Goal: Contribute content: Contribute content

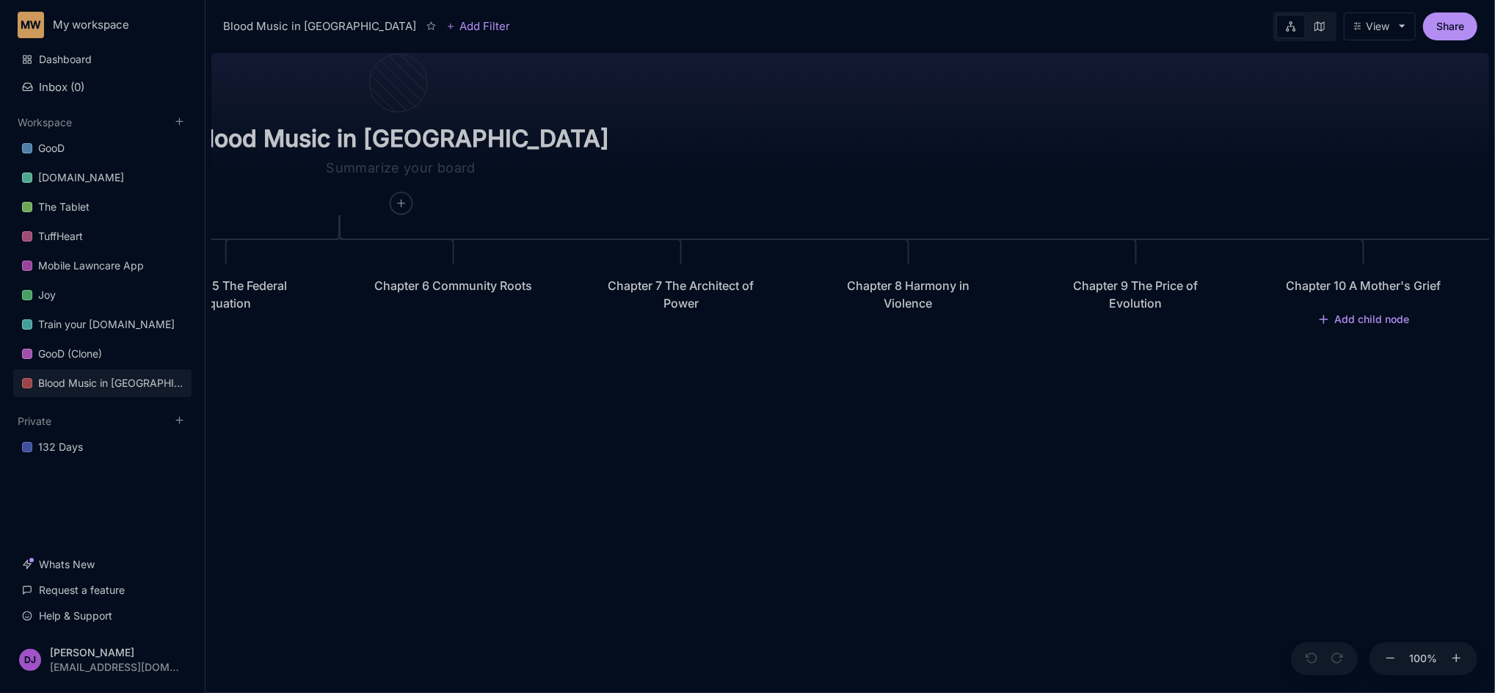
click at [1360, 294] on div "Chapter 10 A Mother's Grief" at bounding box center [1363, 286] width 164 height 18
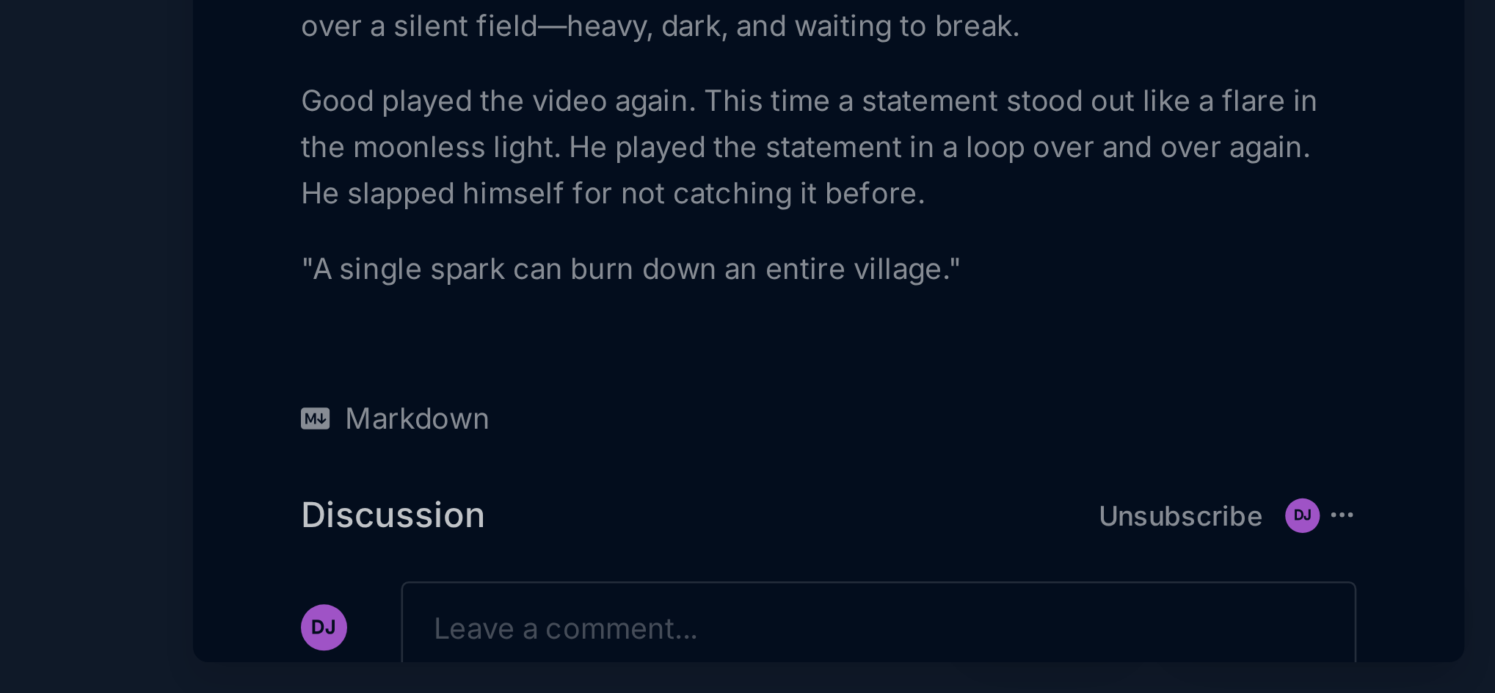
scroll to position [4084, 0]
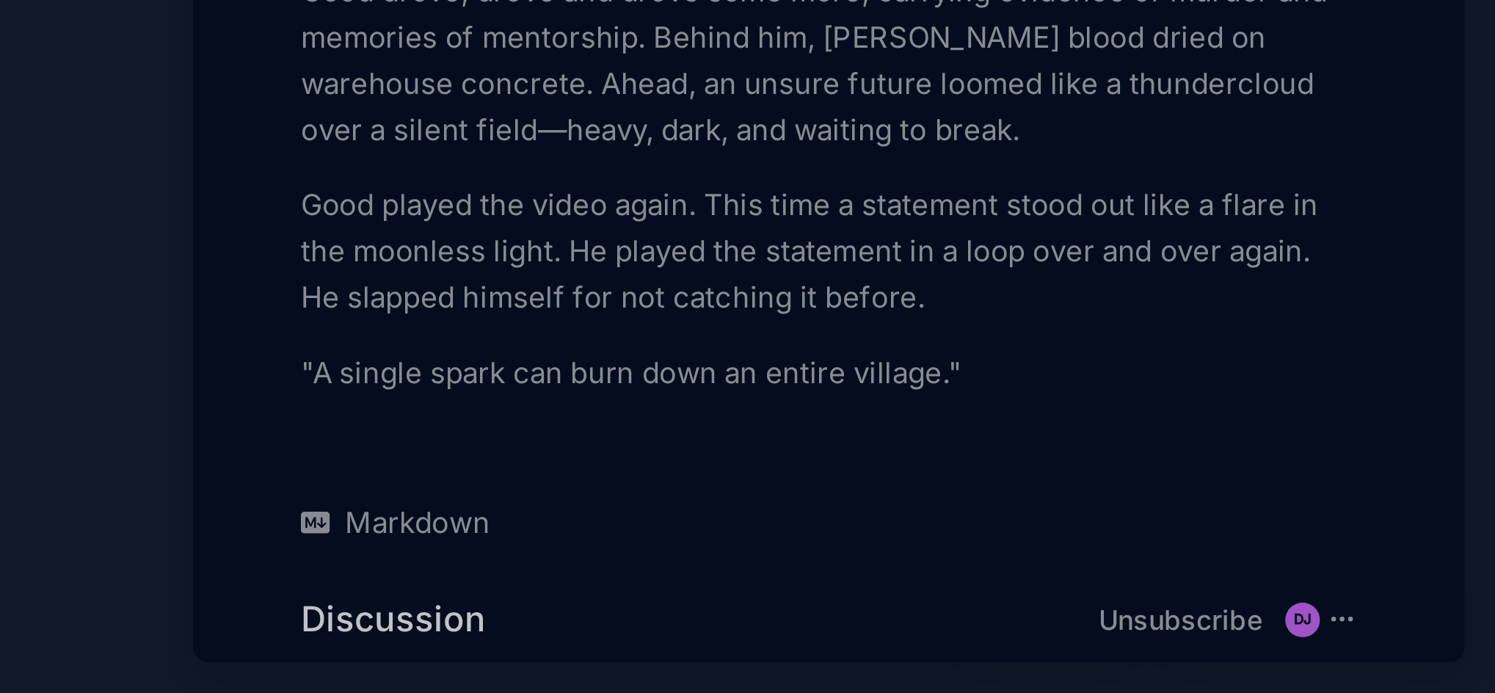
click at [1301, 562] on p ""A single spark can burn down an entire village."" at bounding box center [1241, 571] width 402 height 18
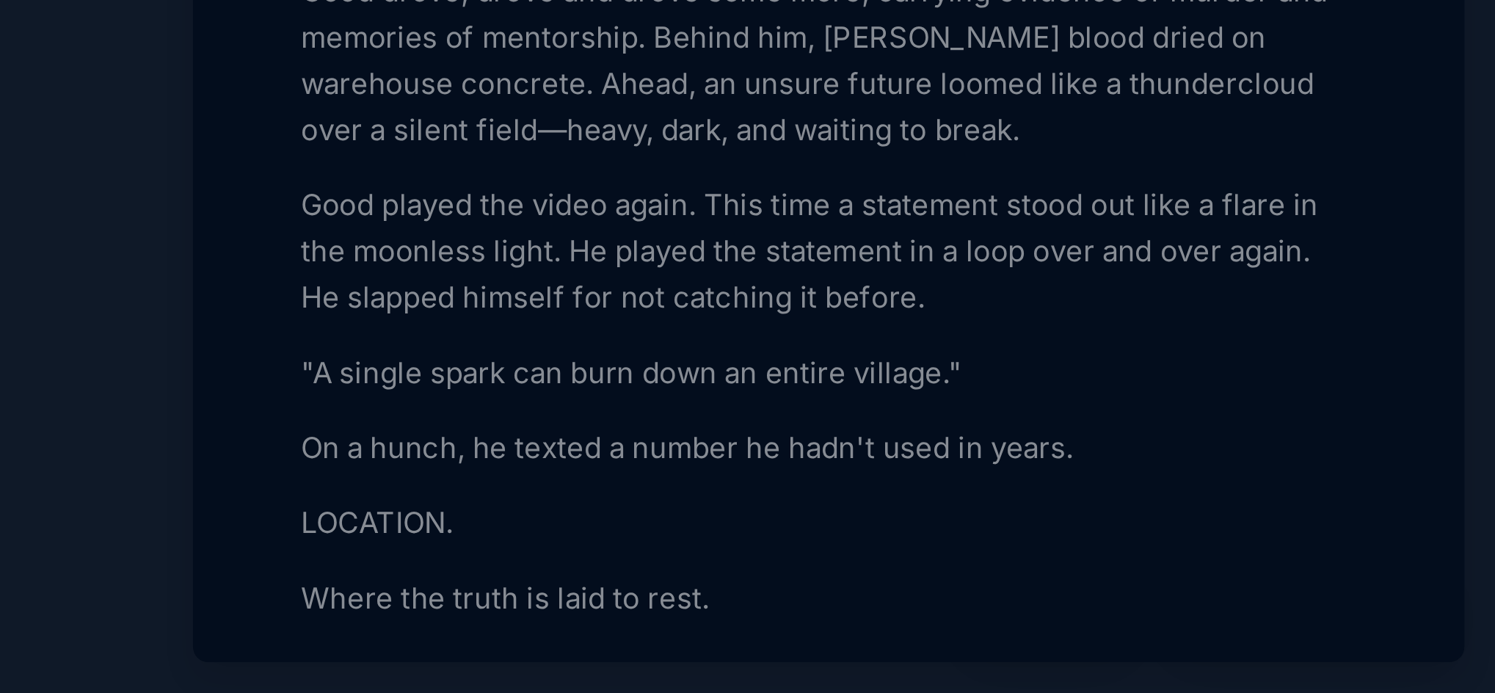
click at [1040, 648] on p "Where the truth is laid to rest." at bounding box center [1241, 657] width 402 height 18
click at [961, 545] on div at bounding box center [747, 346] width 1495 height 693
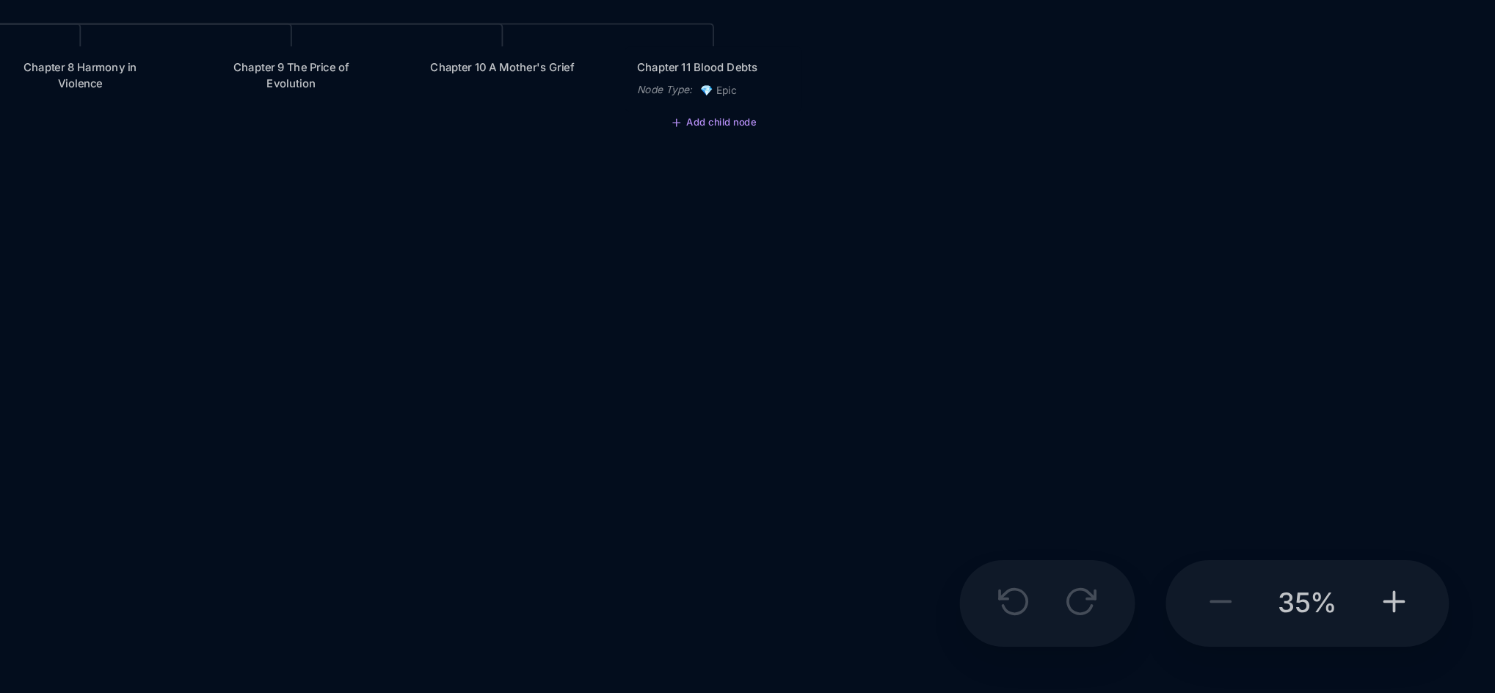
click at [1187, 453] on div "Chapter 11 Blood Debts Node Type : 💎 Epic" at bounding box center [1197, 458] width 68 height 25
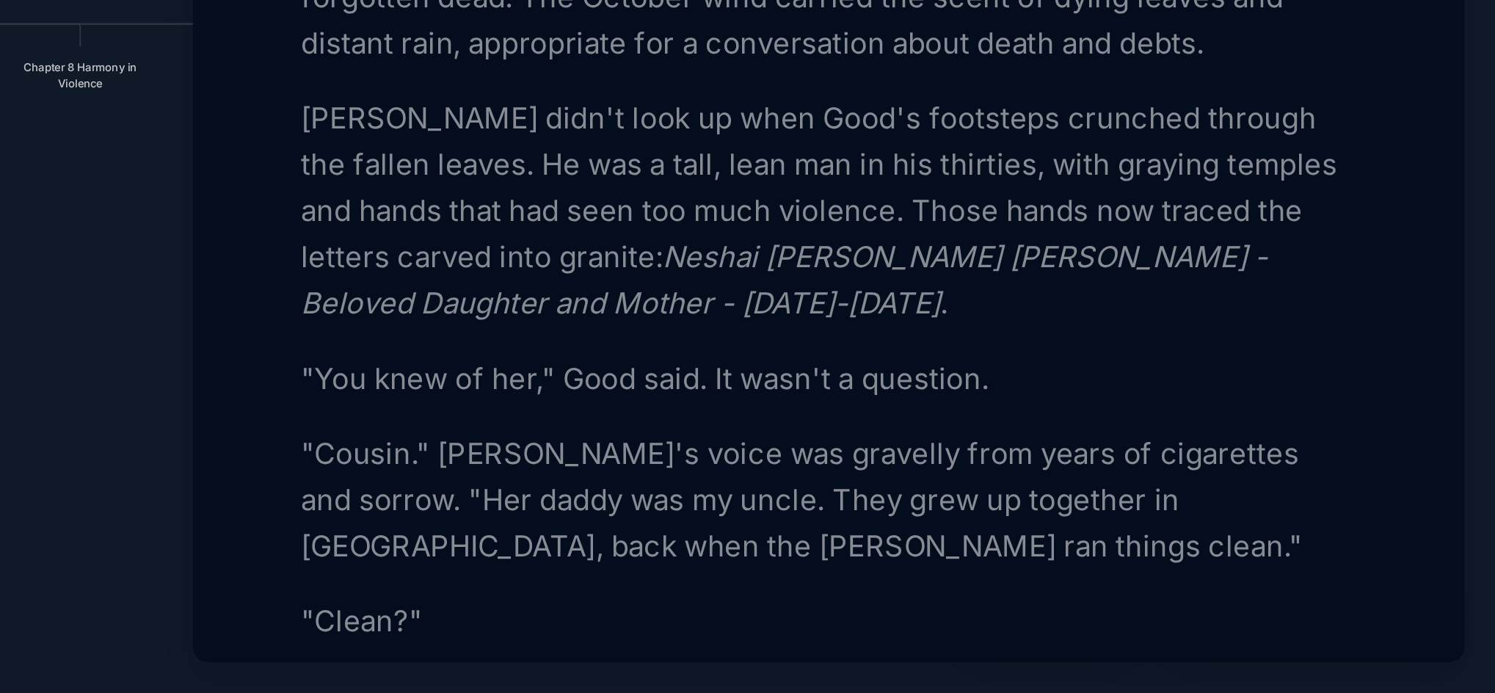
scroll to position [117, 0]
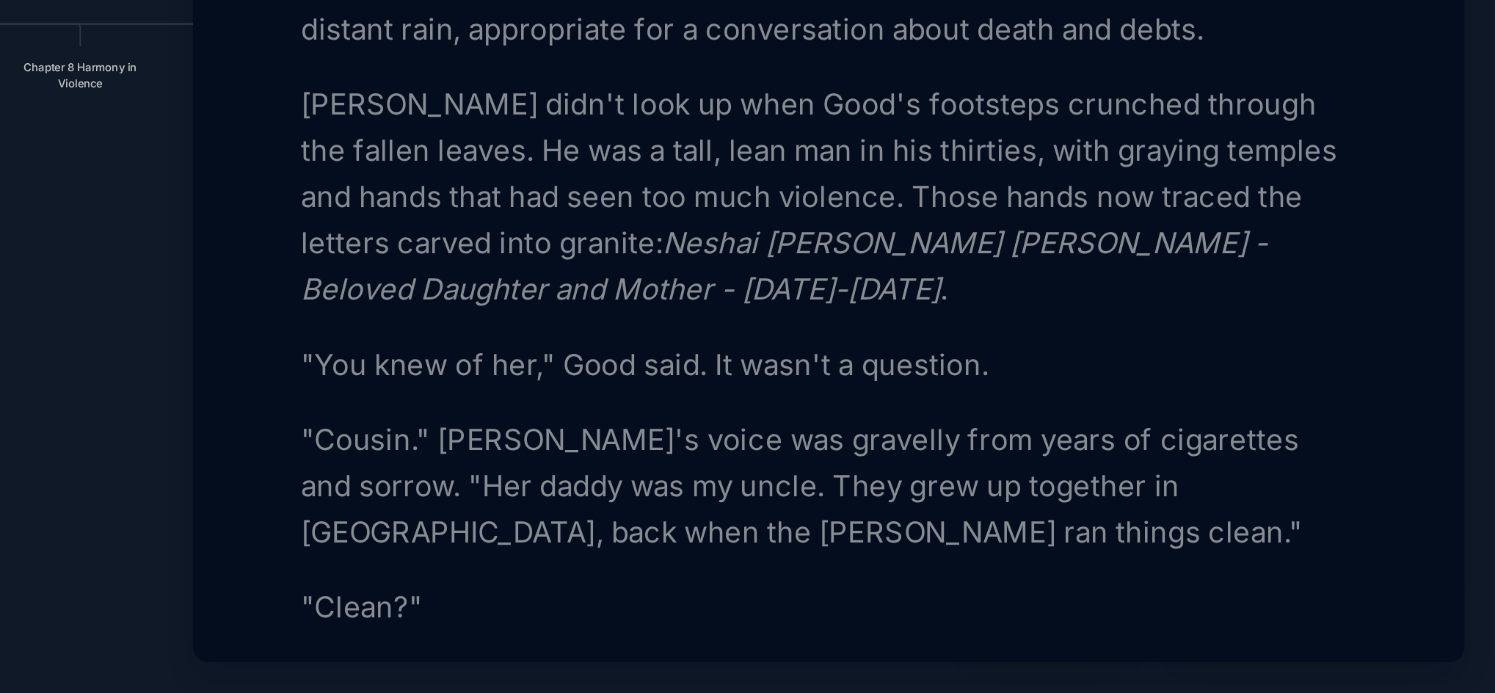
click at [956, 555] on div at bounding box center [747, 346] width 1495 height 693
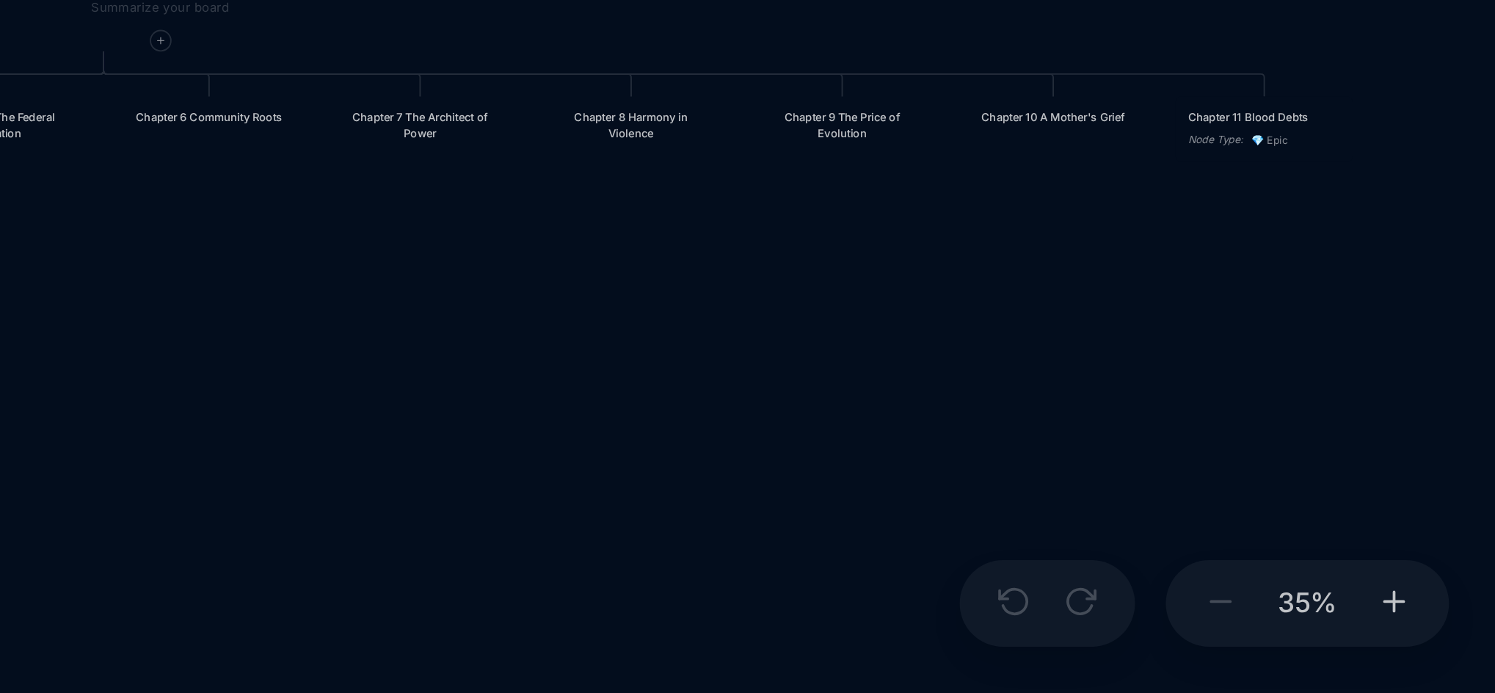
drag, startPoint x: 956, startPoint y: 555, endPoint x: 1220, endPoint y: 603, distance: 267.7
click at [1220, 603] on div "Blood Music in [GEOGRAPHIC_DATA] Prologue: The Weight of Water Chapter 1 Consci…" at bounding box center [850, 370] width 1278 height 646
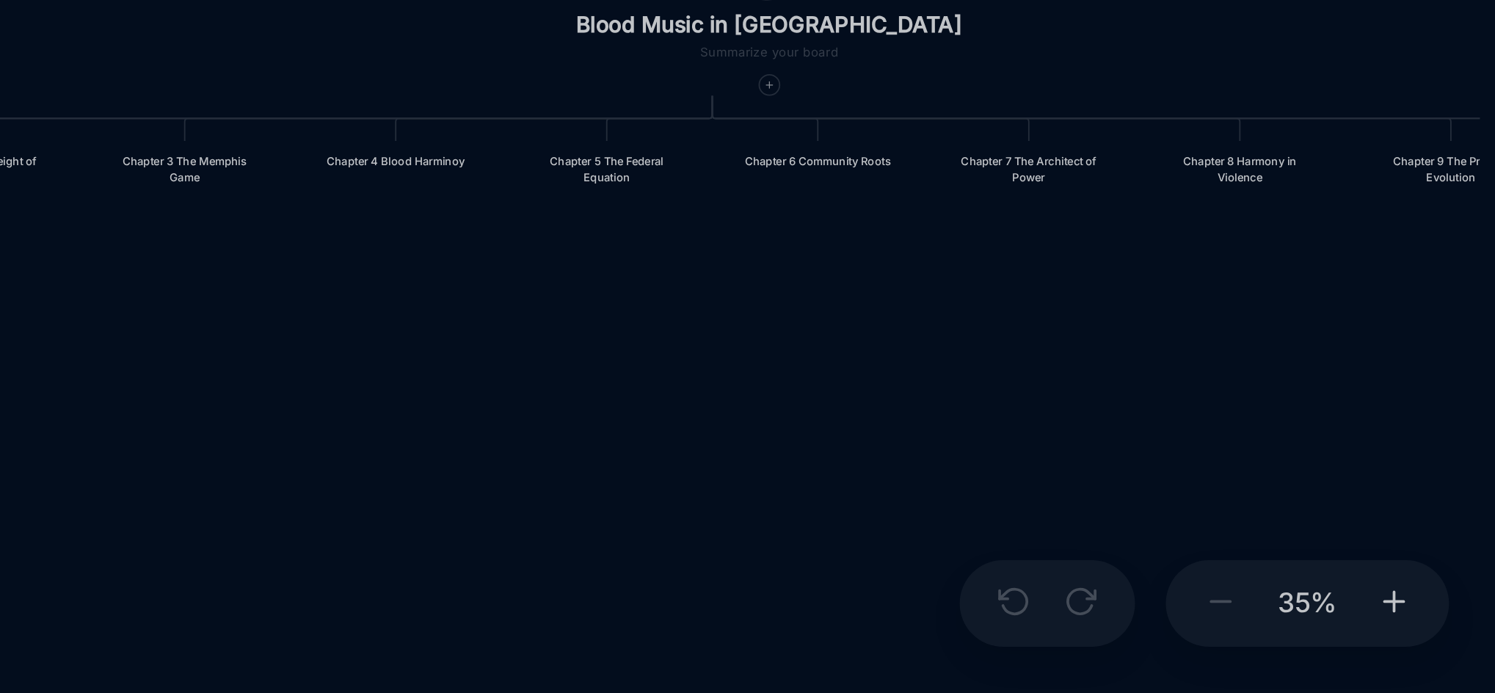
drag, startPoint x: 1002, startPoint y: 589, endPoint x: 1181, endPoint y: 578, distance: 178.7
click at [1181, 578] on div "Blood Music in [GEOGRAPHIC_DATA] Prologue: The Weight of Water Chapter 1 Consci…" at bounding box center [850, 370] width 1278 height 646
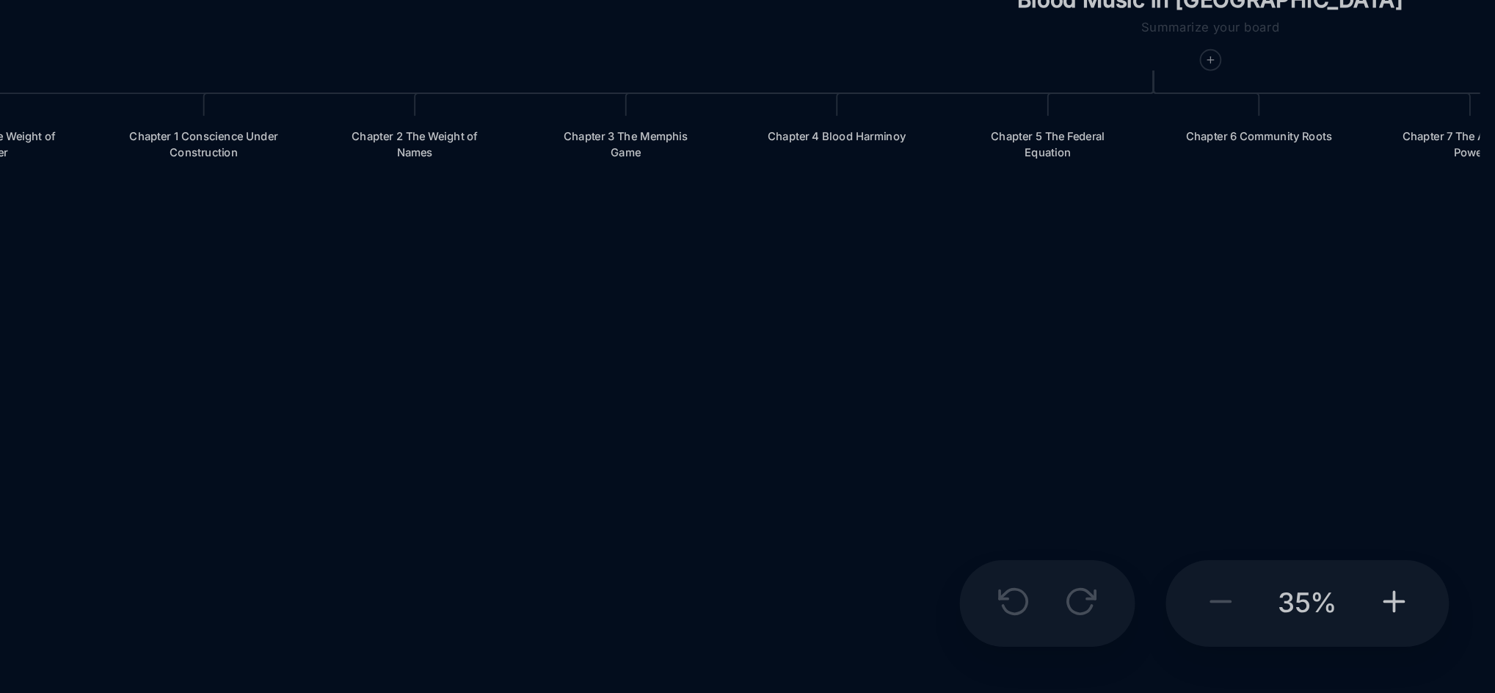
drag, startPoint x: 997, startPoint y: 569, endPoint x: 1165, endPoint y: 560, distance: 168.3
click at [1165, 560] on div "Blood Music in [GEOGRAPHIC_DATA] Prologue: The Weight of Water Chapter 1 Consci…" at bounding box center [850, 370] width 1278 height 646
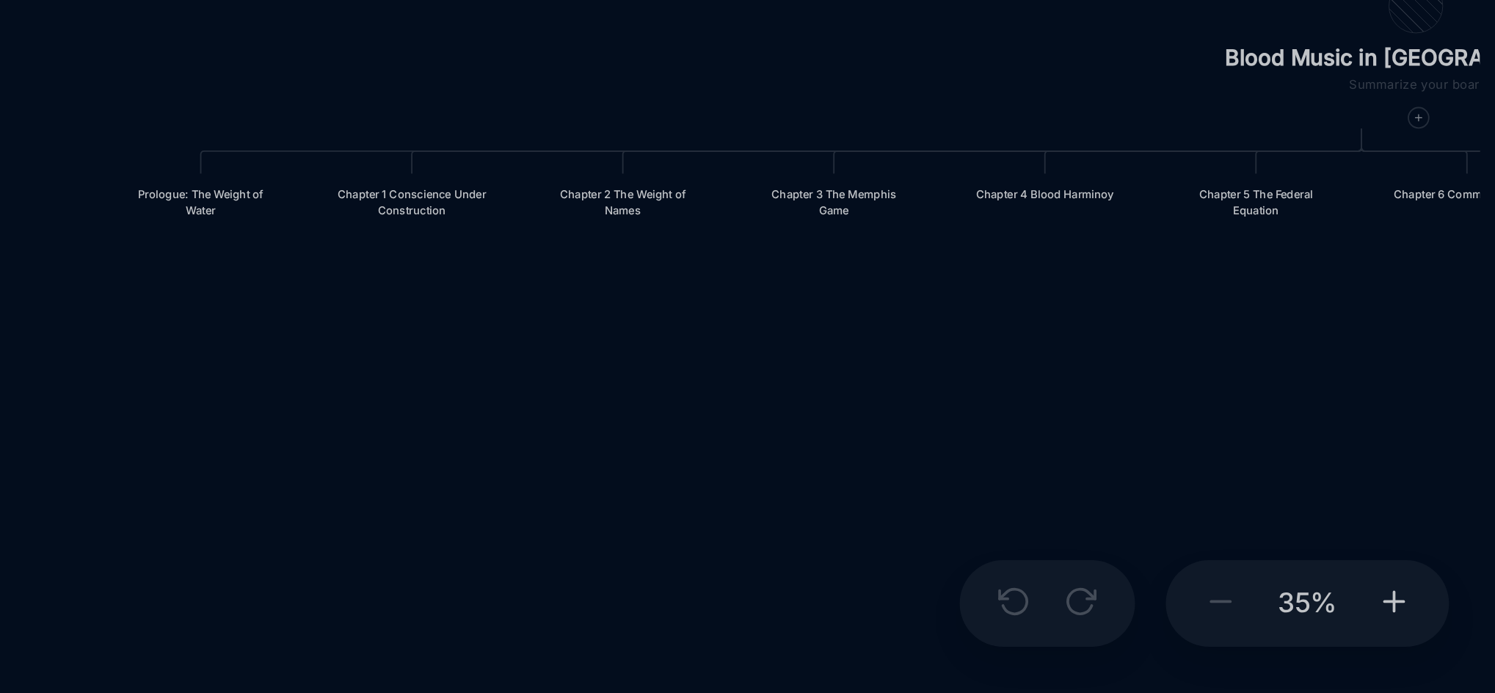
drag, startPoint x: 991, startPoint y: 558, endPoint x: 1071, endPoint y: 580, distance: 82.3
click at [1071, 580] on div "Blood Music in [GEOGRAPHIC_DATA] Prologue: The Weight of Water Chapter 1 Consci…" at bounding box center [850, 370] width 1278 height 646
click at [1085, 504] on div "Chapter 1 Conscience Under Construction" at bounding box center [1082, 506] width 58 height 12
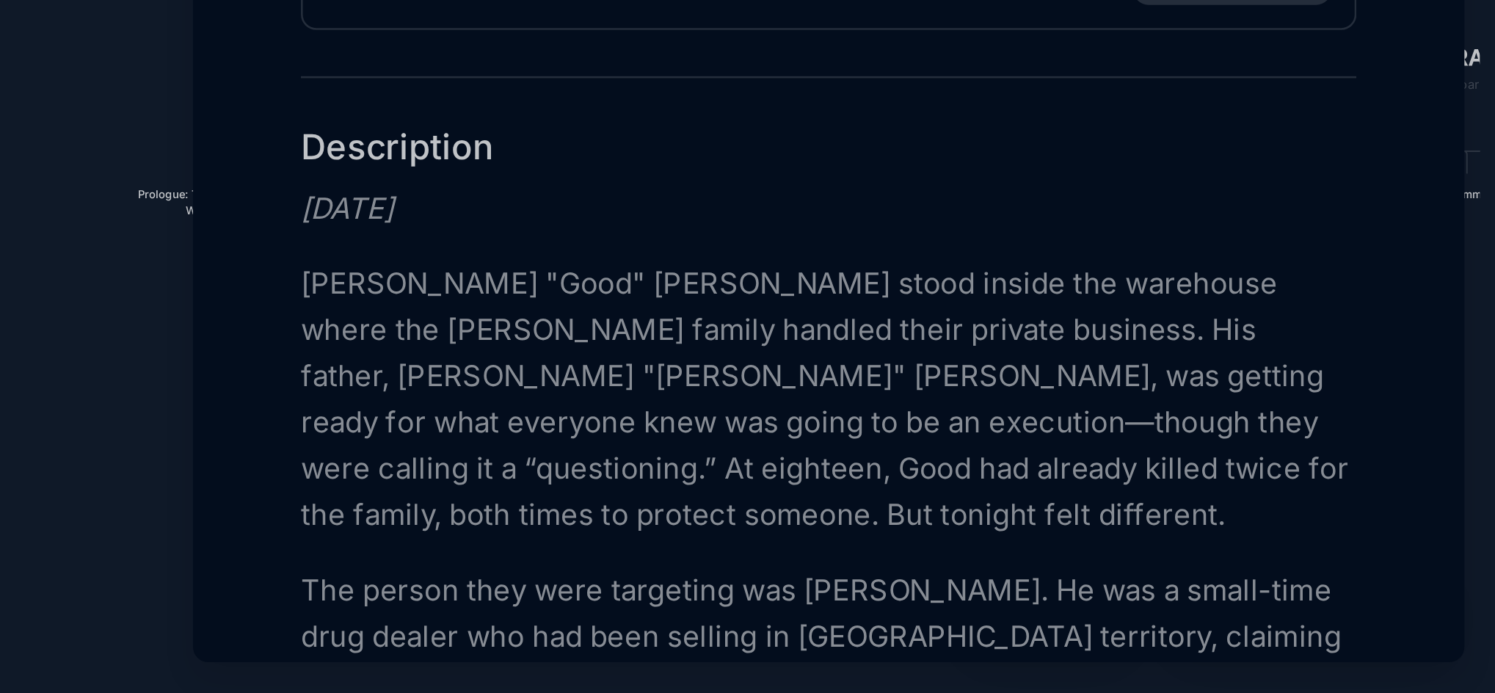
click at [1215, 611] on p "[PERSON_NAME] "Good" [PERSON_NAME] stood inside the warehouse where the [PERSON…" at bounding box center [1241, 581] width 402 height 106
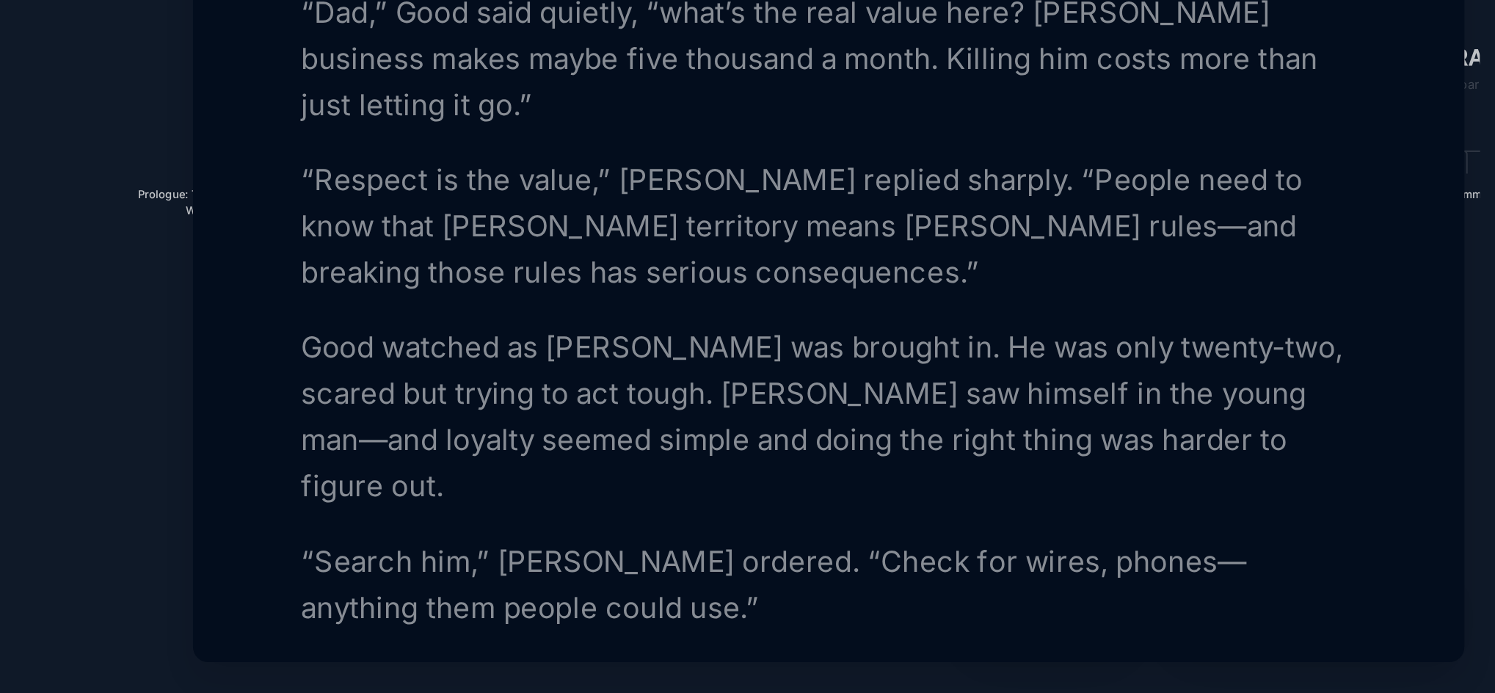
scroll to position [440, 0]
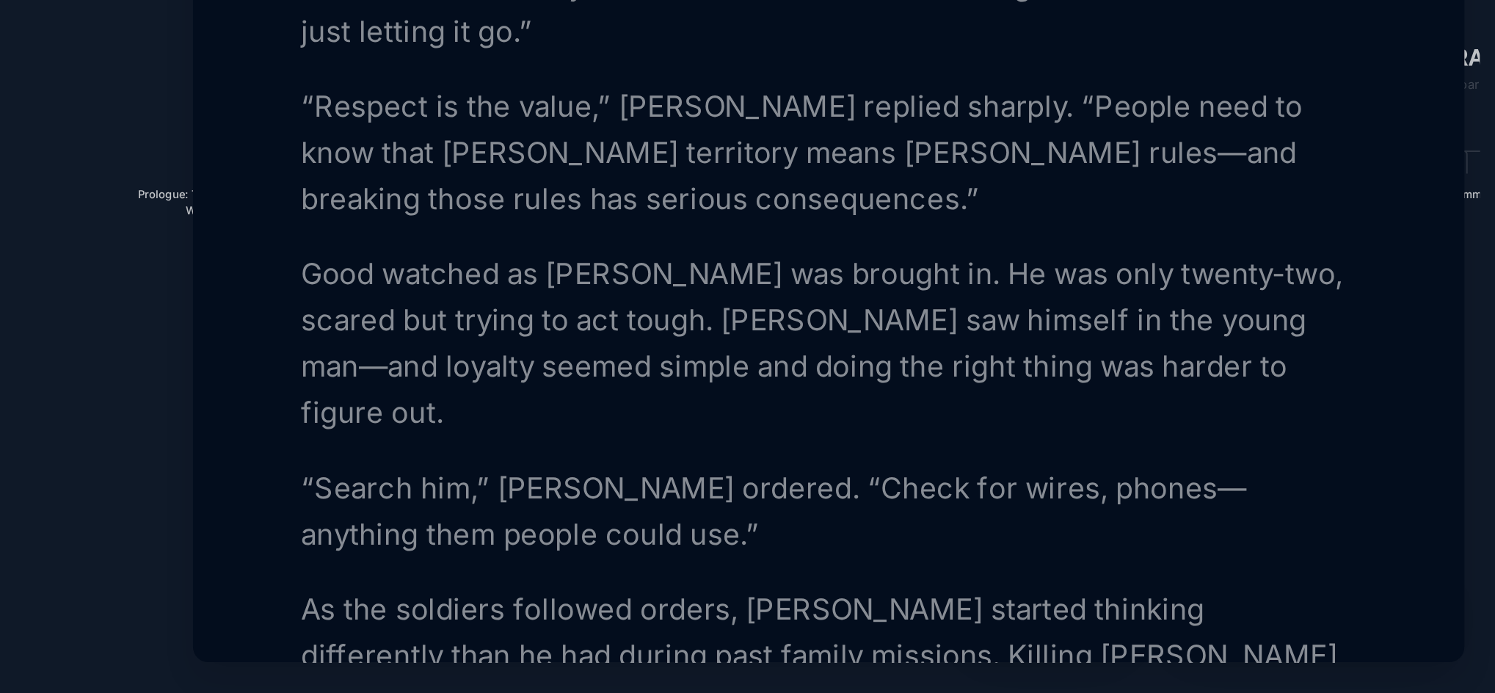
click at [1385, 595] on p "Good watched as [PERSON_NAME] was brought in. He was only twenty-two, scared bu…" at bounding box center [1241, 560] width 402 height 70
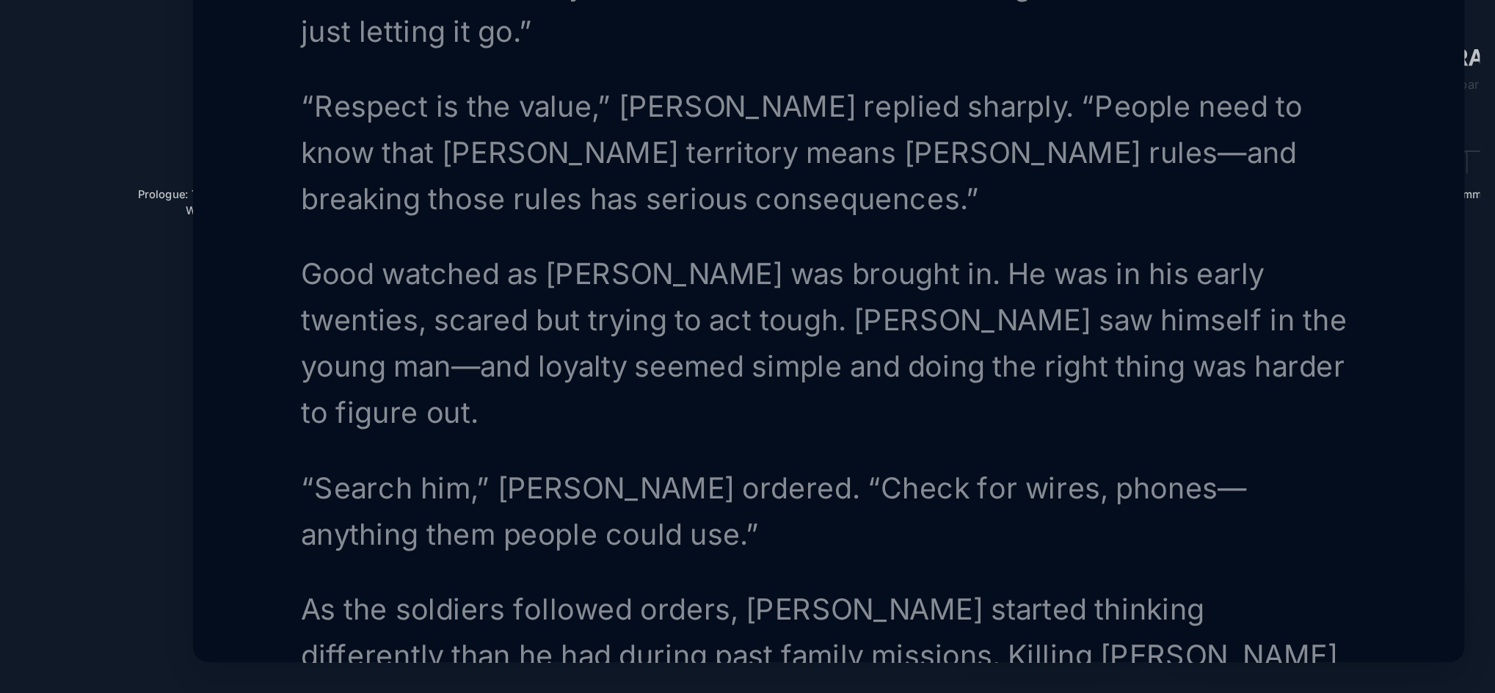
click at [956, 608] on div at bounding box center [747, 346] width 1495 height 693
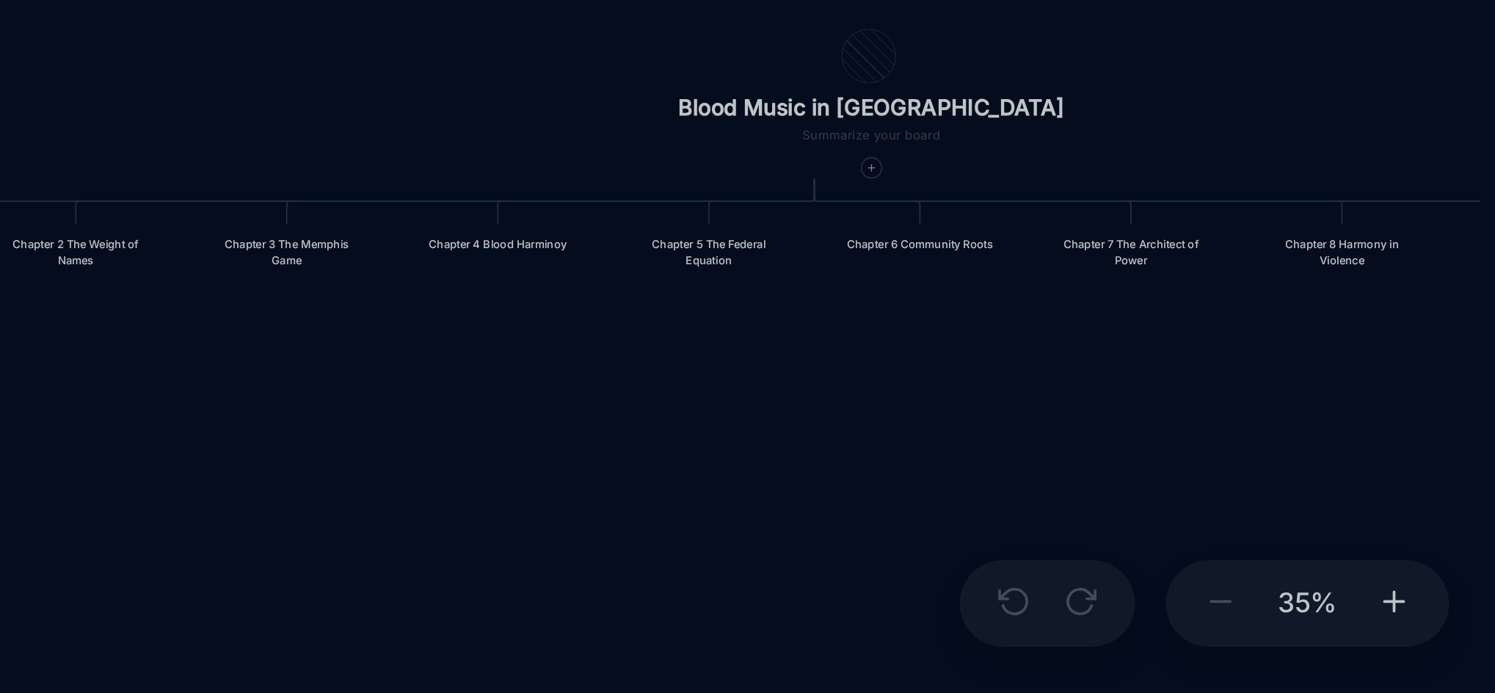
drag, startPoint x: 1304, startPoint y: 553, endPoint x: 1090, endPoint y: 574, distance: 215.3
click at [1090, 574] on div "Blood Music in [GEOGRAPHIC_DATA] Prologue: The Weight of Water Chapter 1 Consci…" at bounding box center [850, 370] width 1278 height 646
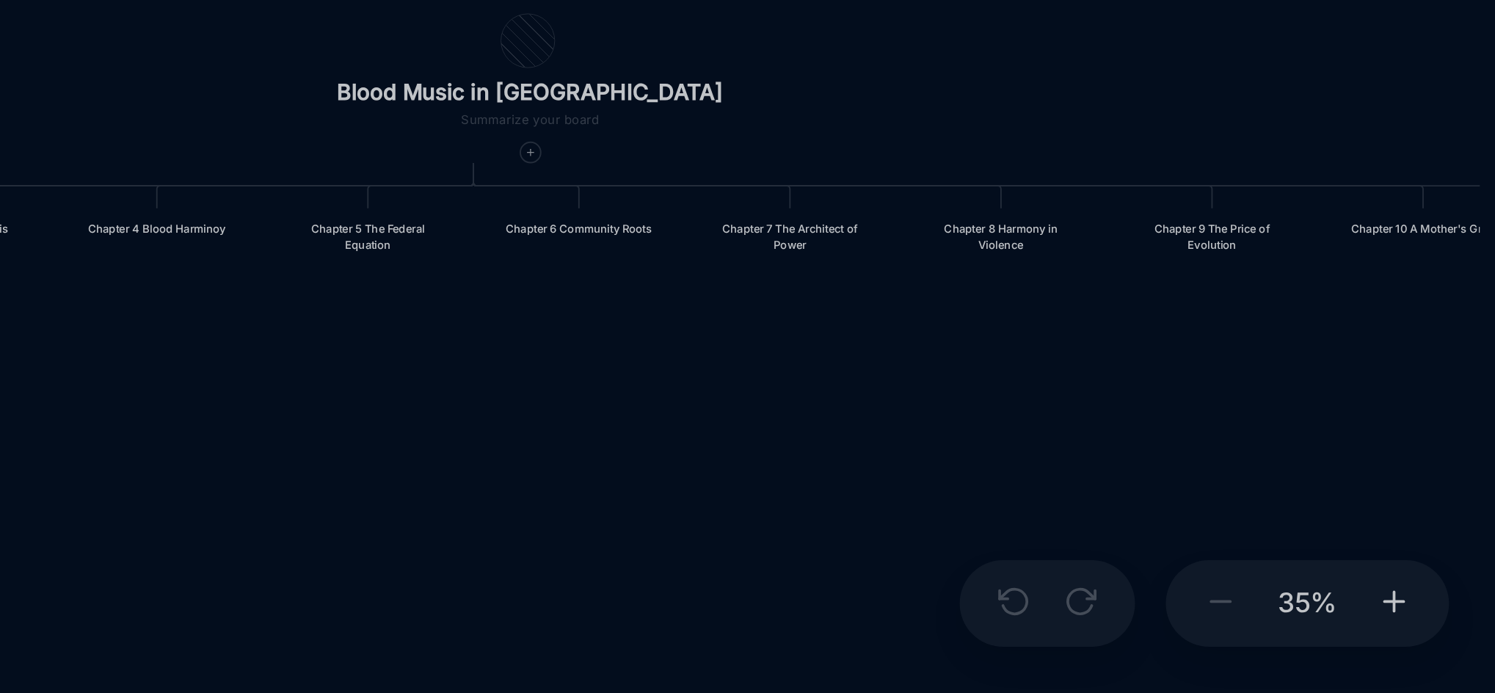
drag, startPoint x: 1384, startPoint y: 558, endPoint x: 1260, endPoint y: 550, distance: 124.2
click at [1260, 550] on div "Blood Music in [GEOGRAPHIC_DATA] Prologue: The Weight of Water Chapter 1 Consci…" at bounding box center [850, 370] width 1278 height 646
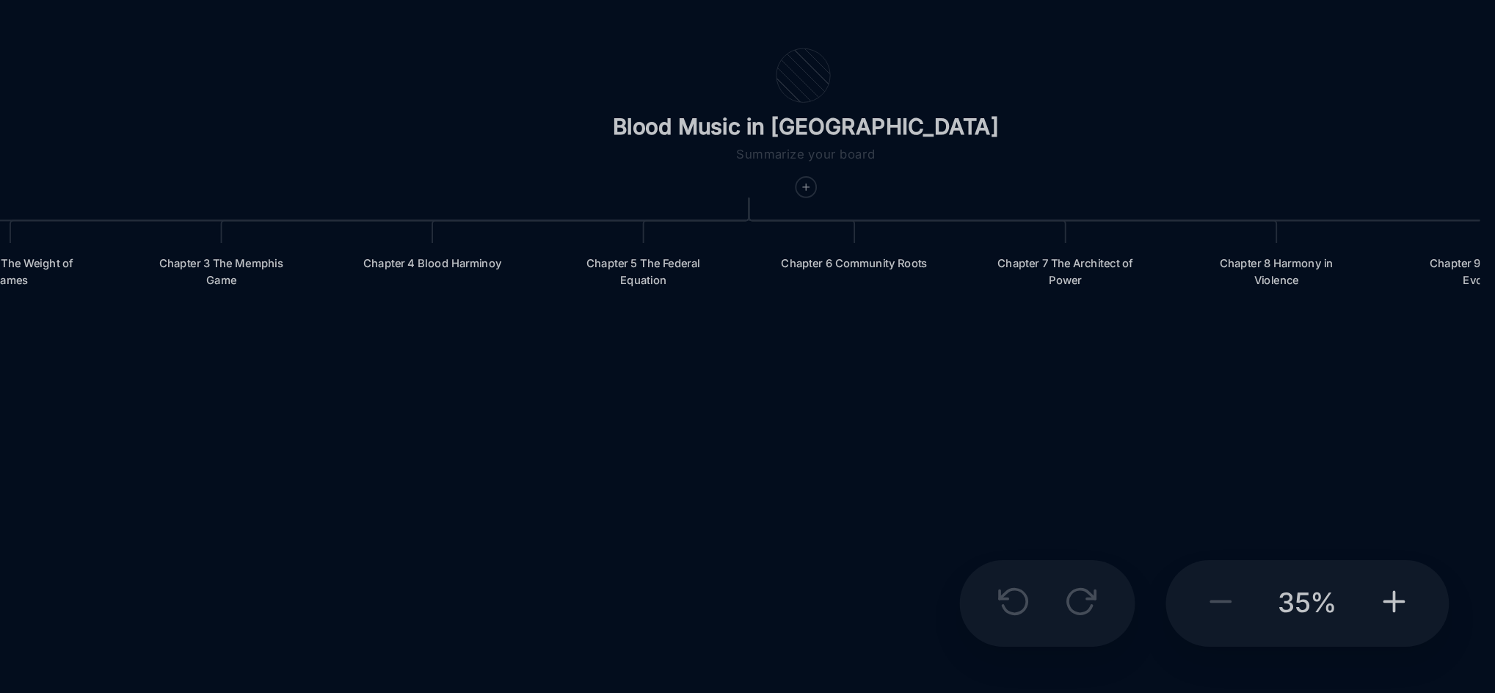
drag, startPoint x: 1367, startPoint y: 553, endPoint x: 1471, endPoint y: 565, distance: 104.9
click at [1471, 565] on div "Blood Music in [GEOGRAPHIC_DATA] Prologue: The Weight of Water Chapter 1 Consci…" at bounding box center [850, 370] width 1278 height 646
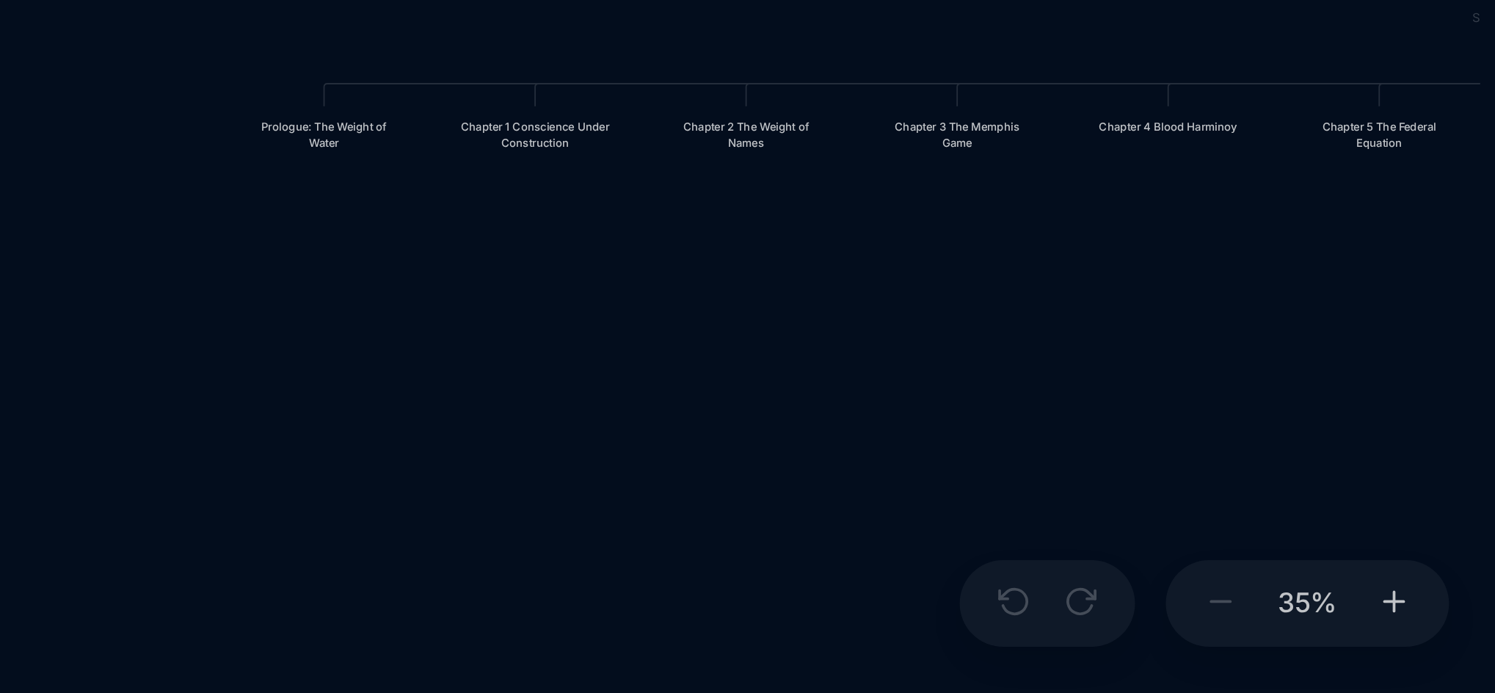
drag, startPoint x: 1104, startPoint y: 612, endPoint x: 1403, endPoint y: 568, distance: 301.9
click at [1403, 568] on div "Blood Music in [GEOGRAPHIC_DATA] Prologue: The Weight of Water Chapter 1 Consci…" at bounding box center [850, 370] width 1278 height 646
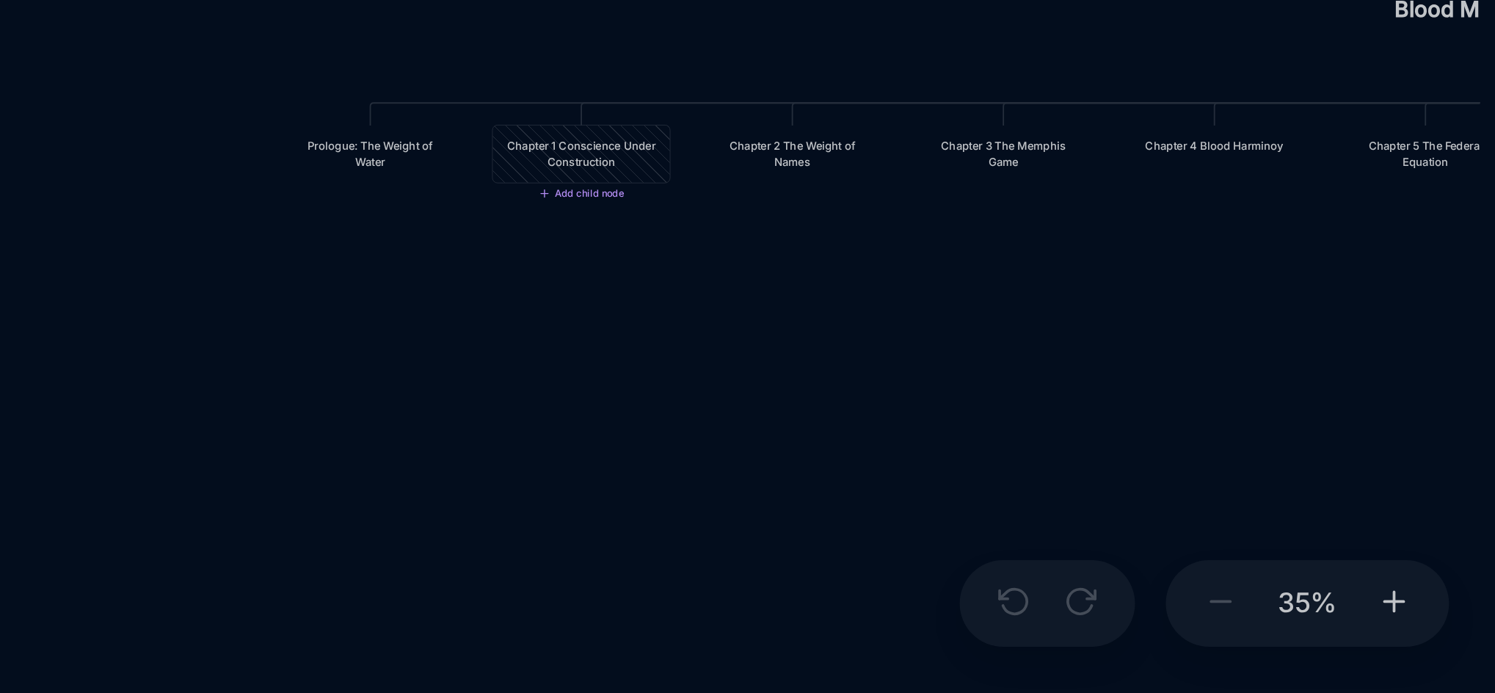
click at [1149, 489] on div "Chapter 1 Conscience Under Construction" at bounding box center [1147, 487] width 58 height 12
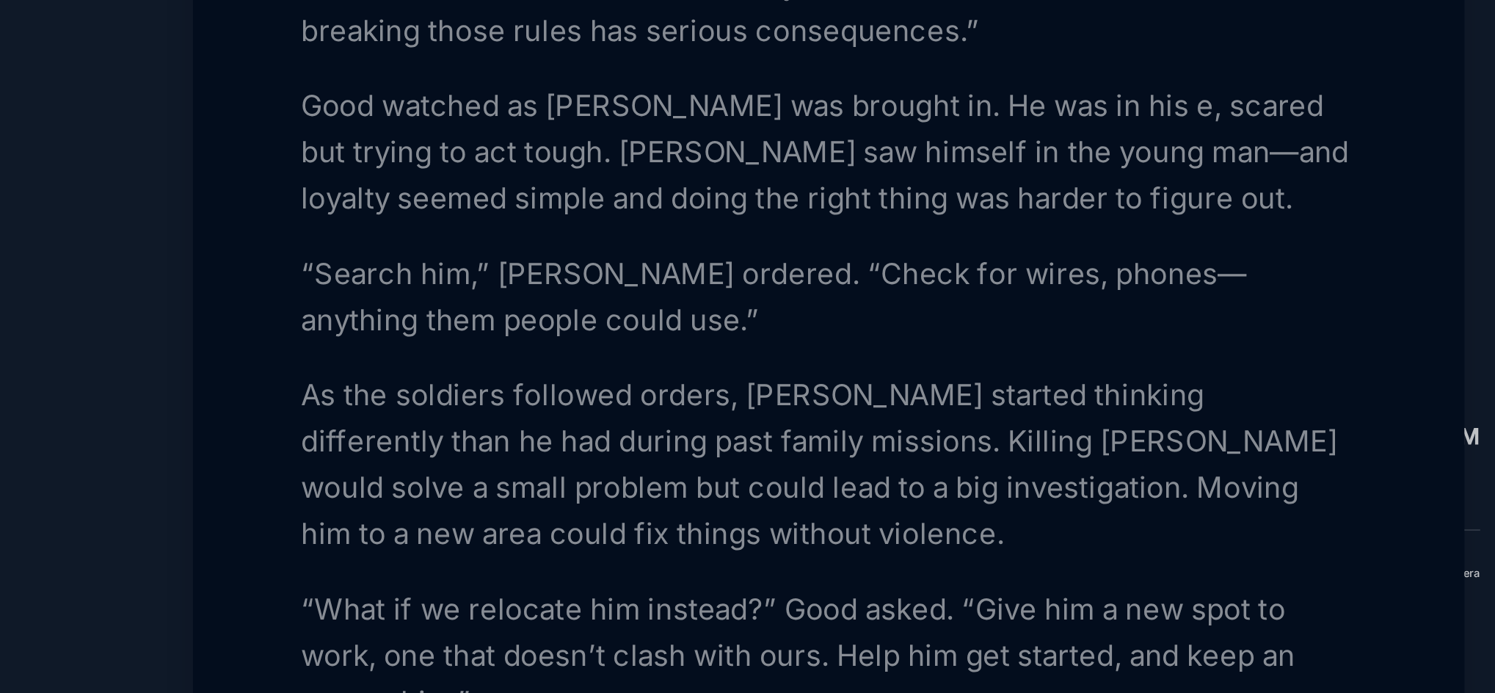
click at [1336, 351] on p "Good watched as [PERSON_NAME] was brought in. He was in his e, scared but tryin…" at bounding box center [1241, 324] width 402 height 53
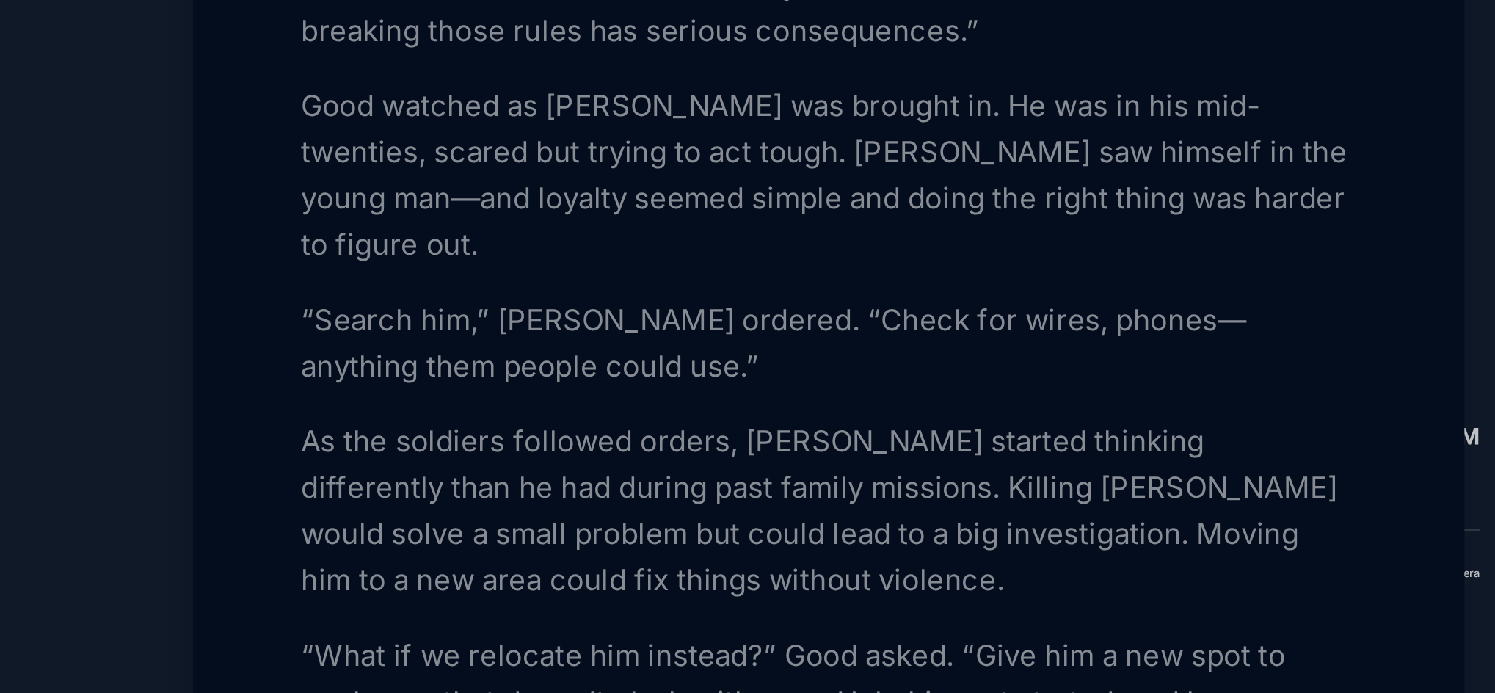
click at [1310, 368] on p "Good watched as [PERSON_NAME] was brought in. He was in his mid-twenties, scare…" at bounding box center [1241, 333] width 402 height 70
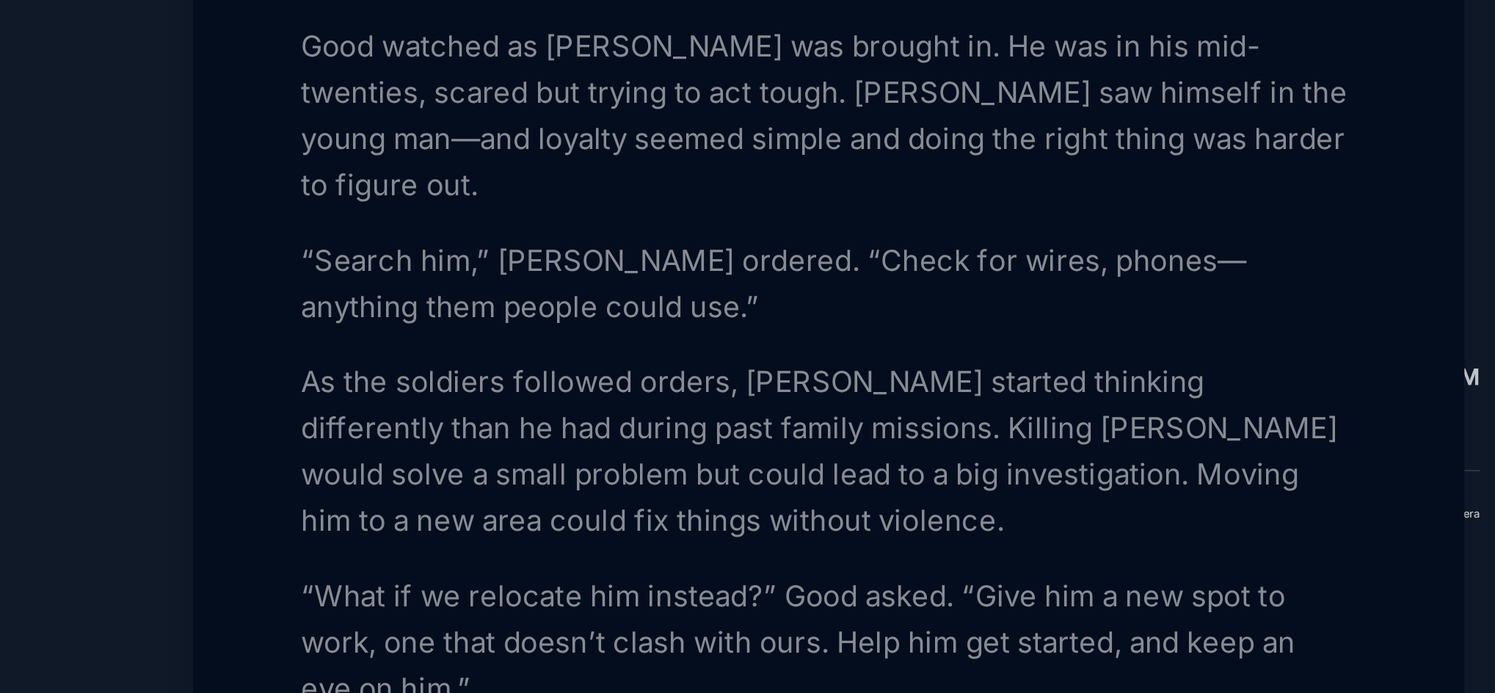
click at [974, 412] on div at bounding box center [747, 346] width 1495 height 693
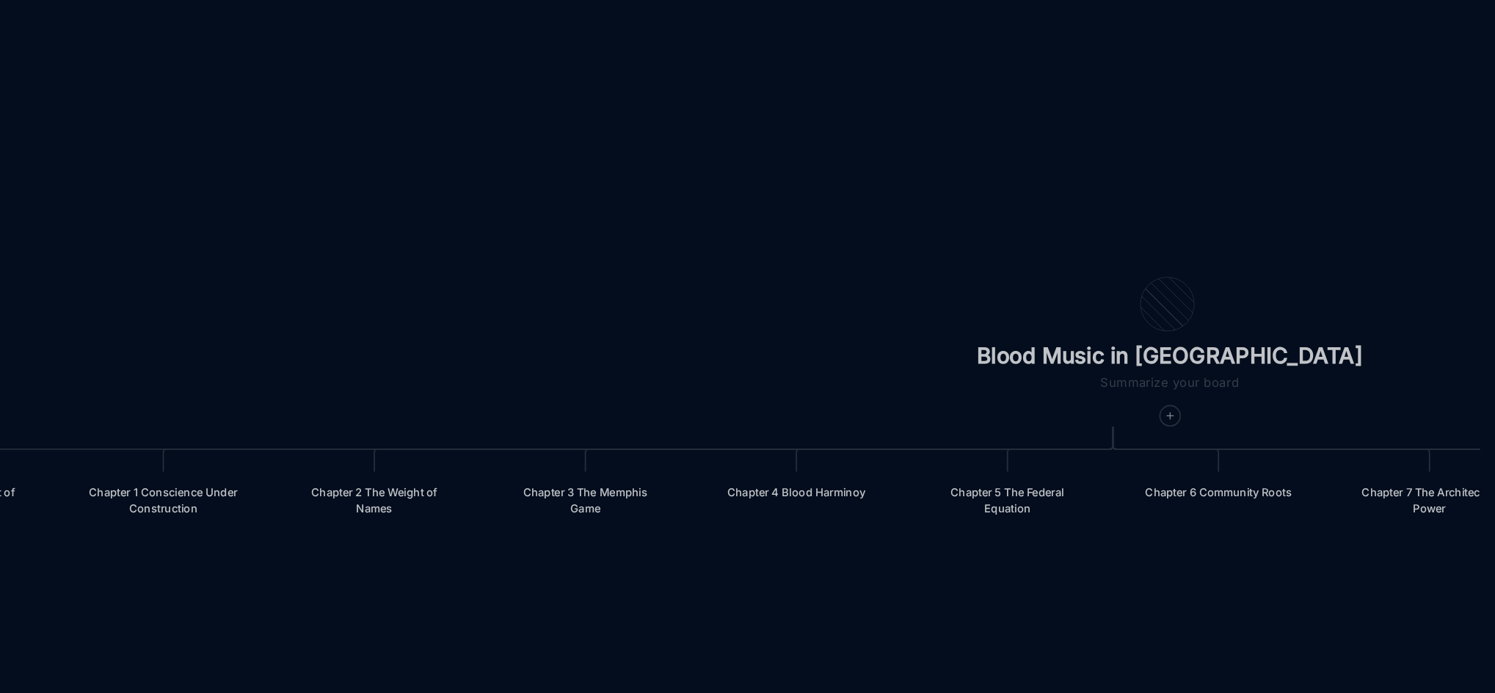
drag, startPoint x: 1272, startPoint y: 407, endPoint x: 1112, endPoint y: 399, distance: 159.4
click at [1112, 399] on div "Blood Music in [GEOGRAPHIC_DATA] Prologue: The Weight of Water Chapter 1 Consci…" at bounding box center [850, 370] width 1278 height 646
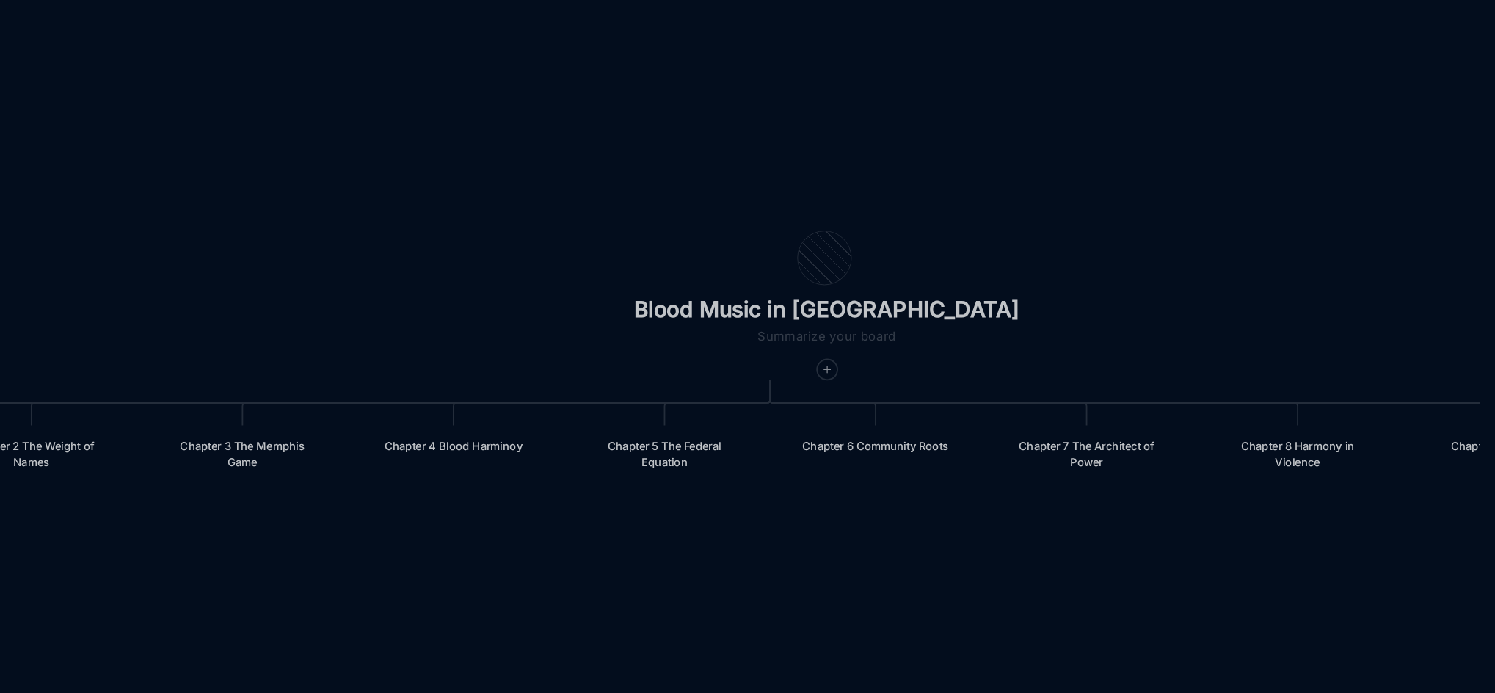
drag, startPoint x: 1451, startPoint y: 376, endPoint x: 1320, endPoint y: 358, distance: 131.8
click at [1320, 358] on div "Blood Music in [GEOGRAPHIC_DATA] Prologue: The Weight of Water Chapter 1 Consci…" at bounding box center [850, 370] width 1278 height 646
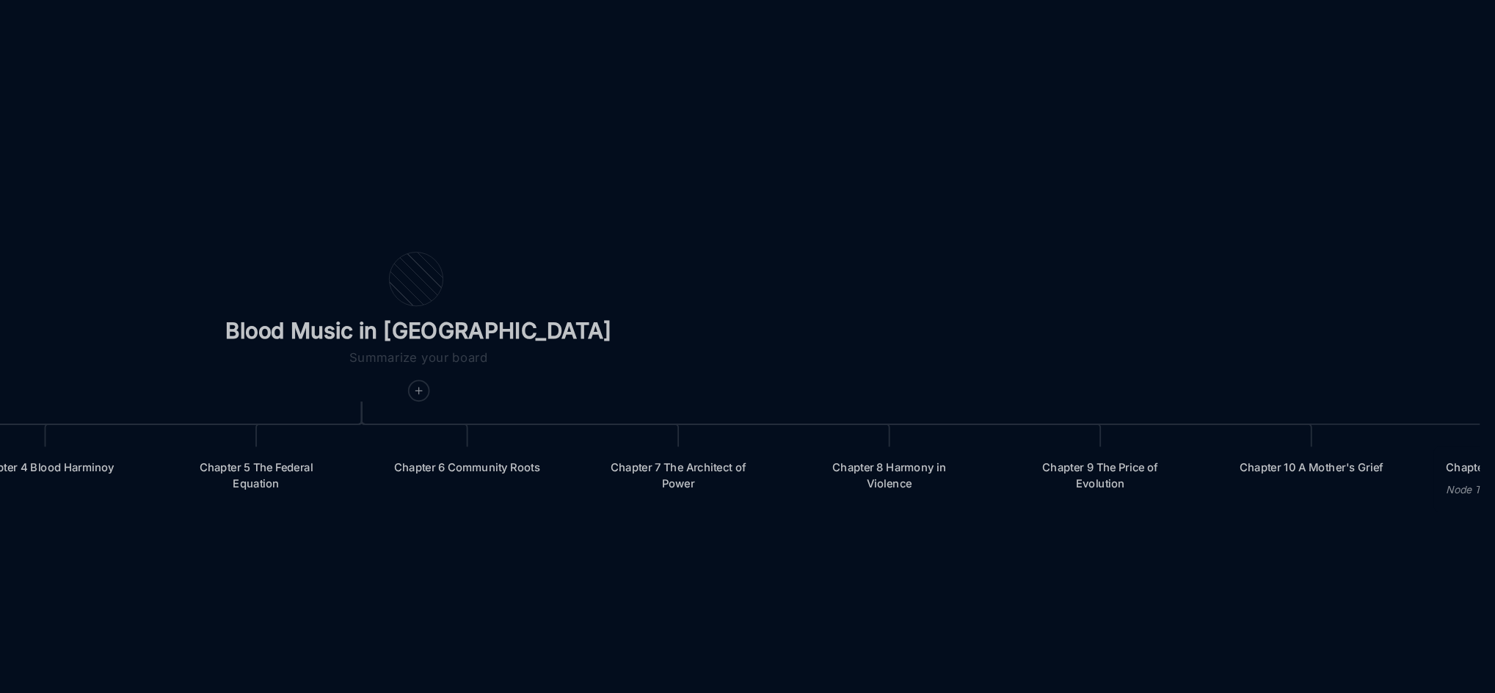
drag, startPoint x: 1414, startPoint y: 381, endPoint x: 1243, endPoint y: 385, distance: 171.0
click at [1243, 385] on div "Blood Music in [GEOGRAPHIC_DATA] Prologue: The Weight of Water Chapter 1 Consci…" at bounding box center [850, 370] width 1278 height 646
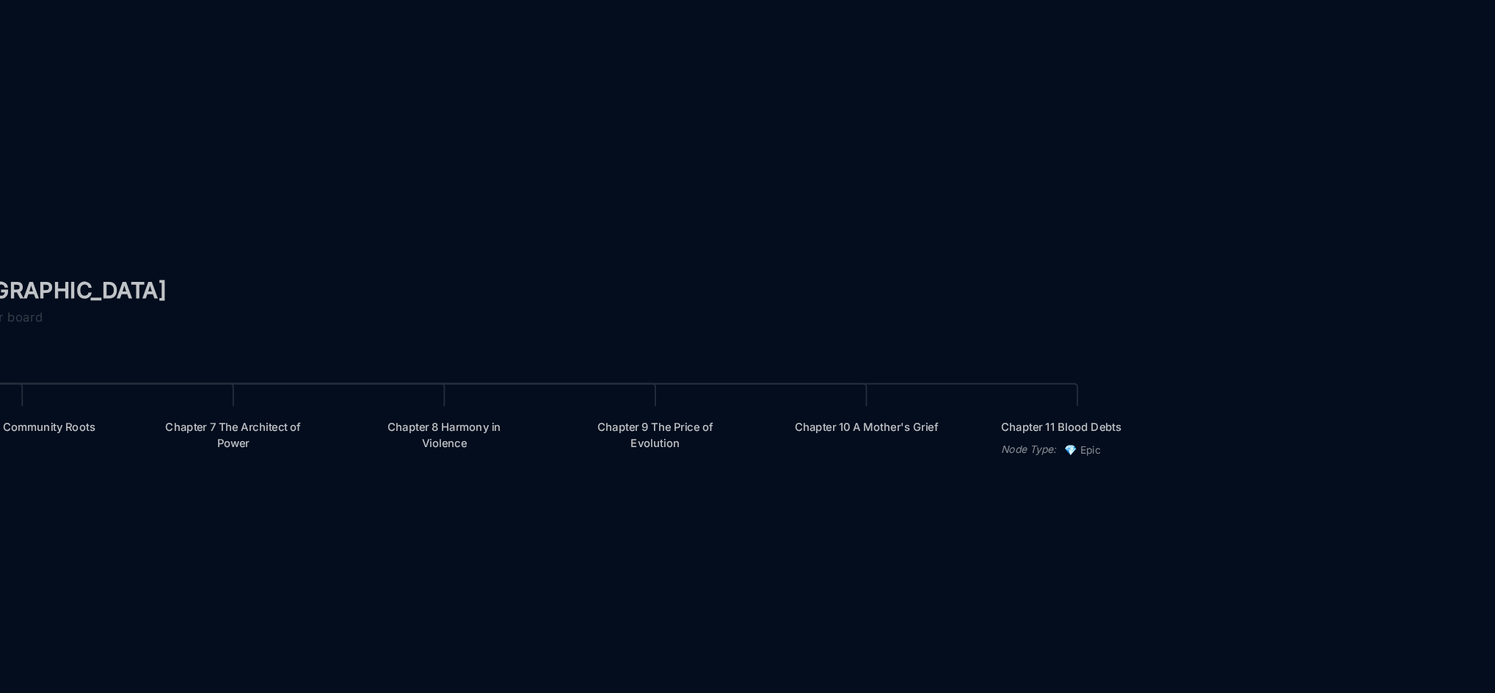
drag, startPoint x: 1381, startPoint y: 396, endPoint x: 1217, endPoint y: 381, distance: 164.3
click at [1217, 381] on div "Blood Music in [GEOGRAPHIC_DATA] Prologue: The Weight of Water Chapter 1 Consci…" at bounding box center [850, 370] width 1278 height 646
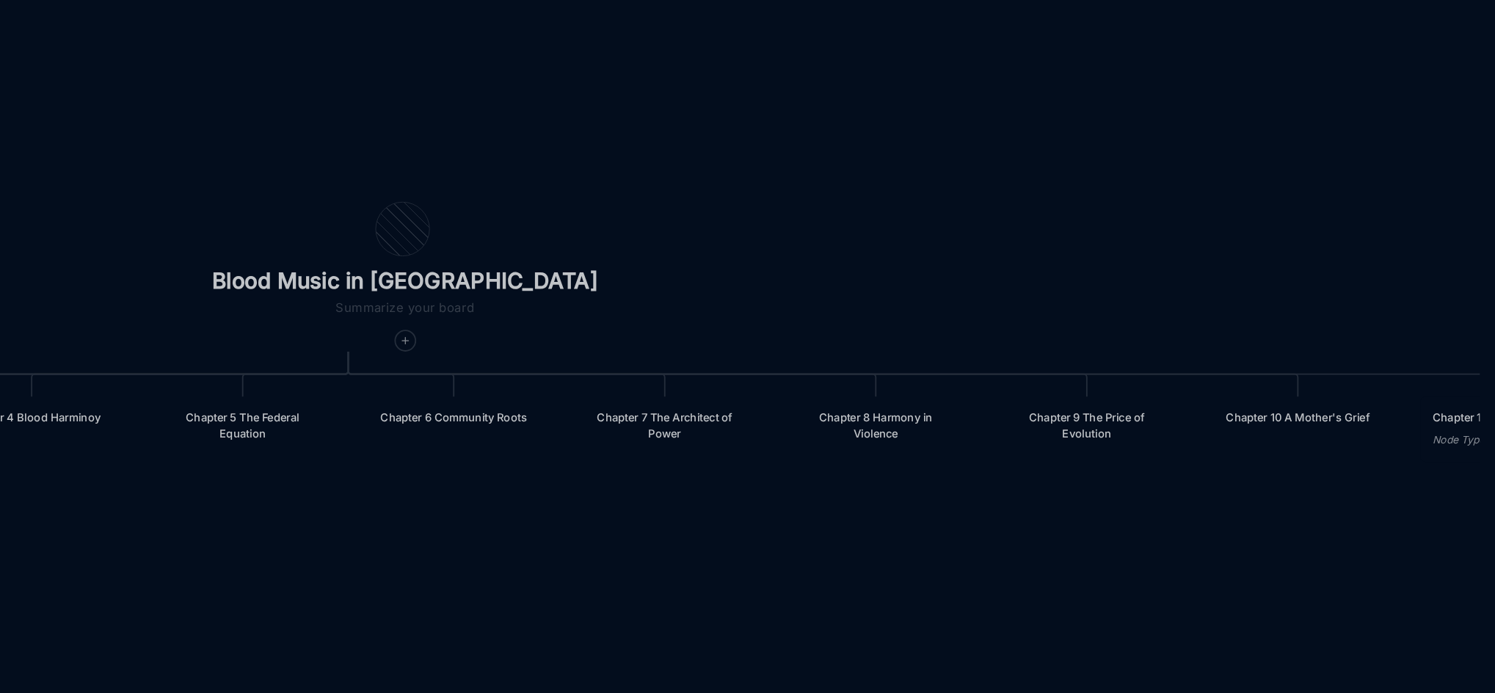
drag, startPoint x: 1112, startPoint y: 507, endPoint x: 1308, endPoint y: 515, distance: 196.8
click at [1308, 515] on div "Blood Music in [GEOGRAPHIC_DATA] Prologue: The Weight of Water Chapter 1 Consci…" at bounding box center [850, 370] width 1278 height 646
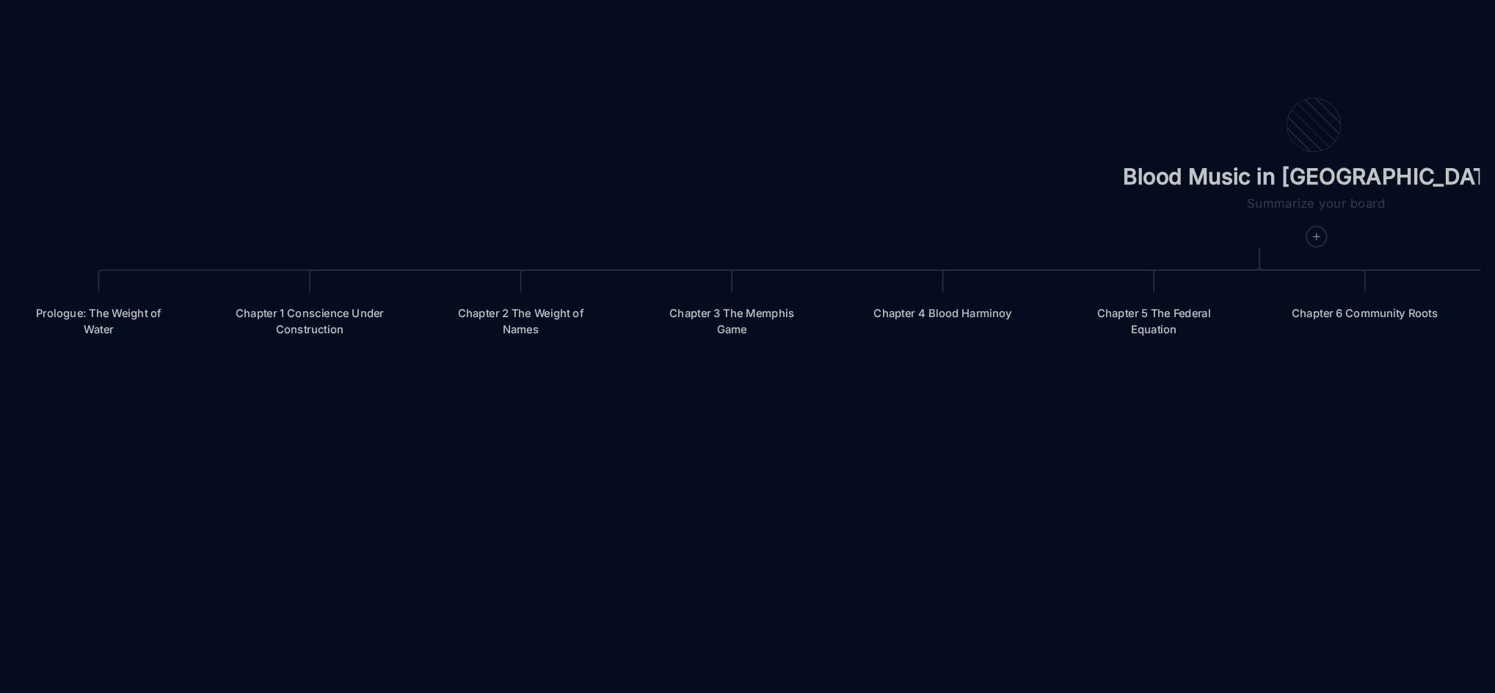
drag, startPoint x: 1002, startPoint y: 520, endPoint x: 1327, endPoint y: 473, distance: 327.7
click at [1327, 473] on div "Blood Music in [GEOGRAPHIC_DATA] Prologue: The Weight of Water Chapter 1 Consci…" at bounding box center [850, 370] width 1278 height 646
click at [1068, 467] on div "Blood Music in [GEOGRAPHIC_DATA] Prologue: The Weight of Water Chapter 1 Consci…" at bounding box center [850, 370] width 1278 height 646
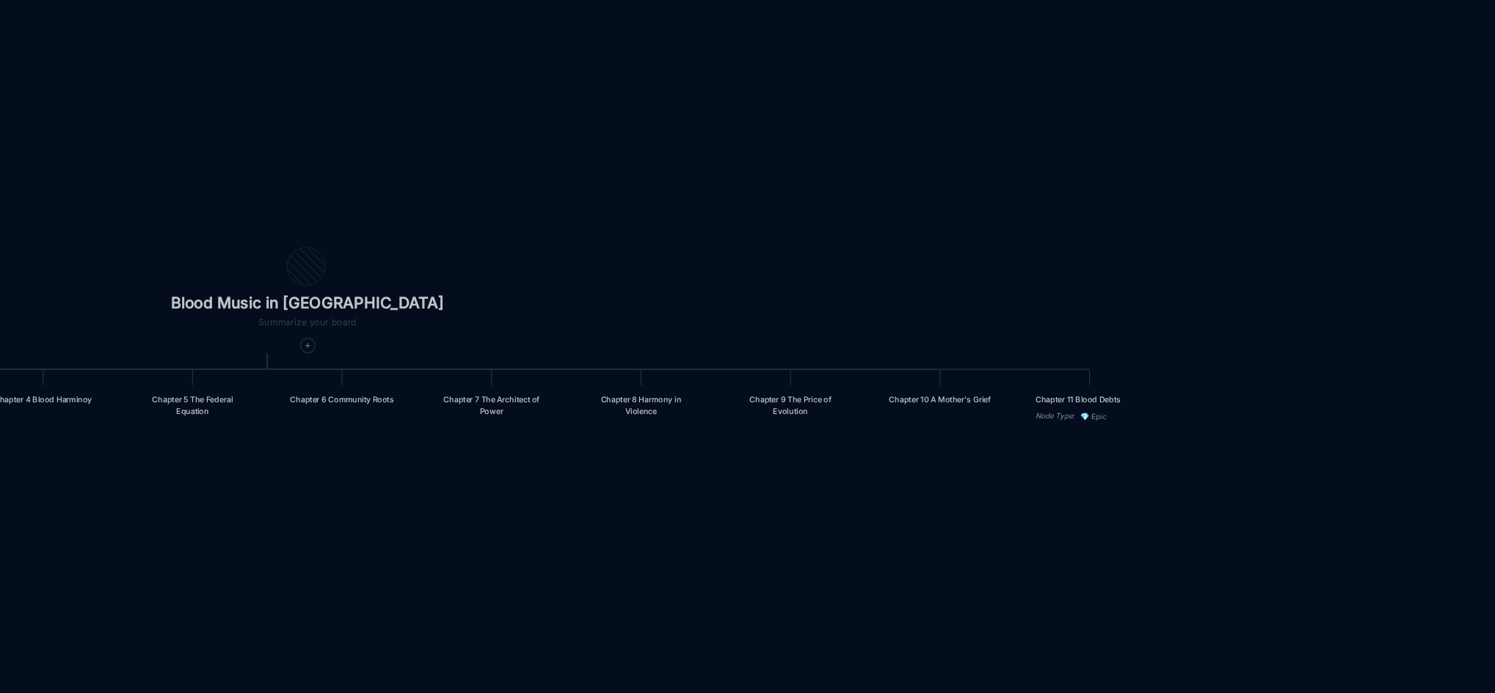
drag, startPoint x: 1374, startPoint y: 500, endPoint x: 1091, endPoint y: 517, distance: 283.7
click at [1091, 517] on div "Blood Music in [GEOGRAPHIC_DATA] Prologue: The Weight of Water Chapter 1 Consci…" at bounding box center [850, 370] width 1278 height 646
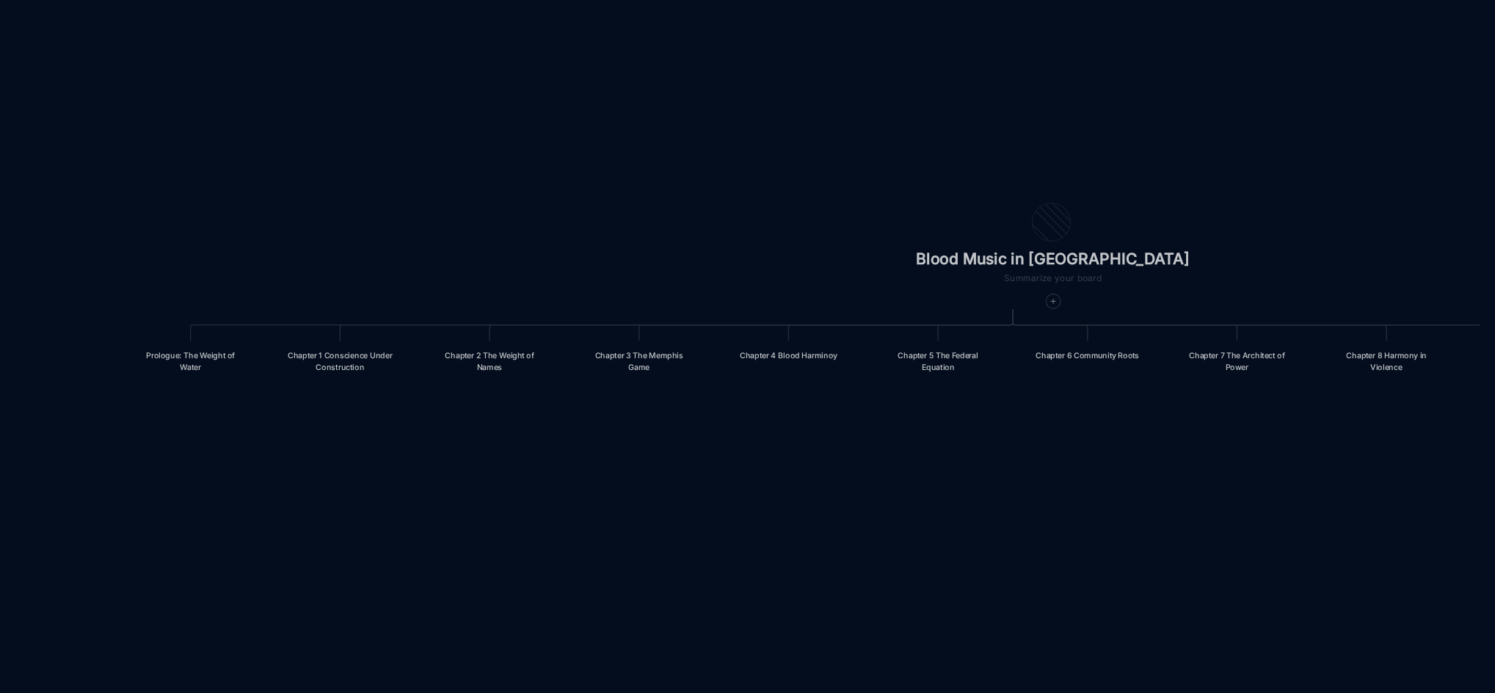
drag, startPoint x: 1077, startPoint y: 505, endPoint x: 1365, endPoint y: 487, distance: 288.2
click at [1365, 487] on div "Blood Music in [GEOGRAPHIC_DATA] Prologue: The Weight of Water Chapter 1 Consci…" at bounding box center [850, 370] width 1278 height 646
click at [1325, 404] on icon at bounding box center [1326, 403] width 3 height 3
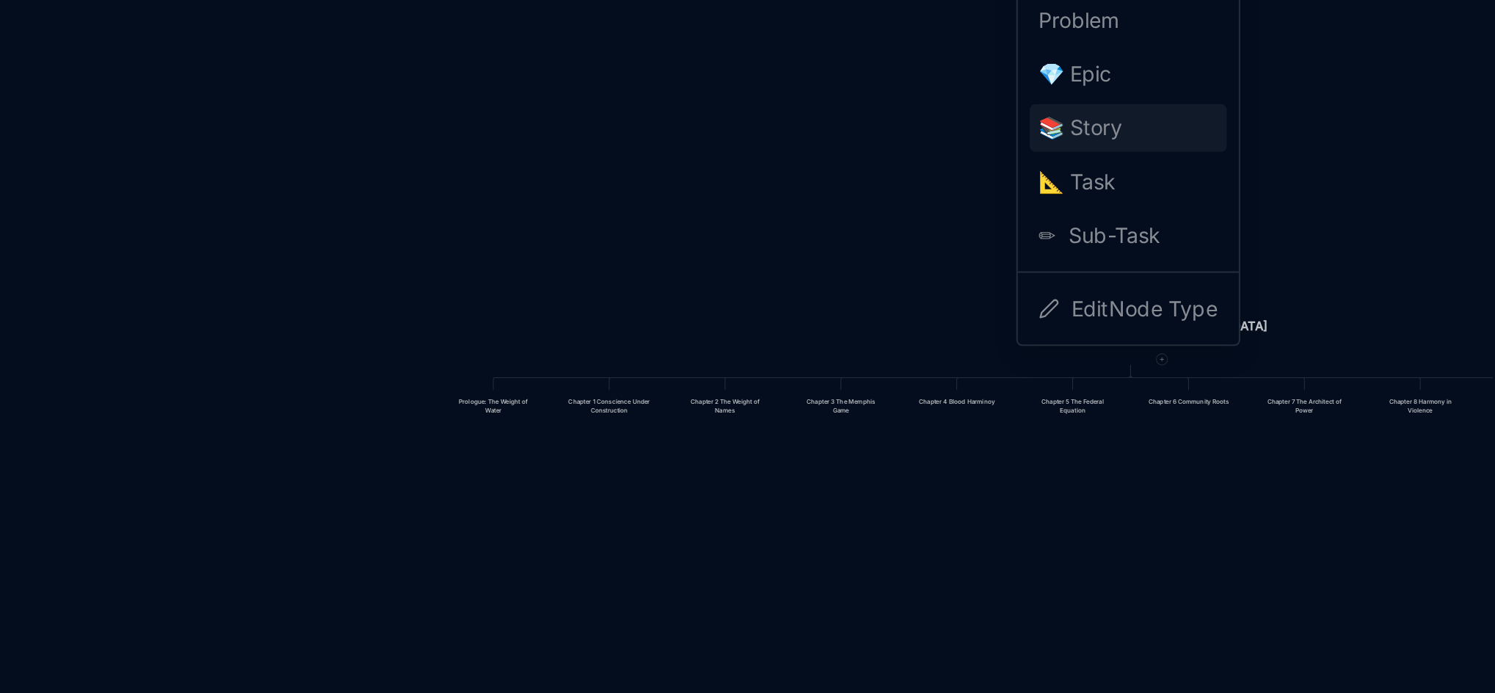
click at [1291, 289] on span "📚 Story" at bounding box center [1286, 290] width 41 height 18
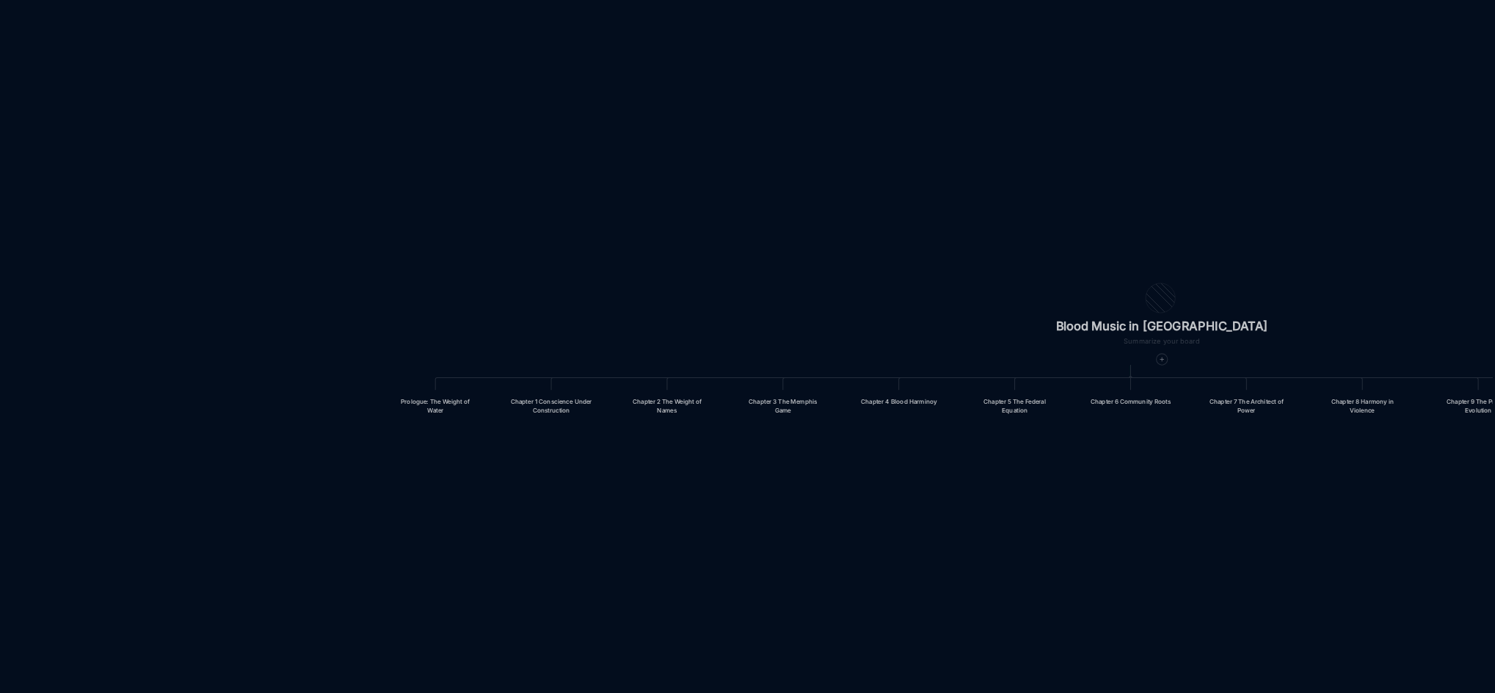
drag, startPoint x: 1363, startPoint y: 481, endPoint x: 1148, endPoint y: 465, distance: 215.6
click at [1148, 465] on div "Blood Music in [GEOGRAPHIC_DATA] Prologue: The Weight of Water Chapter 1 Consci…" at bounding box center [850, 370] width 1278 height 646
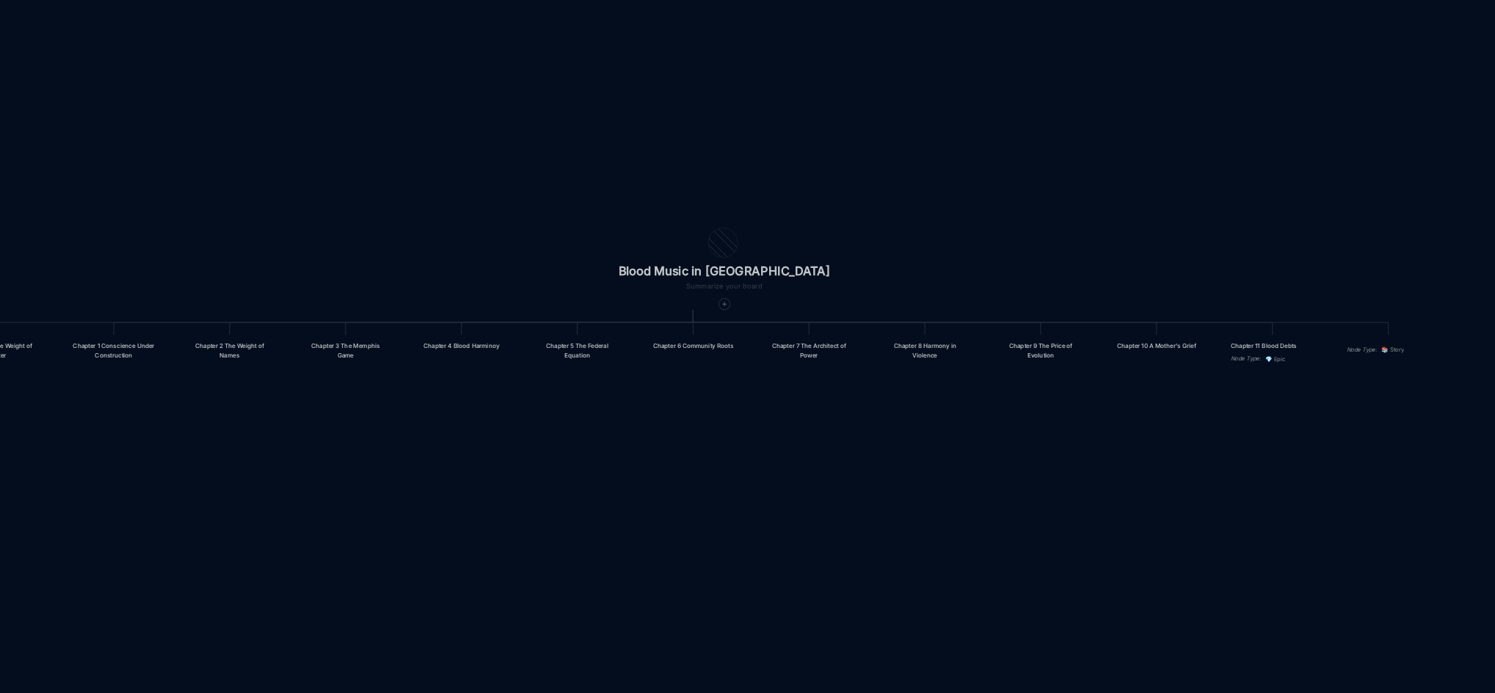
drag, startPoint x: 1233, startPoint y: 489, endPoint x: 1042, endPoint y: 461, distance: 192.9
click at [1019, 462] on div "Blood Music in [GEOGRAPHIC_DATA] Prologue: The Weight of Water Chapter 1 Consci…" at bounding box center [850, 370] width 1278 height 646
click at [1377, 396] on div "Chapter 11 Blood Debts" at bounding box center [1382, 396] width 41 height 4
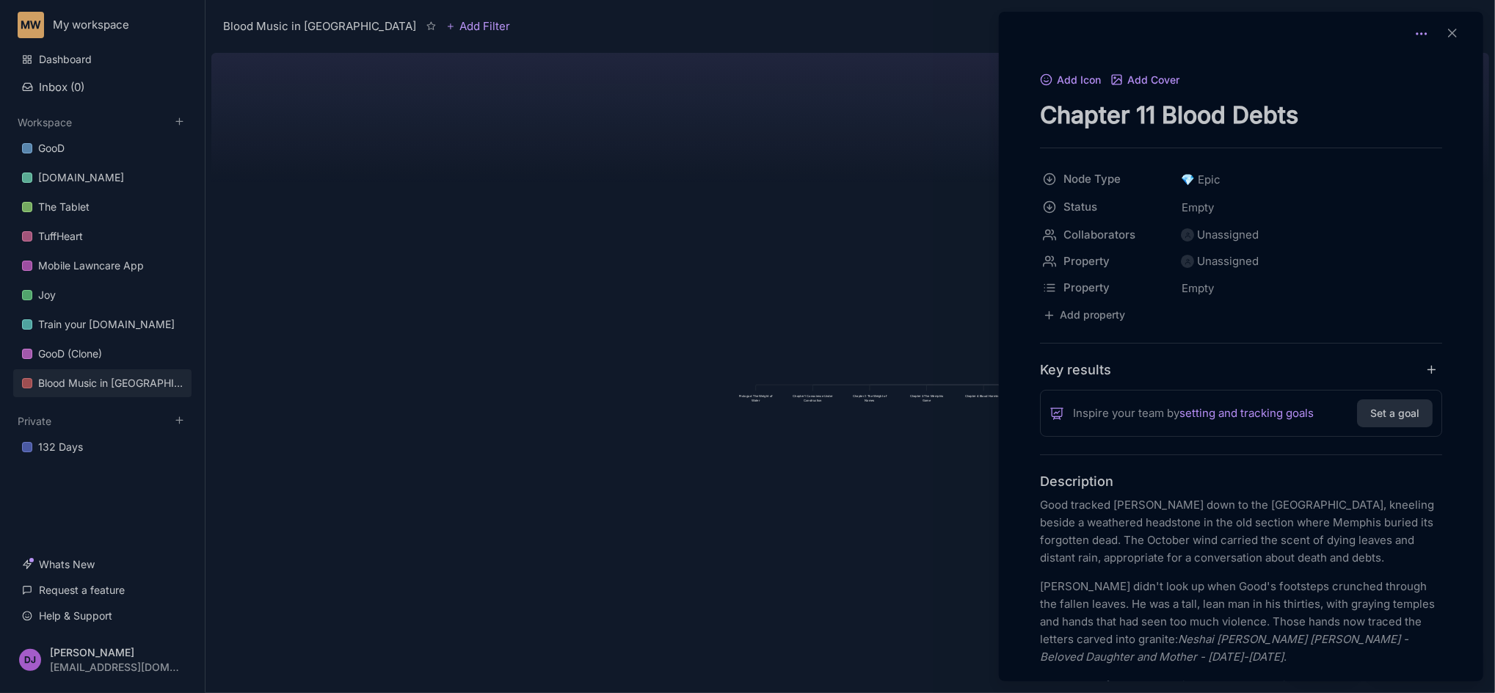
click at [1414, 37] on icon at bounding box center [1421, 33] width 15 height 15
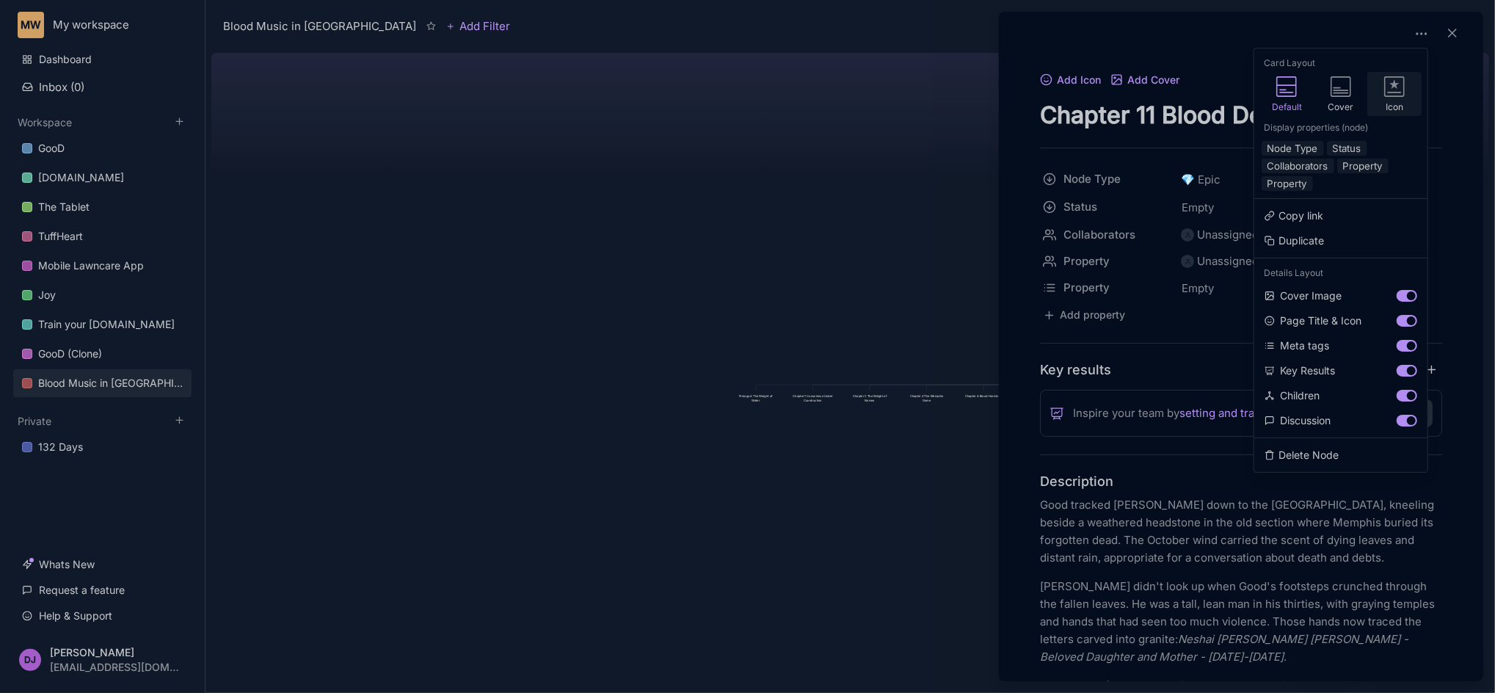
click at [1393, 98] on div "Icon" at bounding box center [1394, 94] width 54 height 44
click at [1303, 144] on button "Node Type" at bounding box center [1292, 148] width 62 height 15
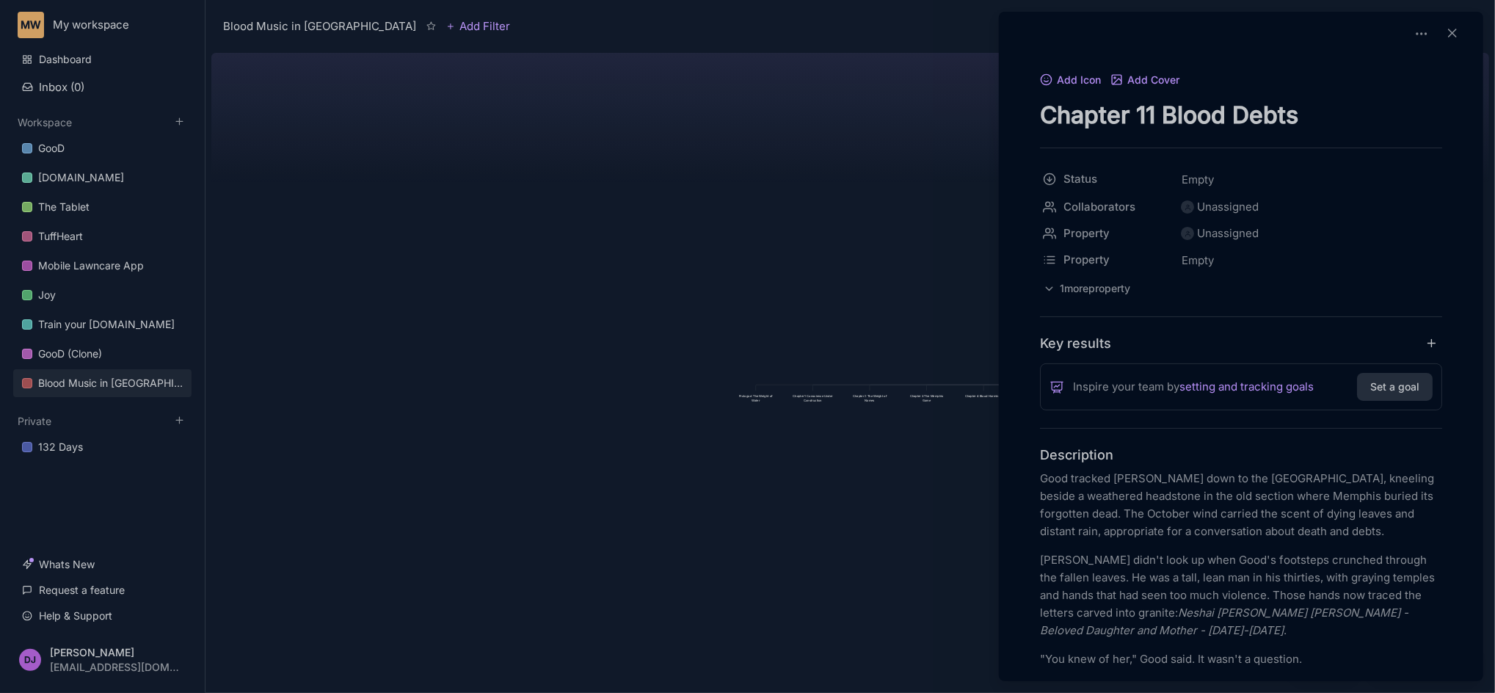
click at [848, 230] on div at bounding box center [747, 346] width 1495 height 693
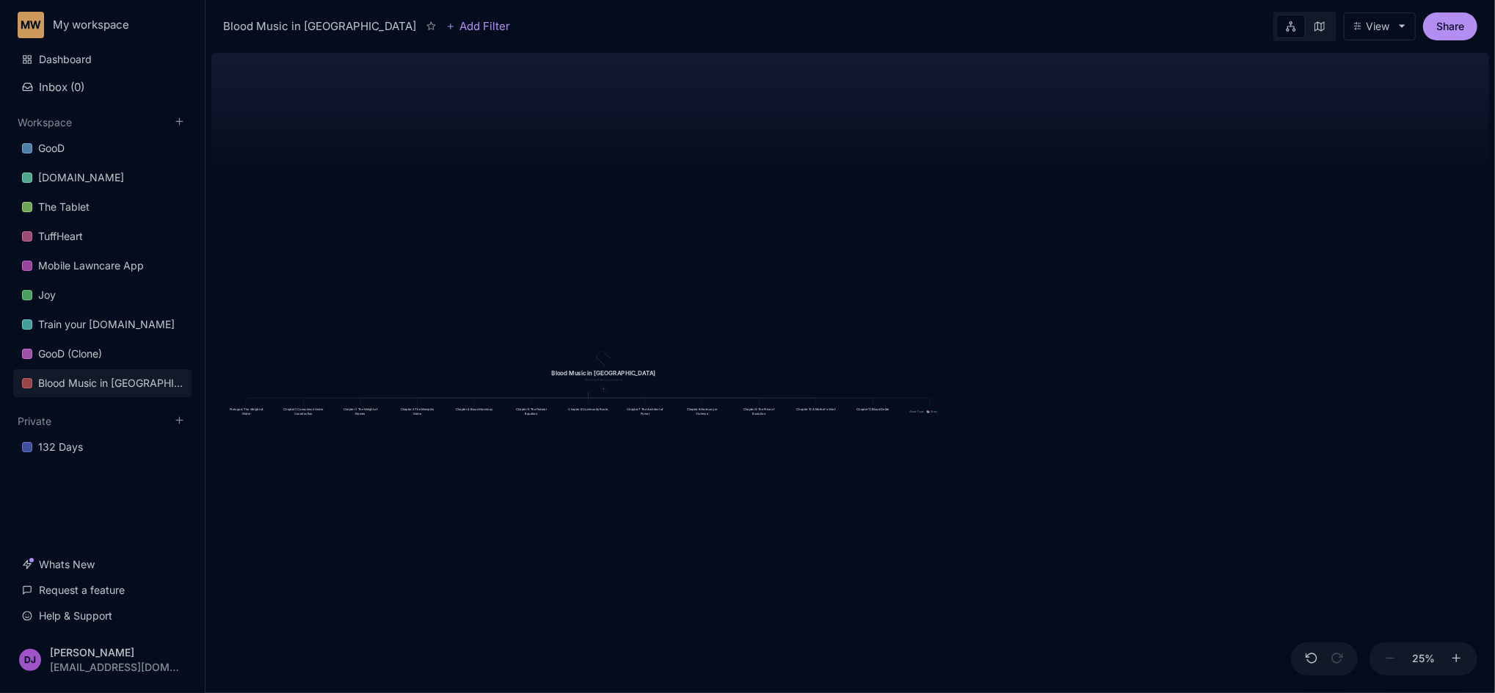
drag, startPoint x: 1151, startPoint y: 288, endPoint x: 642, endPoint y: 302, distance: 508.7
click at [642, 302] on div "Blood Music in [GEOGRAPHIC_DATA] Prologue: The Weight of Water Chapter 1 Consci…" at bounding box center [850, 370] width 1278 height 646
click at [920, 417] on div "Node Type : 📚 Story" at bounding box center [930, 410] width 48 height 13
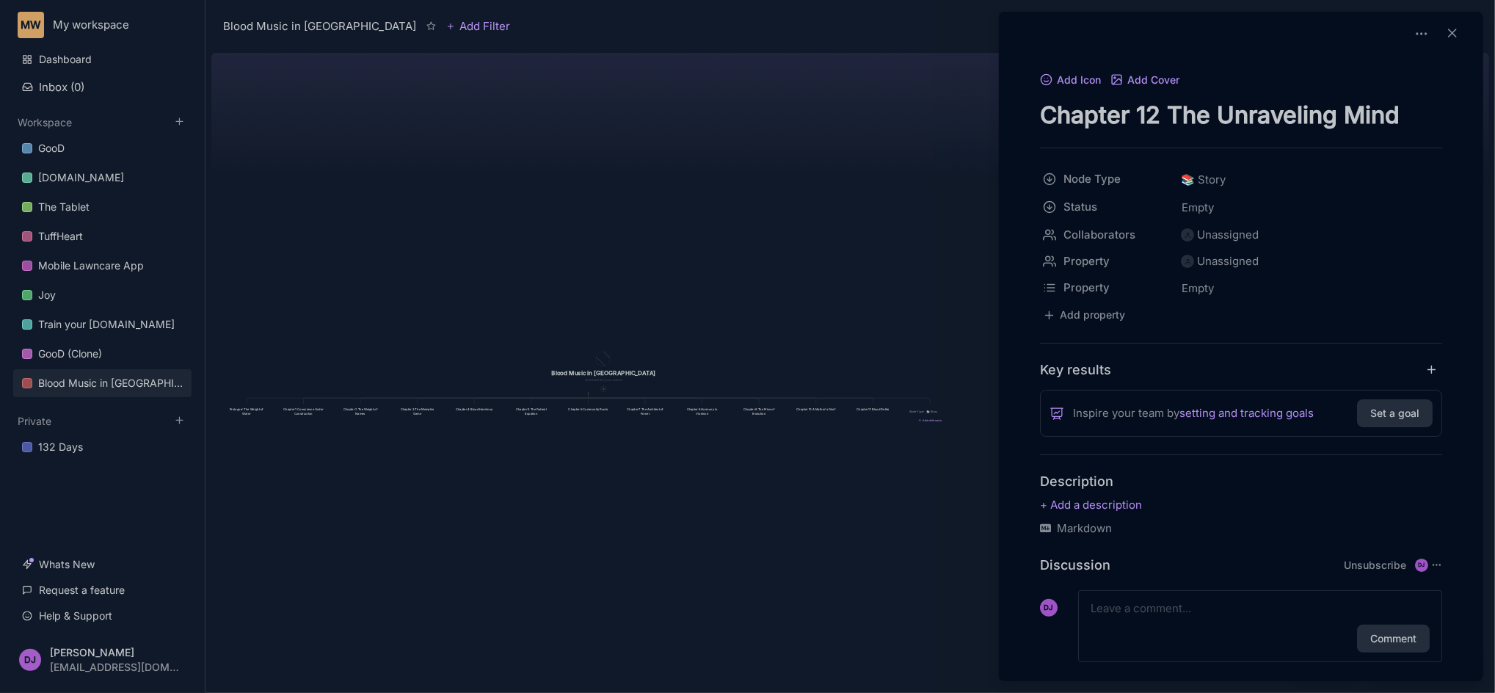
type textarea "Chapter 12 The Unraveling Mind"
click at [1072, 514] on p at bounding box center [1241, 505] width 402 height 18
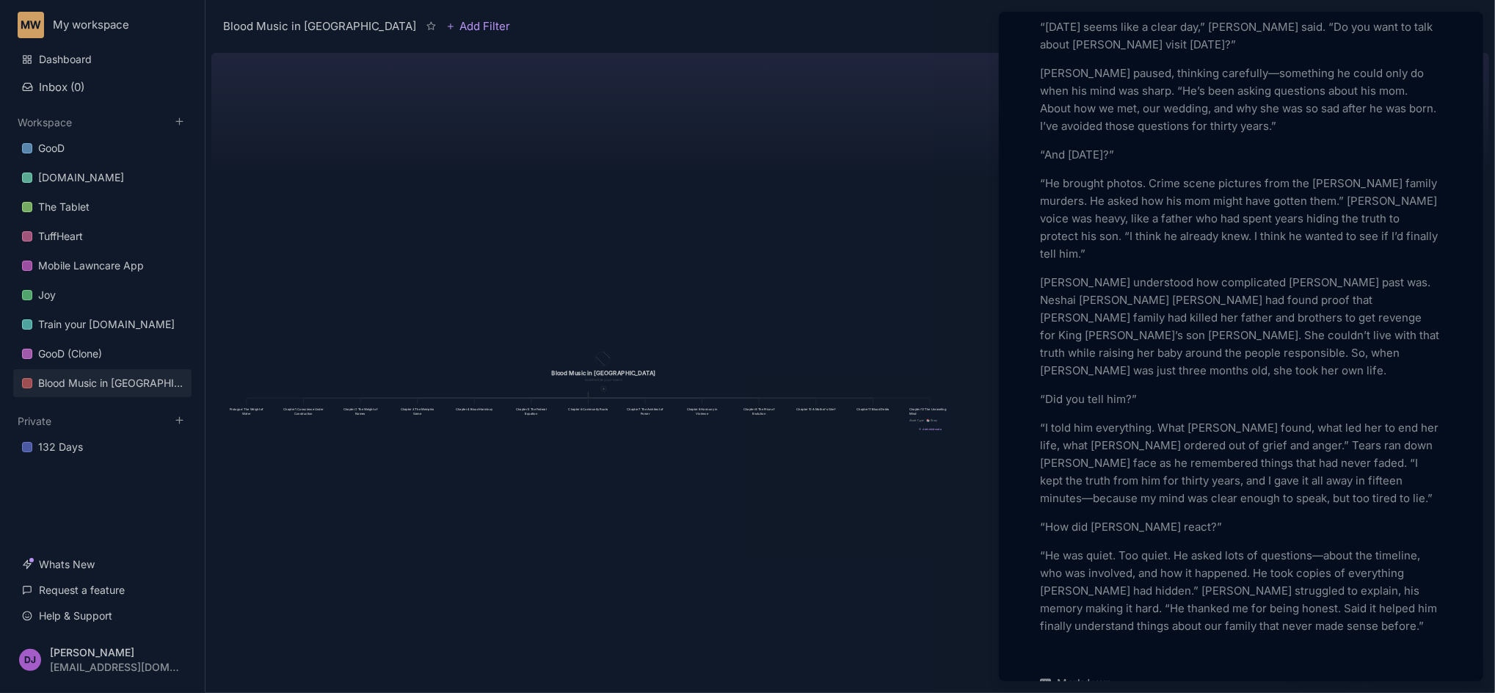
scroll to position [1006, 0]
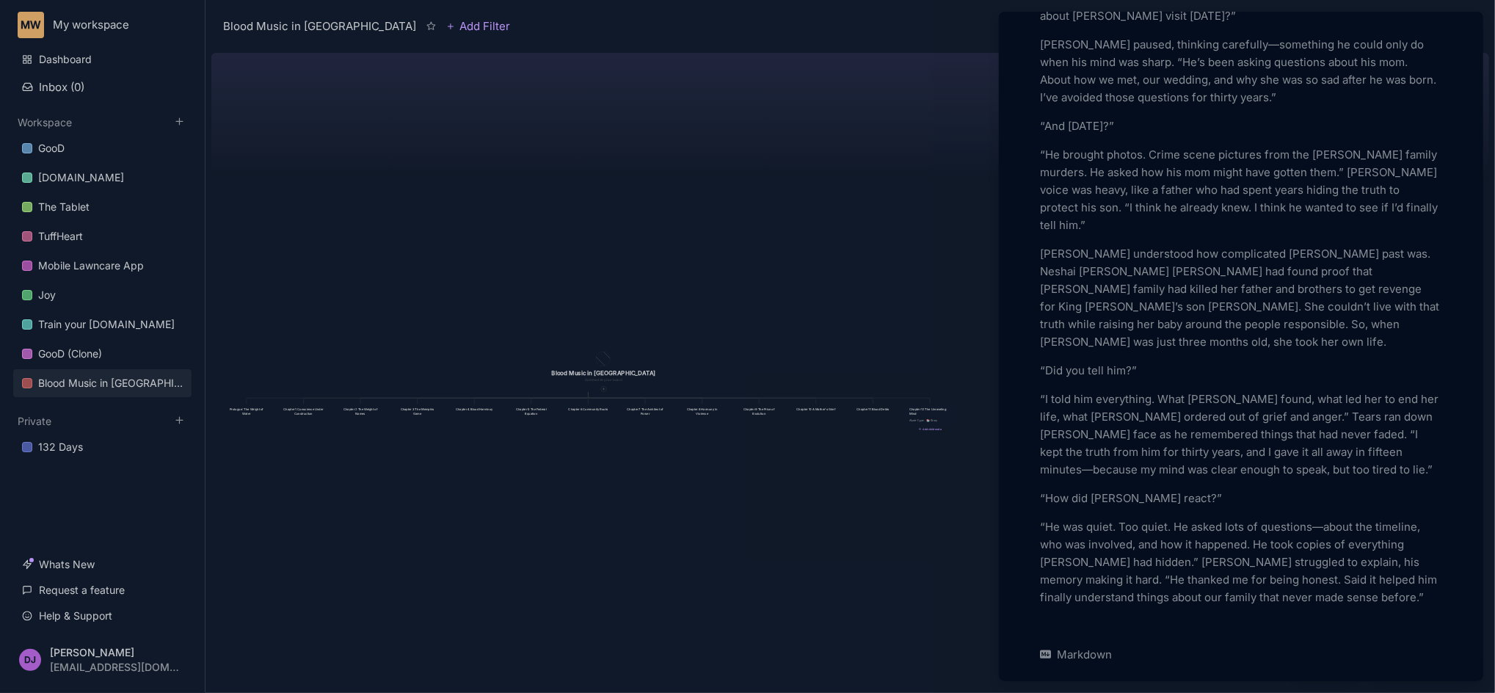
click at [1414, 606] on p "“He was quiet. Too quiet. He asked lots of questions—about the timeline, who wa…" at bounding box center [1241, 562] width 402 height 88
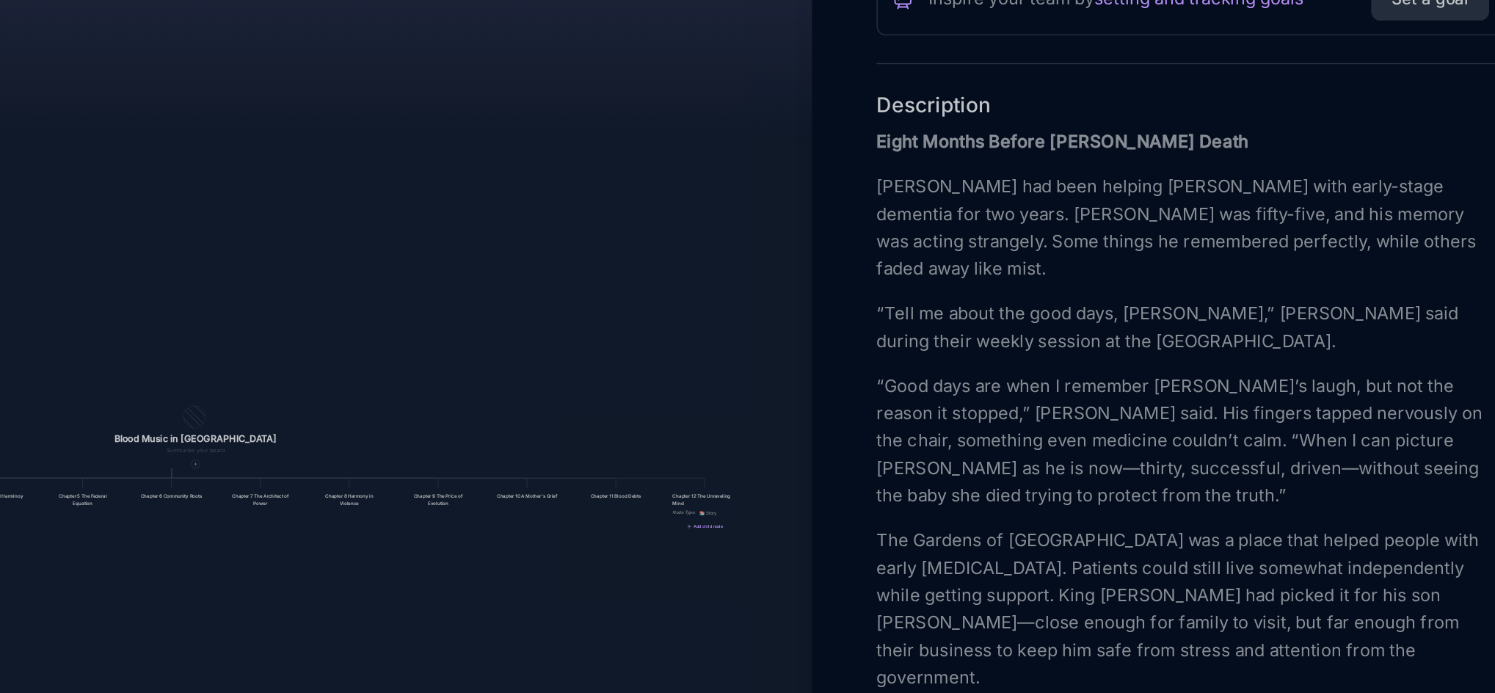
scroll to position [2375, 0]
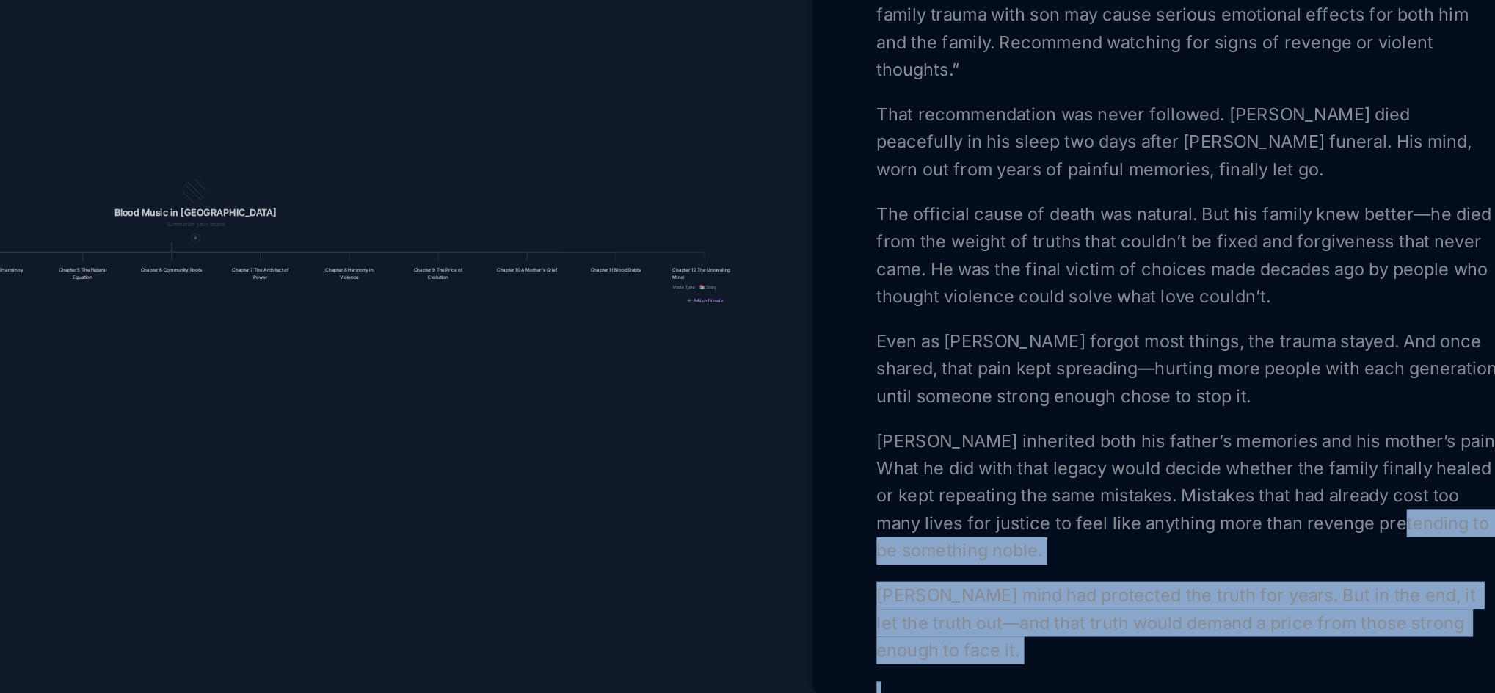
drag, startPoint x: 1267, startPoint y: 663, endPoint x: 952, endPoint y: 585, distance: 324.3
click at [952, 585] on div "Blood Music in [GEOGRAPHIC_DATA] Add Filter View Share Blood Music in [GEOGRAPH…" at bounding box center [849, 346] width 1289 height 693
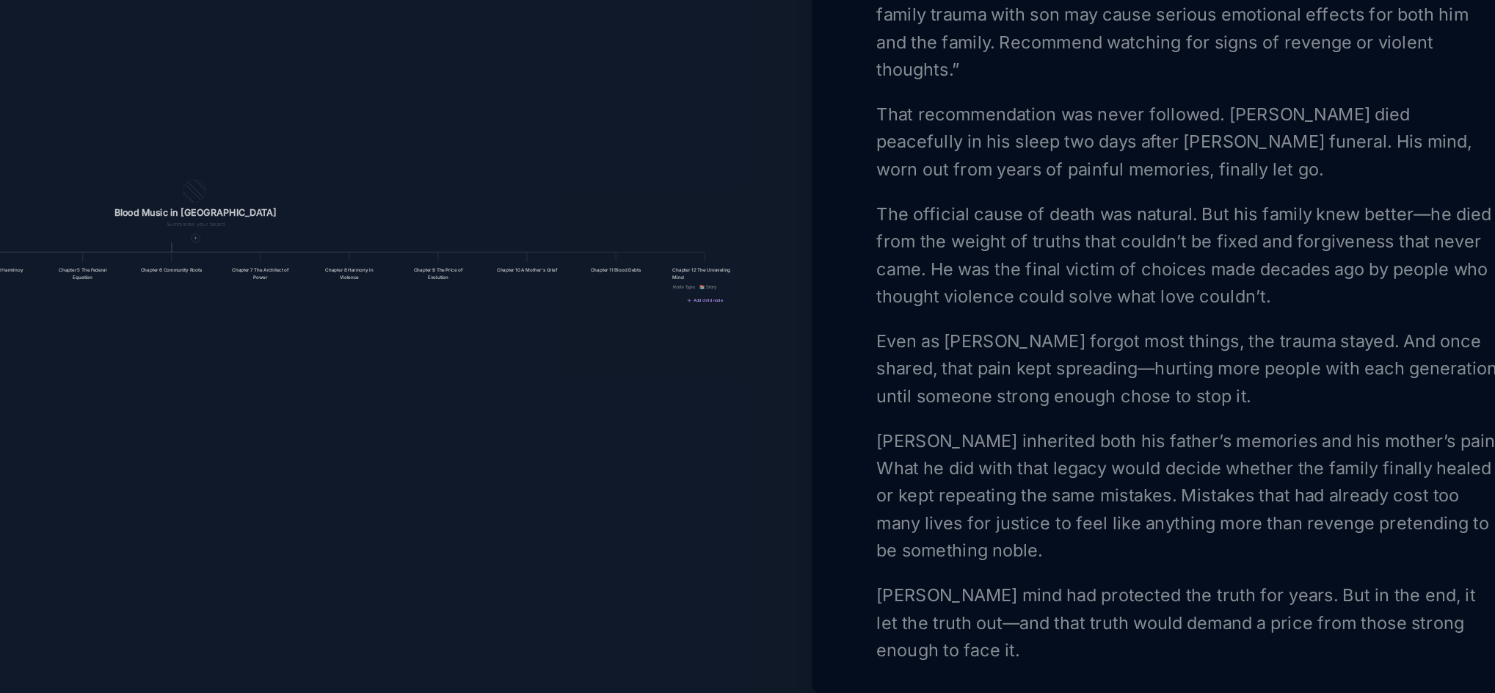
click at [952, 585] on div at bounding box center [747, 346] width 1495 height 693
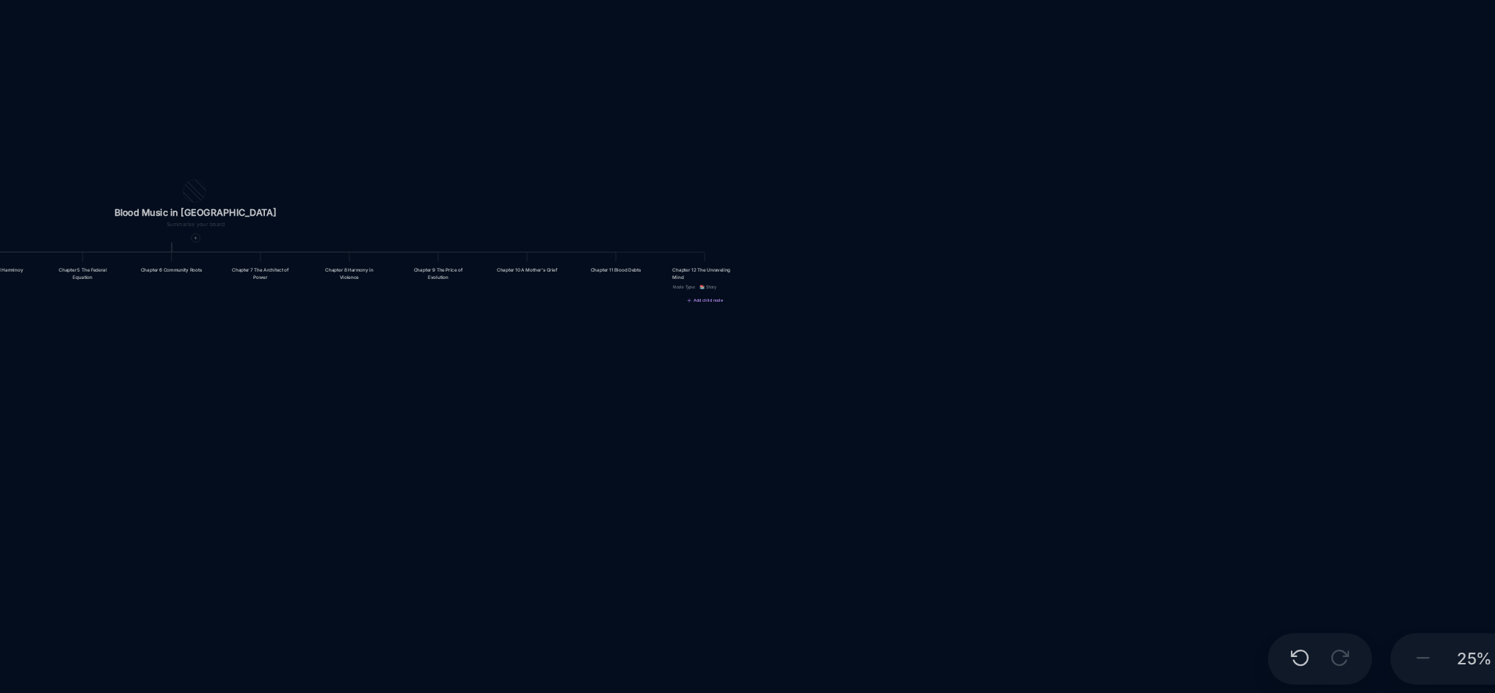
click at [937, 423] on span "📚 Story" at bounding box center [931, 420] width 11 height 4
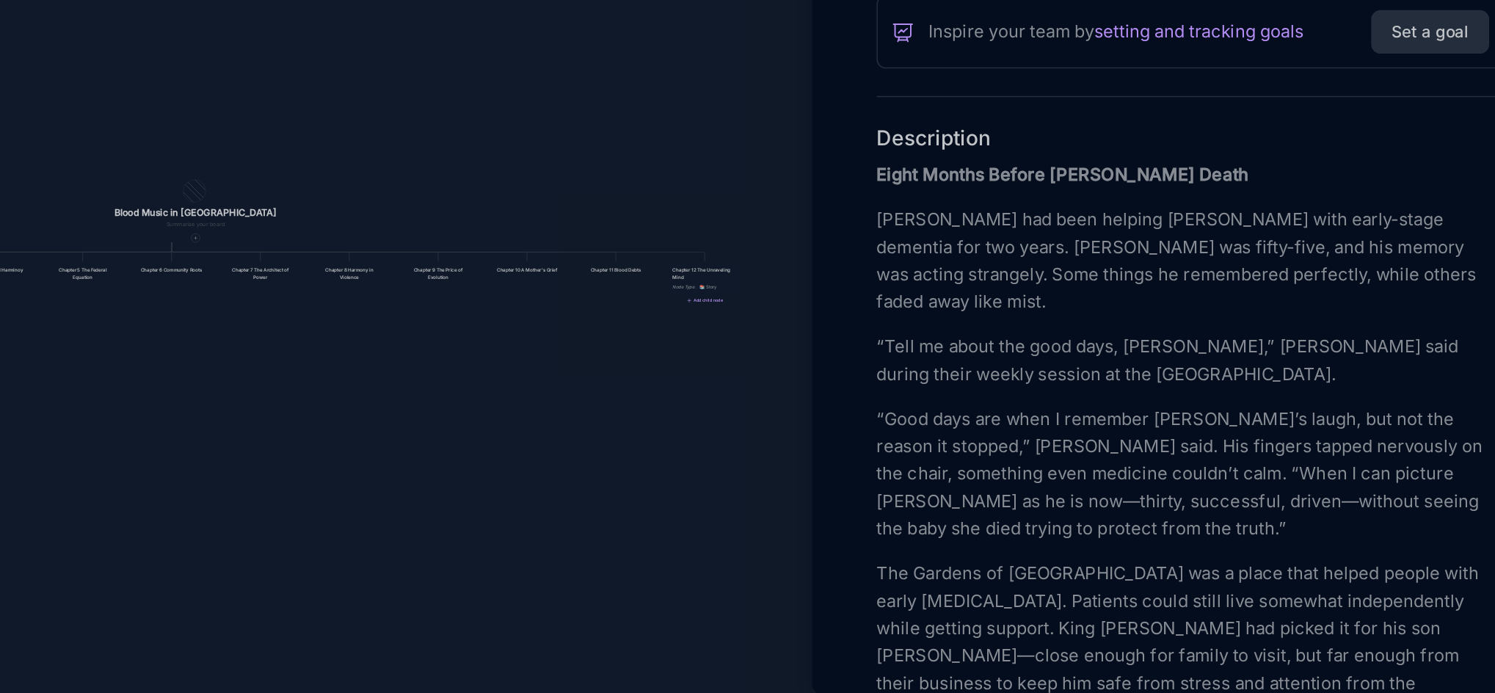
scroll to position [195, 0]
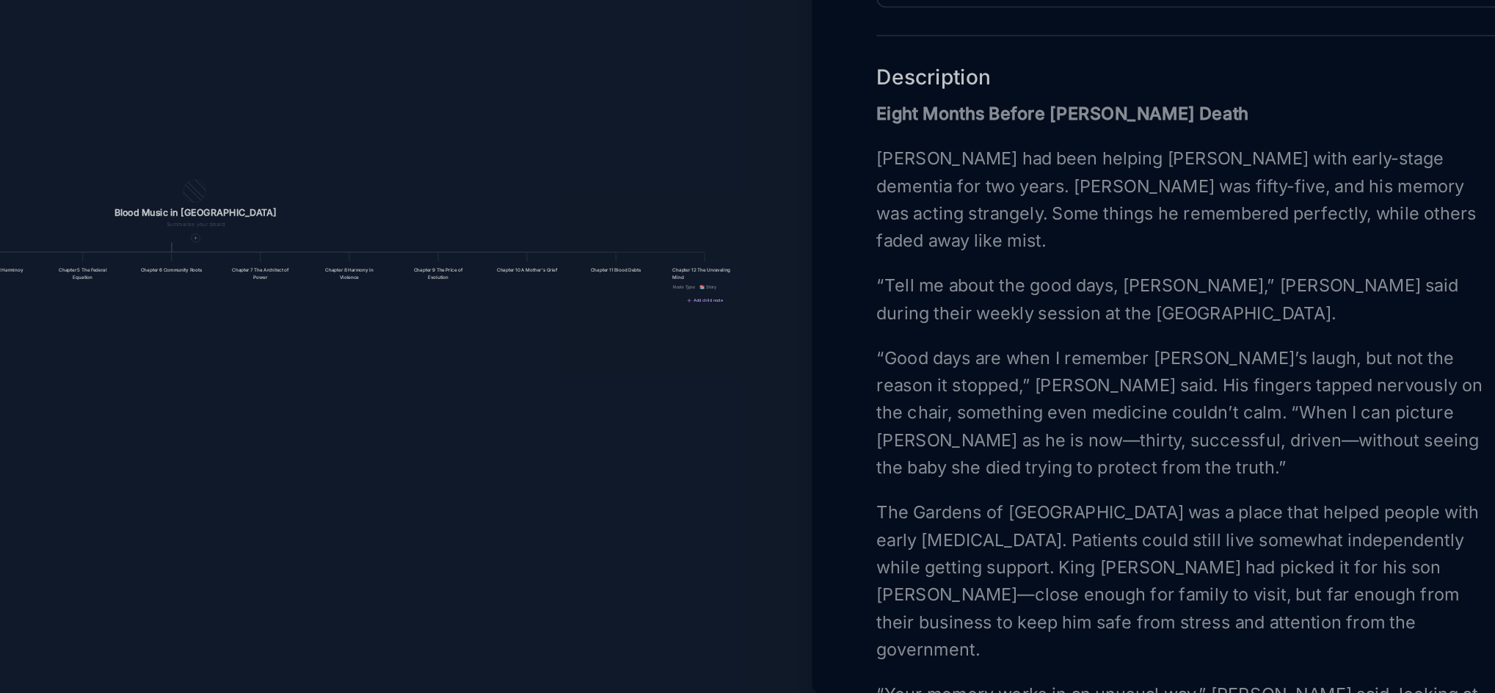
click at [1318, 400] on p "[PERSON_NAME] had been helping [PERSON_NAME] with early-stage dementia for two …" at bounding box center [1241, 364] width 402 height 70
click at [1112, 400] on p "[PERSON_NAME] had been helping Mal with early-stage [MEDICAL_DATA] for two year…" at bounding box center [1241, 364] width 402 height 70
click at [1065, 400] on p "[PERSON_NAME] had been helping Mal with early-stage [MEDICAL_DATA] for two year…" at bounding box center [1241, 364] width 402 height 70
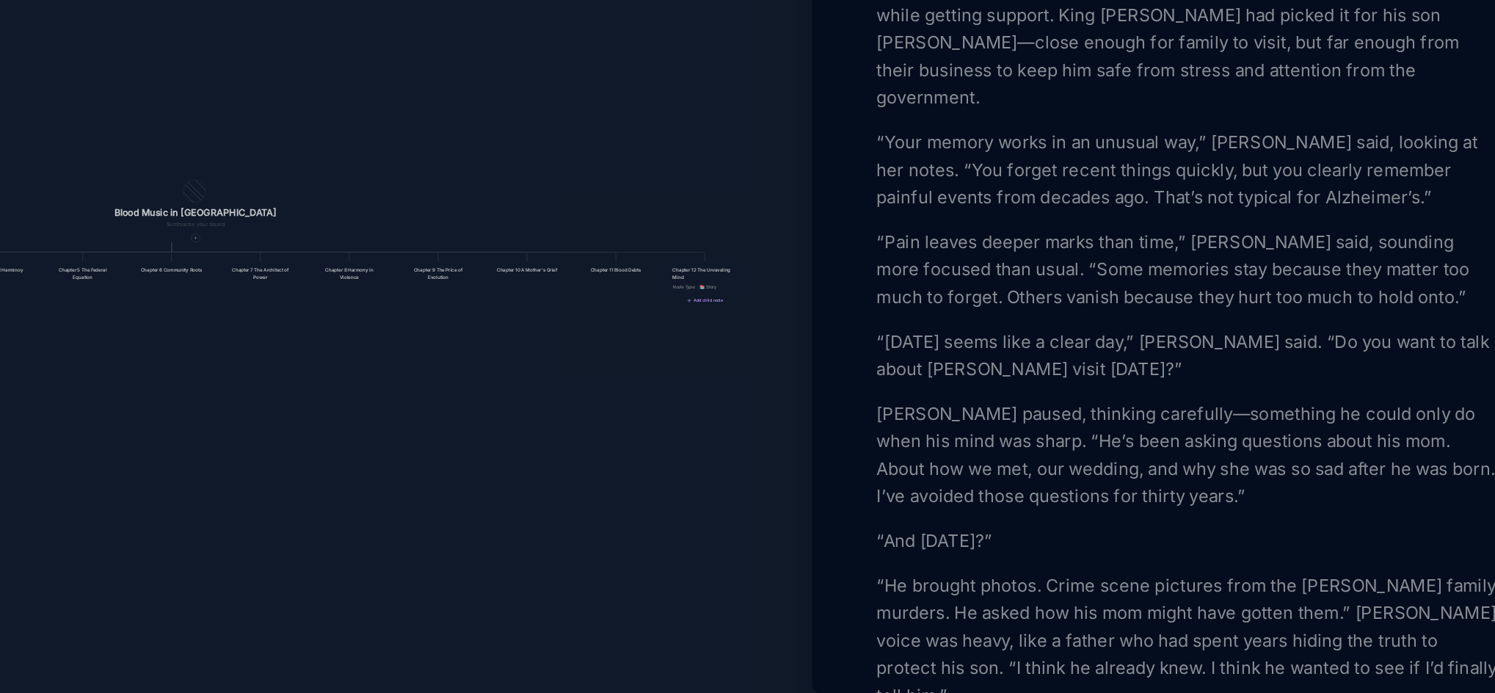
scroll to position [567, 0]
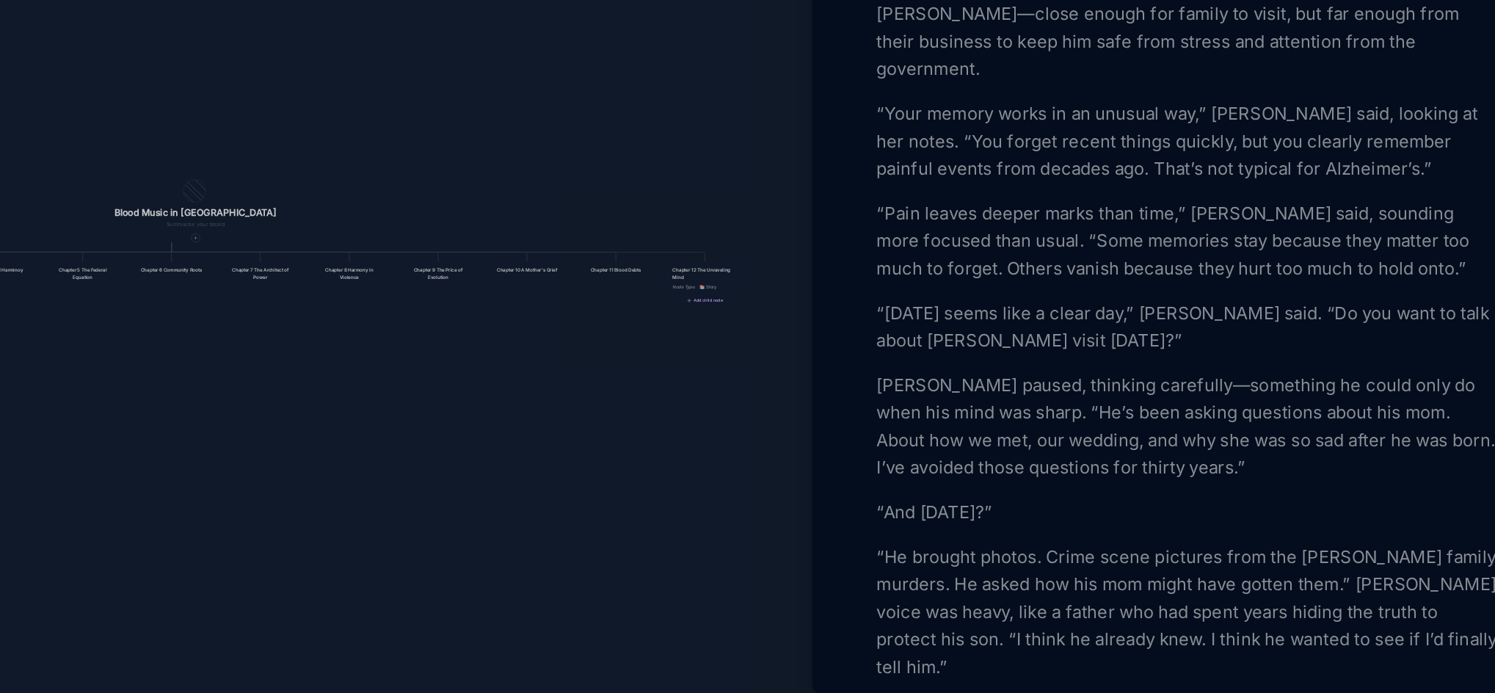
click at [1349, 354] on p "“Your memory works in an unusual way,” [PERSON_NAME] said, looking at her notes…" at bounding box center [1241, 327] width 402 height 53
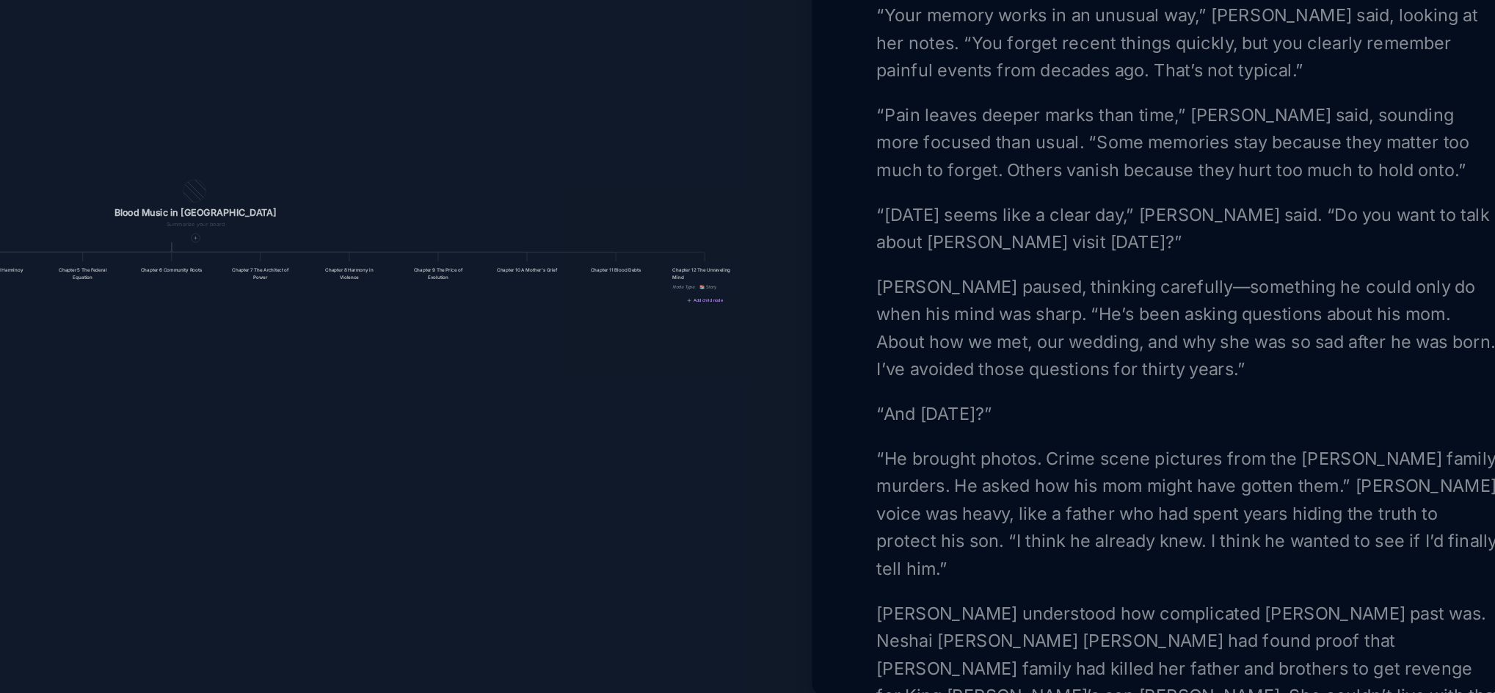
scroll to position [649, 0]
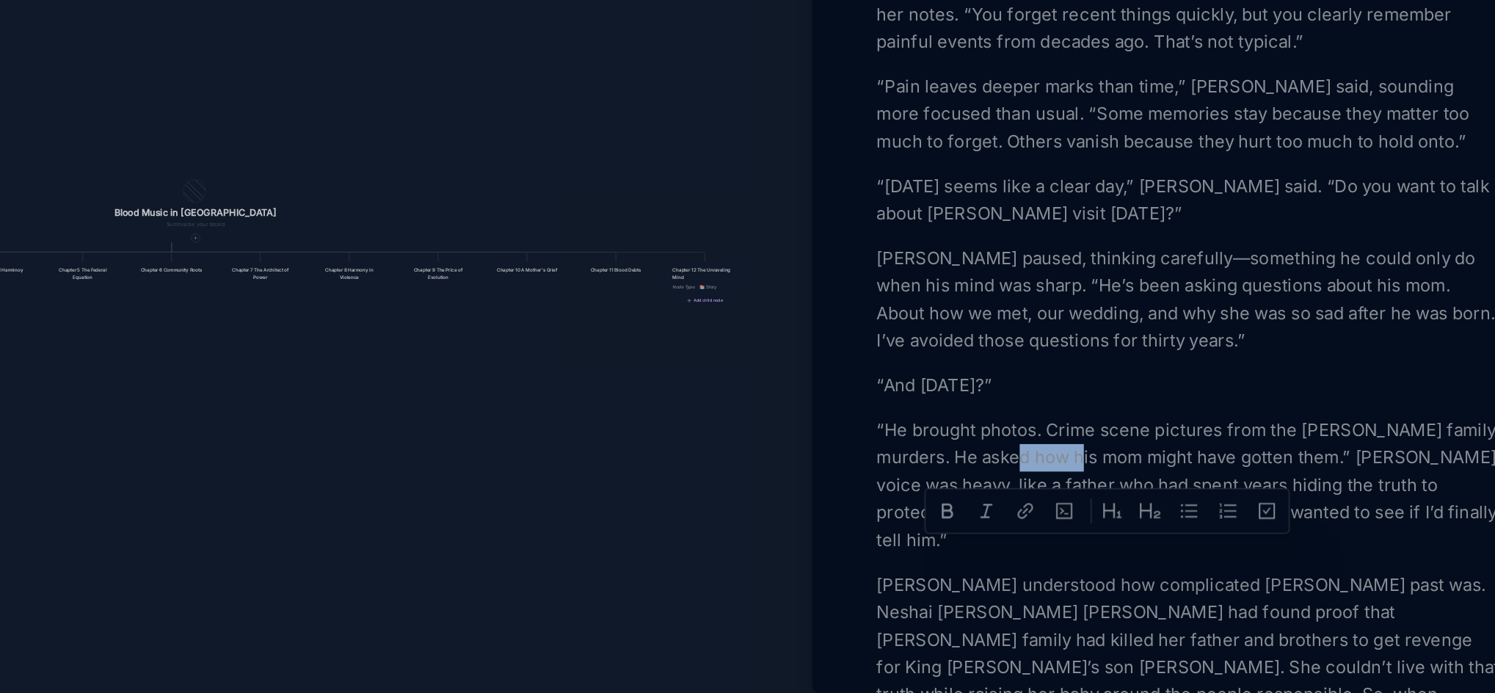
drag, startPoint x: 1208, startPoint y: 593, endPoint x: 1167, endPoint y: 593, distance: 40.4
click at [1167, 591] on p "“He brought photos. Crime scene pictures from the [PERSON_NAME] family murders.…" at bounding box center [1241, 547] width 402 height 88
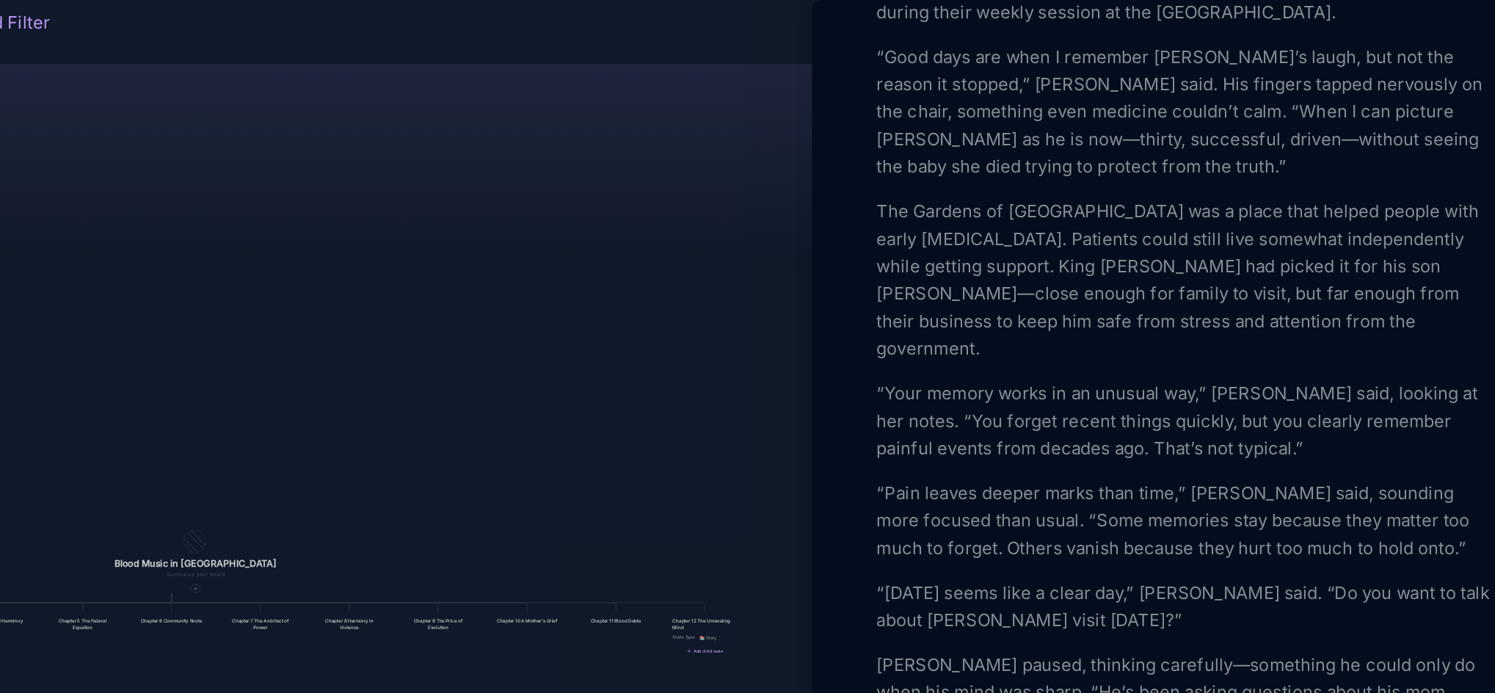
scroll to position [583, 0]
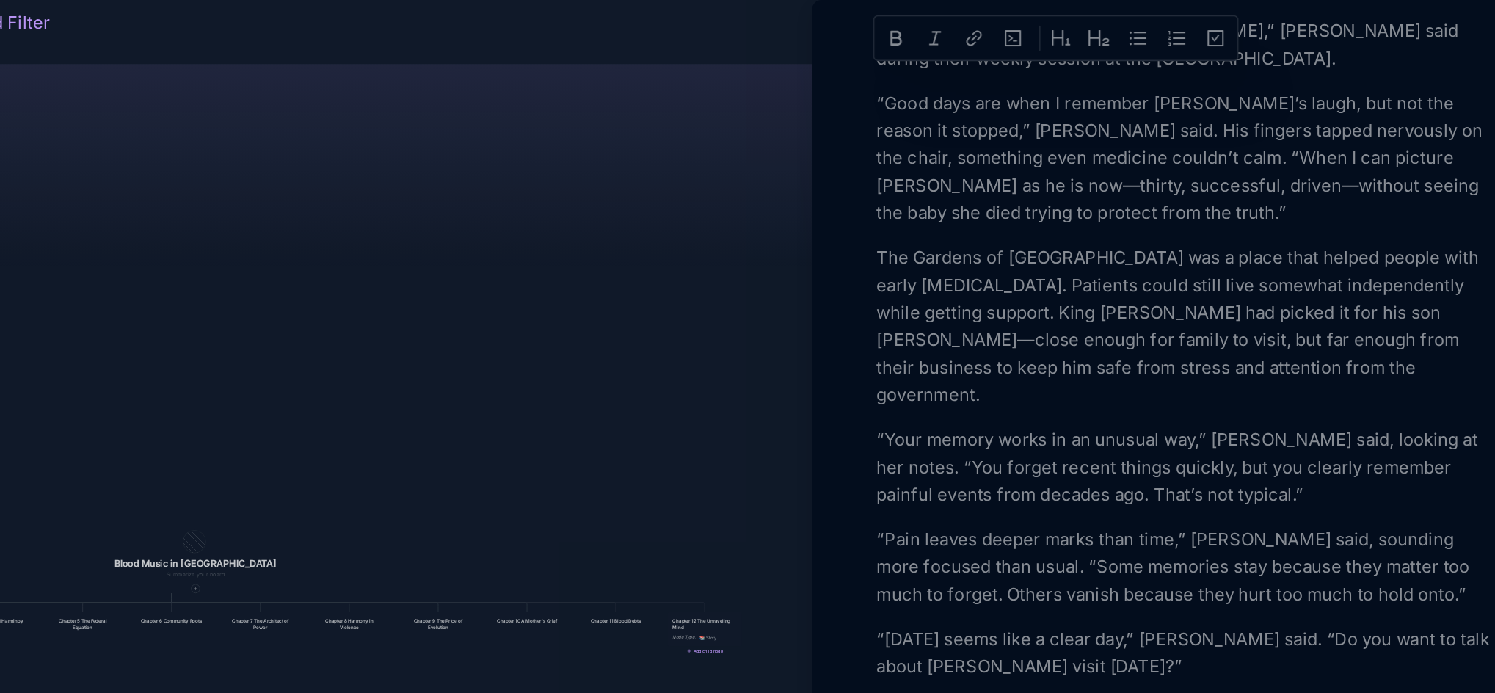
drag, startPoint x: 1166, startPoint y: 68, endPoint x: 1147, endPoint y: 64, distance: 19.6
click at [1235, 157] on p "“Good days are when I remember [PERSON_NAME]’s laugh, but not the reason it sto…" at bounding box center [1241, 113] width 402 height 88
click at [1130, 157] on p "“Good days are when I remember [PERSON_NAME]’s laugh, but not the reason it sto…" at bounding box center [1241, 113] width 402 height 88
click at [1342, 157] on p "“Good days are when I remember [PERSON_NAME]’s laugh, but not the reason it sto…" at bounding box center [1241, 113] width 402 height 88
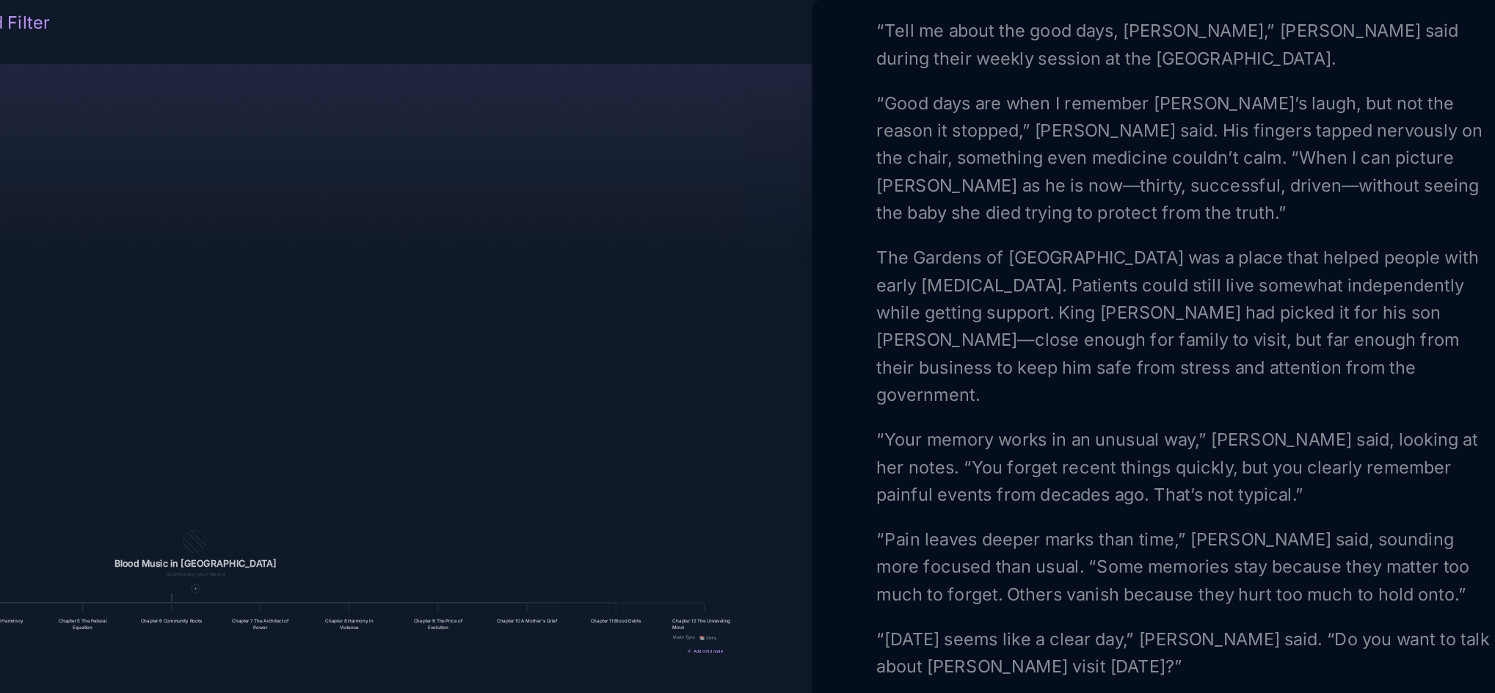
click at [1074, 157] on p "“Good days are when I remember [PERSON_NAME]’s laugh, but not the reason it sto…" at bounding box center [1241, 113] width 402 height 88
click at [1303, 274] on p "The Gardens of [GEOGRAPHIC_DATA] was a place that helped people with early [MED…" at bounding box center [1241, 221] width 402 height 106
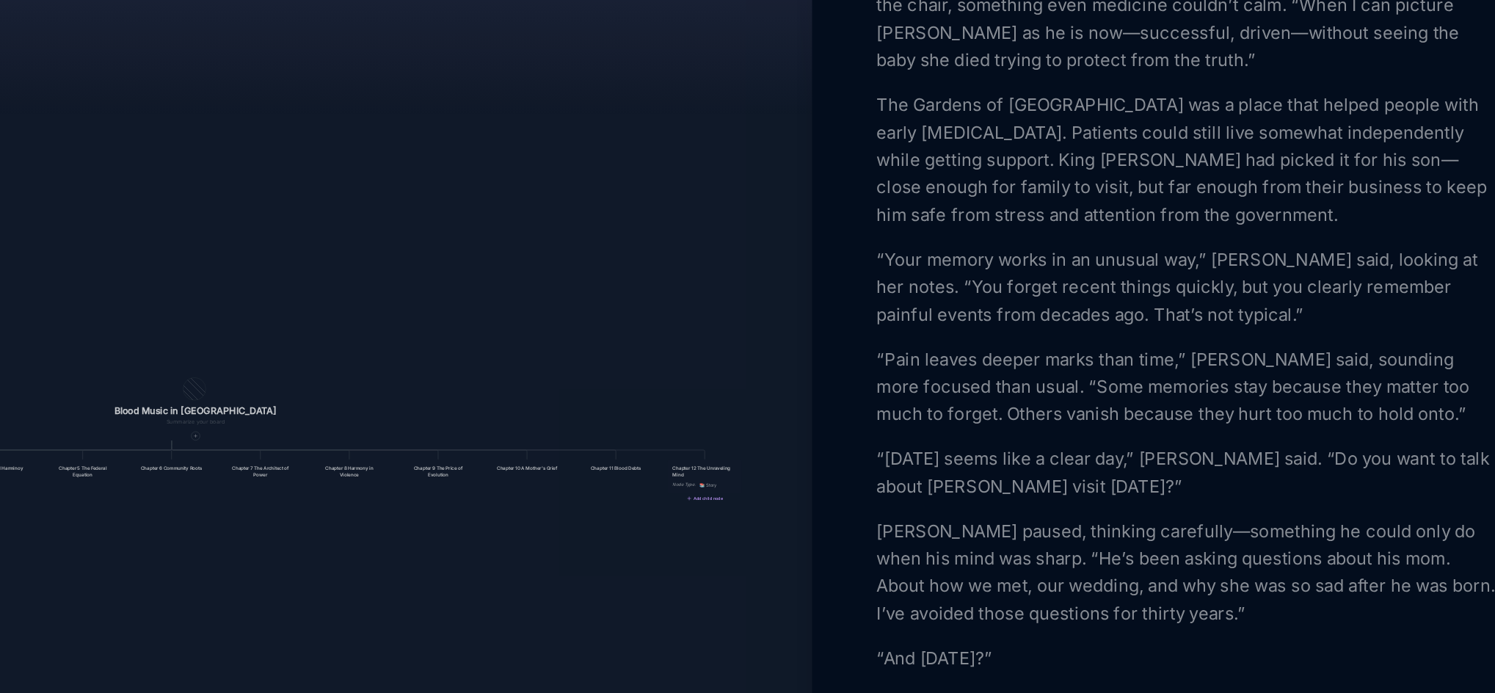
click at [1278, 384] on p "“Pain leaves deeper marks than time,” [PERSON_NAME] said, sounding more focused…" at bounding box center [1241, 357] width 402 height 53
click at [1082, 430] on p "“[DATE] seems like a clear day,” [PERSON_NAME] said. “Do you want to talk about…" at bounding box center [1241, 412] width 402 height 35
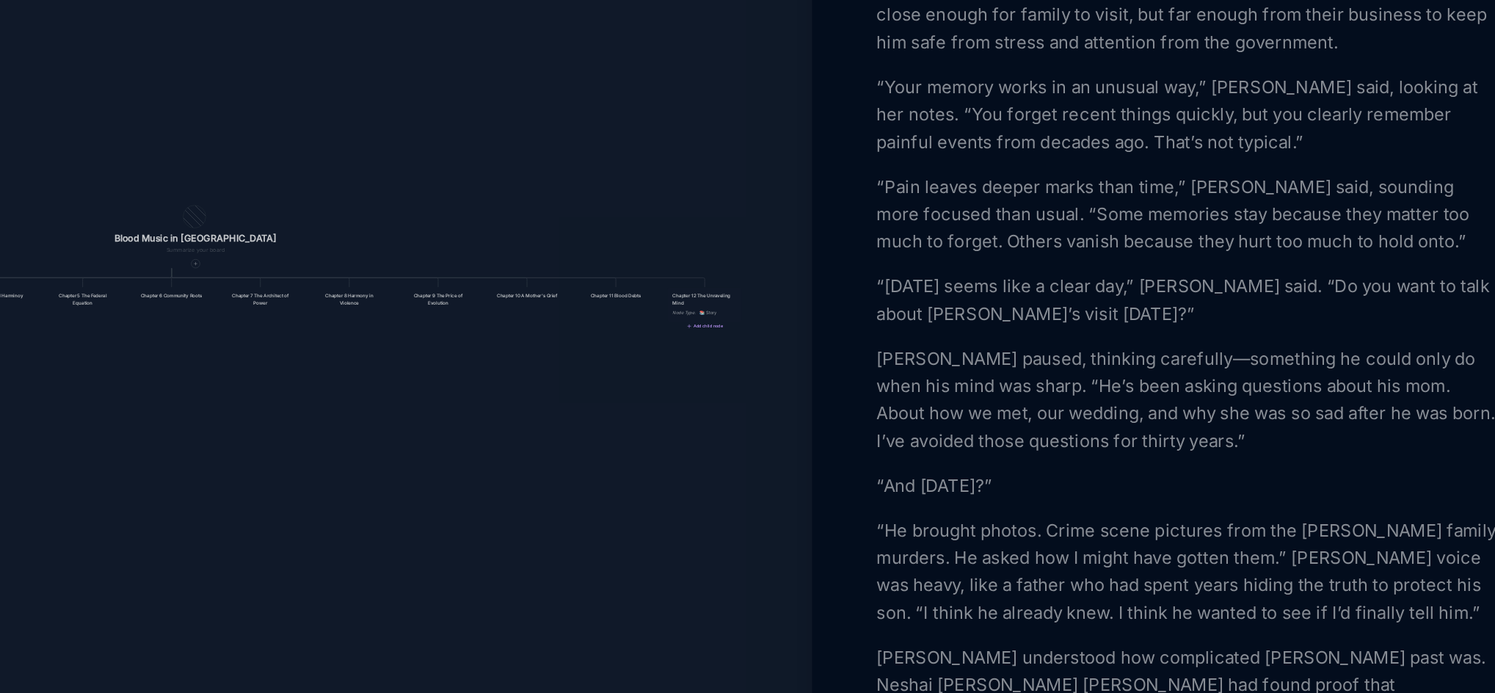
scroll to position [584, 0]
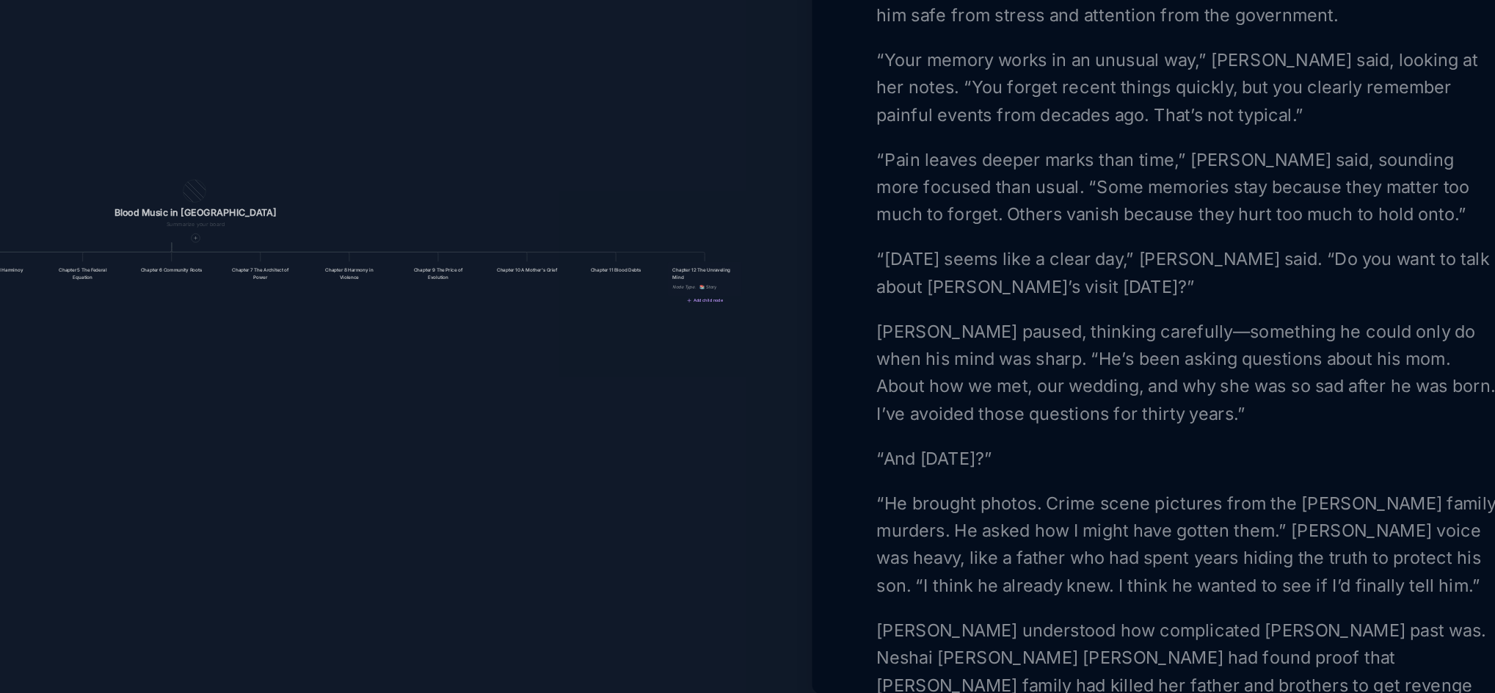
click at [1330, 511] on p "[PERSON_NAME] paused, thinking carefully—something he could only do when his mi…" at bounding box center [1241, 475] width 402 height 70
click at [1216, 511] on p "[PERSON_NAME] paused, thinking carefully—something he could only do when his mi…" at bounding box center [1241, 475] width 402 height 70
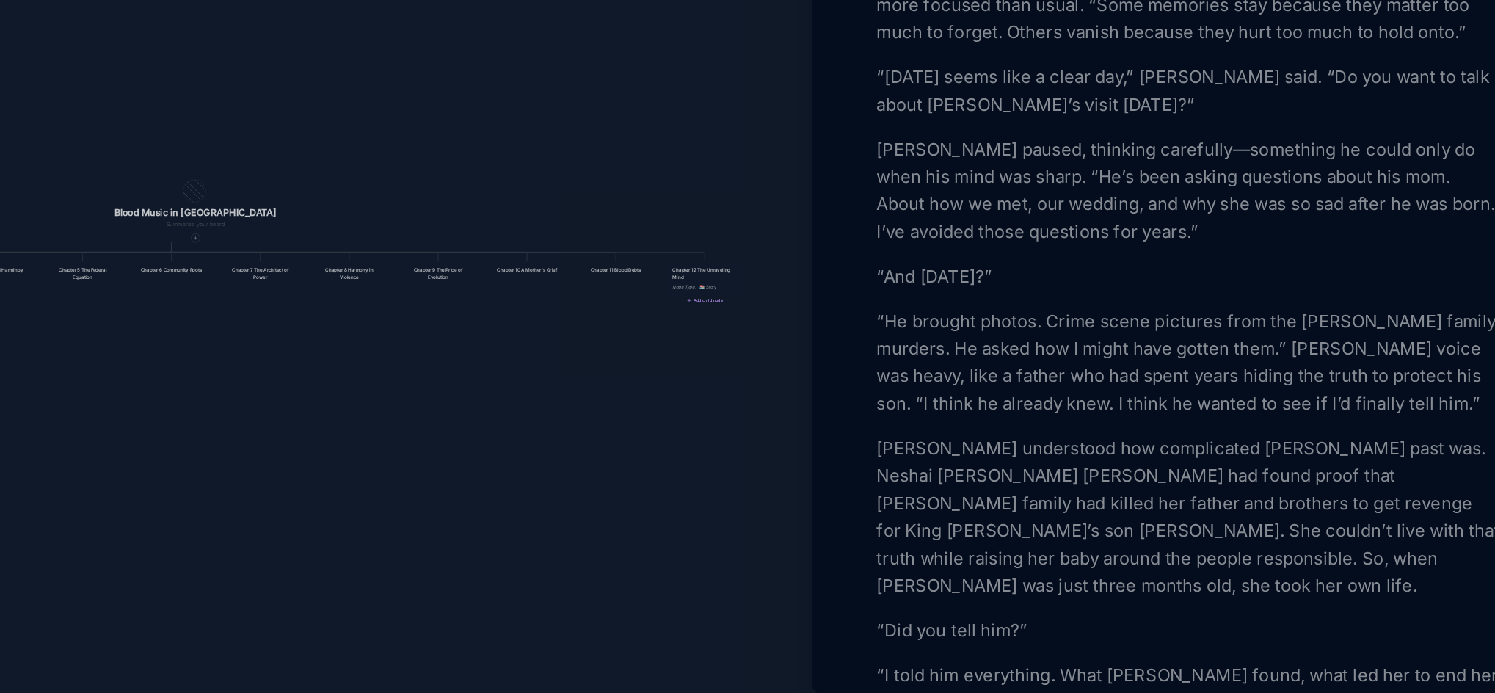
scroll to position [730, 0]
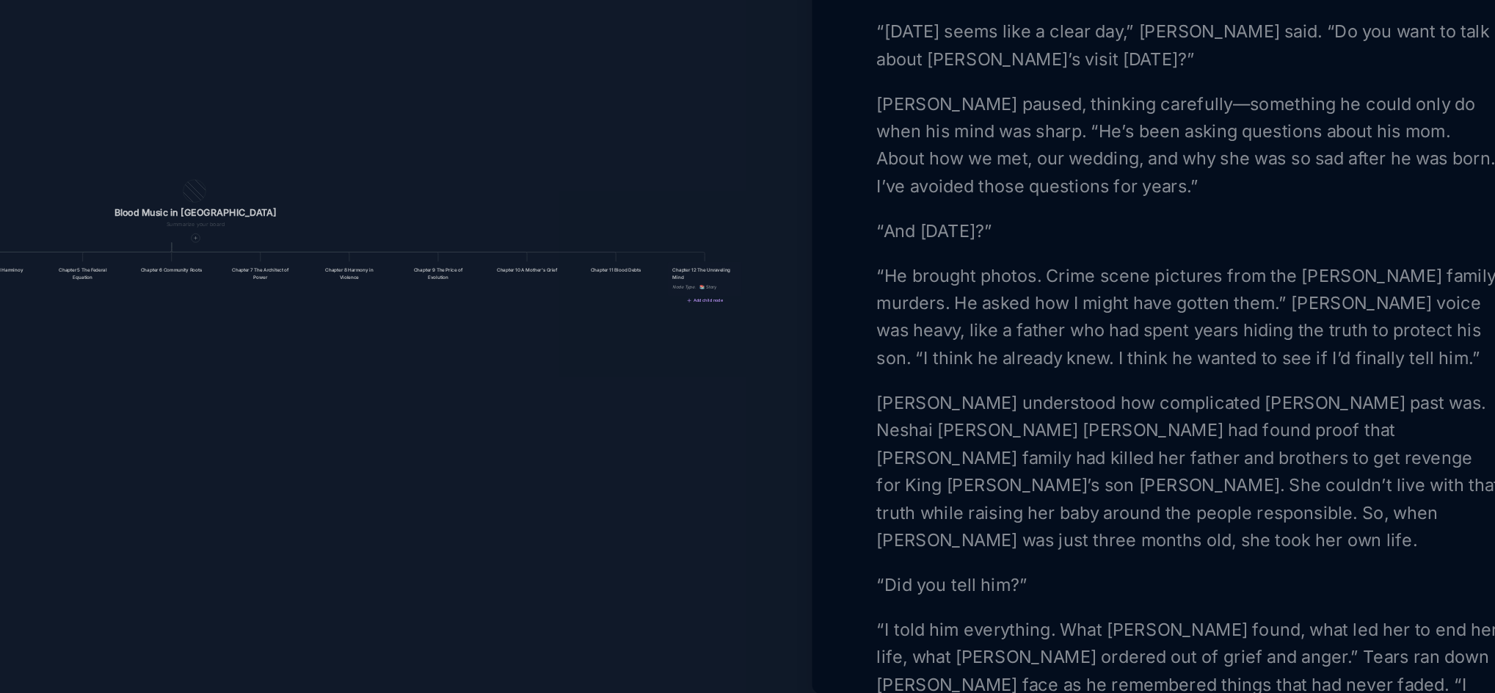
click at [1341, 475] on p "“He brought photos. Crime scene pictures from the [PERSON_NAME] family murders.…" at bounding box center [1241, 439] width 402 height 70
click at [1129, 591] on p "[PERSON_NAME] understood how complicated [PERSON_NAME] past was. Neshai [PERSON…" at bounding box center [1241, 539] width 402 height 106
click at [1089, 590] on p "[PERSON_NAME] understood how complicated [PERSON_NAME] past was. Neshai [PERSON…" at bounding box center [1241, 539] width 402 height 106
click at [1113, 591] on p "[PERSON_NAME] understood how complicated [PERSON_NAME] past was. [PERSON_NAME] …" at bounding box center [1241, 539] width 402 height 106
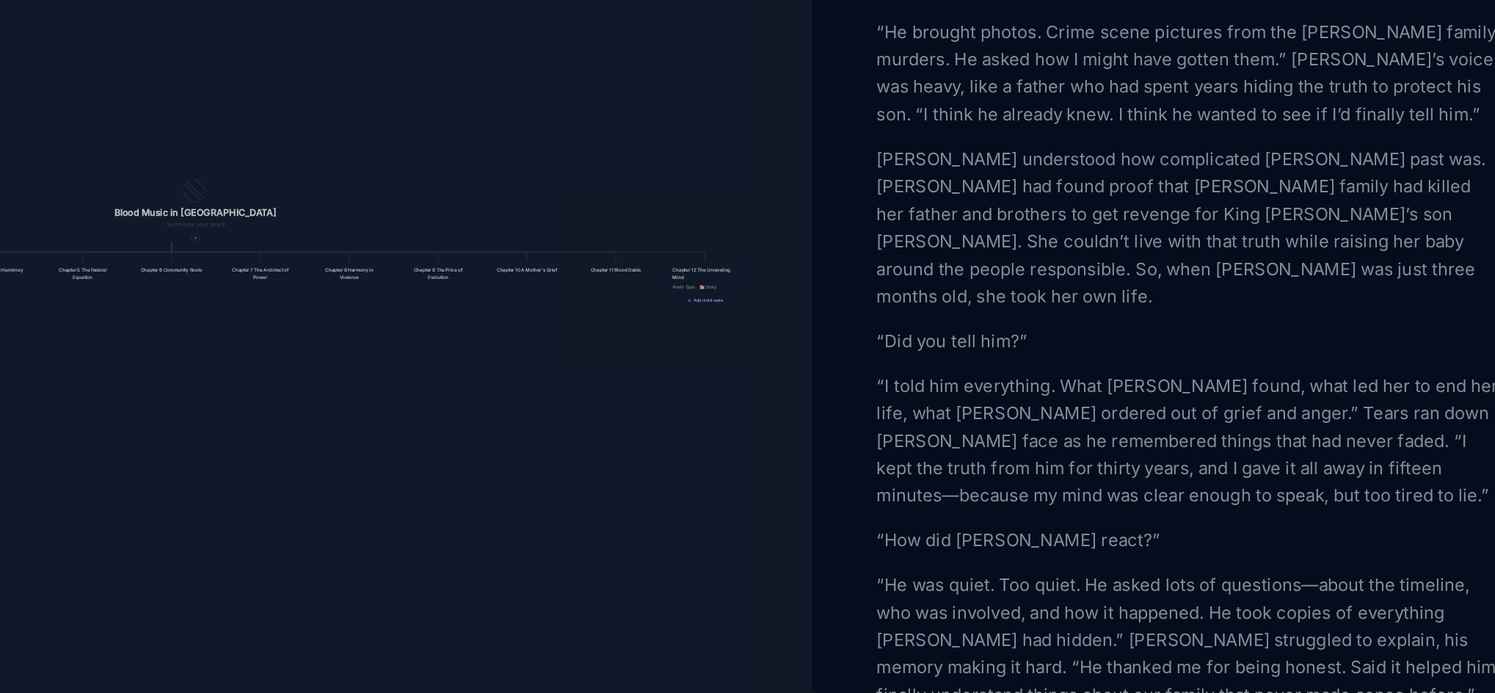
scroll to position [904, 0]
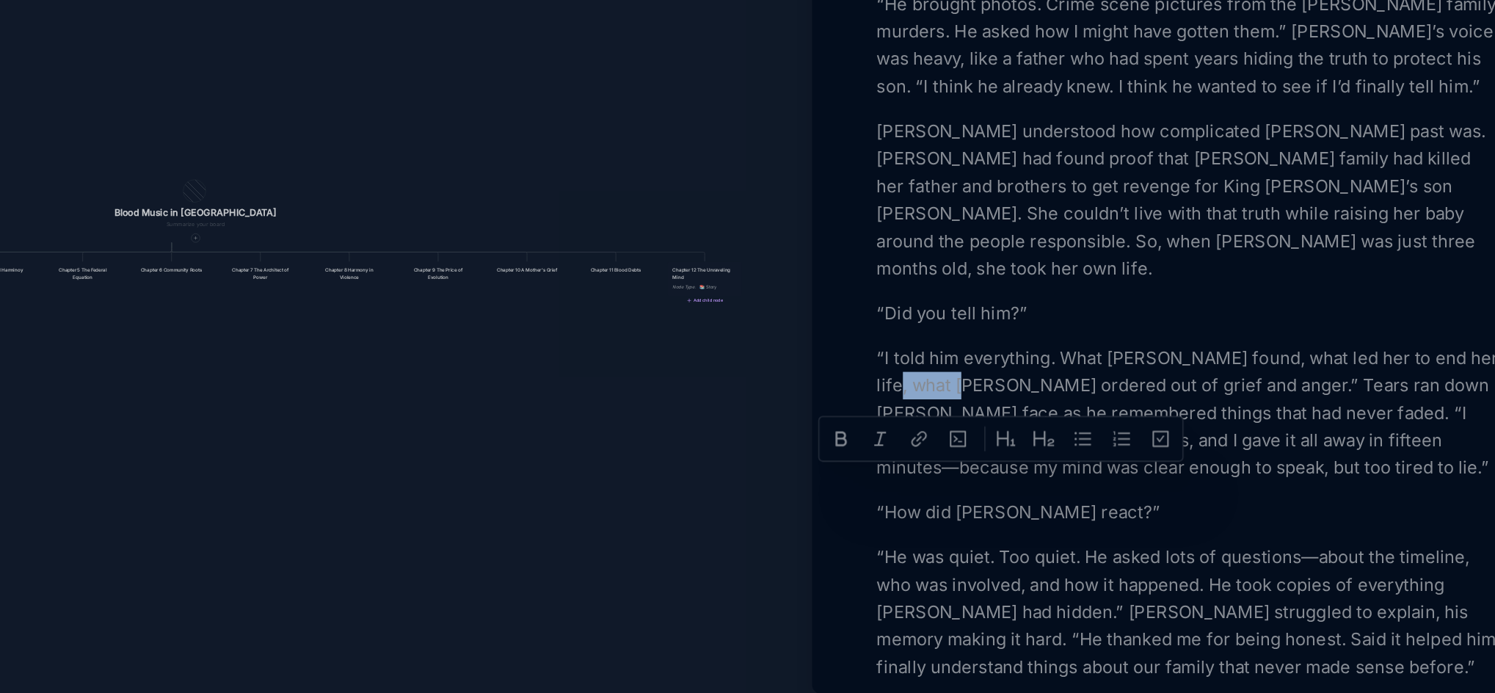
drag, startPoint x: 1092, startPoint y: 547, endPoint x: 1038, endPoint y: 548, distance: 54.3
click at [1133, 574] on p "“How did [PERSON_NAME] react?”" at bounding box center [1241, 565] width 402 height 18
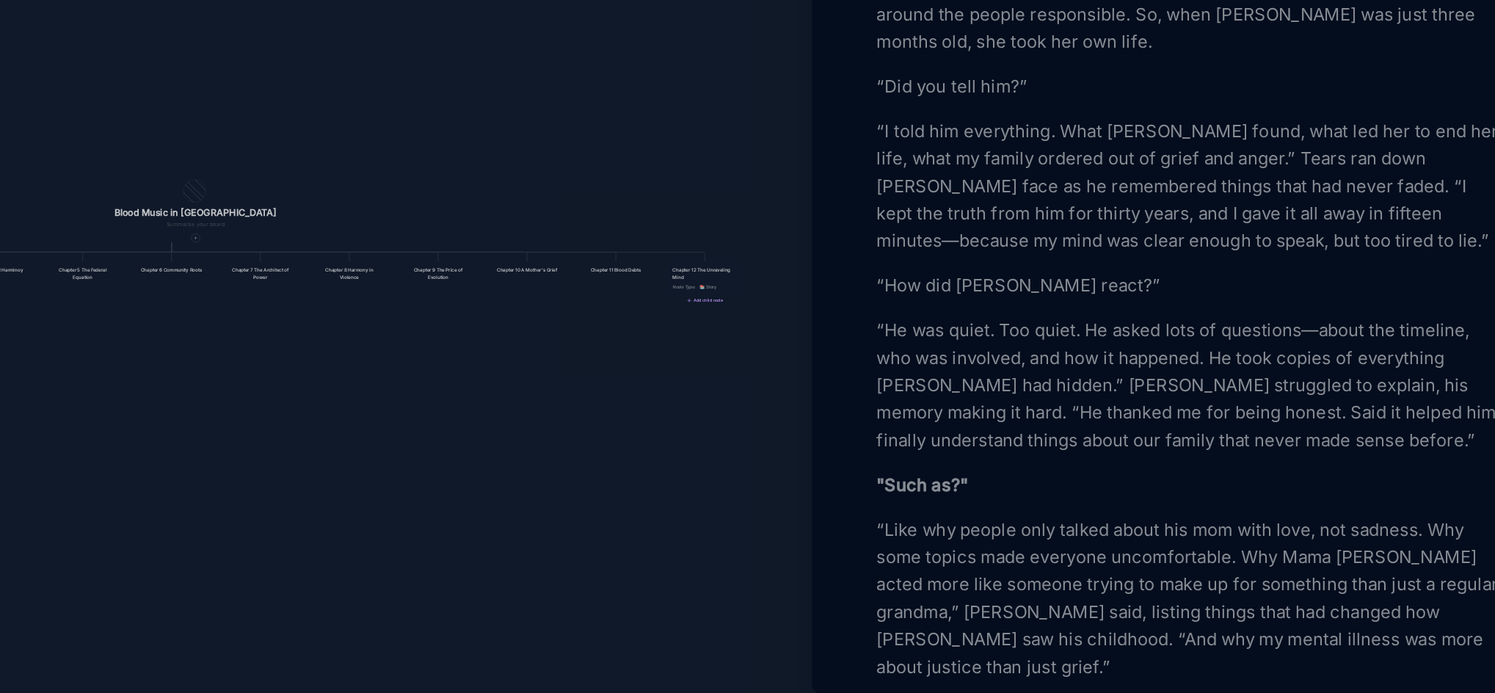
scroll to position [1066, 0]
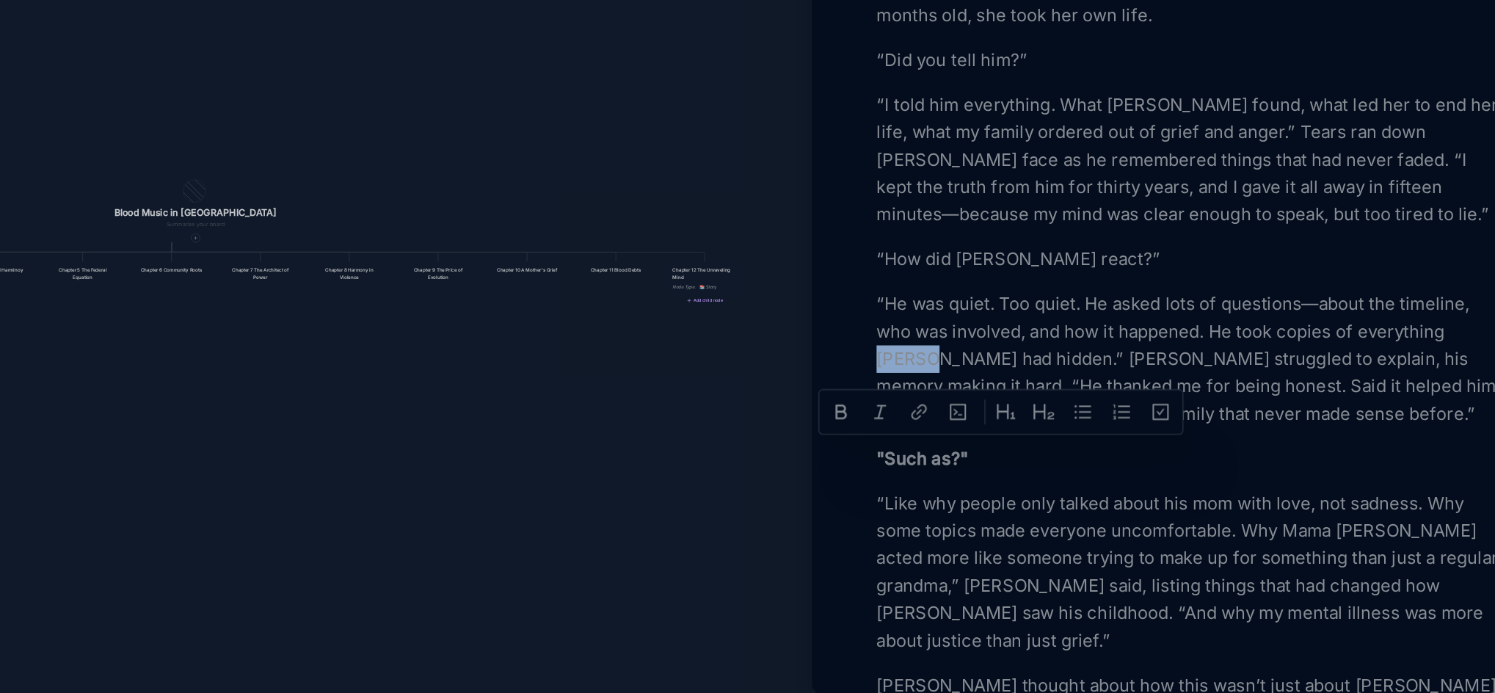
drag, startPoint x: 1075, startPoint y: 530, endPoint x: 1043, endPoint y: 524, distance: 32.8
click at [1043, 511] on p "“He was quiet. Too quiet. He asked lots of questions—about the timeline, who wa…" at bounding box center [1241, 467] width 402 height 88
click at [1090, 537] on strong ""Such as?"" at bounding box center [1069, 530] width 59 height 14
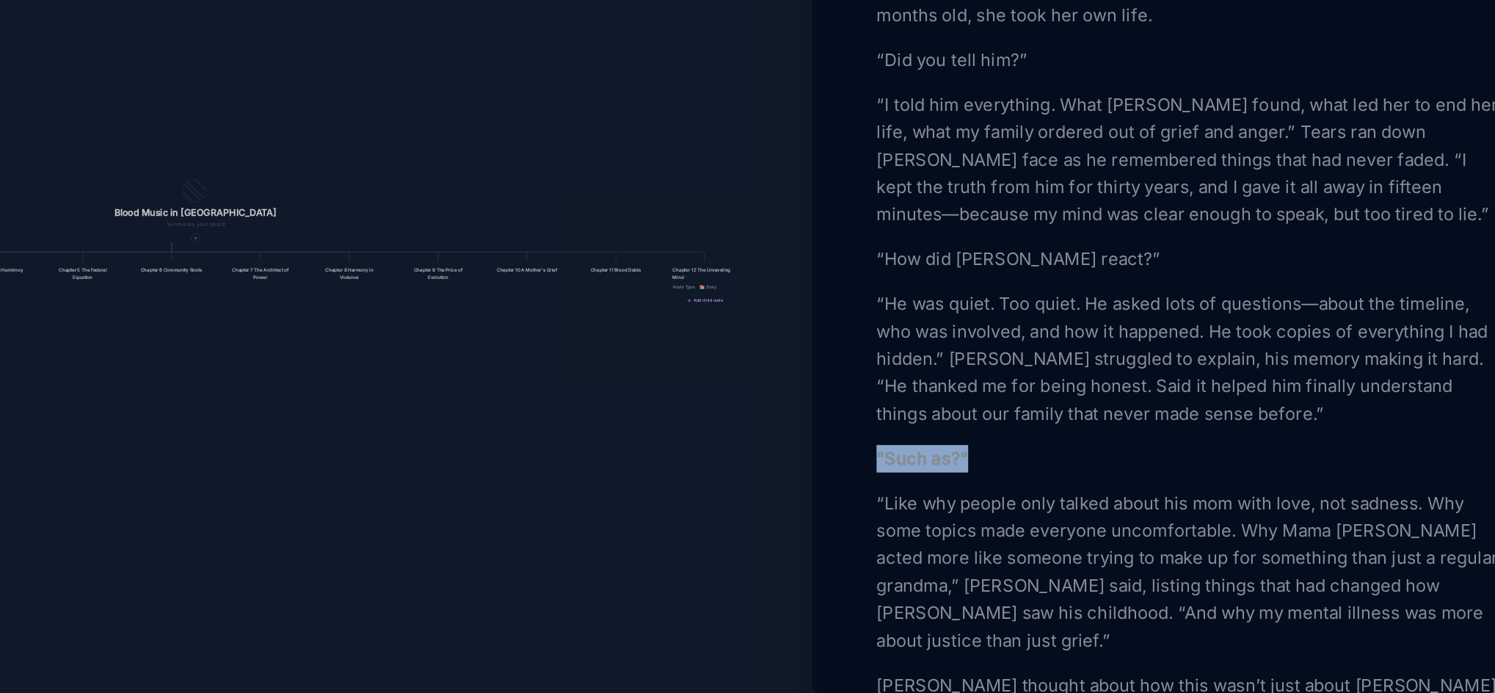
drag, startPoint x: 1099, startPoint y: 594, endPoint x: 1039, endPoint y: 593, distance: 59.5
click at [1040, 539] on p ""Such as?"" at bounding box center [1241, 531] width 402 height 18
click at [1021, 558] on icon at bounding box center [1016, 563] width 13 height 13
click at [1137, 605] on div "Eight Months Before [PERSON_NAME] Death [PERSON_NAME] had been helping Mal with…" at bounding box center [1241, 697] width 402 height 2534
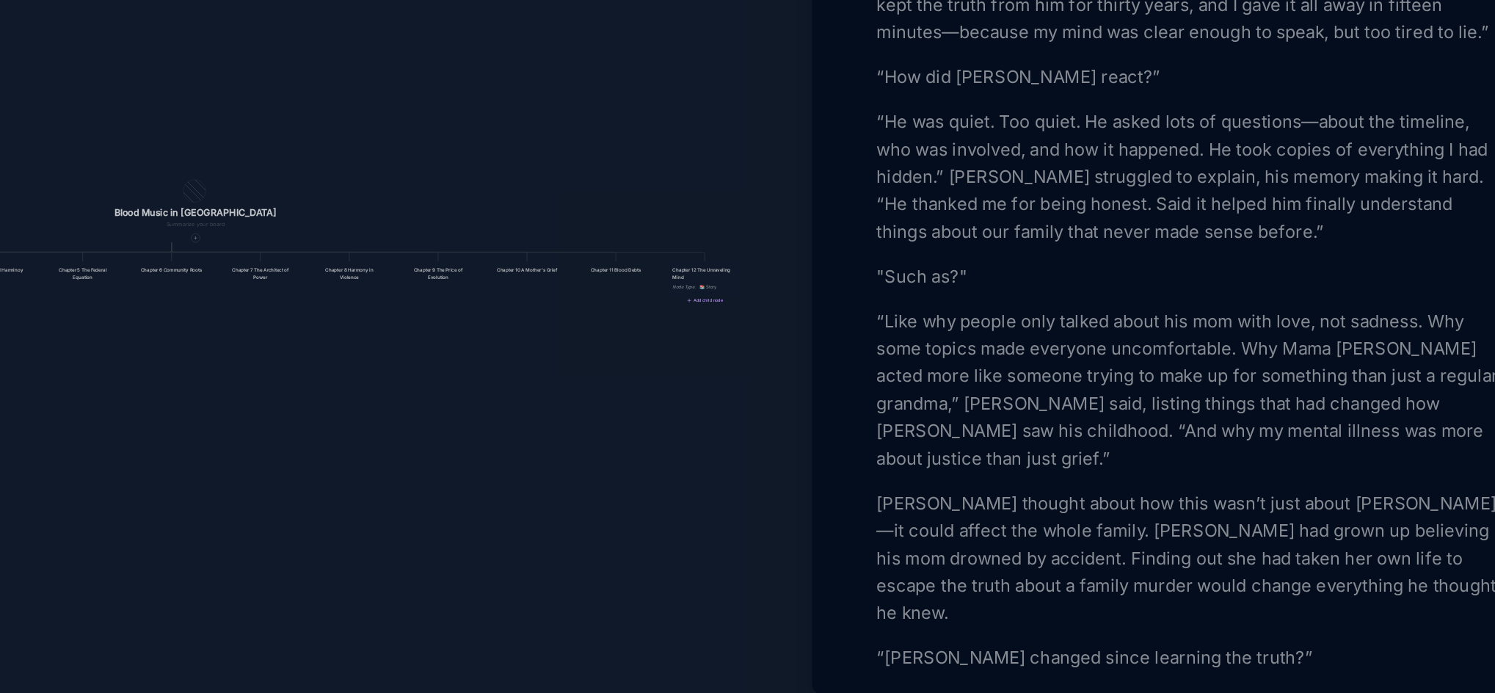
scroll to position [1212, 0]
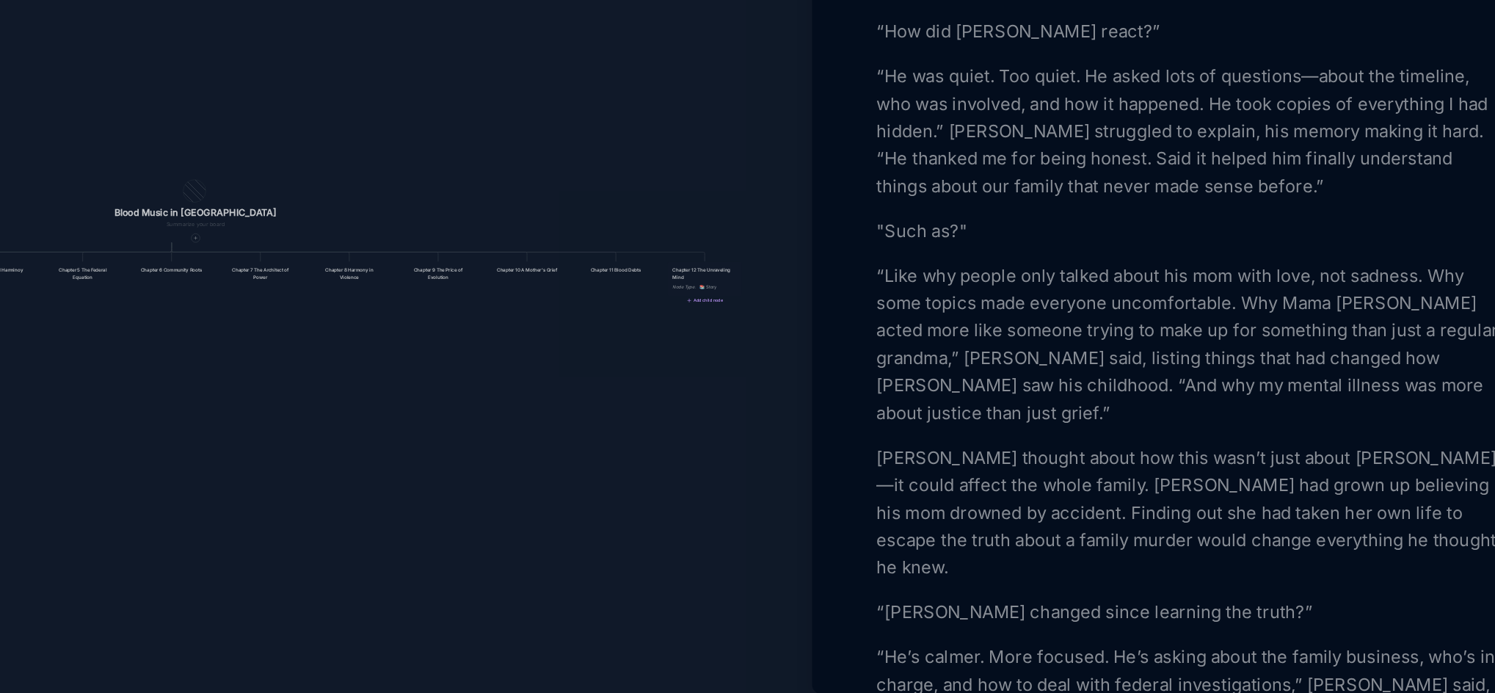
click at [1077, 510] on p "“Like why people only talked about his mom with love, not sadness. Why some top…" at bounding box center [1241, 457] width 402 height 106
click at [1322, 510] on p "“Like why people only talked about his mom with love, not sadness. Why some top…" at bounding box center [1241, 457] width 402 height 106
click at [1276, 510] on p "“Like why people only talked about his mom with love, not sadness. Why some top…" at bounding box center [1241, 457] width 402 height 106
click at [1169, 580] on p "[PERSON_NAME] thought about how this wasn’t just about [PERSON_NAME]—it could a…" at bounding box center [1241, 565] width 402 height 88
click at [1349, 575] on p "[PERSON_NAME] thought about how this wasn’t just about [PERSON_NAME]—it could a…" at bounding box center [1241, 565] width 402 height 88
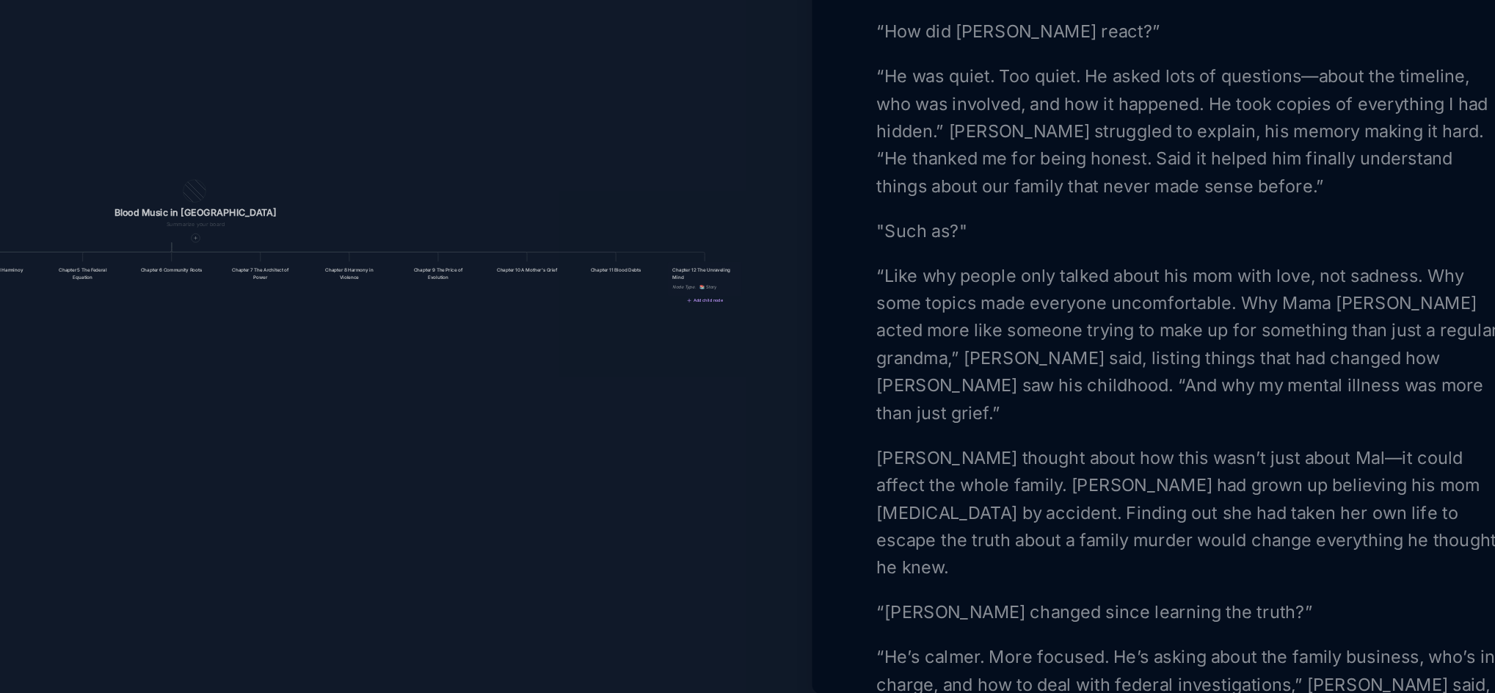
click at [1154, 590] on p "[PERSON_NAME] thought about how this wasn’t just about Mal—it could affect the …" at bounding box center [1241, 565] width 402 height 88
click at [1305, 594] on p "[PERSON_NAME] thought about how this wasn’t just about Mal—it could affect the …" at bounding box center [1241, 565] width 402 height 88
click at [1218, 607] on p "[PERSON_NAME] thought about how this wasn’t just about Mal—it could affect the …" at bounding box center [1241, 565] width 402 height 88
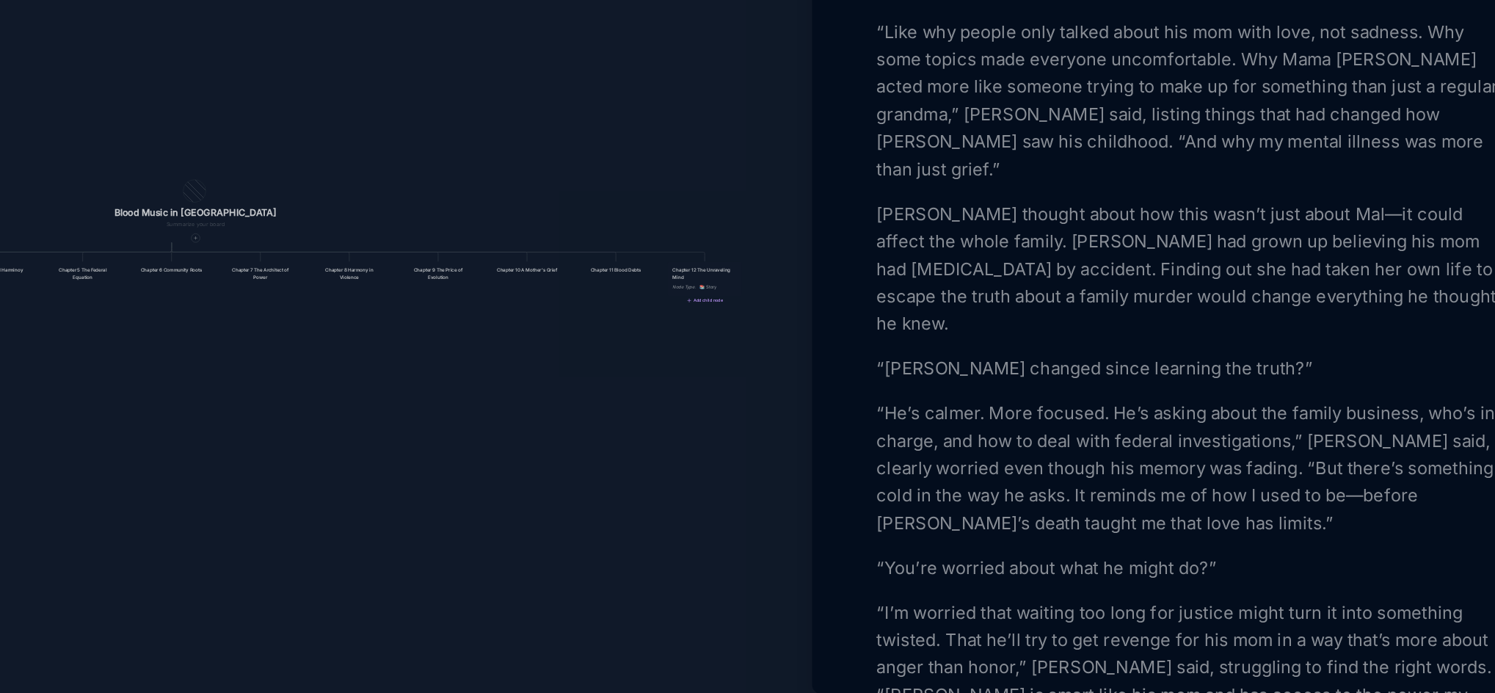
scroll to position [1386, 0]
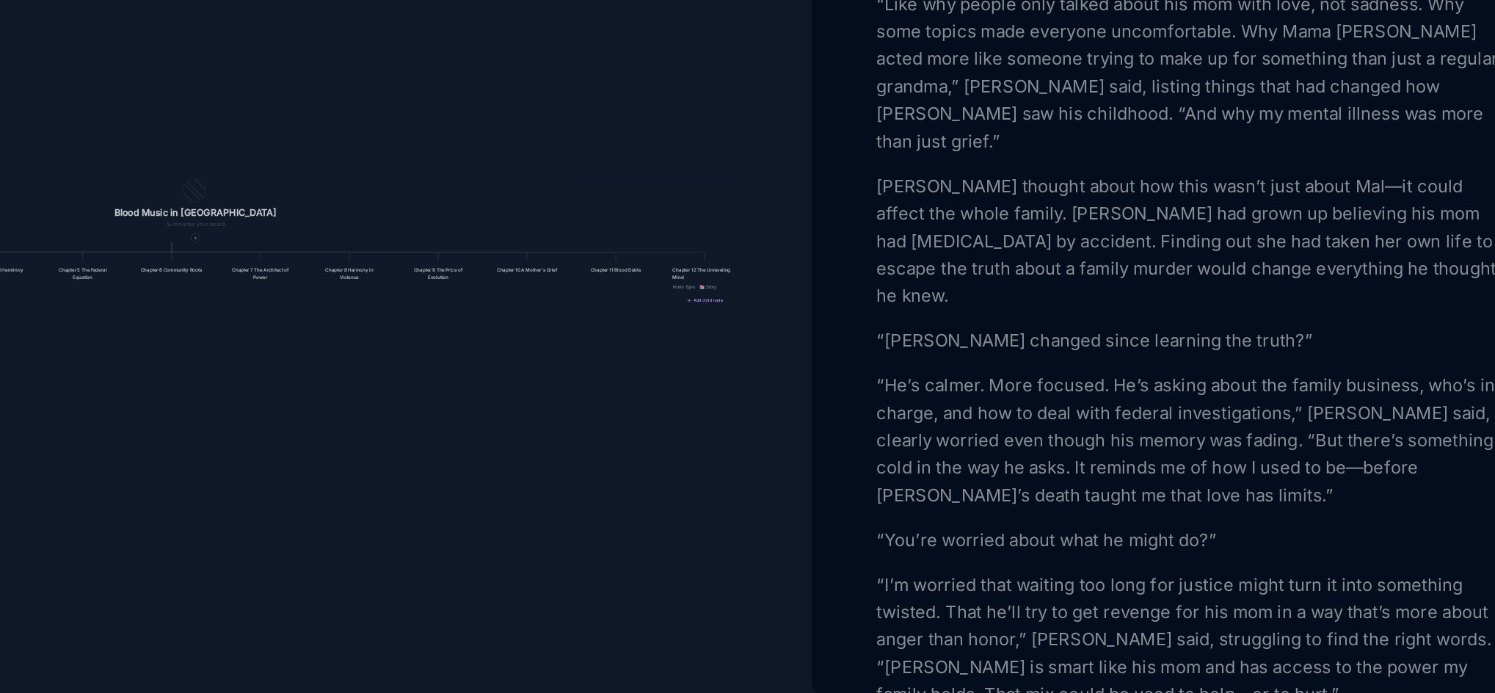
click at [1112, 464] on p "“[PERSON_NAME] changed since learning the truth?”" at bounding box center [1241, 455] width 402 height 18
click at [1355, 530] on p "“He’s calmer. More focused. He’s asking about the family business, who’s in cha…" at bounding box center [1241, 519] width 402 height 88
click at [1370, 563] on p "“He’s calmer. More focused. He’s asking about the family business, who’s in cha…" at bounding box center [1241, 519] width 402 height 88
click at [1248, 563] on p "“He’s calmer. More focused. He’s asking about the family business, who’s in cha…" at bounding box center [1241, 519] width 402 height 88
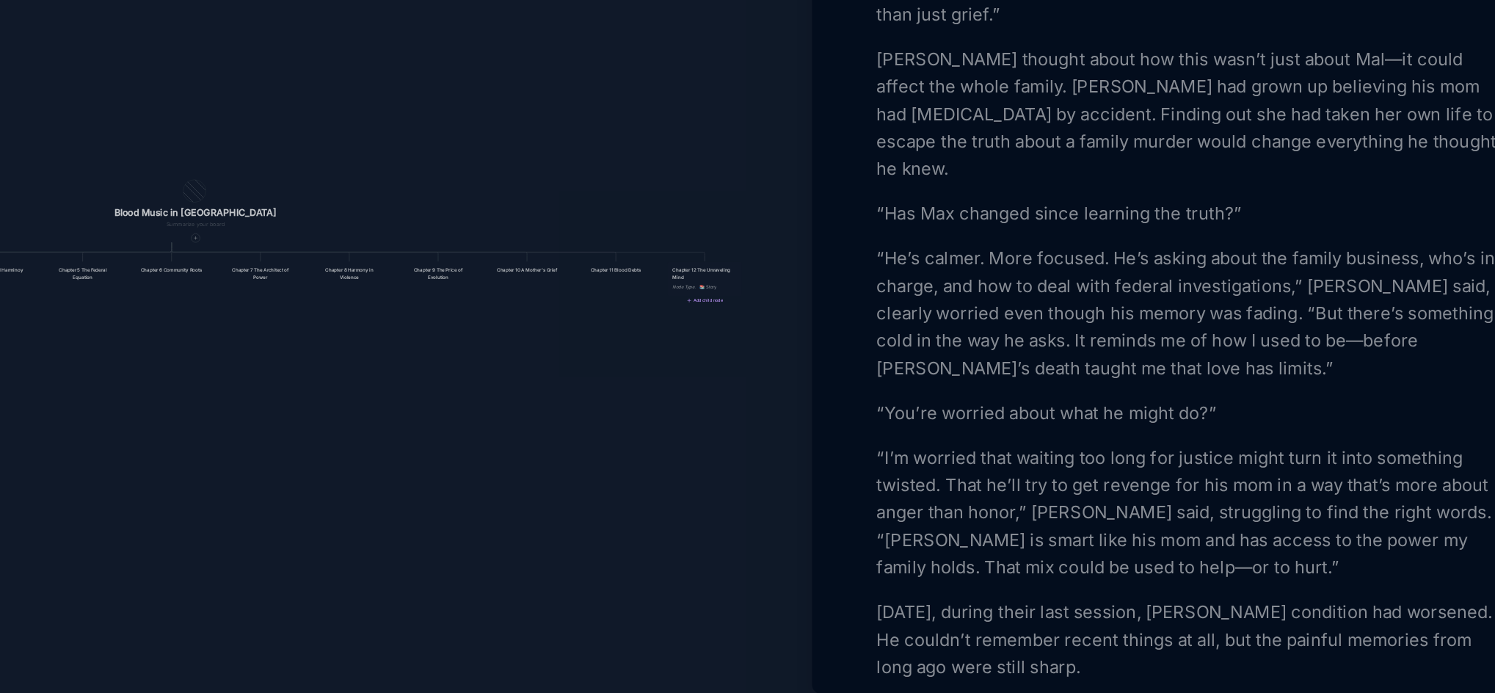
scroll to position [1485, 0]
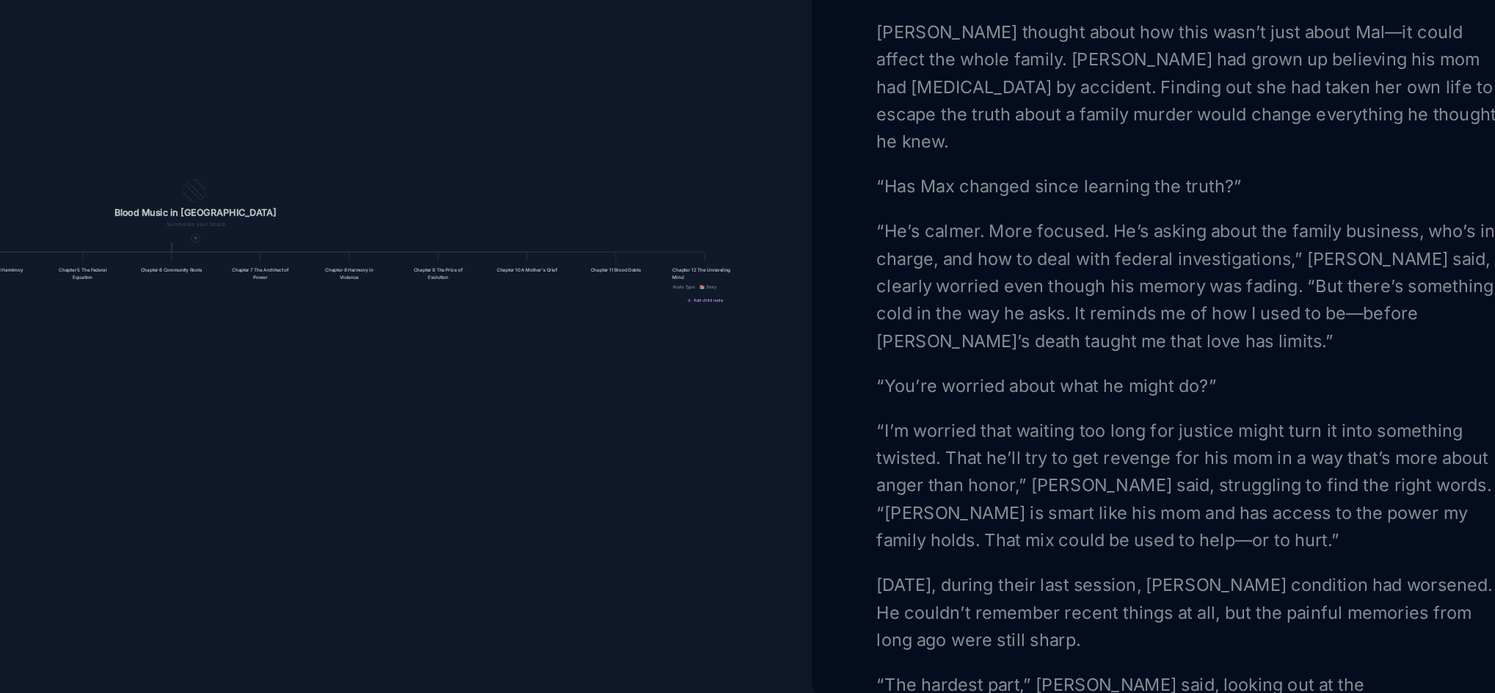
click at [1177, 574] on p "“I’m worried that waiting too long for justice might turn it into something twi…" at bounding box center [1241, 547] width 402 height 88
click at [1413, 577] on p "“I’m worried that waiting too long for justice might turn it into something twi…" at bounding box center [1241, 547] width 402 height 88
click at [1180, 639] on p "[DATE], during their last session, [PERSON_NAME] condition had worsened. He cou…" at bounding box center [1241, 628] width 402 height 53
click at [1311, 638] on p "[DATE], during their last session, [PERSON_NAME] condition had worsened. He cou…" at bounding box center [1241, 628] width 402 height 53
click at [1236, 638] on p "[DATE], during their last session, [PERSON_NAME]’s condition had worsened. He c…" at bounding box center [1241, 628] width 402 height 53
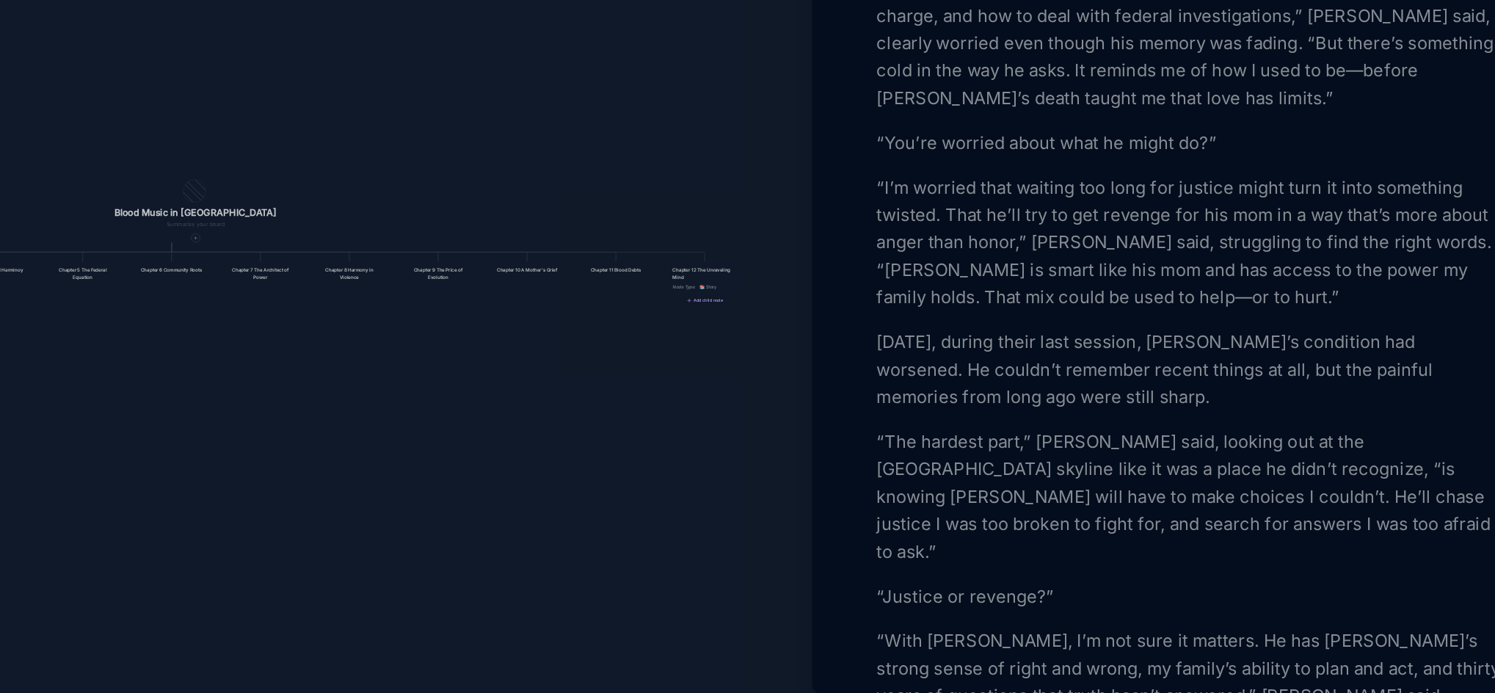
scroll to position [1659, 0]
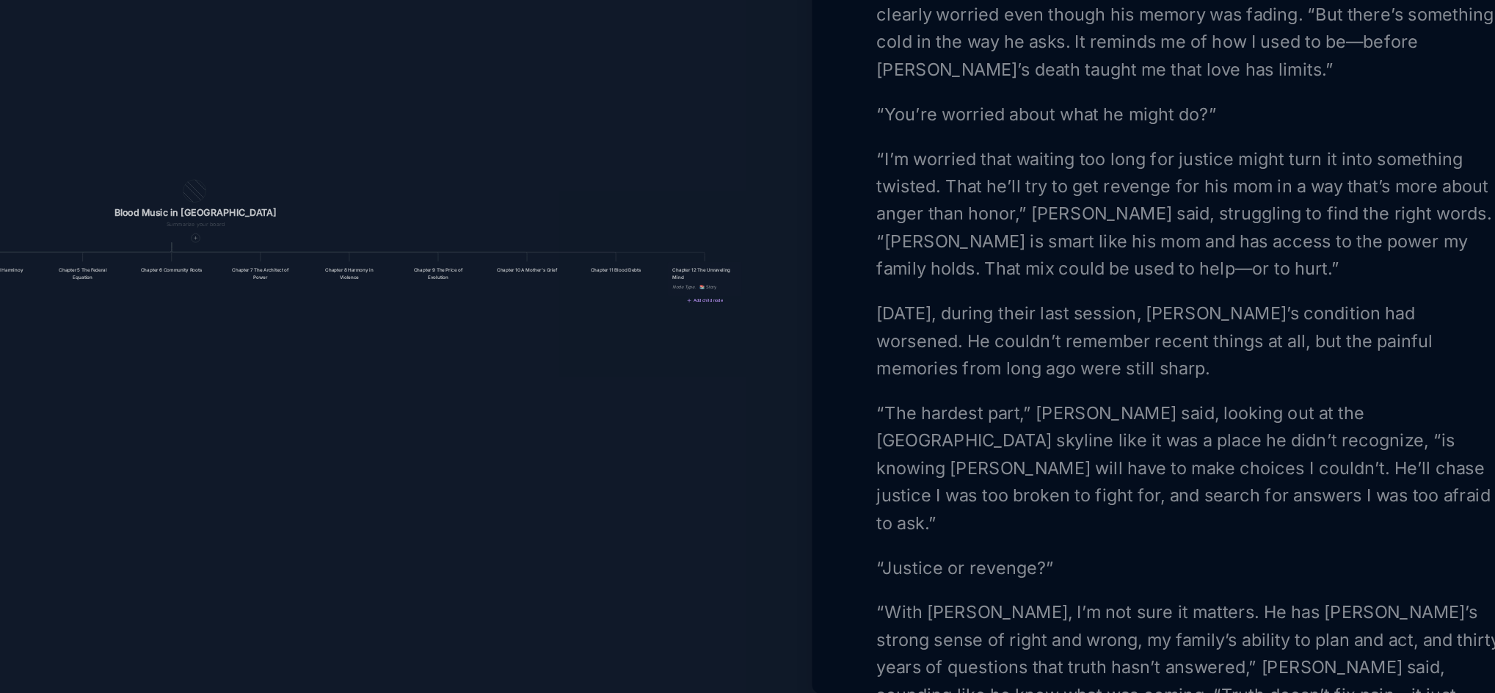
click at [1316, 545] on p "“The hardest part,” [PERSON_NAME] said, looking out at the [GEOGRAPHIC_DATA] sk…" at bounding box center [1241, 536] width 402 height 88
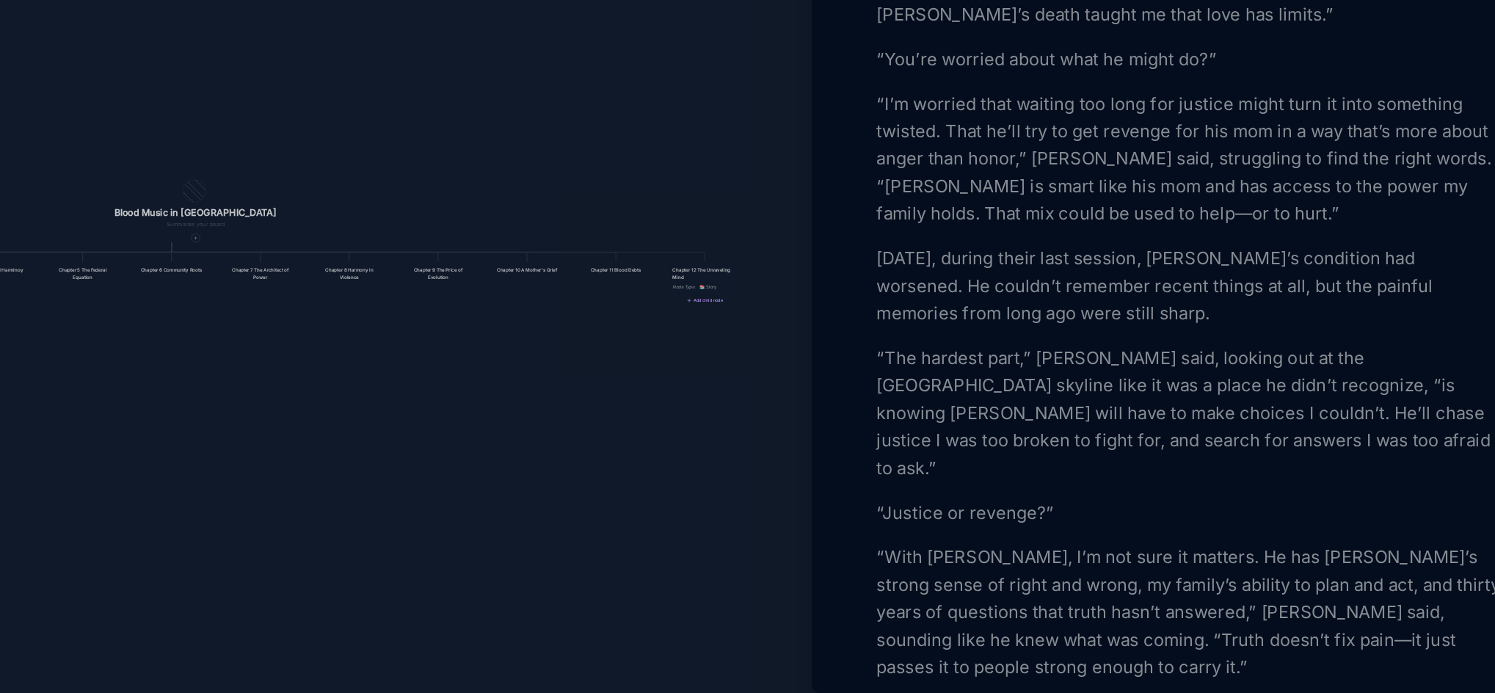
scroll to position [1722, 0]
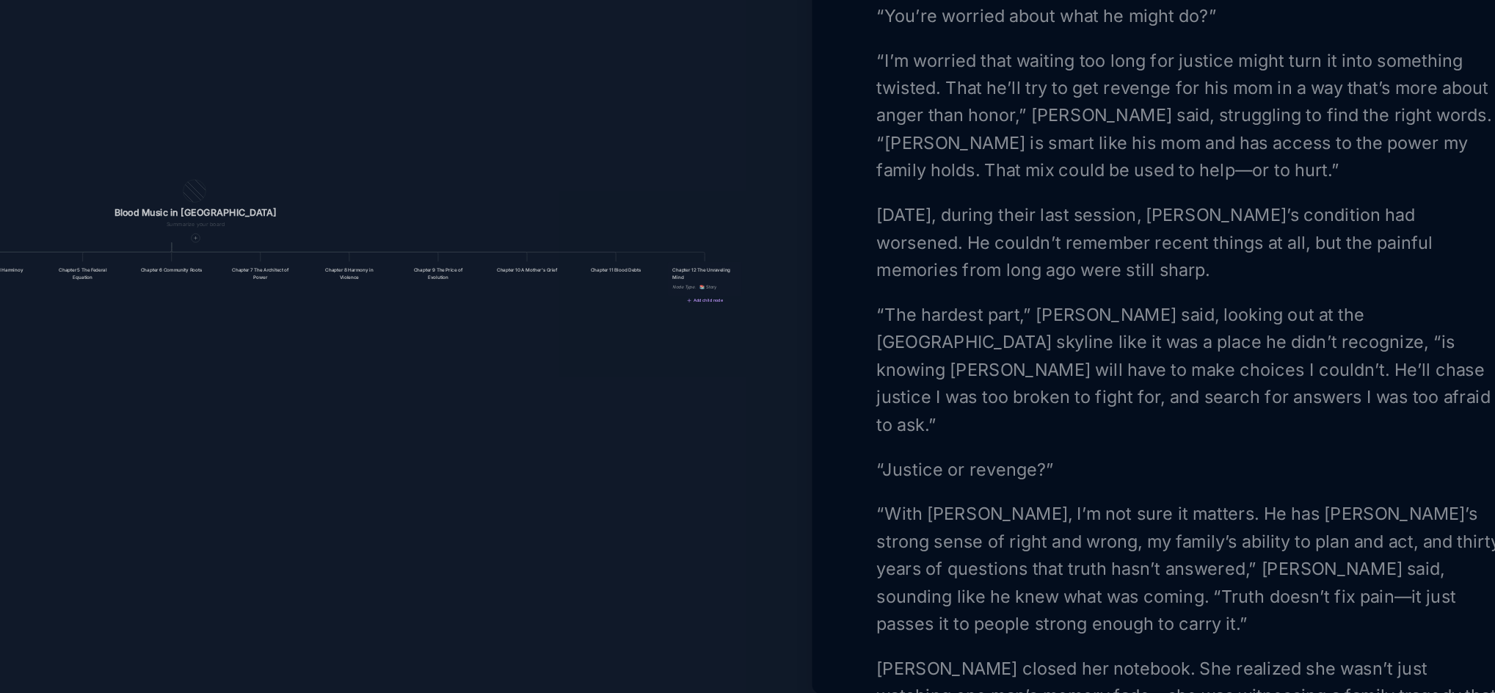
click at [1110, 577] on p "“With [PERSON_NAME], I’m not sure it matters. He has [PERSON_NAME]’s strong sen…" at bounding box center [1241, 601] width 402 height 88
click at [1332, 588] on p "“With [PERSON_NAME], I’m not sure it matters. He has [PERSON_NAME]’s strong sen…" at bounding box center [1241, 601] width 402 height 88
click at [1201, 608] on p "“With [PERSON_NAME], I’m not sure it matters. He has [PERSON_NAME]’s strong sen…" at bounding box center [1241, 601] width 402 height 88
click at [1189, 631] on p "“With [PERSON_NAME], I’m not sure it matters. He has [PERSON_NAME]’s strong sen…" at bounding box center [1241, 601] width 402 height 88
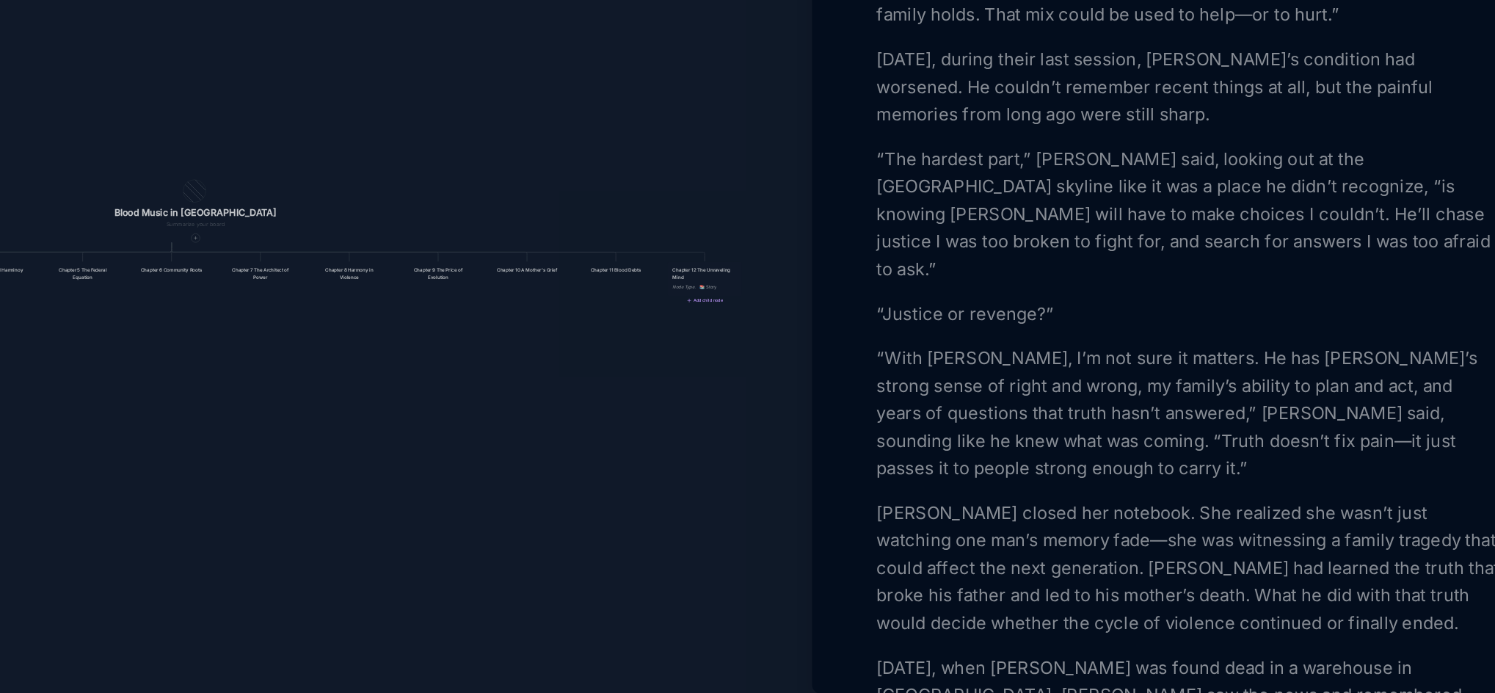
scroll to position [1839, 0]
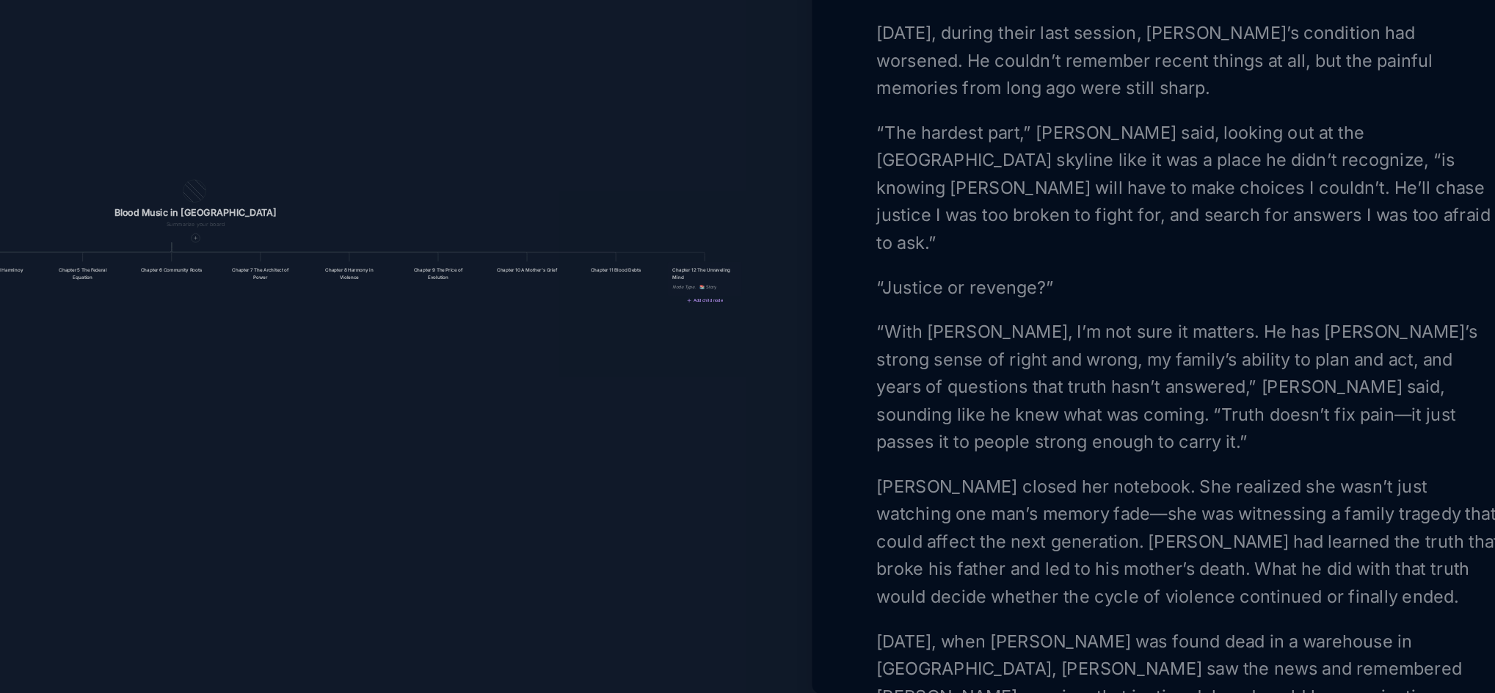
click at [1191, 576] on p "[PERSON_NAME] closed her notebook. She realized she wasn’t just watching one ma…" at bounding box center [1241, 583] width 402 height 88
click at [1175, 618] on p "[PERSON_NAME] closed her notebook. She realized she wasn’t just watching one ma…" at bounding box center [1241, 583] width 402 height 88
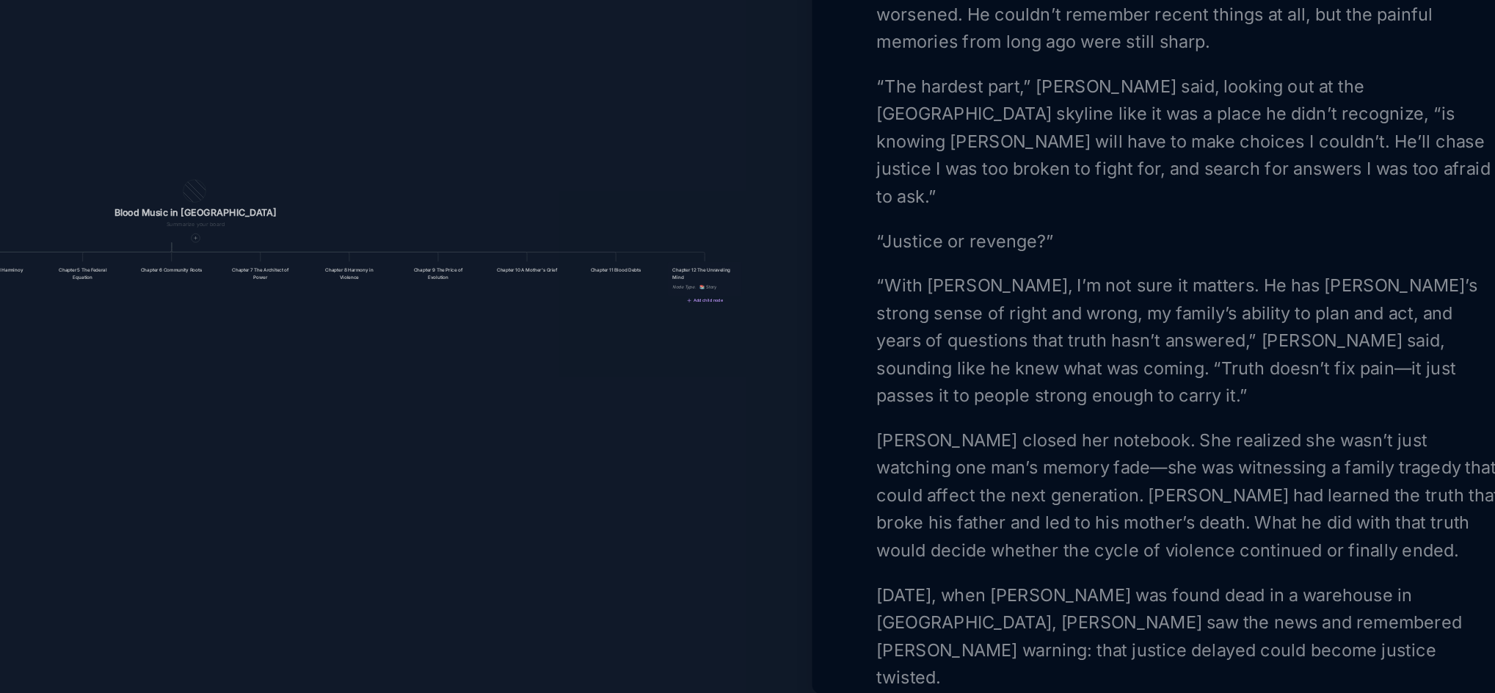
scroll to position [1885, 0]
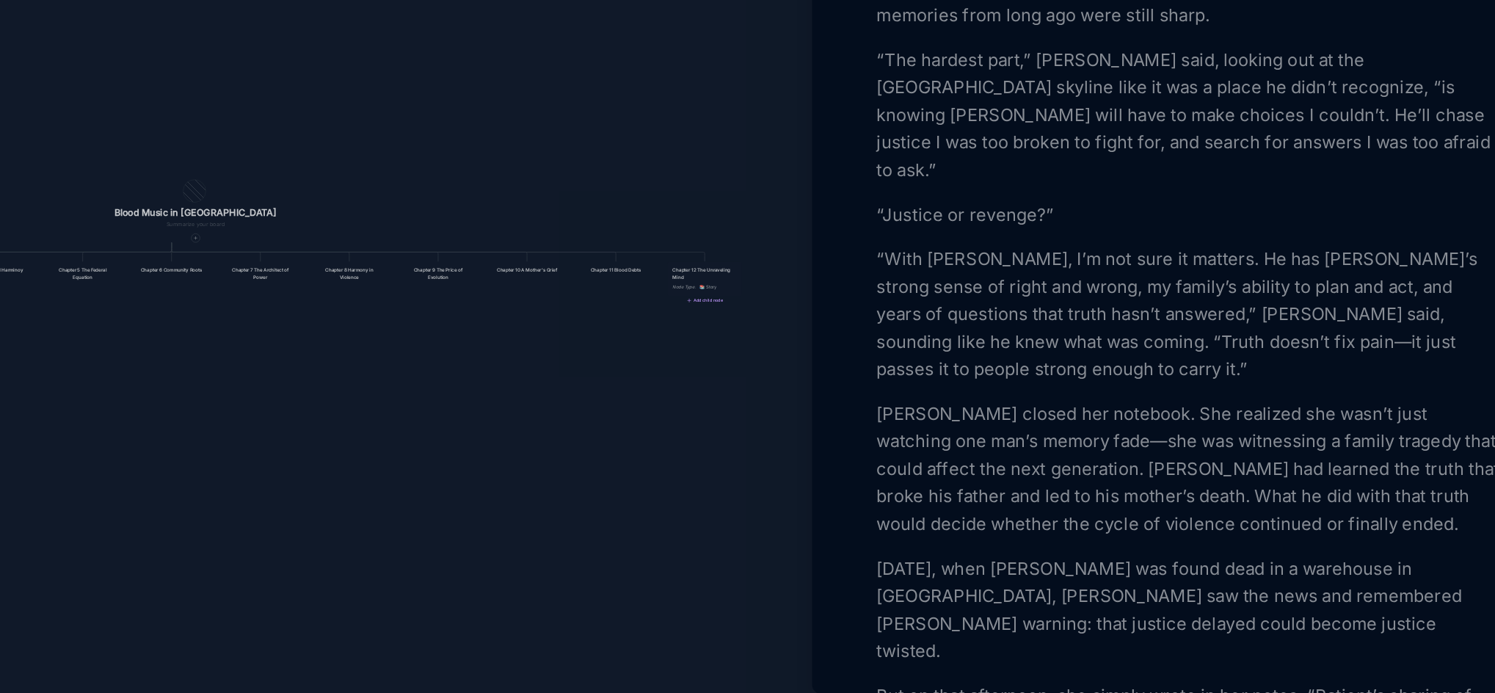
click at [1403, 611] on p "[DATE], when [PERSON_NAME] was found dead in a warehouse in [GEOGRAPHIC_DATA], …" at bounding box center [1241, 627] width 402 height 70
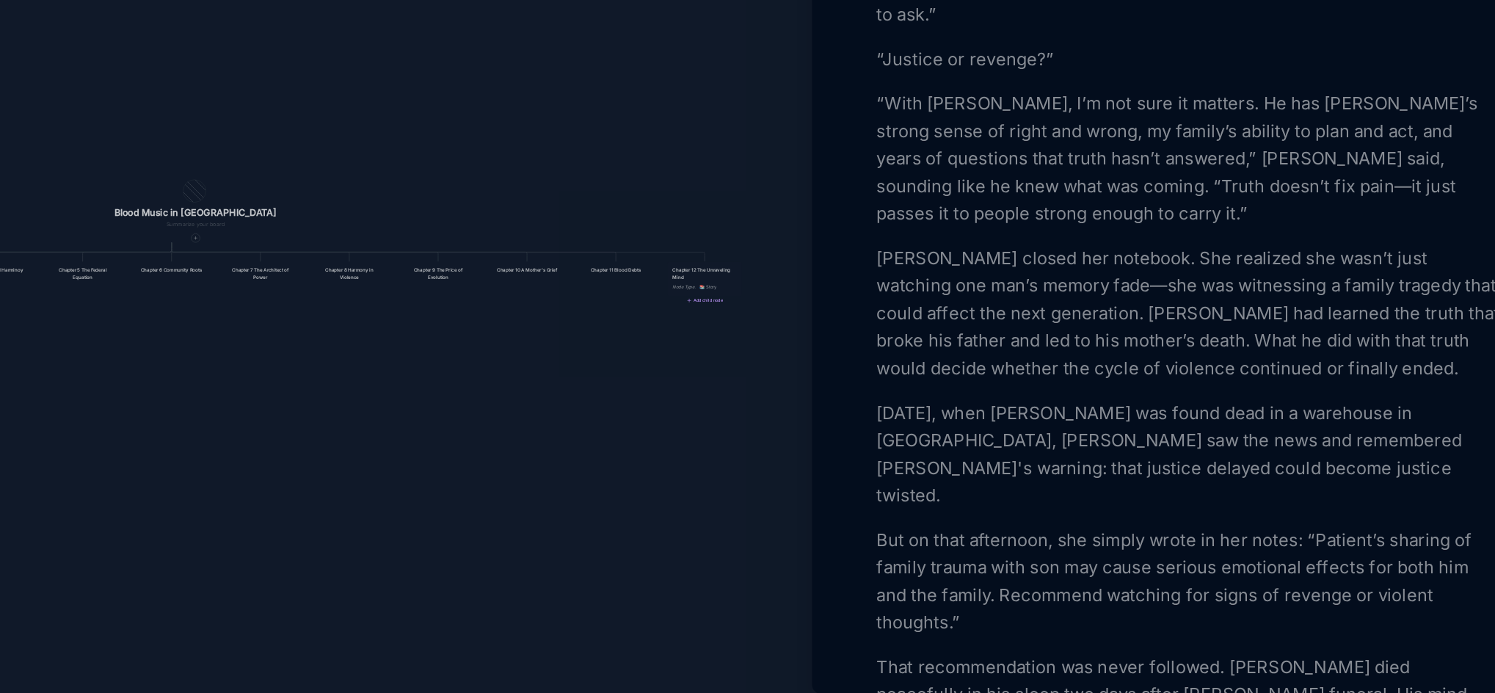
scroll to position [2014, 0]
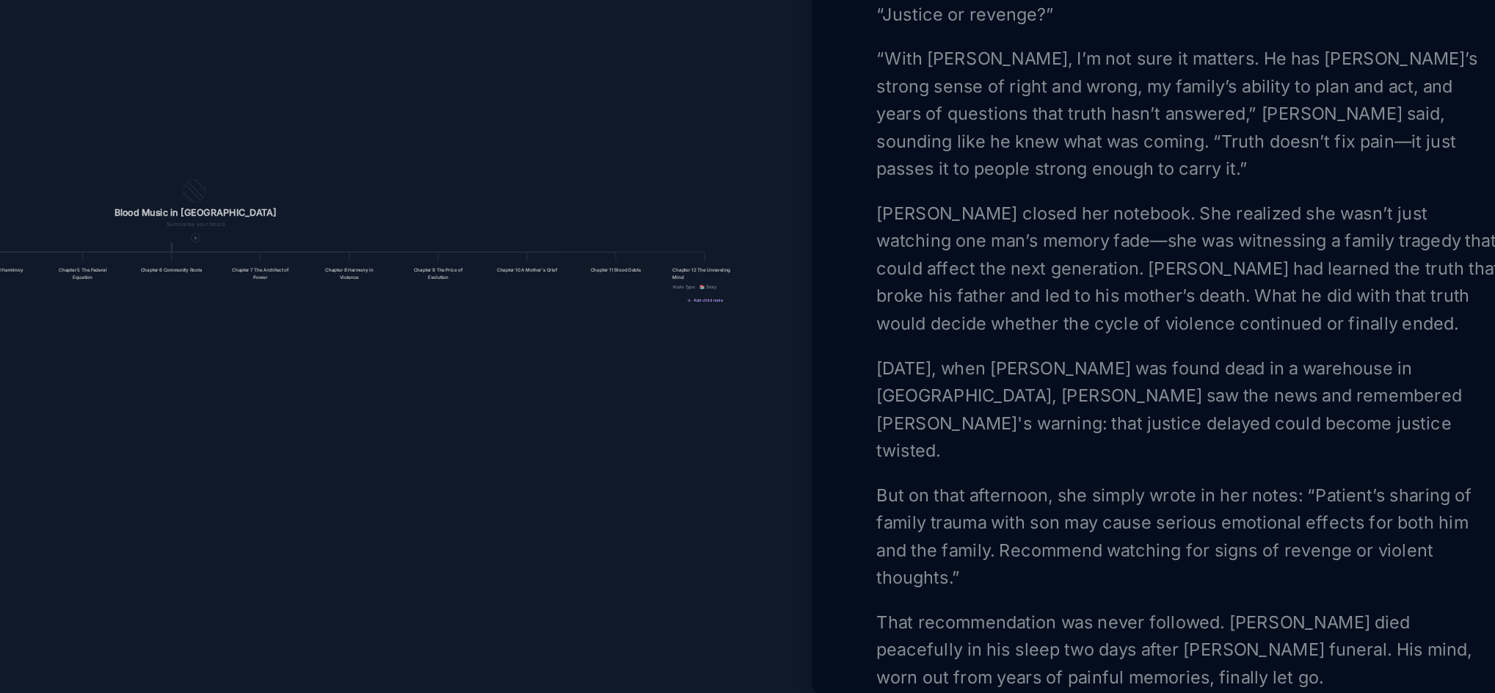
click at [1349, 627] on p "That recommendation was never followed. [PERSON_NAME] died peacefully in his sl…" at bounding box center [1241, 653] width 402 height 53
click at [1240, 646] on p "That recommendation was never followed. [PERSON_NAME] died peacefully in his sl…" at bounding box center [1241, 653] width 402 height 53
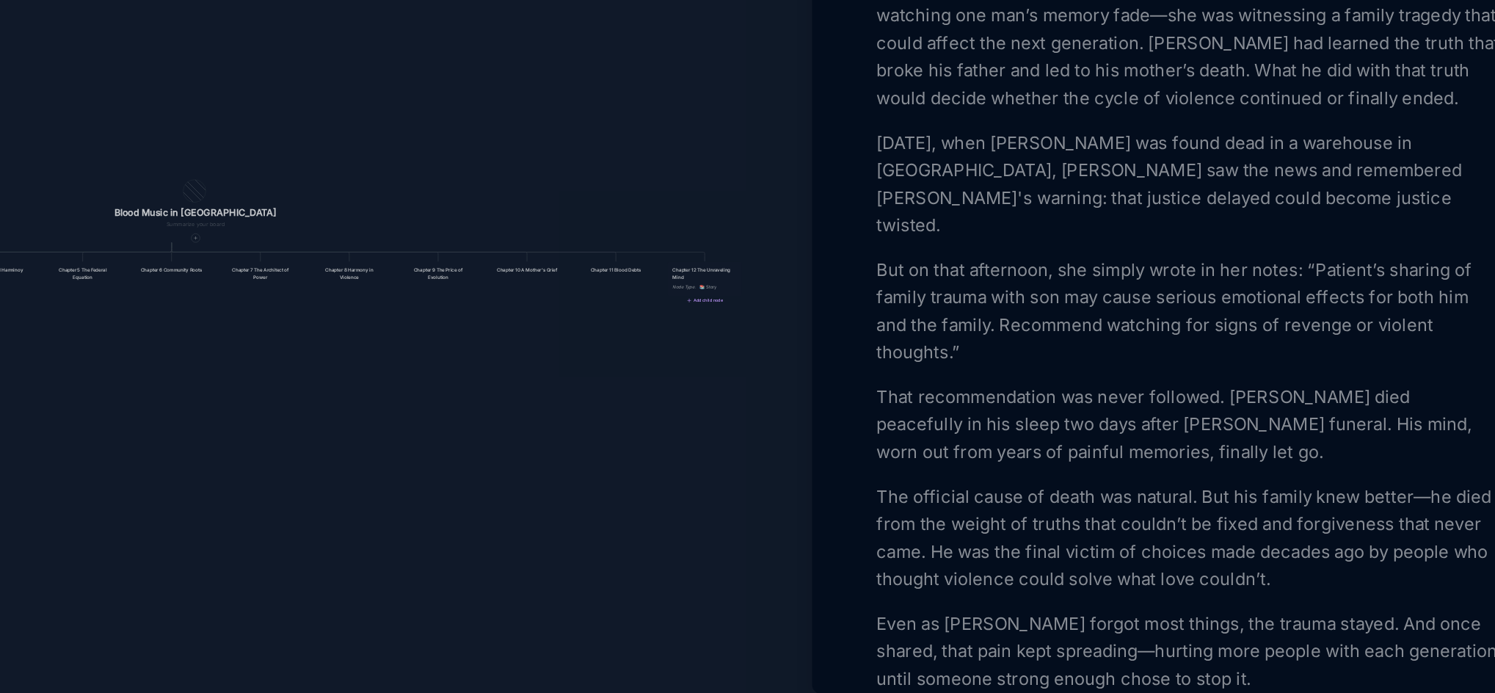
scroll to position [2176, 0]
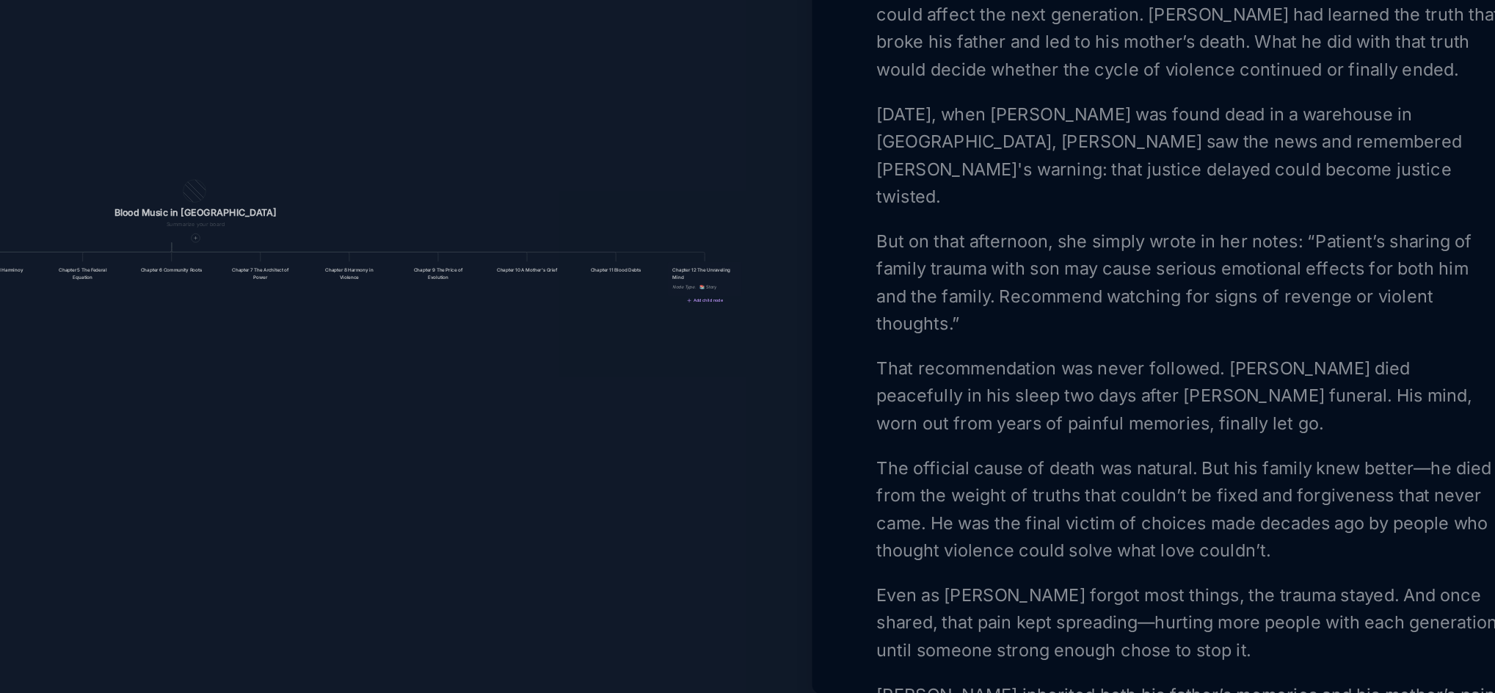
click at [1121, 609] on p "Even as [PERSON_NAME] forgot most things, the trauma stayed. And once shared, t…" at bounding box center [1241, 635] width 402 height 53
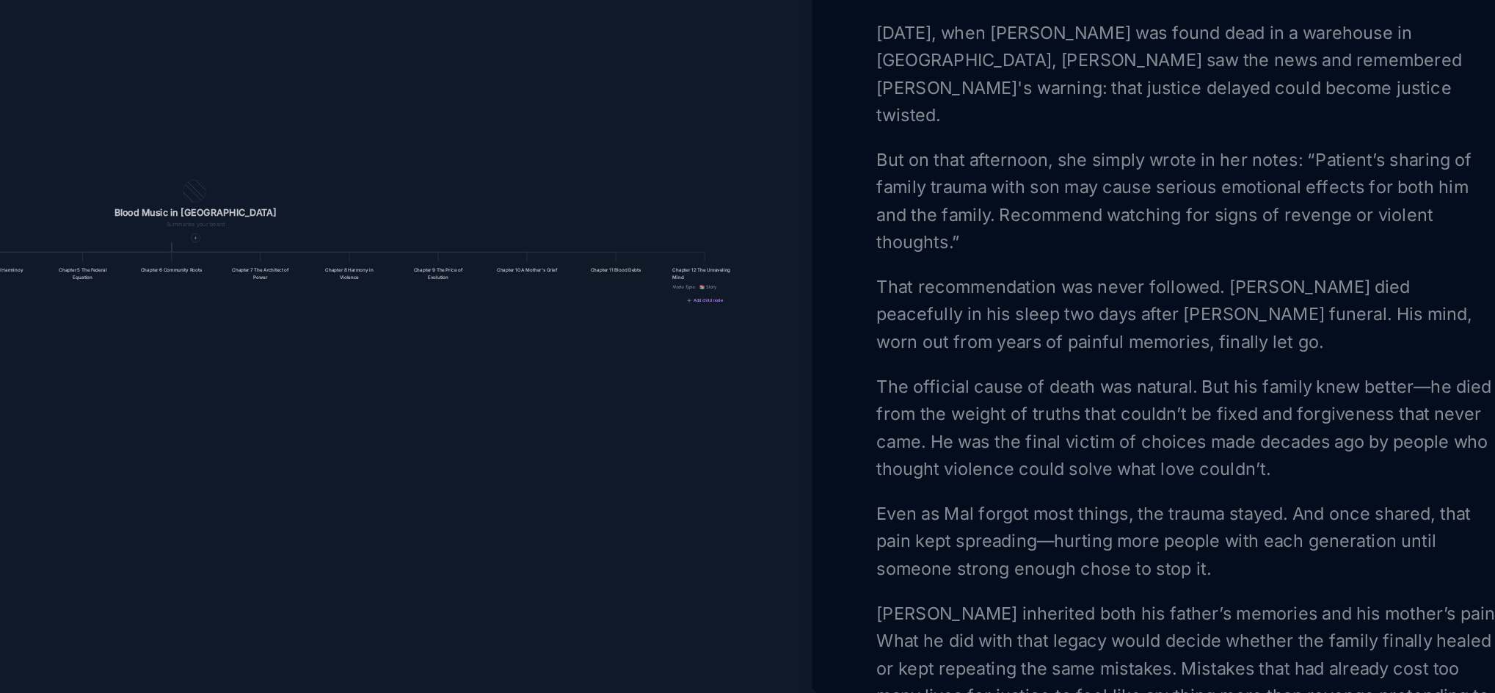
scroll to position [2258, 0]
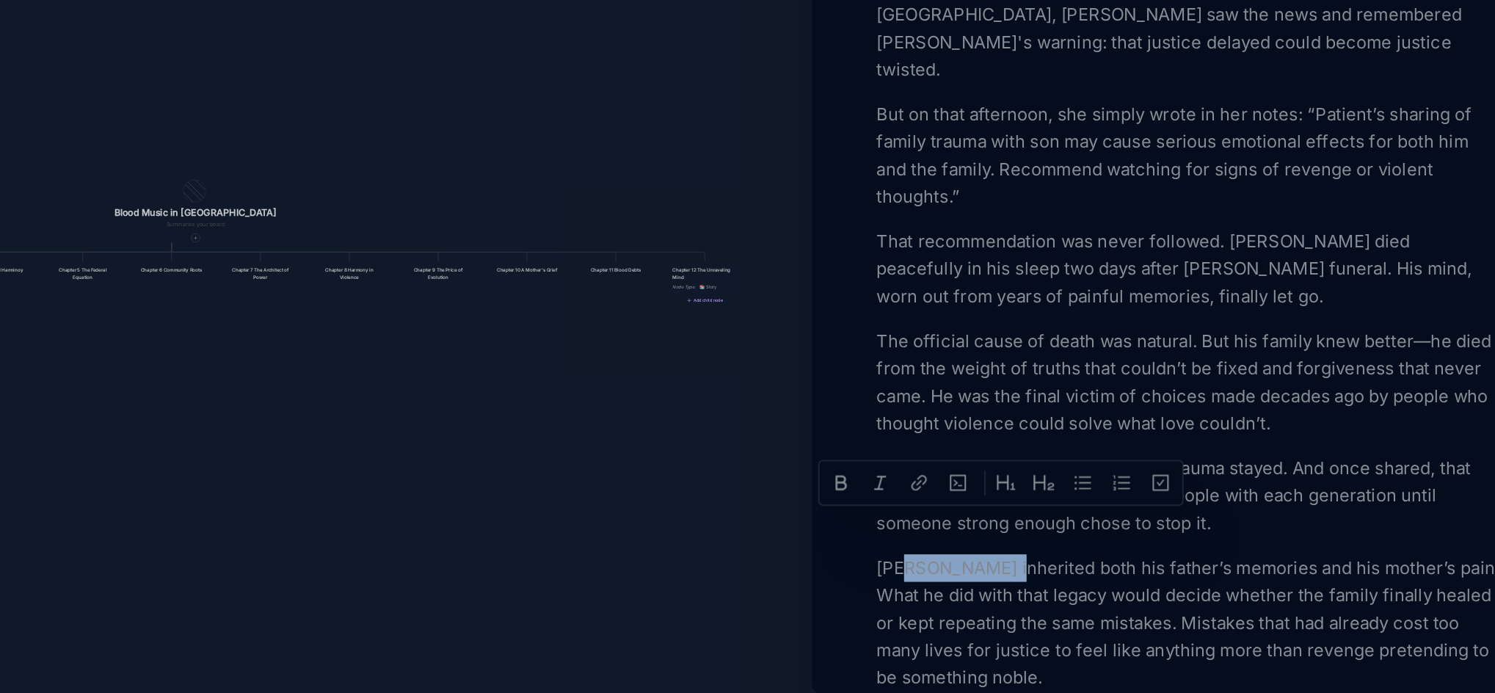
drag, startPoint x: 1126, startPoint y: 578, endPoint x: 1064, endPoint y: 574, distance: 61.8
click at [1064, 591] on p "[PERSON_NAME] inherited both his father’s memories and his mother’s pain. What …" at bounding box center [1241, 635] width 402 height 88
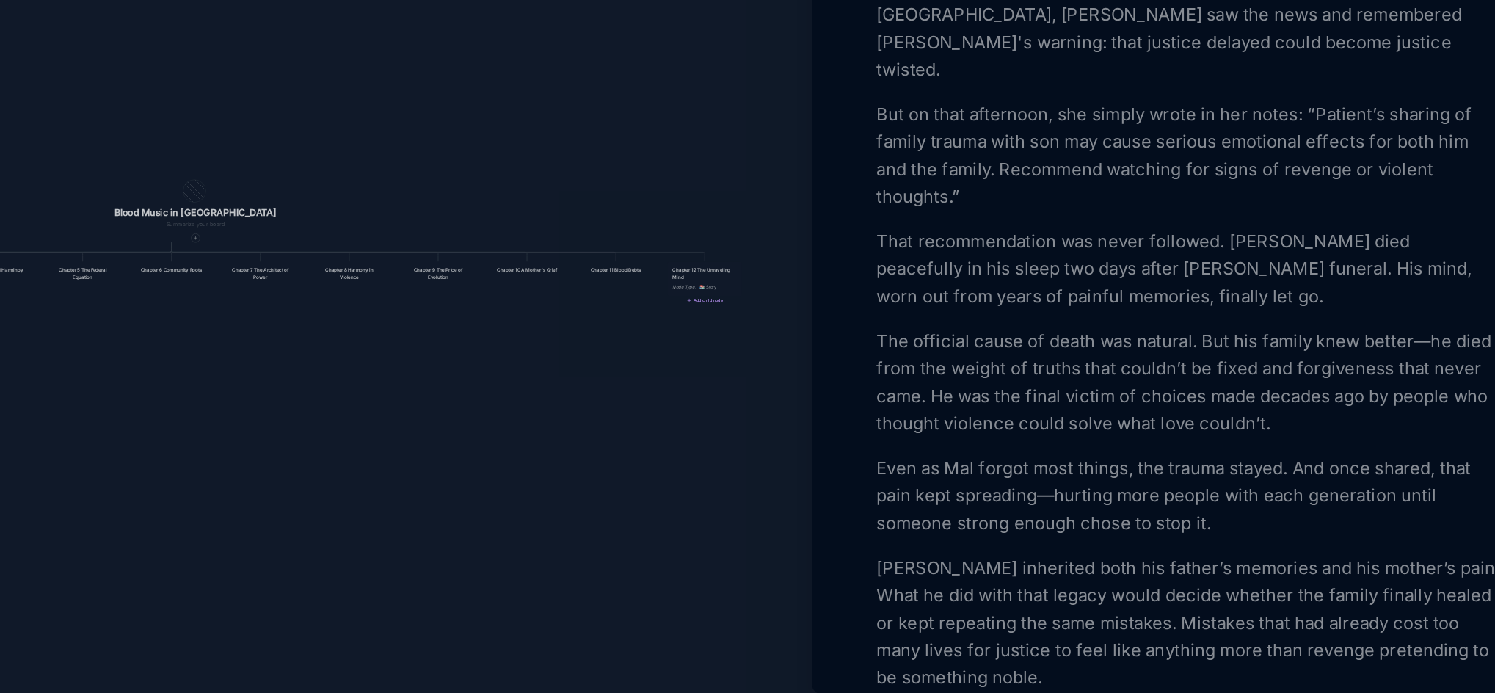
click at [1085, 598] on p "[PERSON_NAME] inherited both his father’s memories and his mother’s pain. What …" at bounding box center [1241, 635] width 402 height 88
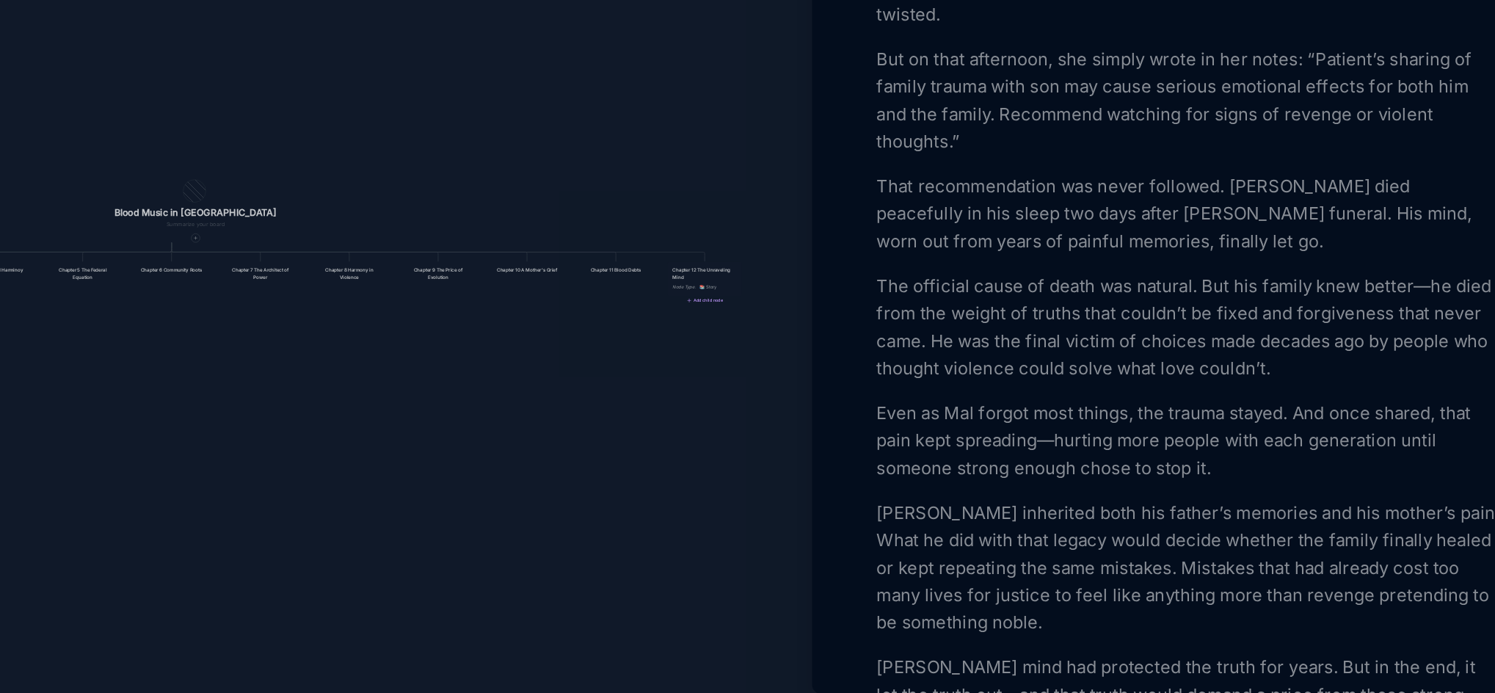
scroll to position [2321, 0]
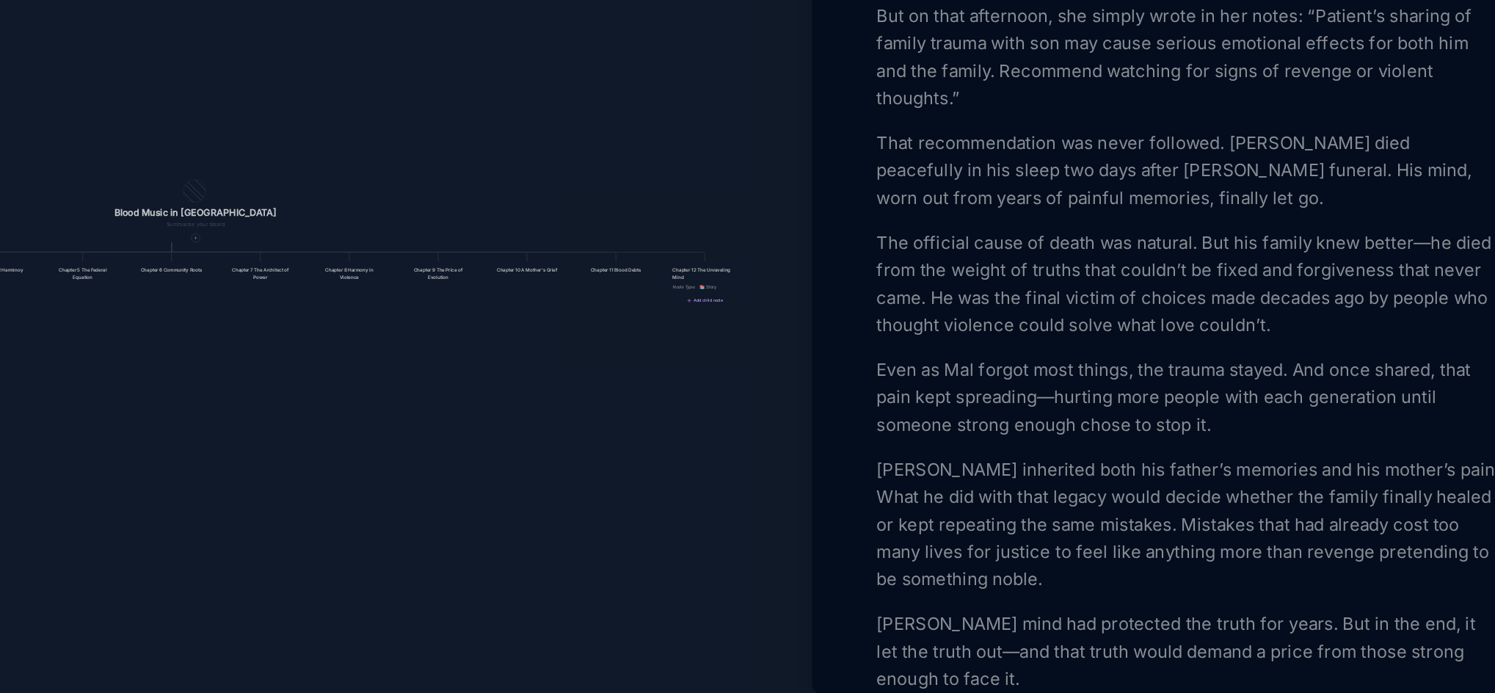
click at [905, 571] on div at bounding box center [747, 346] width 1495 height 693
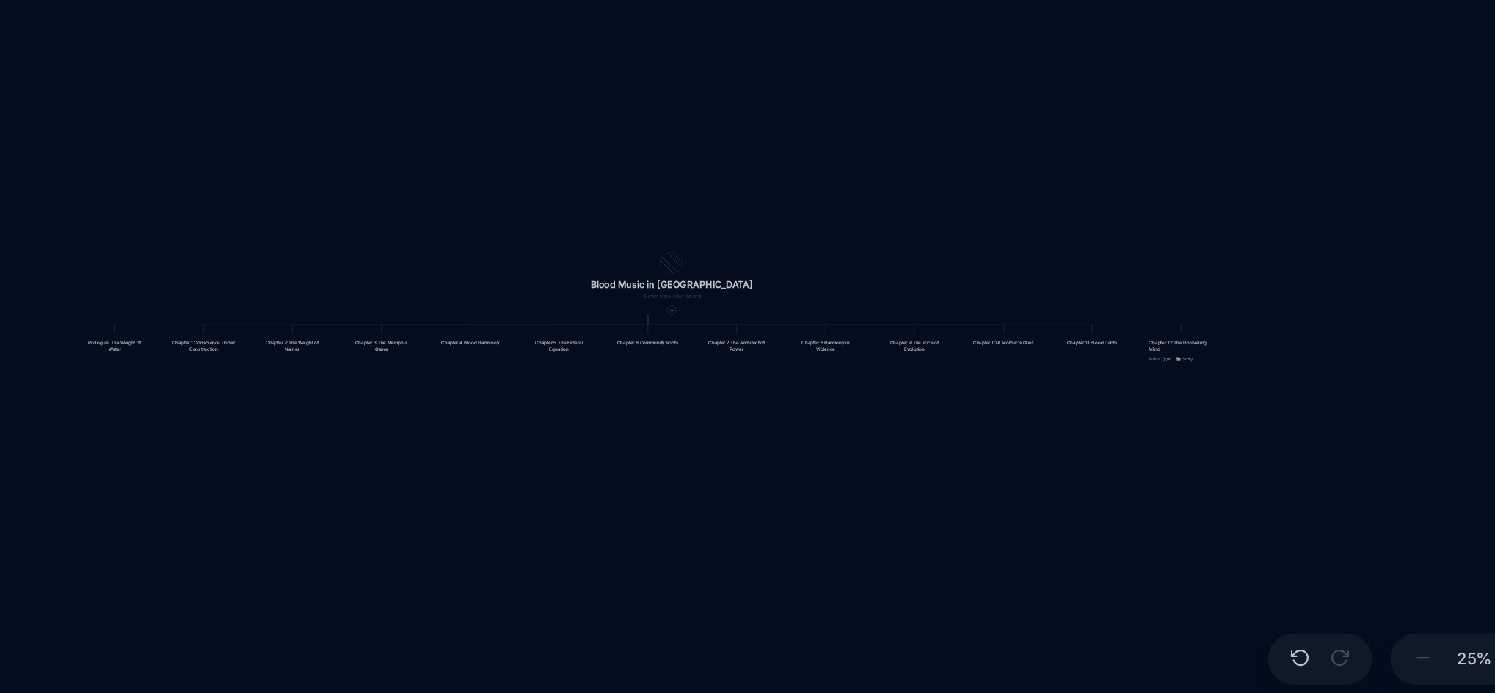
drag, startPoint x: 759, startPoint y: 541, endPoint x: 1064, endPoint y: 587, distance: 308.7
click at [1064, 587] on div "Blood Music in [GEOGRAPHIC_DATA] Prologue: The Weight of Water Chapter 1 Consci…" at bounding box center [850, 370] width 1278 height 646
click at [660, 465] on div "Chapter 2 The Weight of Names" at bounding box center [666, 457] width 48 height 15
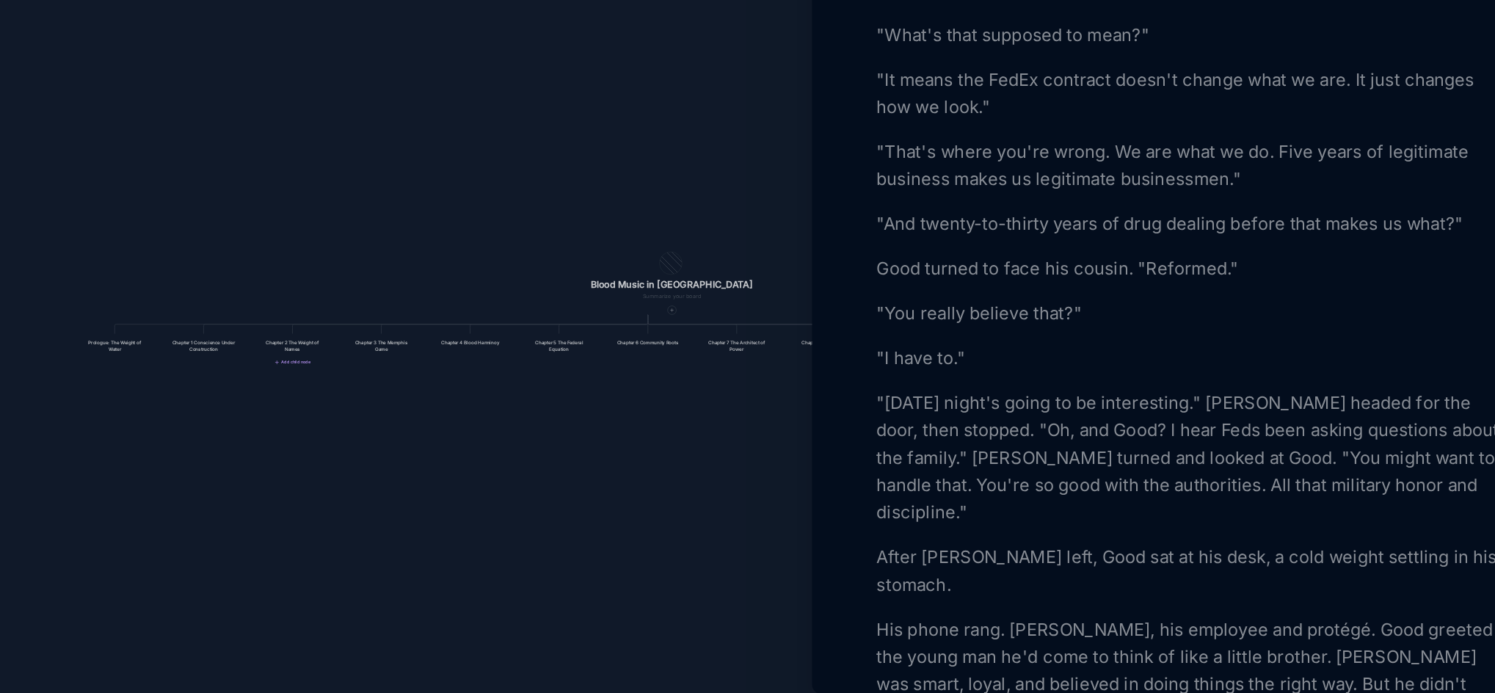
scroll to position [2152, 0]
click at [1424, 534] on p ""[DATE] night's going to be interesting." [PERSON_NAME] headed for the door, th…" at bounding box center [1241, 528] width 402 height 88
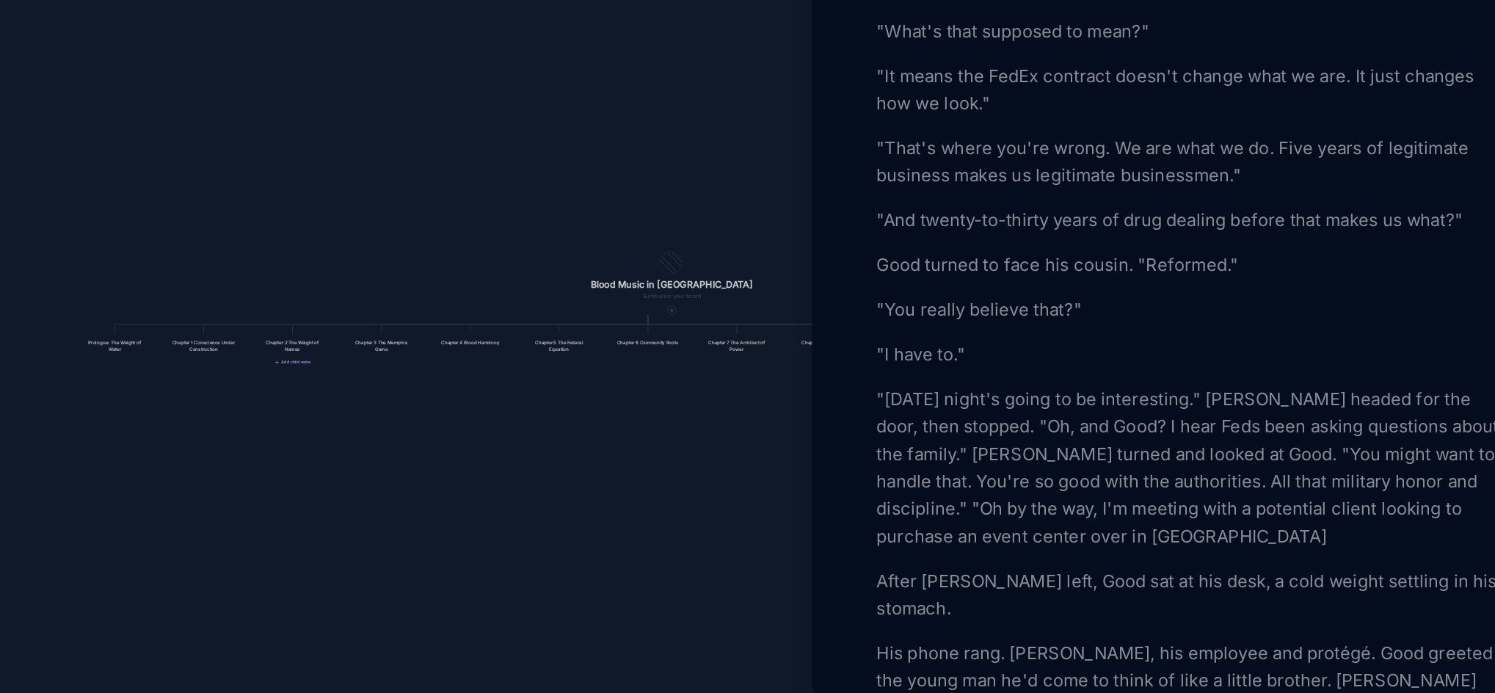
click at [1300, 553] on p ""[DATE] night's going to be interesting." [PERSON_NAME] headed for the door, th…" at bounding box center [1241, 537] width 402 height 106
click at [1287, 575] on p ""[DATE] night's going to be interesting." [PERSON_NAME] headed for the door, th…" at bounding box center [1241, 537] width 402 height 106
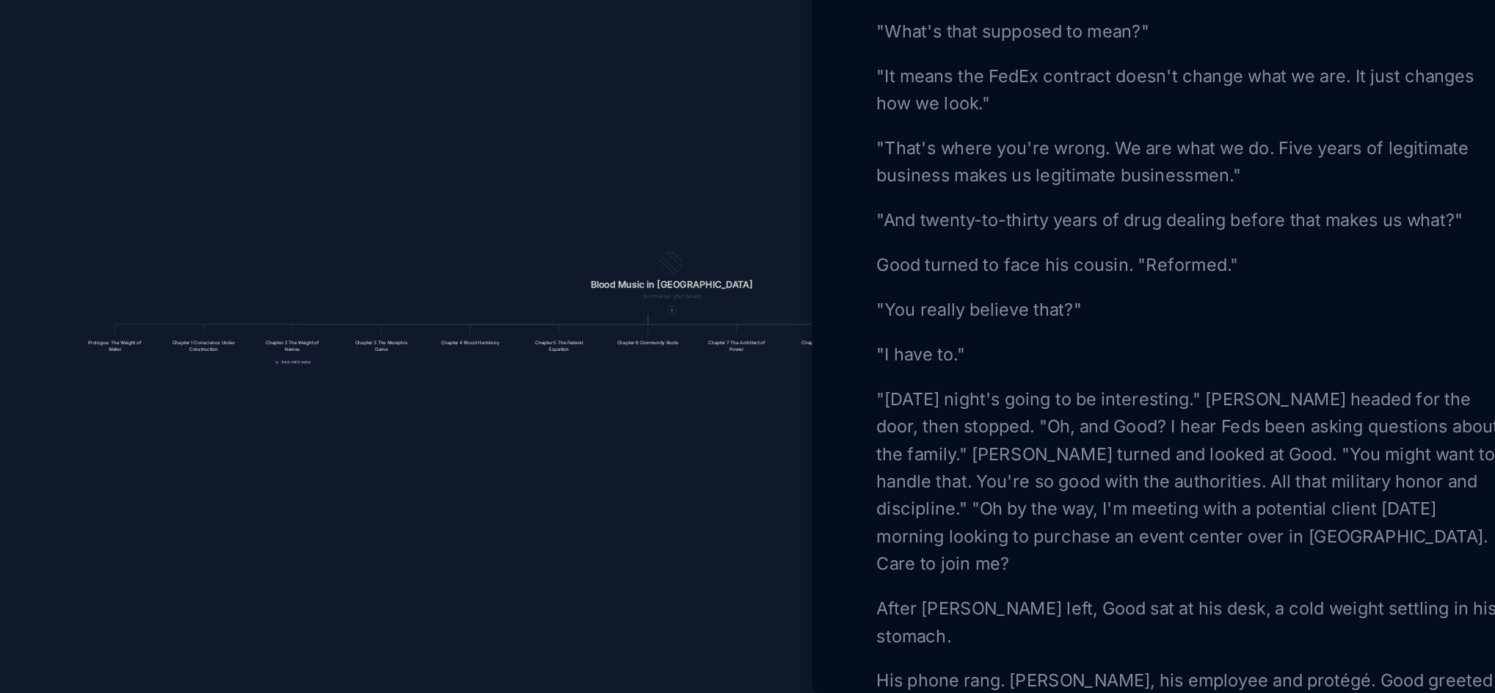
click at [1040, 550] on p ""[DATE] night's going to be interesting." [PERSON_NAME] headed for the door, th…" at bounding box center [1241, 545] width 402 height 123
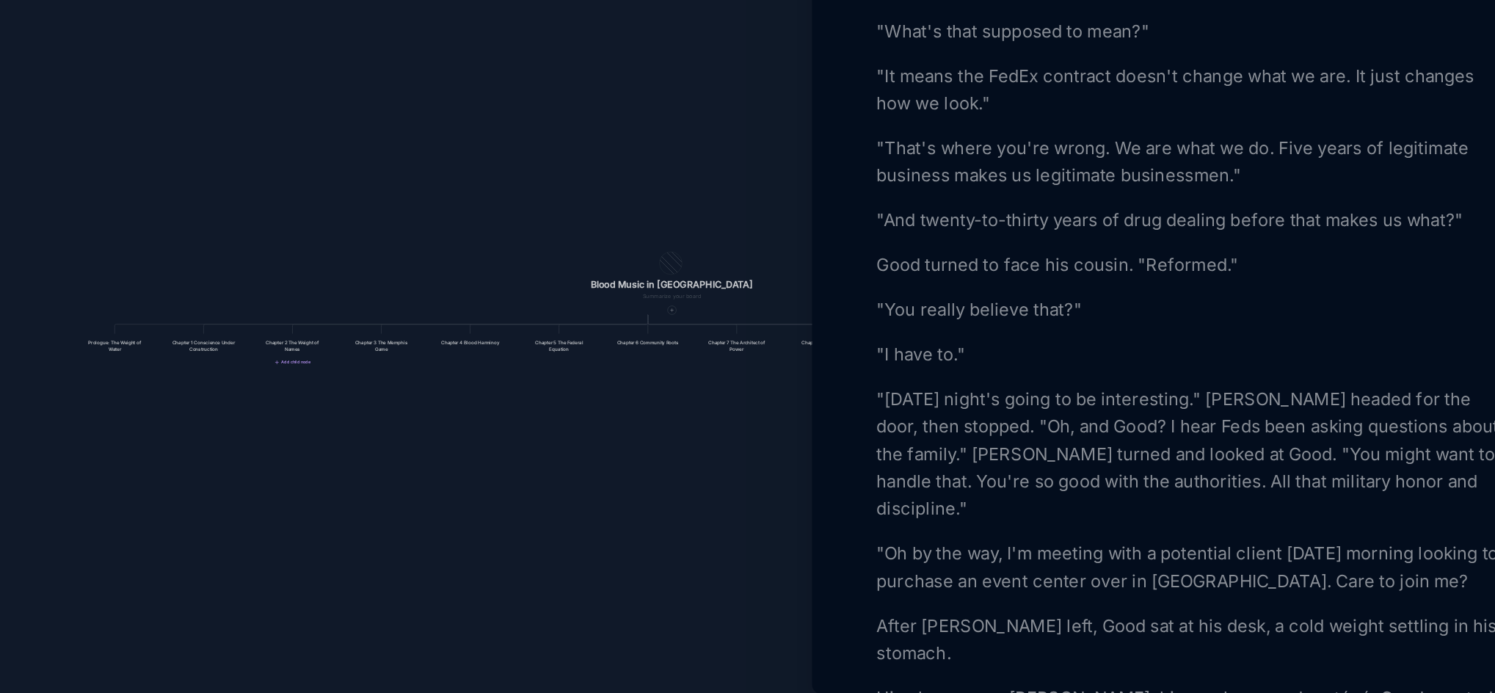
click at [1060, 583] on p ""Oh by the way, I'm meeting with a potential client [DATE] morning looking to p…" at bounding box center [1241, 600] width 402 height 35
click at [1292, 583] on p ""Oh, by the way, I'm meeting with a potential client [DATE] morning looking to …" at bounding box center [1241, 600] width 402 height 35
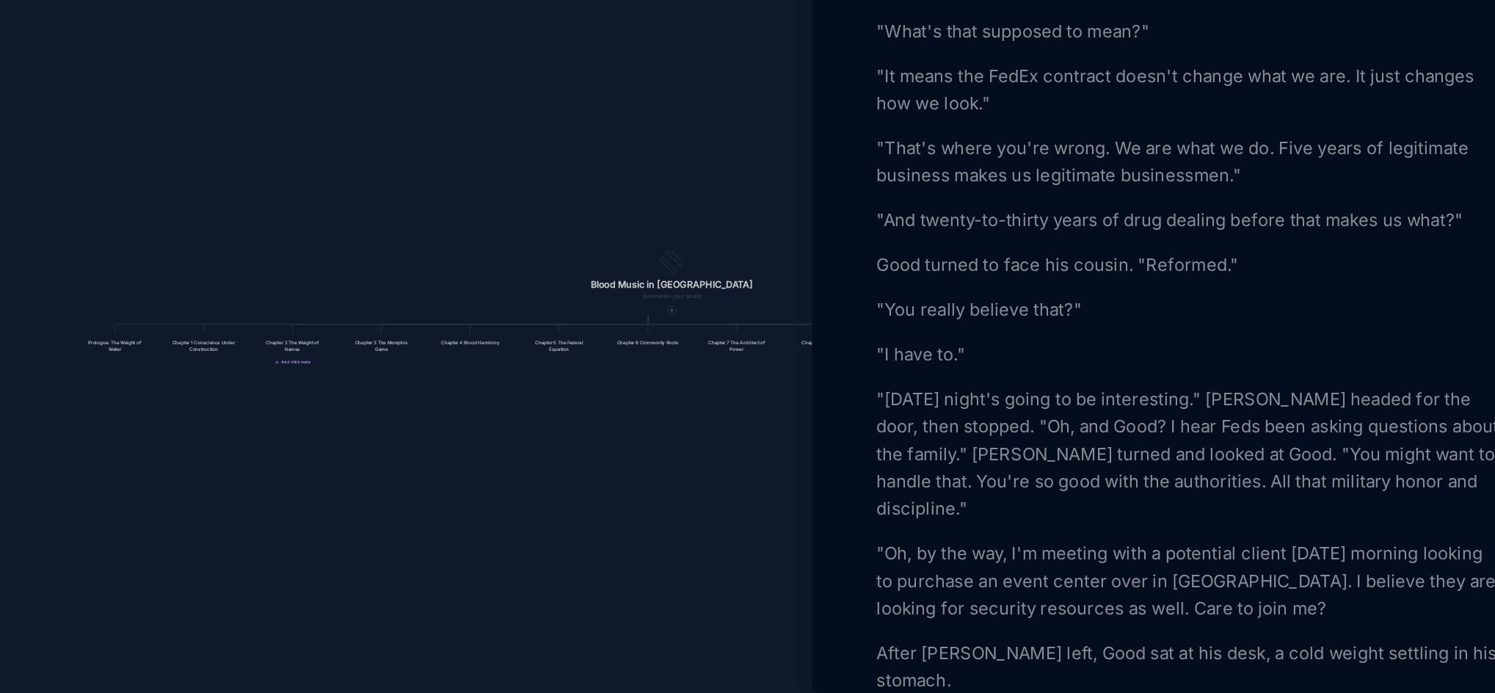
click at [1283, 594] on p ""Oh, by the way, I'm meeting with a potential client [DATE] morning looking to …" at bounding box center [1241, 609] width 402 height 53
click at [1291, 594] on p ""Oh, by the way, I'm meeting with a potential client [DATE] morning looking to …" at bounding box center [1241, 609] width 402 height 53
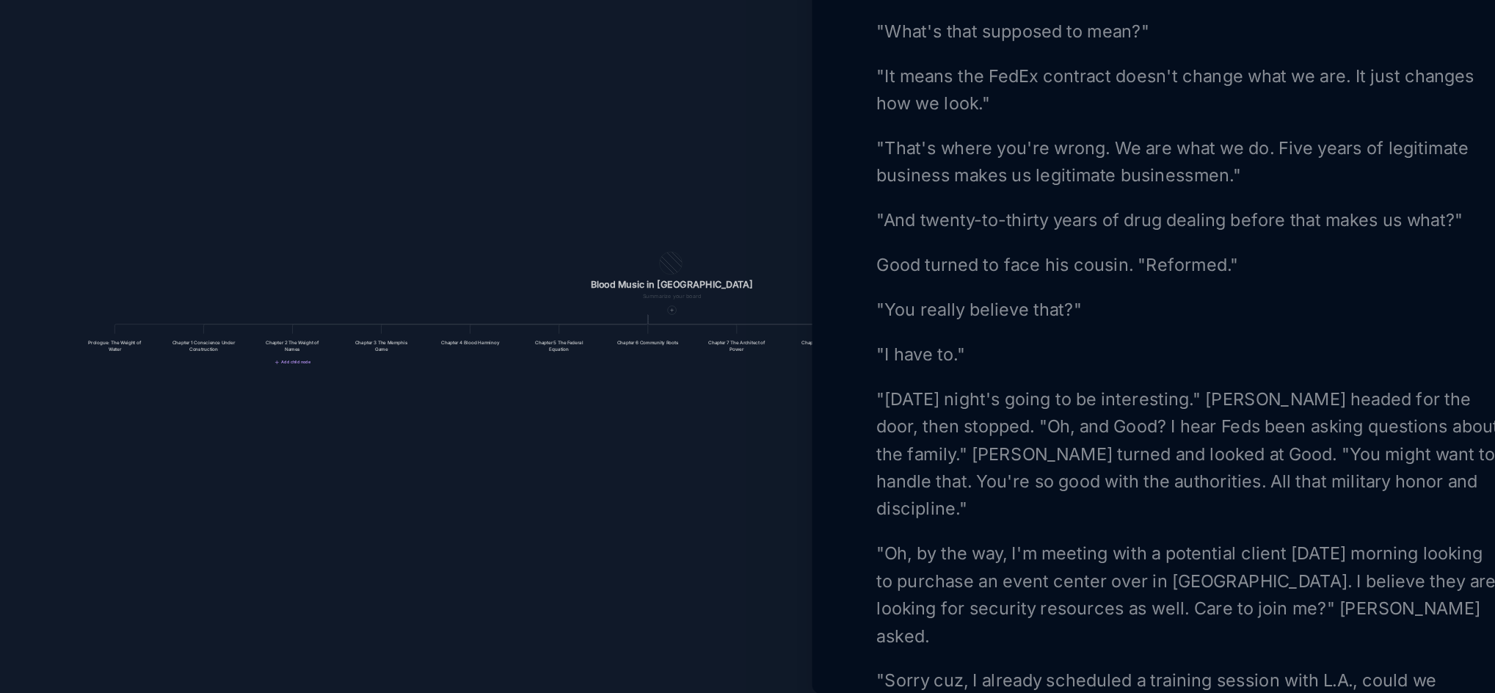
click at [1348, 664] on p ""Sorry cuz, I already scheduled a training session with L.A., could we reschedu…" at bounding box center [1241, 681] width 402 height 35
click at [1358, 664] on p ""Sorry cuz, I already scheduled a training session with L.A.. could we reschedu…" at bounding box center [1241, 681] width 402 height 35
click at [1225, 664] on p ""Sorry cuz, I already scheduled a training session with L.A.. Could we reschedu…" at bounding box center [1241, 681] width 402 height 35
click at [1110, 664] on p ""Sorry cuz, I already scheduled a training session with L.A. Could we reschedul…" at bounding box center [1241, 681] width 402 height 35
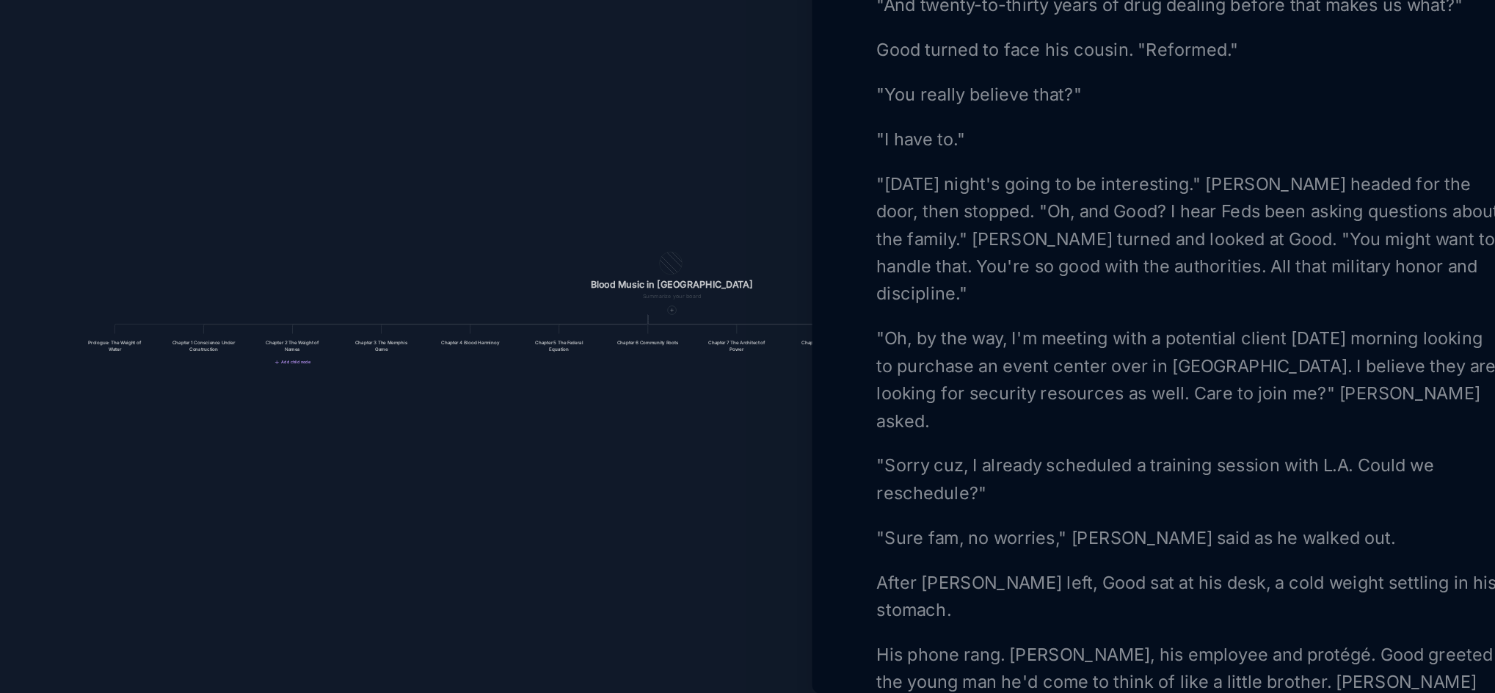
scroll to position [2307, 0]
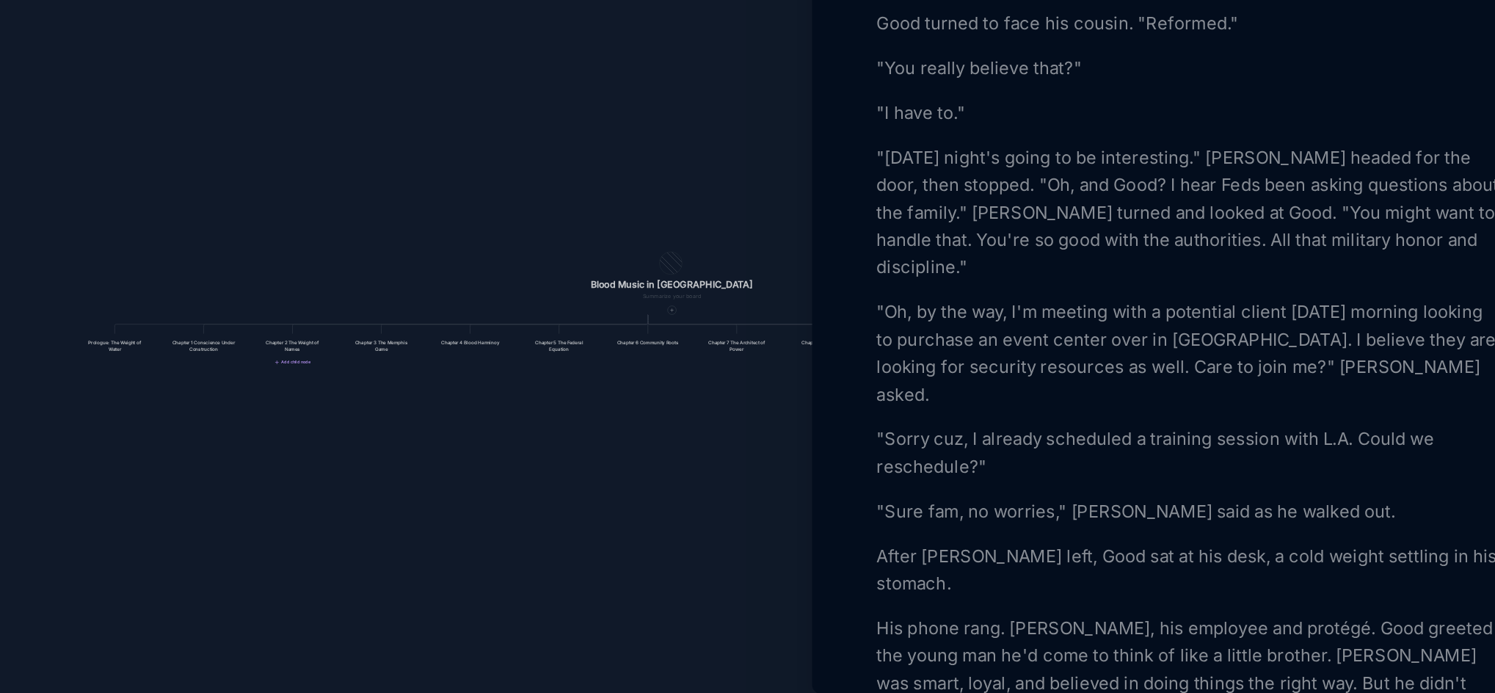
click at [927, 528] on div at bounding box center [747, 346] width 1495 height 693
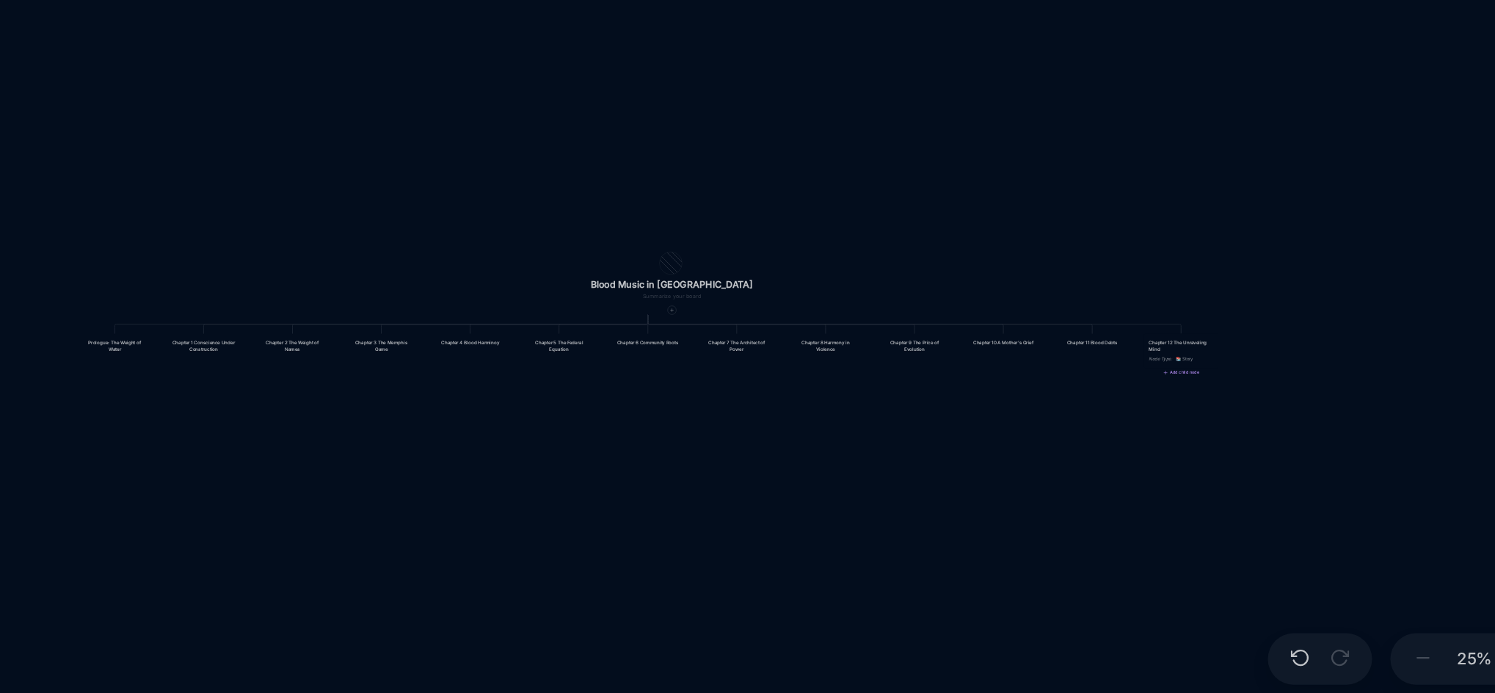
click at [1231, 465] on div "Chapter 12 The Unraveling Mind Node Type : 📚 Story" at bounding box center [1234, 460] width 41 height 15
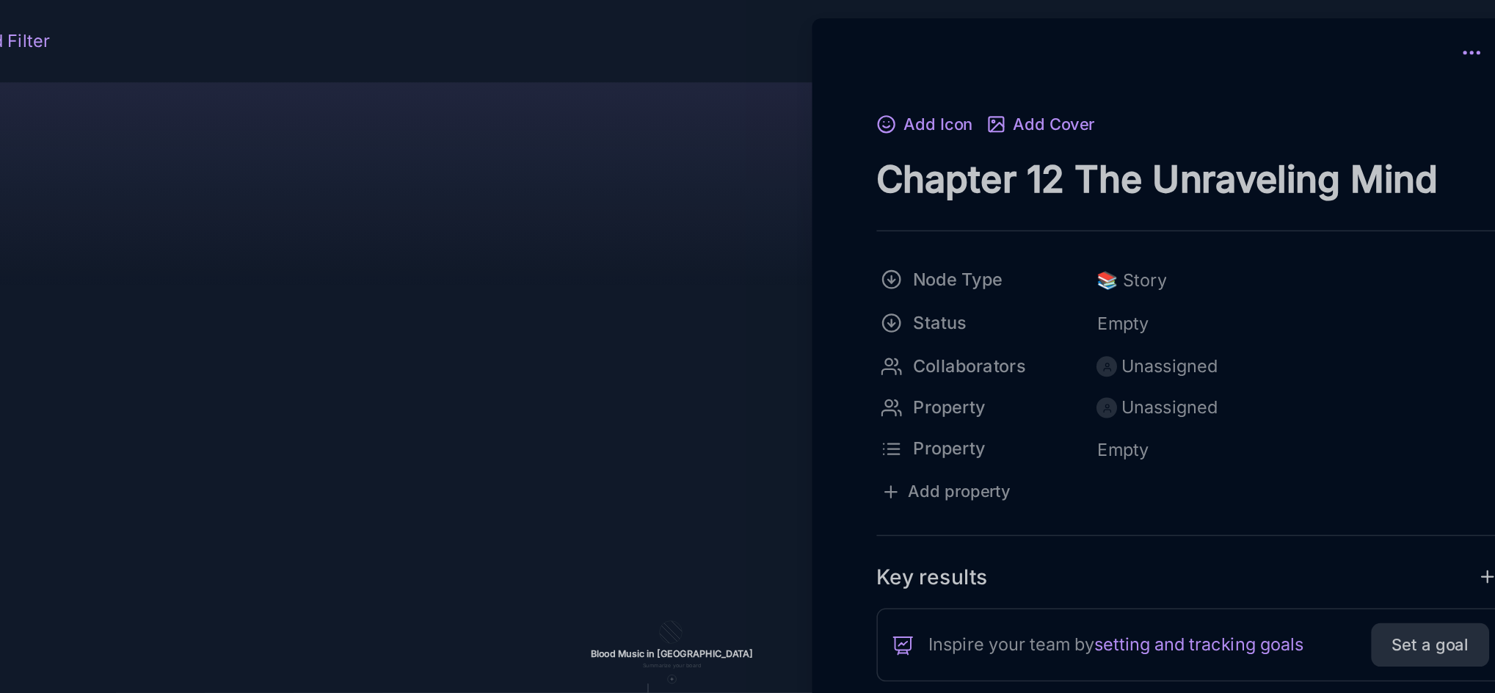
click at [1416, 26] on icon at bounding box center [1421, 33] width 15 height 15
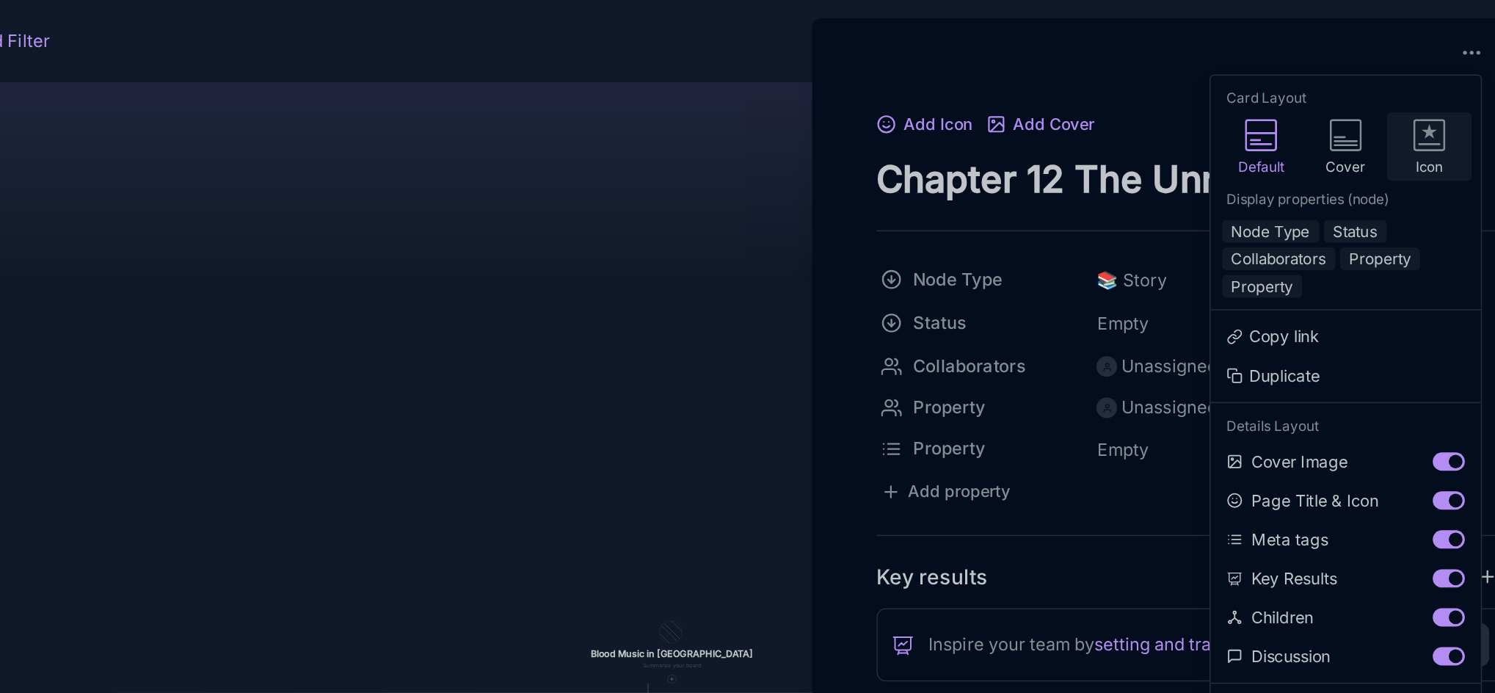
click at [1391, 87] on icon at bounding box center [1394, 86] width 21 height 21
click at [1307, 147] on button "Node Type" at bounding box center [1292, 148] width 62 height 15
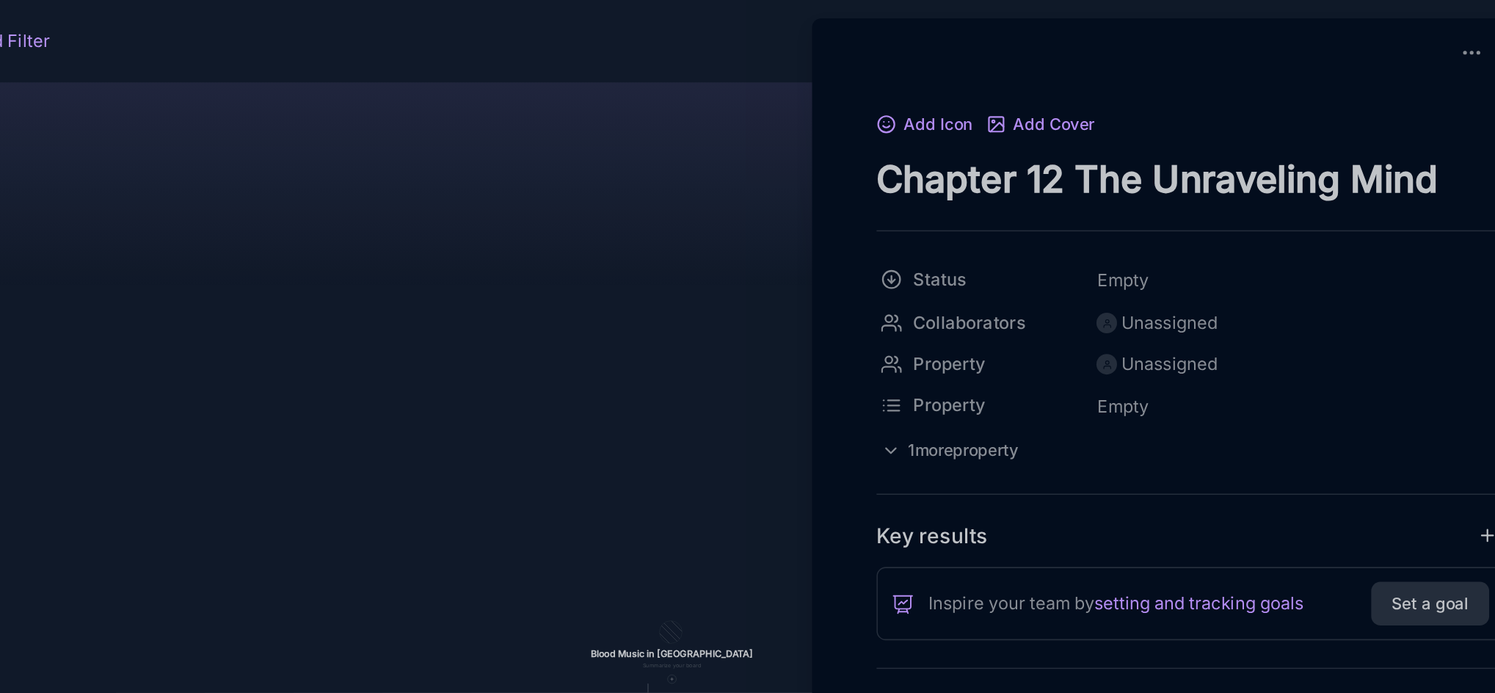
click at [901, 249] on div at bounding box center [747, 346] width 1495 height 693
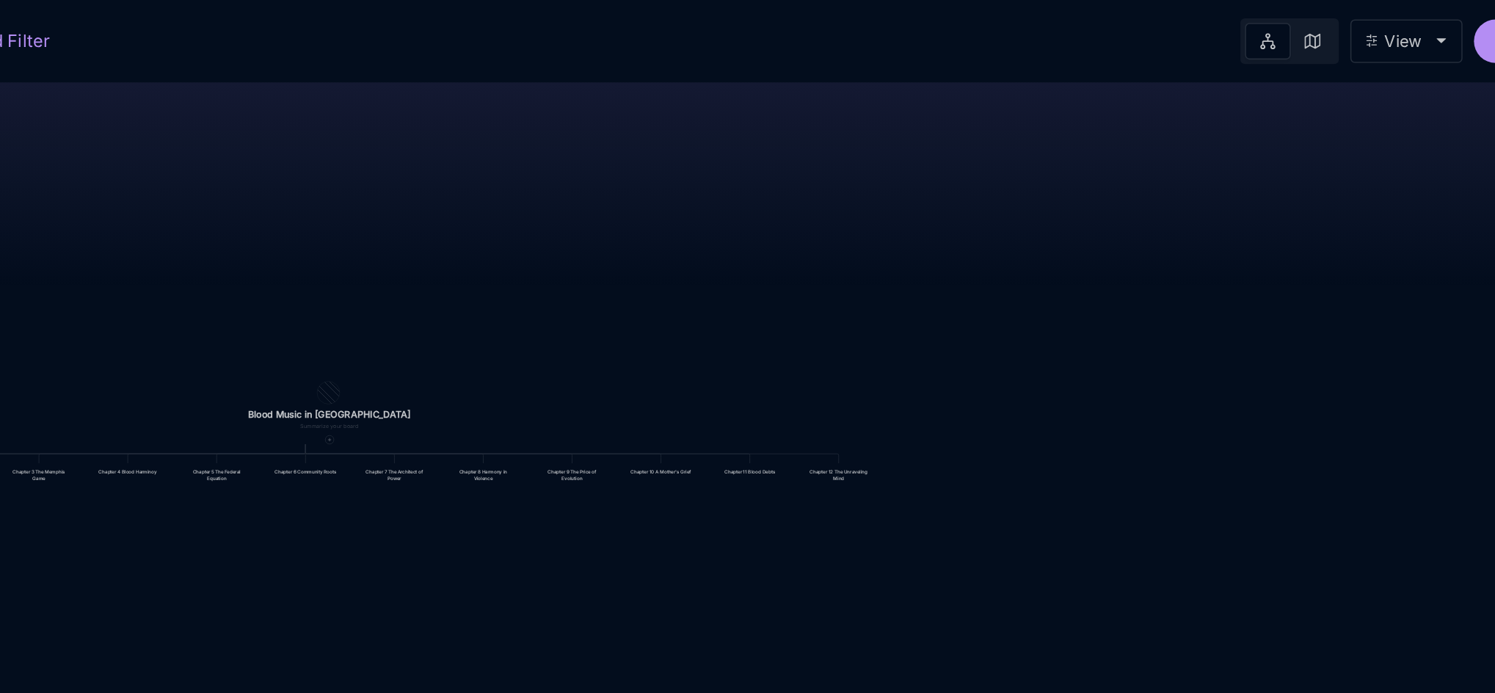
drag, startPoint x: 1041, startPoint y: 276, endPoint x: 821, endPoint y: 123, distance: 267.3
click at [821, 123] on div "Blood Music in [GEOGRAPHIC_DATA] Prologue: The Weight of Water Chapter 1 Consci…" at bounding box center [850, 370] width 1278 height 646
click at [688, 282] on icon at bounding box center [689, 282] width 3 height 3
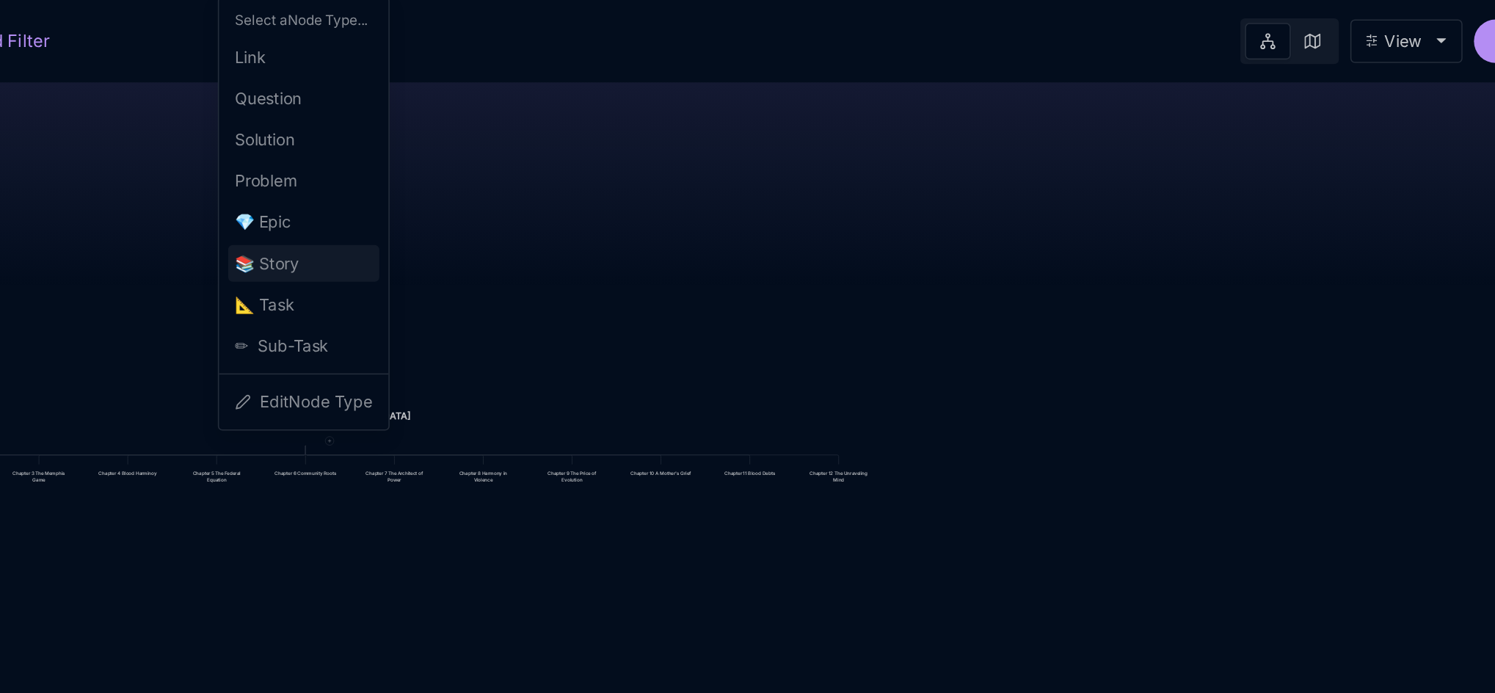
click at [664, 177] on span "📚 Story" at bounding box center [649, 169] width 41 height 18
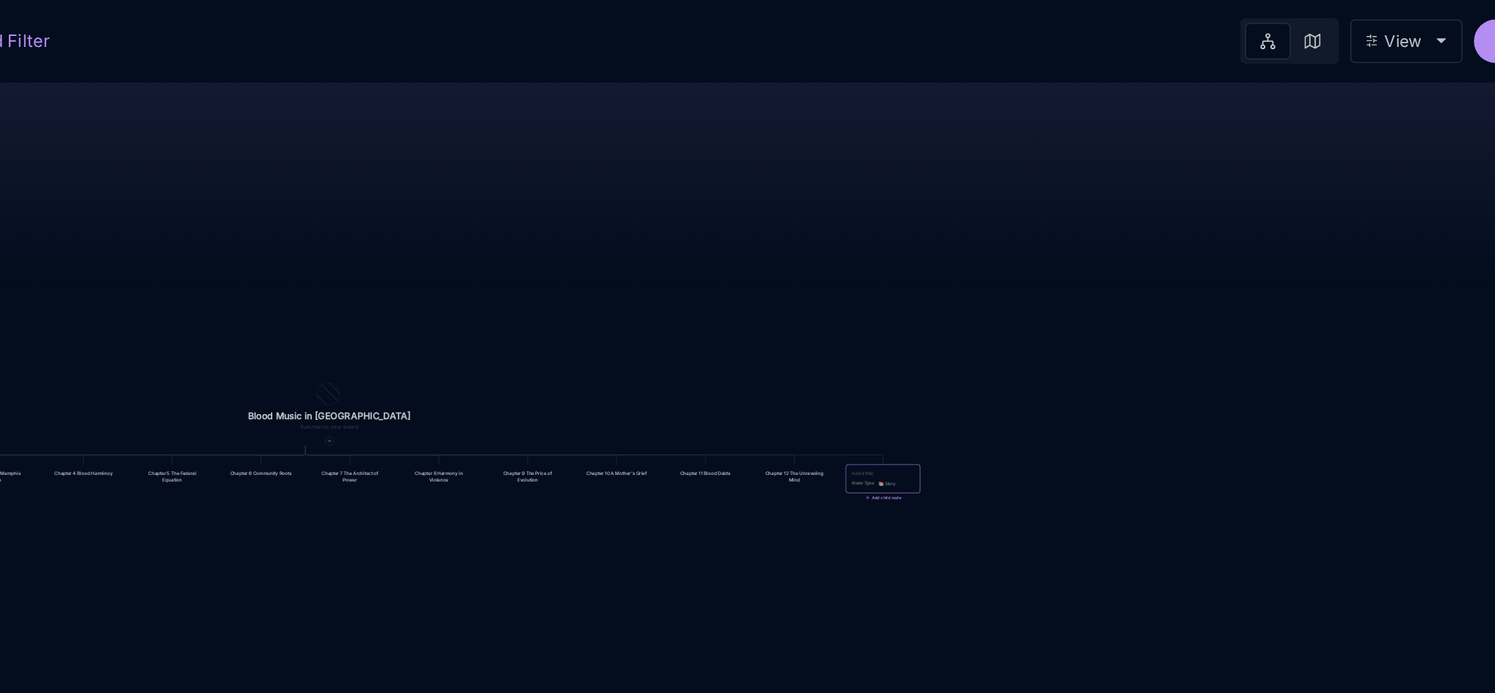
click at [1060, 304] on div "Node Type : 📚 Story" at bounding box center [1044, 307] width 47 height 18
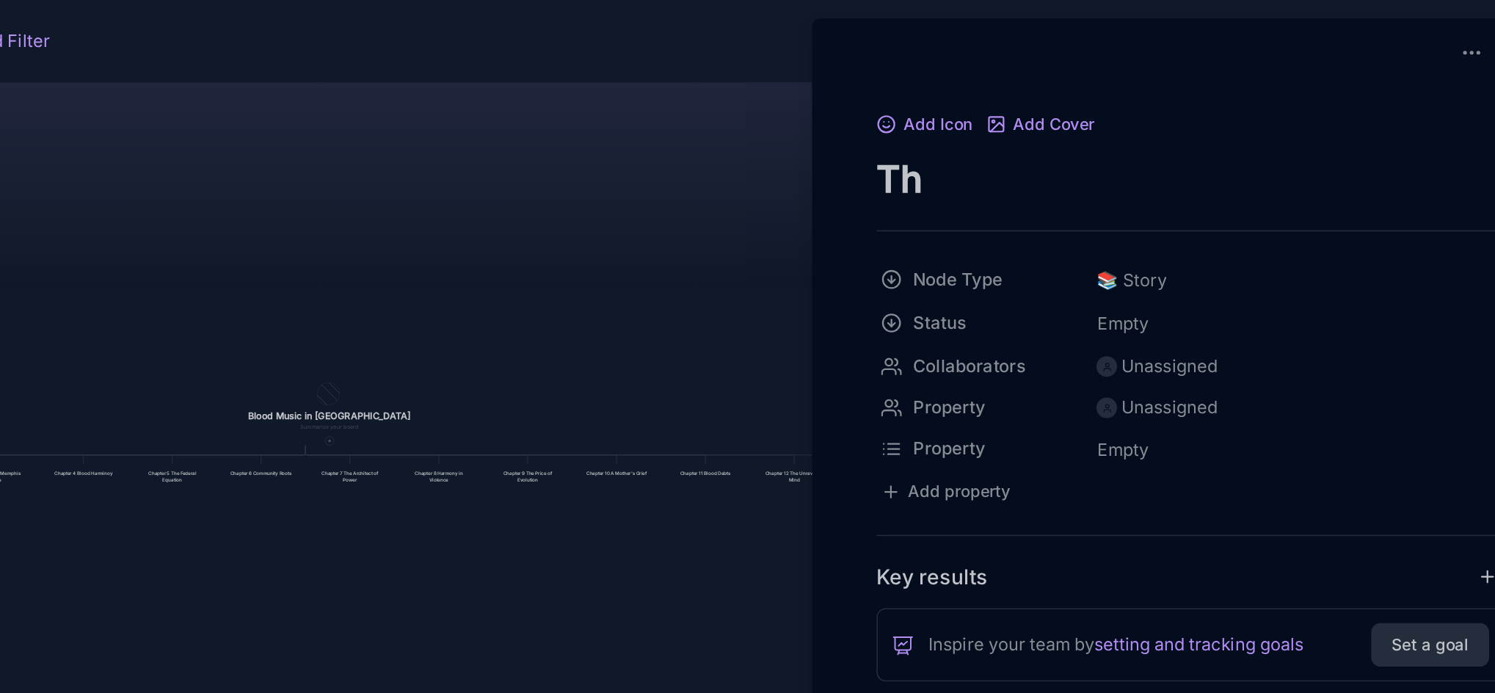
type textarea "T"
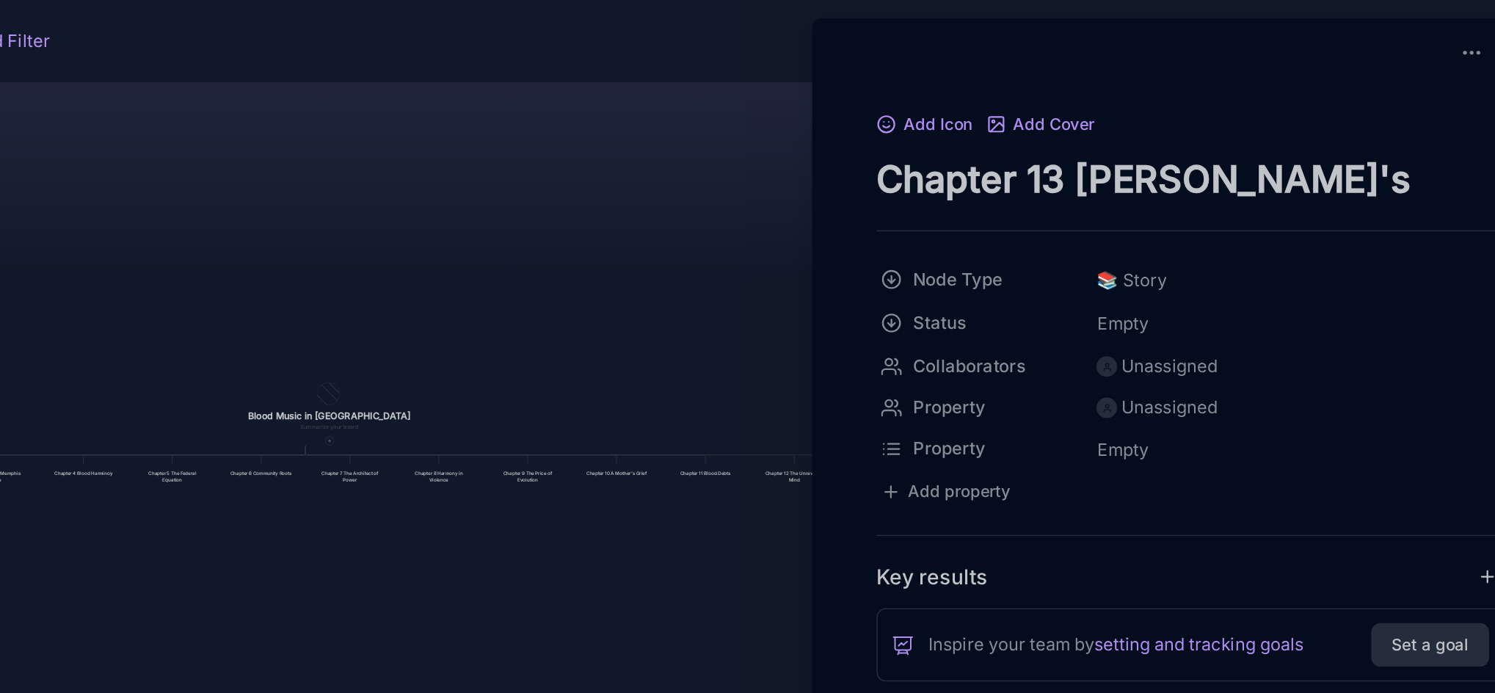
type textarea "Chapter 13 [PERSON_NAME]'s Evolution"
click at [1029, 211] on div "Add Icon Add Cover Chapter 13 [PERSON_NAME]'s Evolution Node Type 📚 Story Statu…" at bounding box center [1241, 383] width 473 height 627
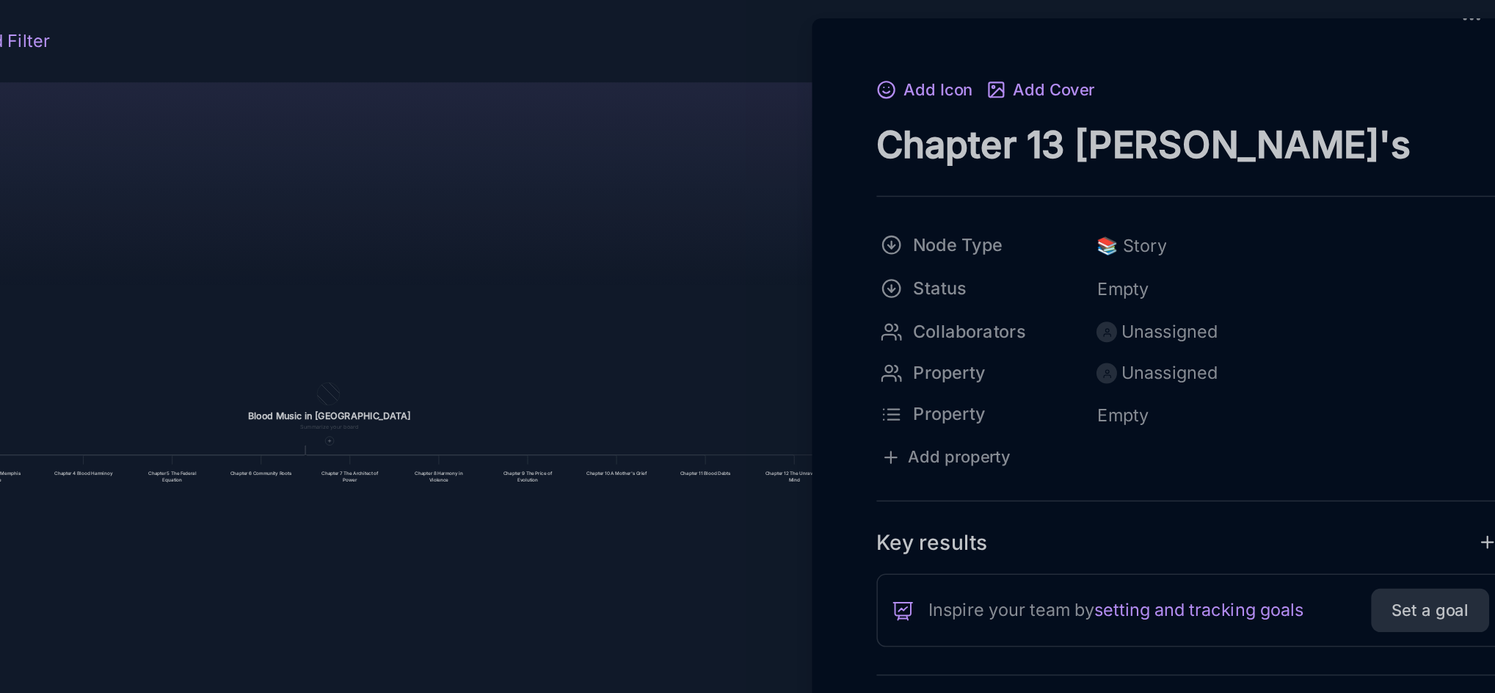
scroll to position [123, 0]
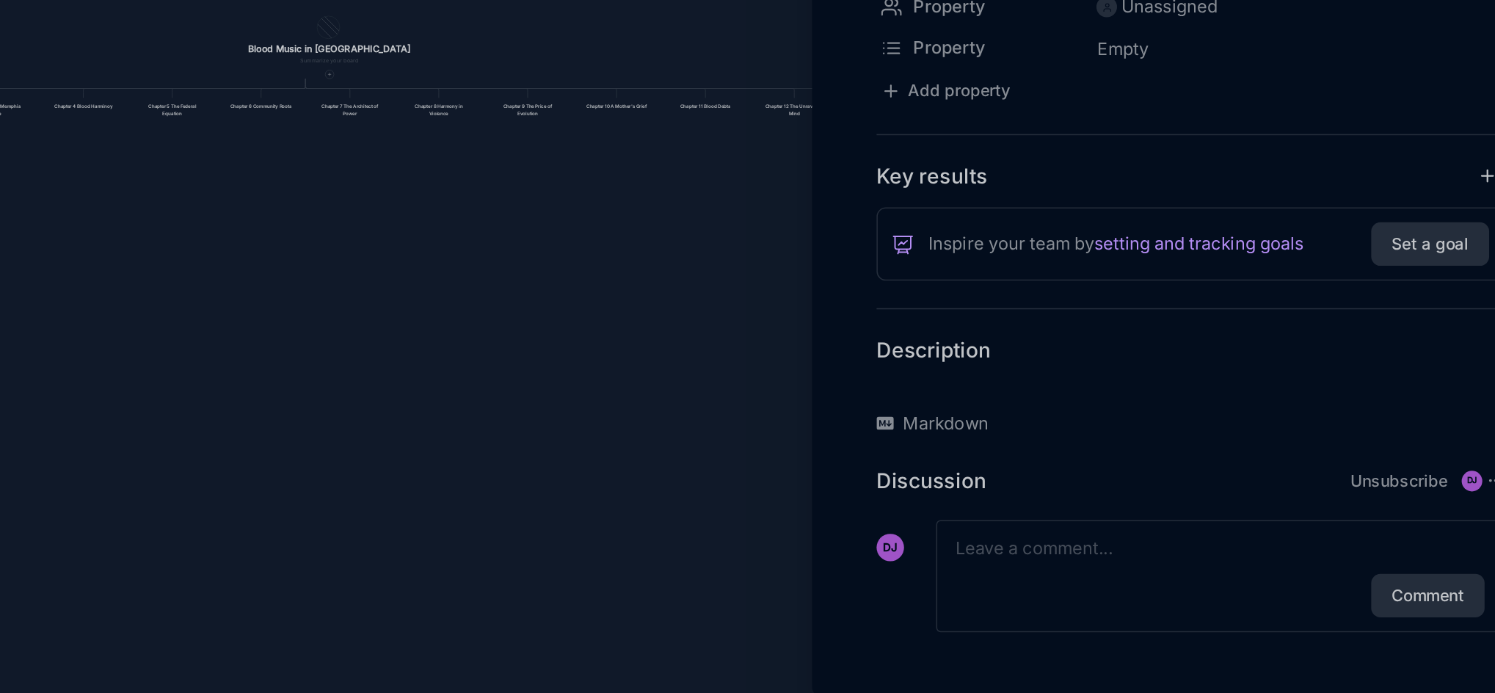
click at [1078, 483] on p at bounding box center [1241, 483] width 402 height 18
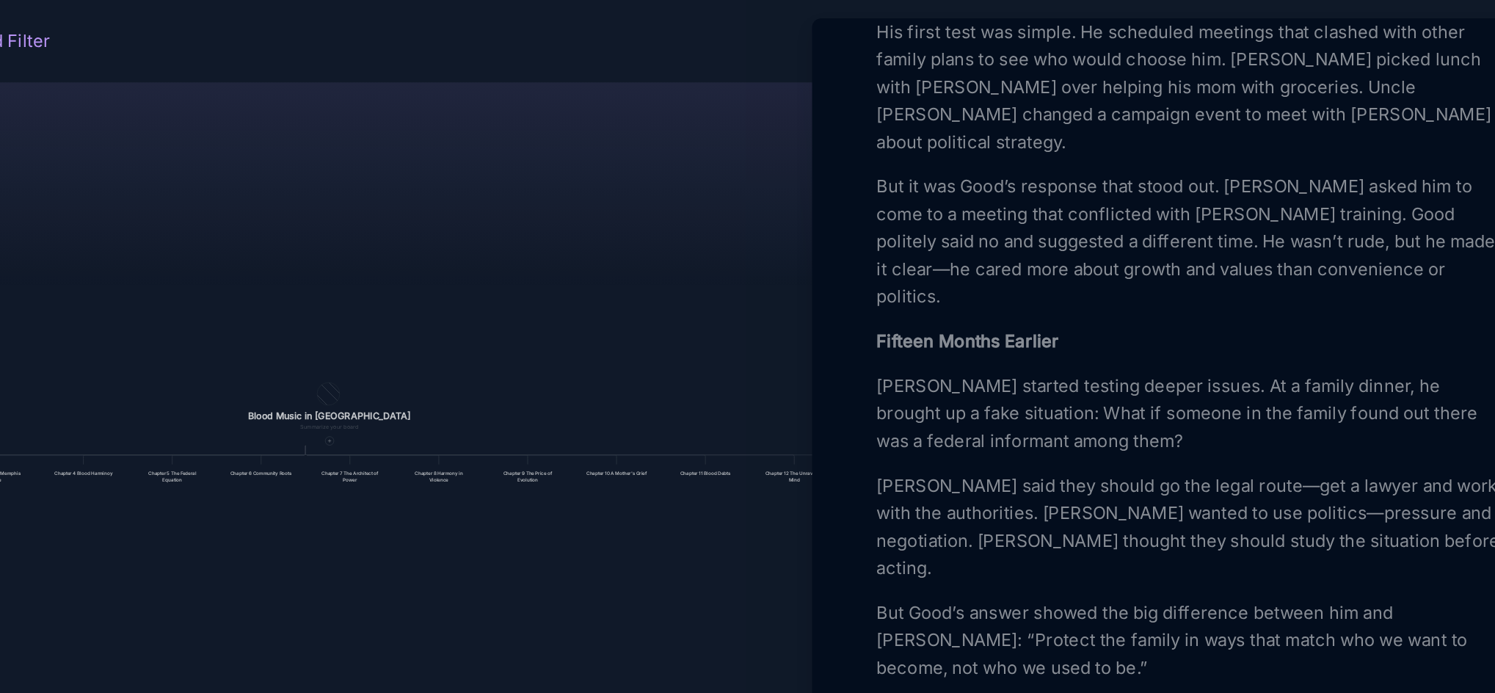
scroll to position [555, 0]
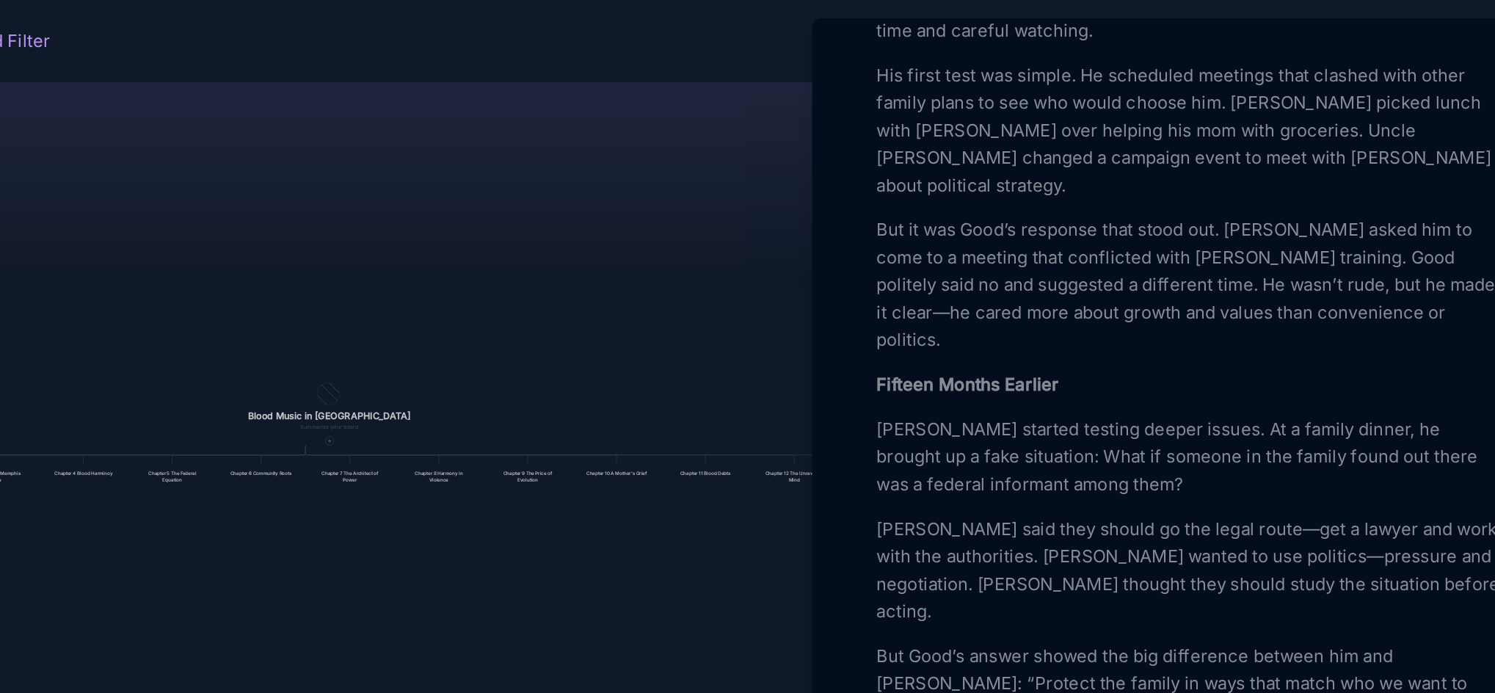
scroll to position [527, 0]
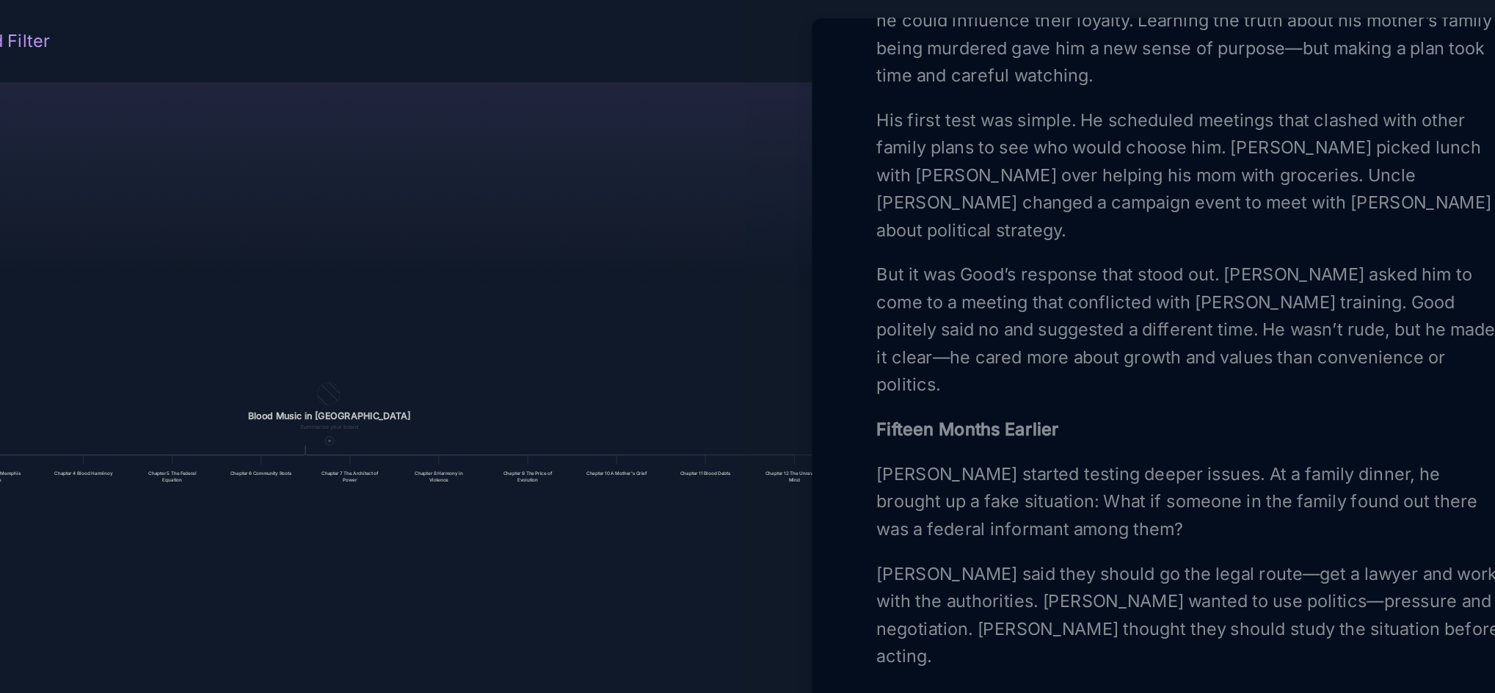
click at [1127, 57] on p "[PERSON_NAME] had always been good at figuring people out. But when he started …" at bounding box center [1241, 13] width 402 height 88
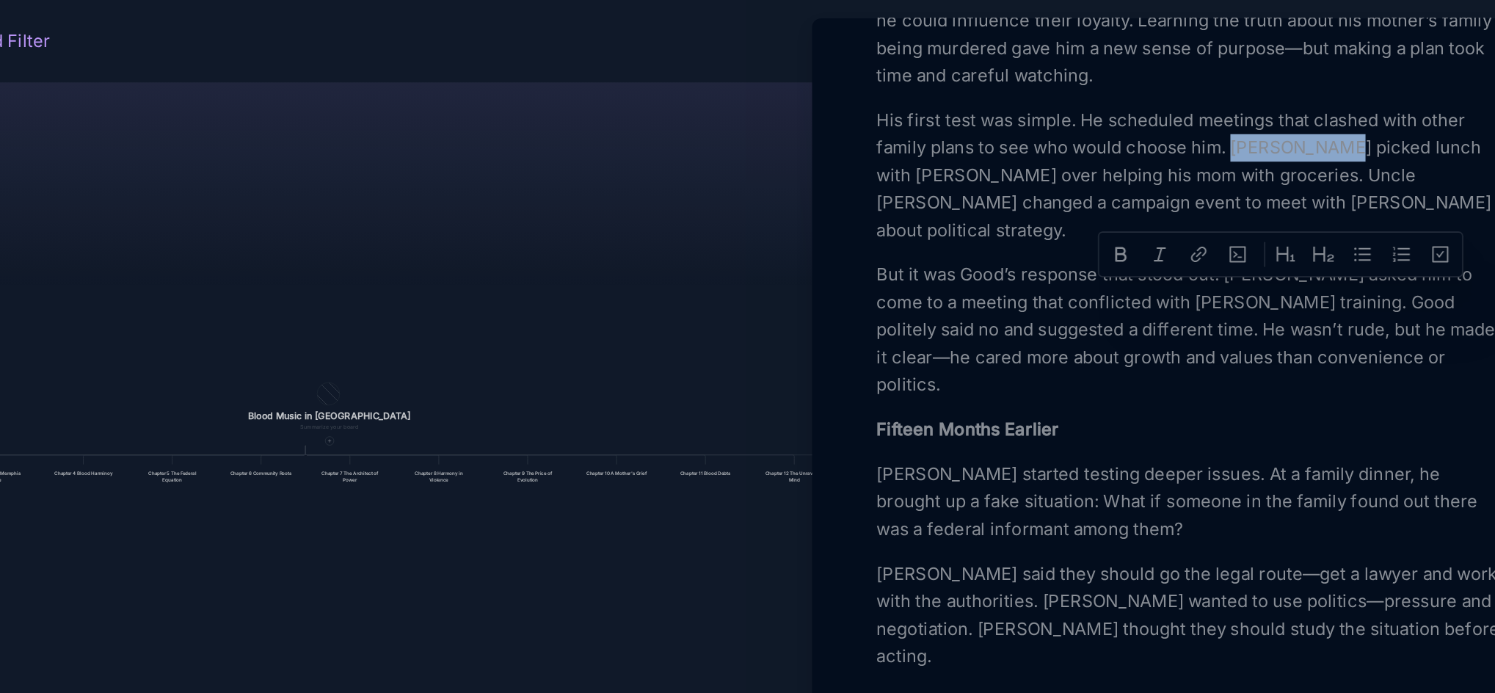
drag, startPoint x: 1267, startPoint y: 192, endPoint x: 1334, endPoint y: 187, distance: 66.9
click at [1334, 156] on p "His first test was simple. He scheduled meetings that clashed with other family…" at bounding box center [1241, 112] width 402 height 88
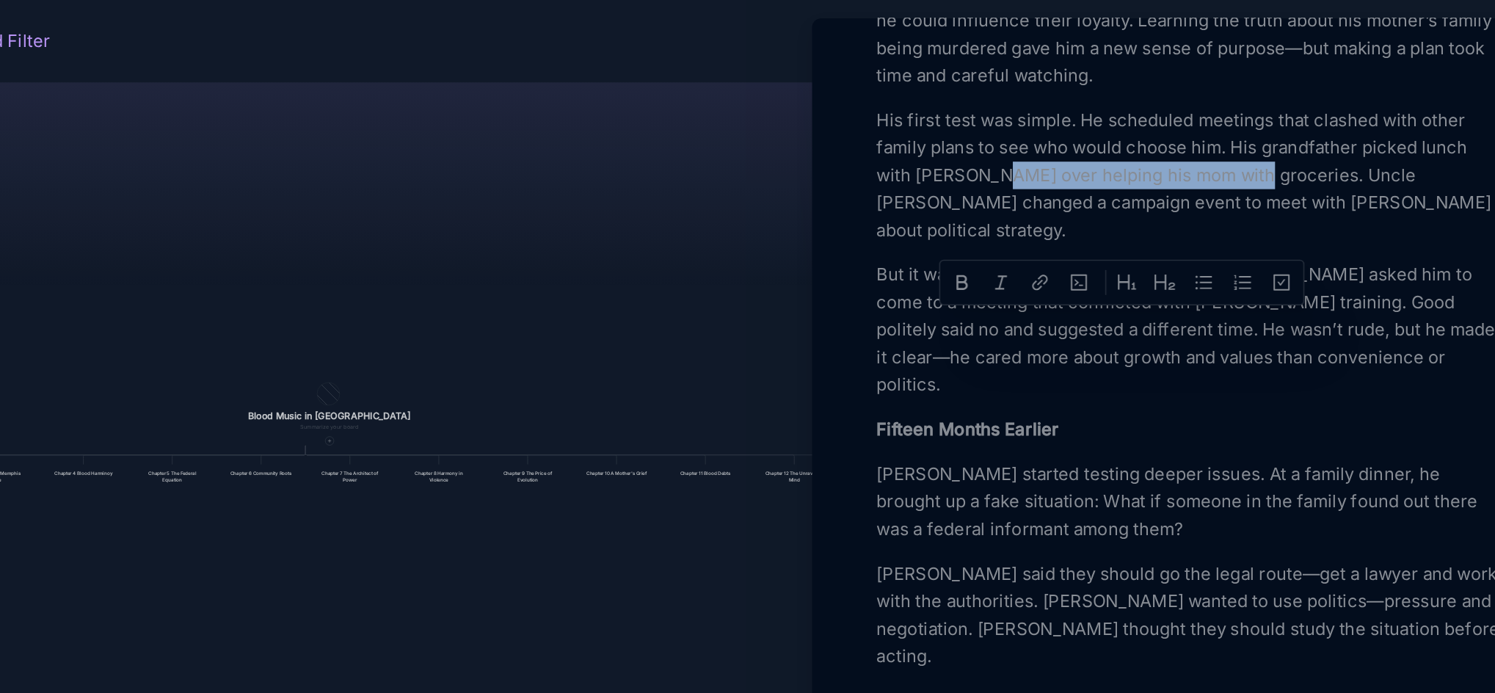
drag, startPoint x: 1118, startPoint y: 208, endPoint x: 1276, endPoint y: 208, distance: 158.5
click at [1276, 156] on p "His first test was simple. He scheduled meetings that clashed with other family…" at bounding box center [1241, 112] width 402 height 88
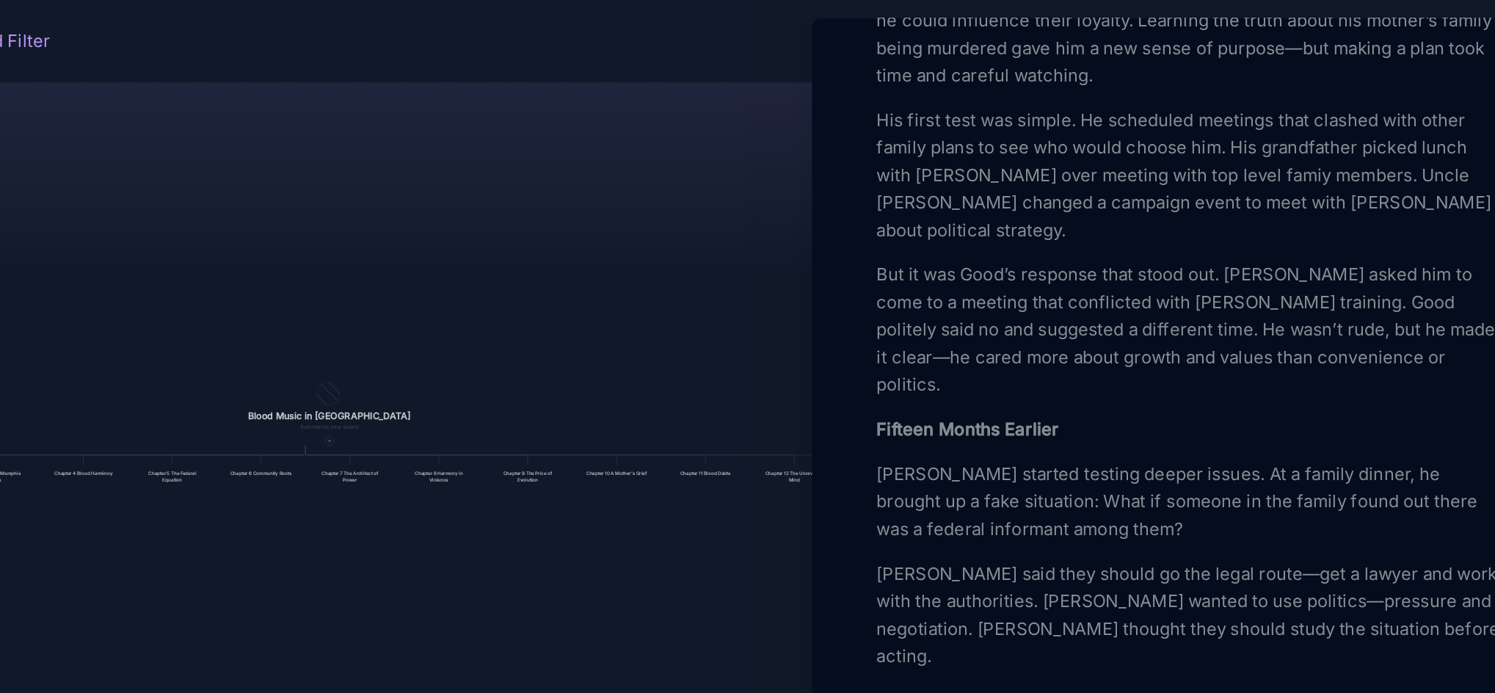
click at [1251, 156] on p "His first test was simple. He scheduled meetings that clashed with other family…" at bounding box center [1241, 112] width 402 height 88
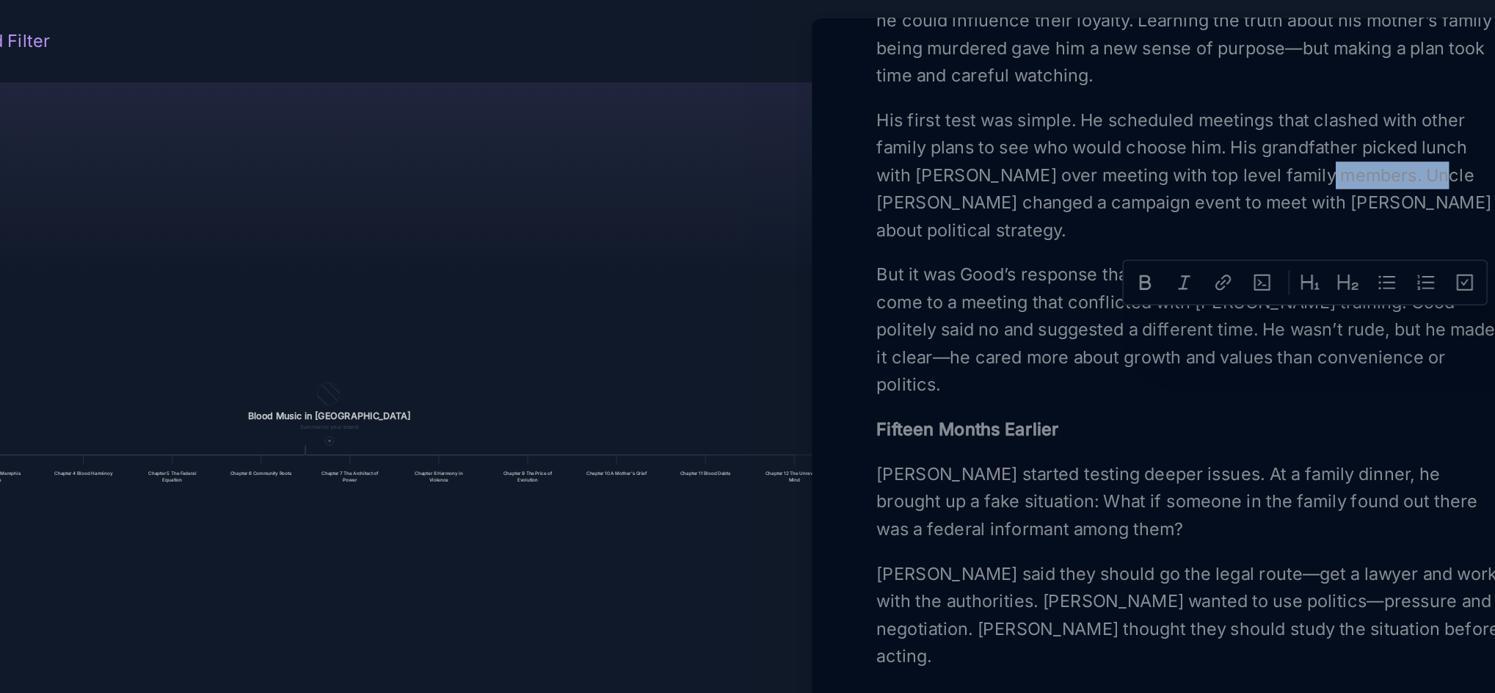
drag, startPoint x: 1322, startPoint y: 211, endPoint x: 1393, endPoint y: 209, distance: 71.2
click at [1393, 156] on p "His first test was simple. He scheduled meetings that clashed with other family…" at bounding box center [1241, 112] width 402 height 88
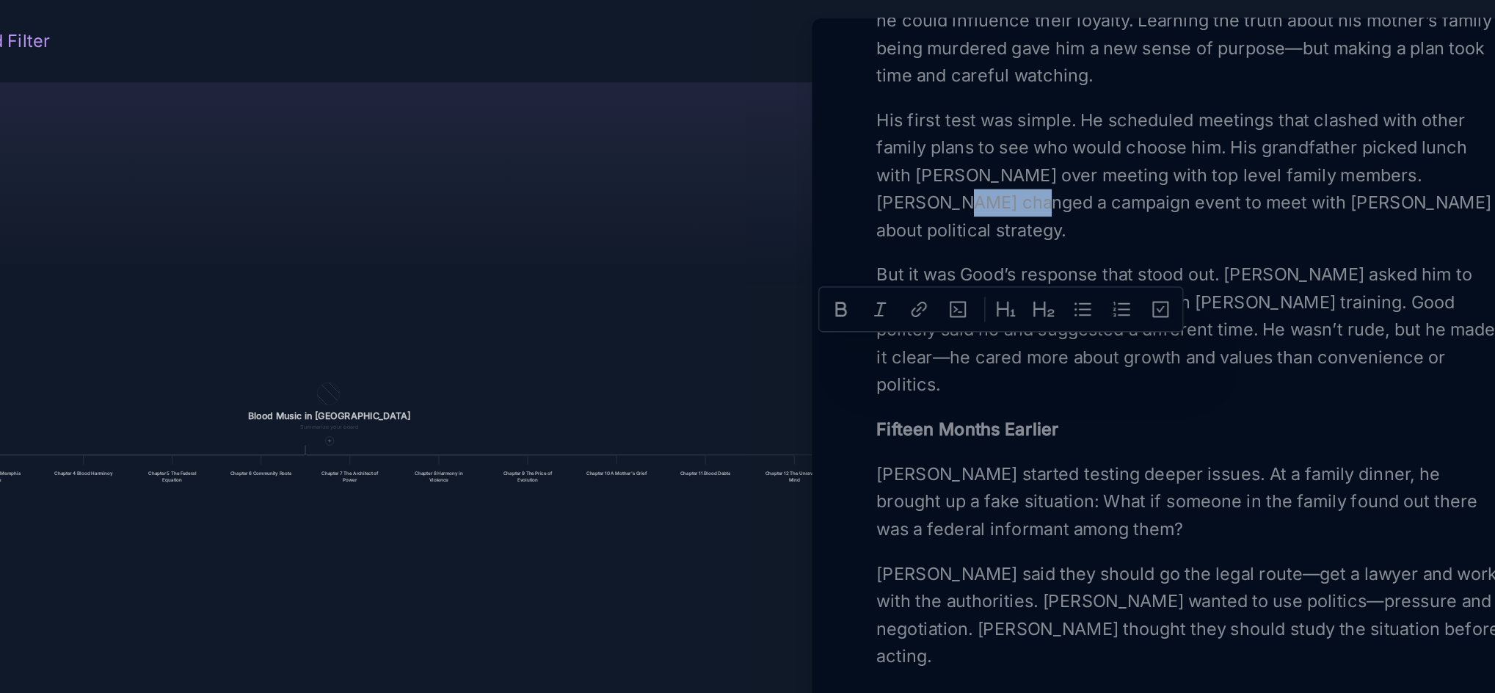
drag, startPoint x: 1097, startPoint y: 226, endPoint x: 1049, endPoint y: 222, distance: 47.8
click at [1049, 156] on p "His first test was simple. He scheduled meetings that clashed with other family…" at bounding box center [1241, 112] width 402 height 88
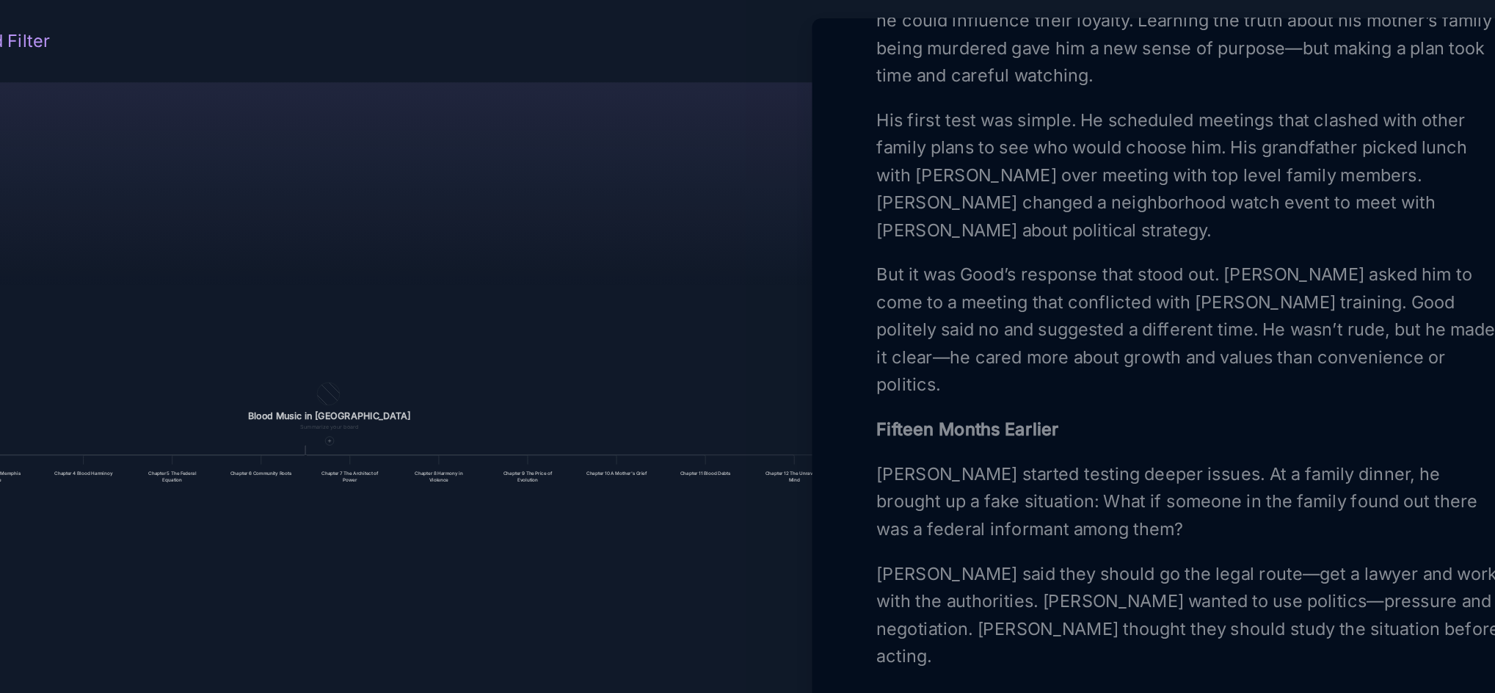
click at [1357, 156] on p "His first test was simple. He scheduled meetings that clashed with other family…" at bounding box center [1241, 112] width 402 height 88
drag, startPoint x: 1310, startPoint y: 310, endPoint x: 1346, endPoint y: 313, distance: 36.1
click at [1346, 255] on p "But it was Good’s response that stood out. [PERSON_NAME] asked him to come to a…" at bounding box center [1241, 211] width 402 height 88
drag, startPoint x: 1075, startPoint y: 337, endPoint x: 1038, endPoint y: 335, distance: 37.5
click at [1038, 335] on div "Add Icon Add Cover Chapter 13 [PERSON_NAME]'s Evolution Node Type 📚 Story Statu…" at bounding box center [1241, 594] width 473 height 2100
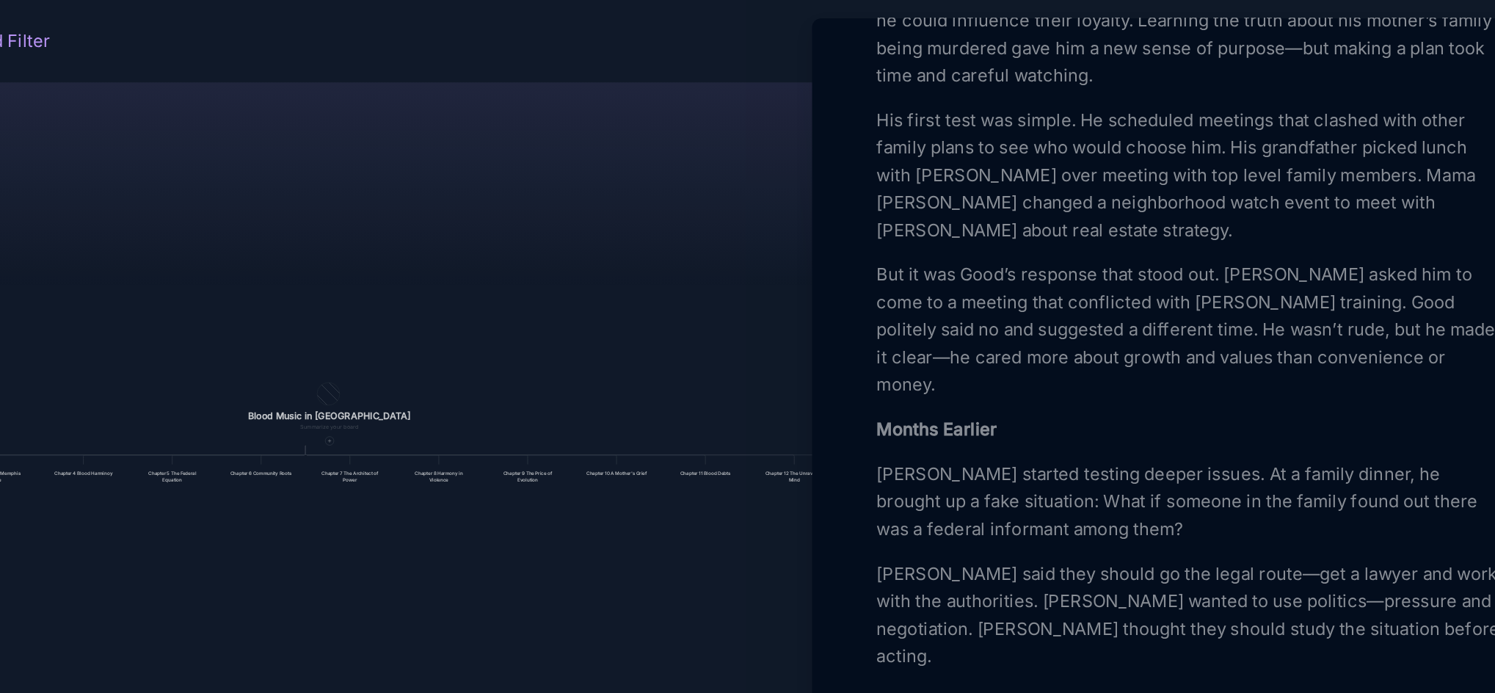
click at [1068, 348] on p "[PERSON_NAME] started testing deeper issues. At a family dinner, he brought up …" at bounding box center [1241, 321] width 402 height 53
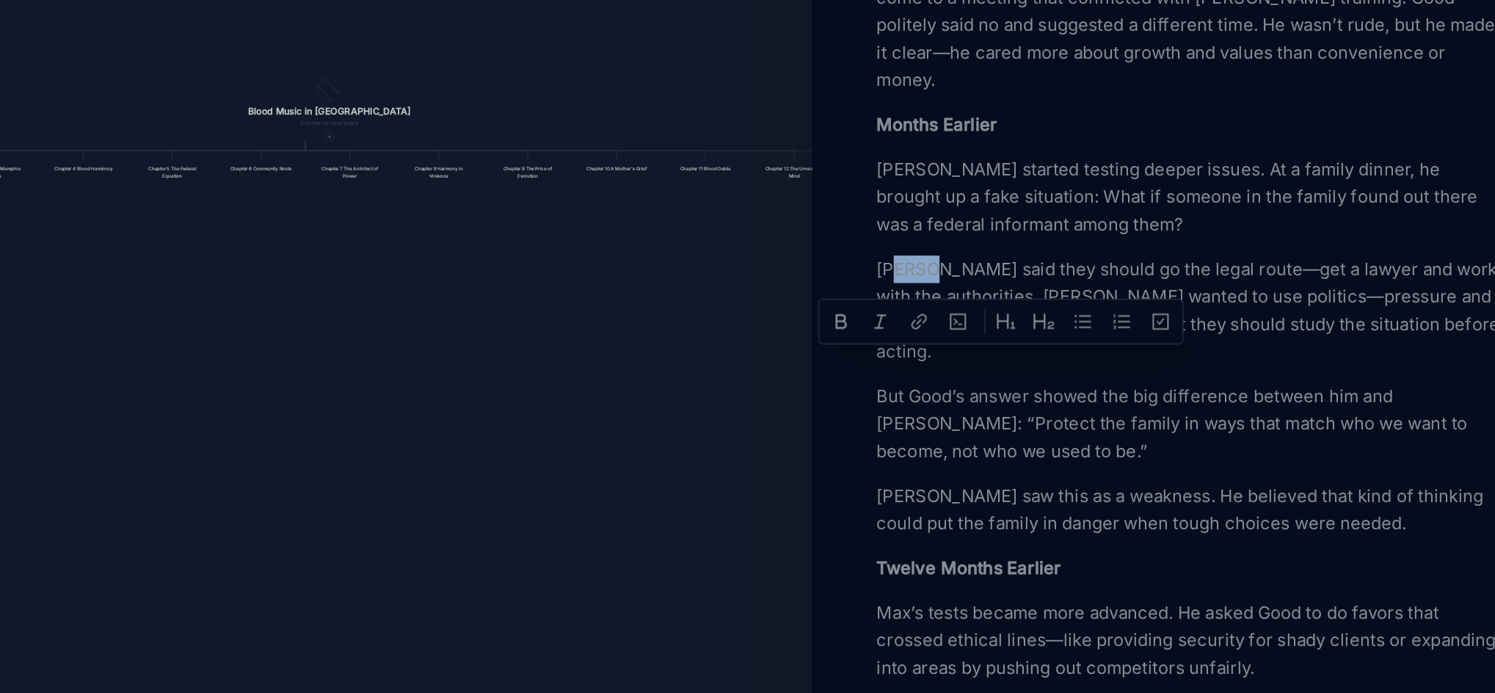
drag, startPoint x: 1079, startPoint y: 429, endPoint x: 1056, endPoint y: 423, distance: 24.0
click at [1056, 423] on p "[PERSON_NAME] said they should go the legal route—get a lawyer and work with th…" at bounding box center [1241, 394] width 402 height 70
drag, startPoint x: 1159, startPoint y: 450, endPoint x: 1123, endPoint y: 445, distance: 36.3
click at [1123, 429] on p "[PERSON_NAME] said they should go the legal route—get a lawyer and work with th…" at bounding box center [1241, 394] width 402 height 70
click at [1068, 429] on p "[PERSON_NAME] said they should go the legal route—get a lawyer and work with th…" at bounding box center [1241, 394] width 402 height 70
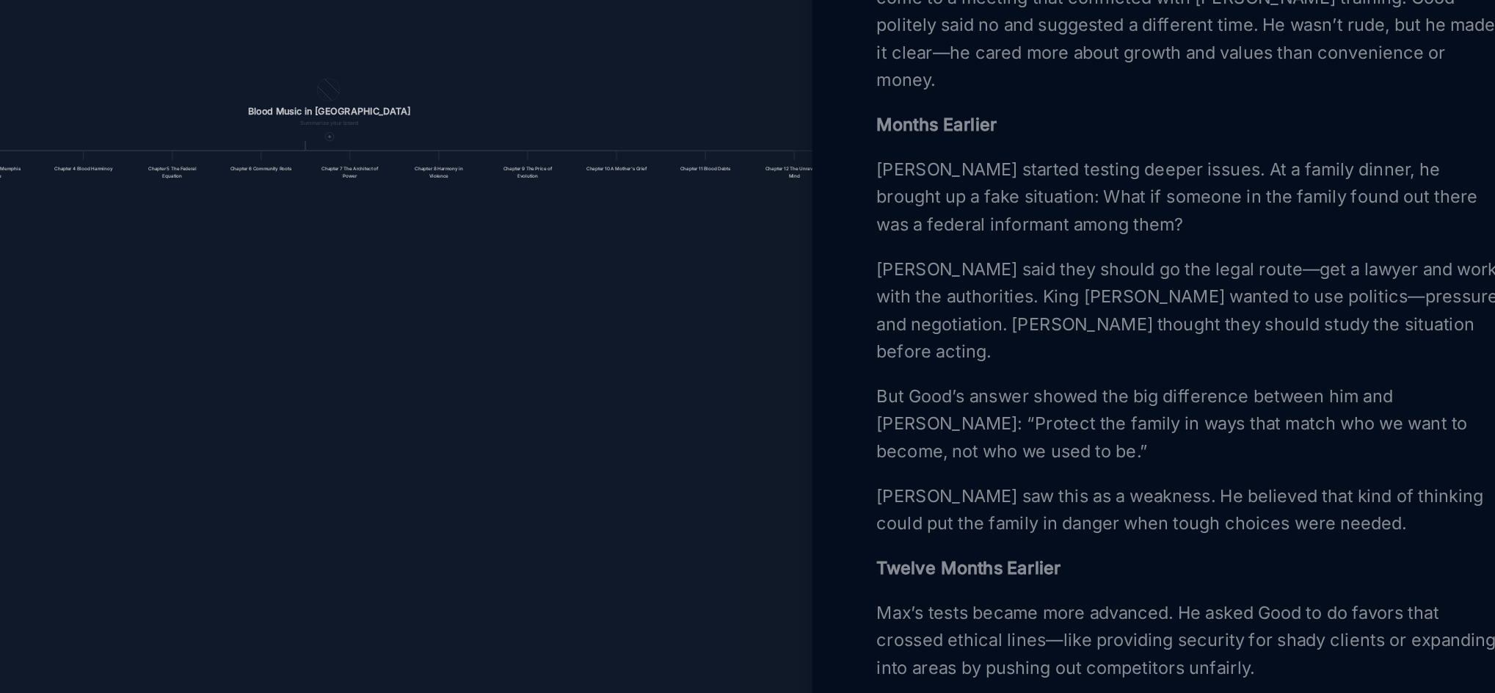
click at [1115, 493] on p "But Good’s answer showed the big difference between him and [PERSON_NAME]: “Pro…" at bounding box center [1241, 466] width 402 height 53
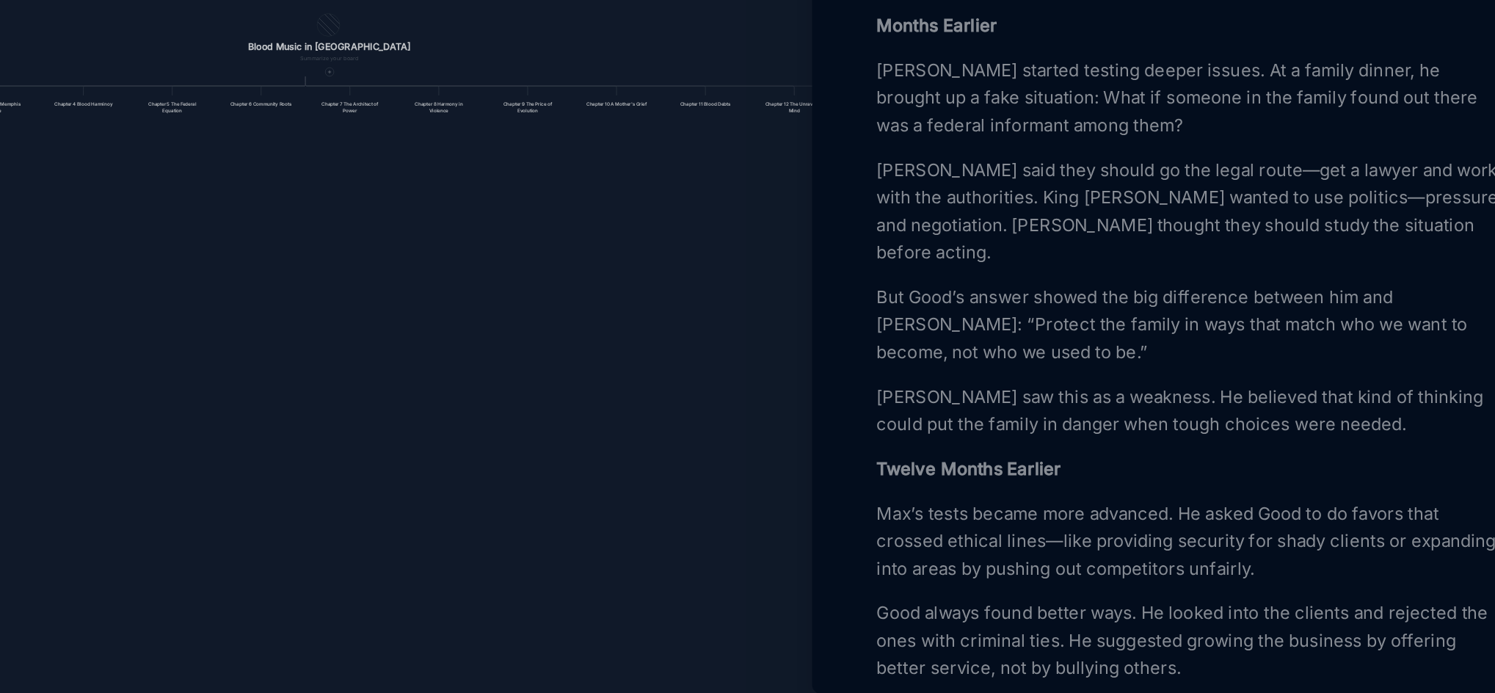
scroll to position [567, 0]
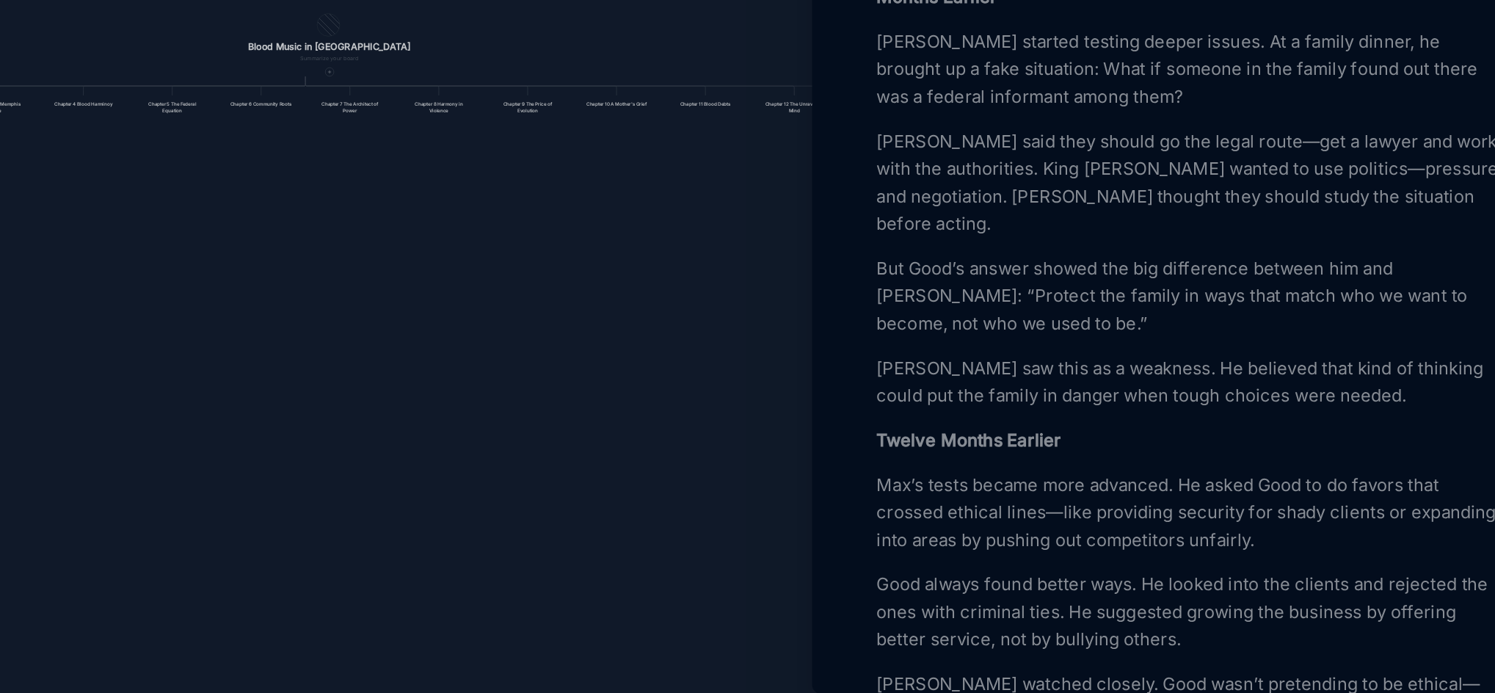
click at [1081, 525] on strong "Twelve Months Earlier" at bounding box center [1099, 518] width 118 height 14
click at [1073, 591] on p "Max’s tests became more advanced. He asked Good to do favors that crossed ethic…" at bounding box center [1241, 565] width 402 height 53
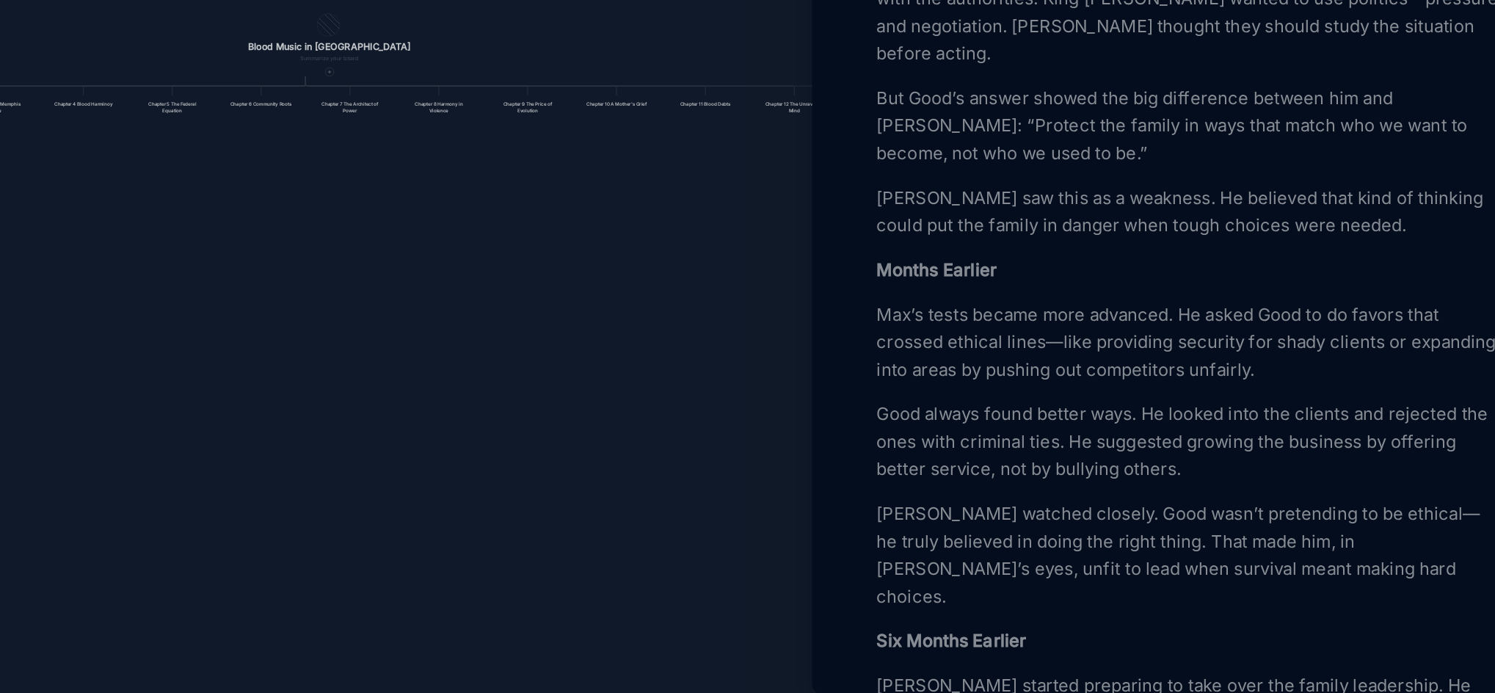
scroll to position [706, 0]
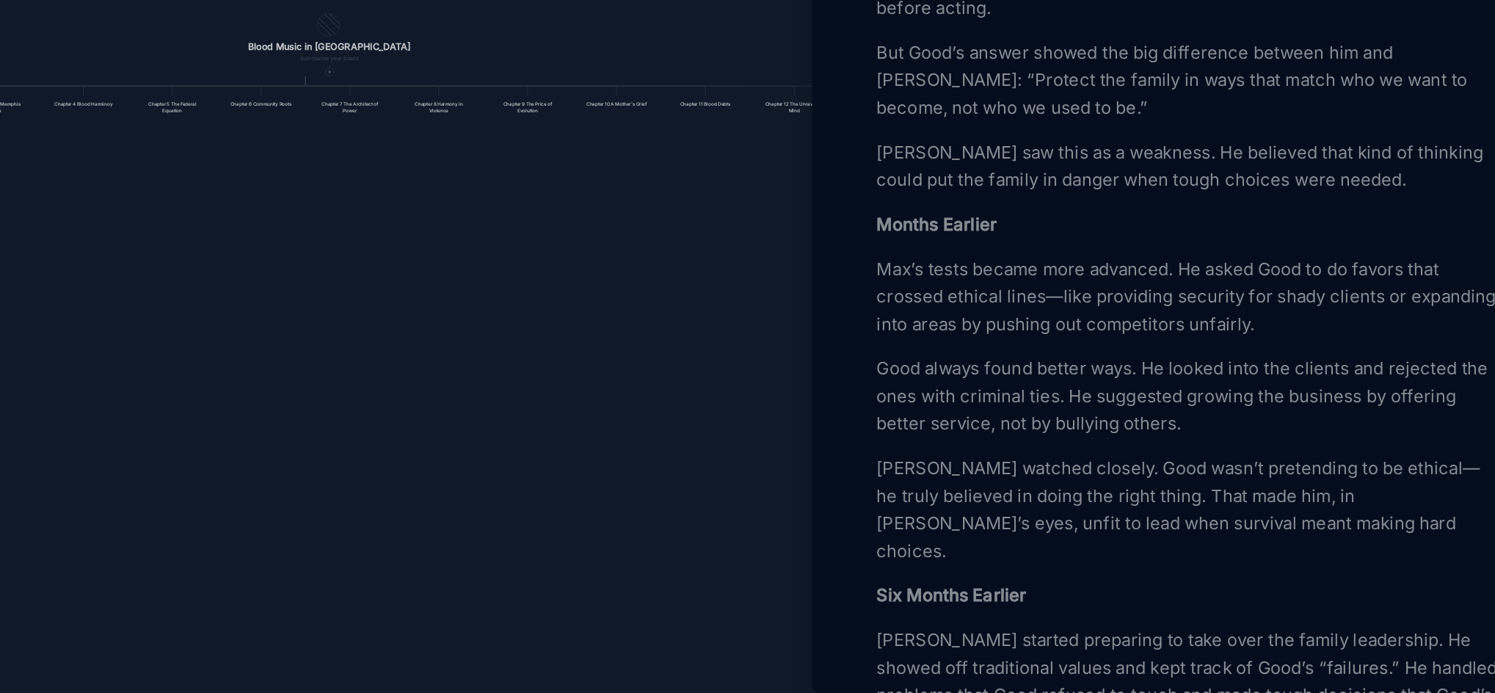
click at [1057, 624] on strong "Six Months Earlier" at bounding box center [1088, 618] width 96 height 14
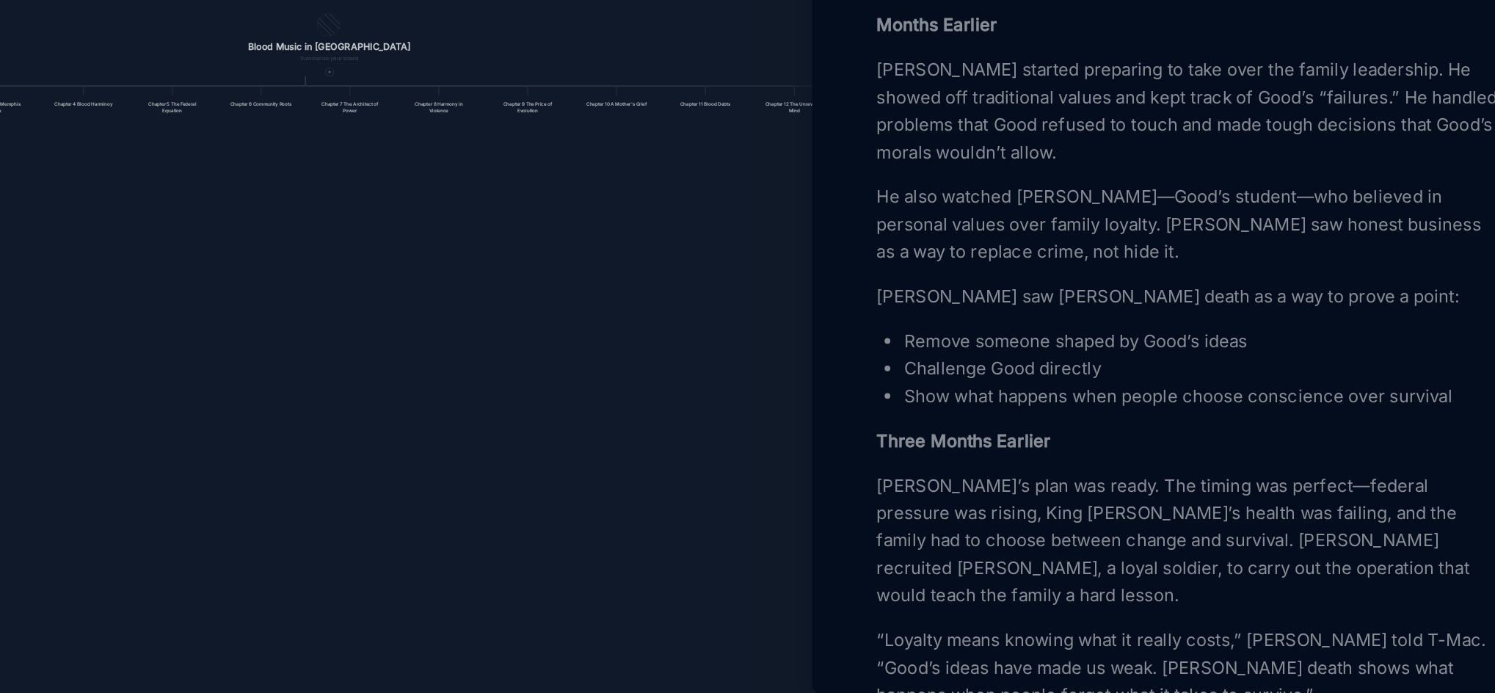
scroll to position [1088, 0]
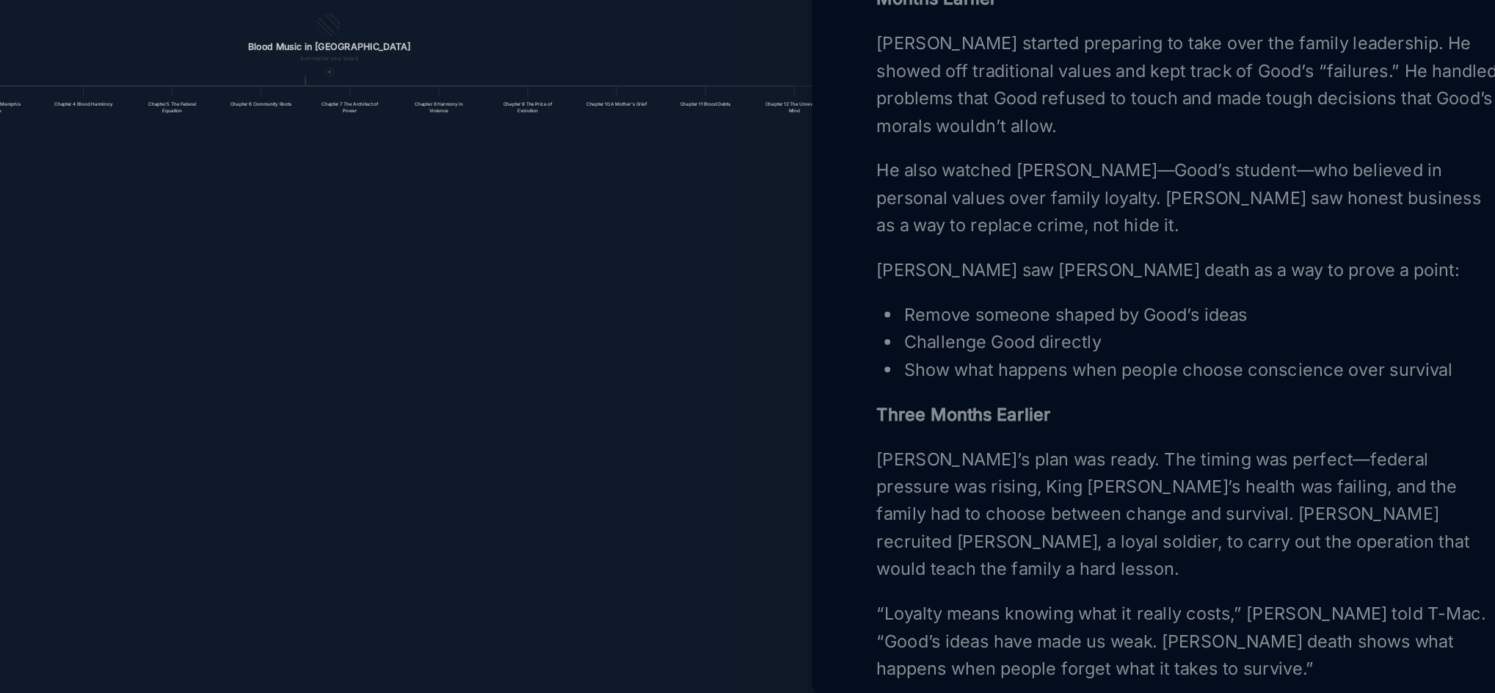
click at [1074, 509] on strong "Three Months Earlier" at bounding box center [1096, 502] width 112 height 14
drag, startPoint x: 1259, startPoint y: 594, endPoint x: 1225, endPoint y: 593, distance: 33.8
click at [1225, 593] on p "[PERSON_NAME]’s plan was ready. The timing was perfect—federal pressure was ris…" at bounding box center [1241, 566] width 402 height 88
drag, startPoint x: 1327, startPoint y: 596, endPoint x: 1389, endPoint y: 593, distance: 61.7
click at [1389, 593] on p "[PERSON_NAME]’s plan was ready. The timing was perfect—federal pressure was ris…" at bounding box center [1241, 566] width 402 height 88
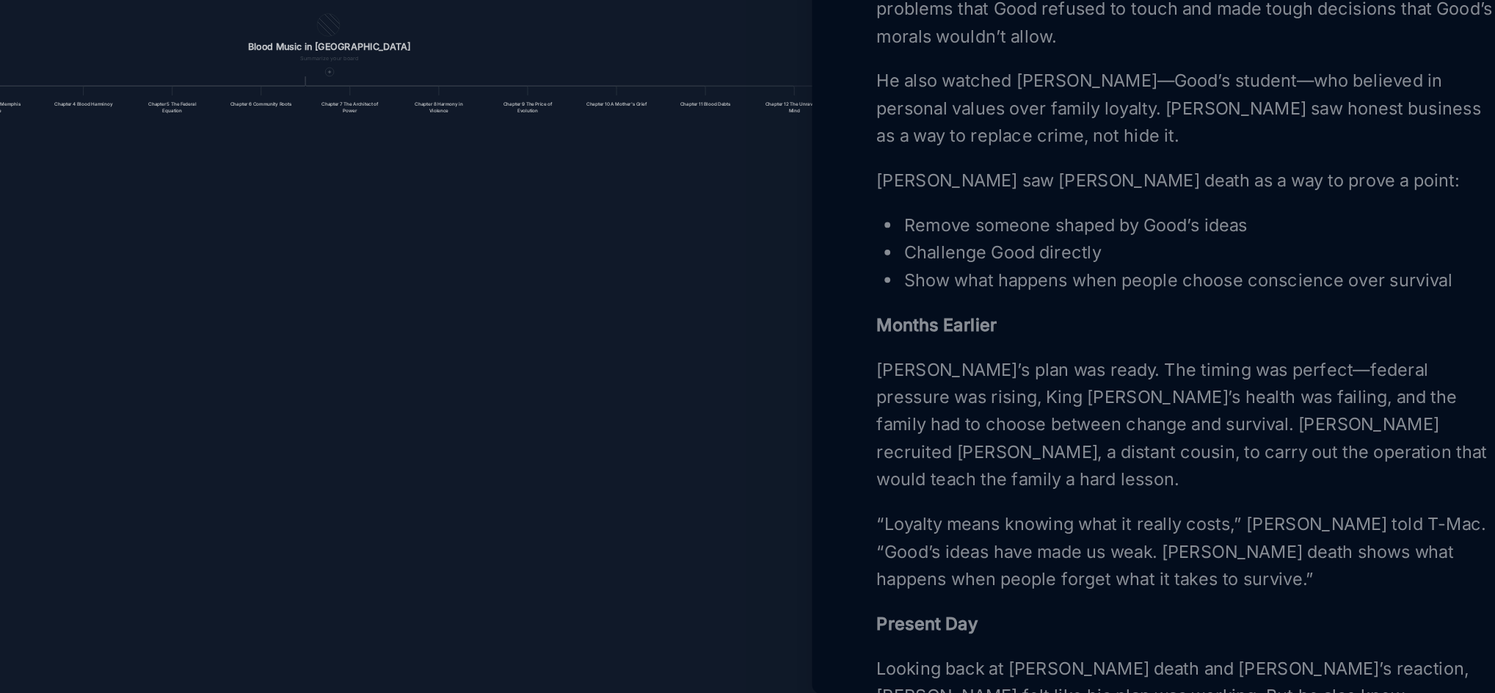
scroll to position [1184, 0]
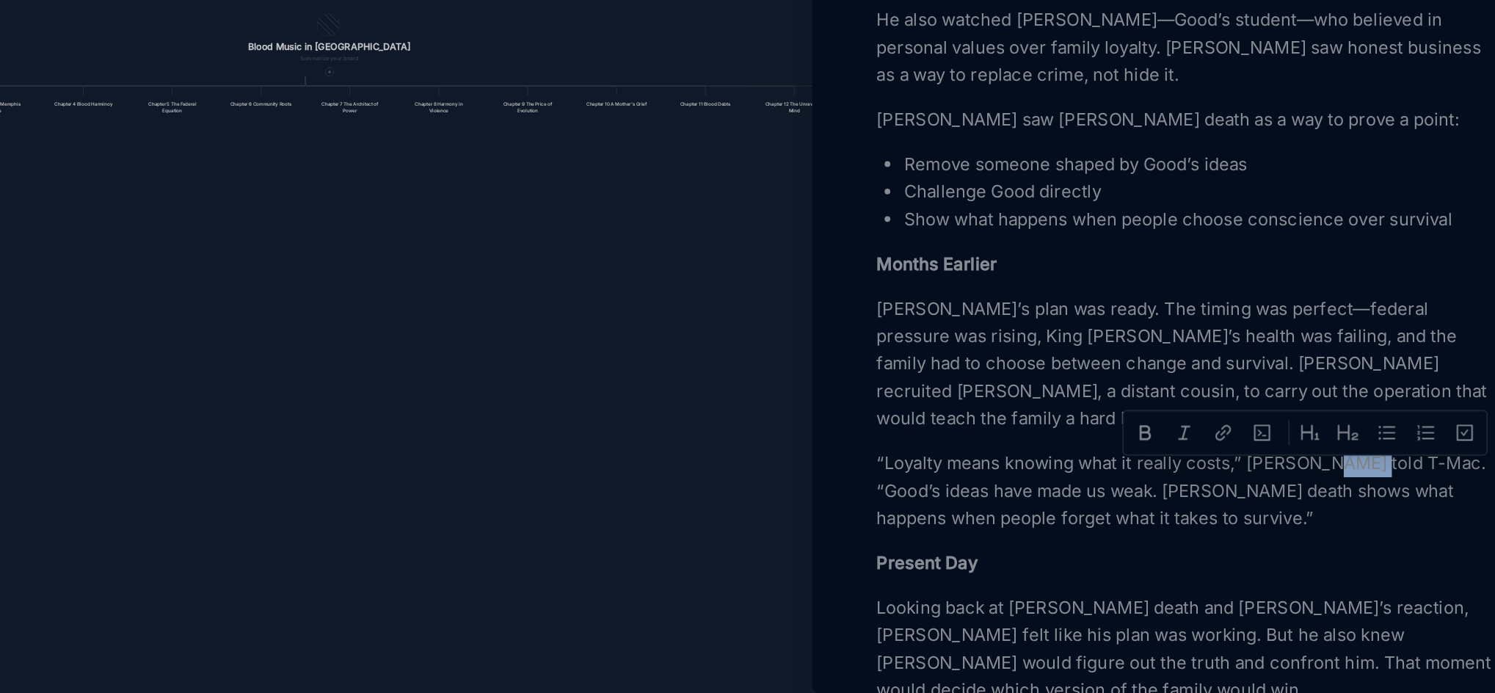
drag, startPoint x: 1359, startPoint y: 542, endPoint x: 1327, endPoint y: 537, distance: 32.0
click at [1327, 537] on p "“Loyalty means knowing what it really costs,” [PERSON_NAME] told T-Mac. “Good’s…" at bounding box center [1241, 551] width 402 height 53
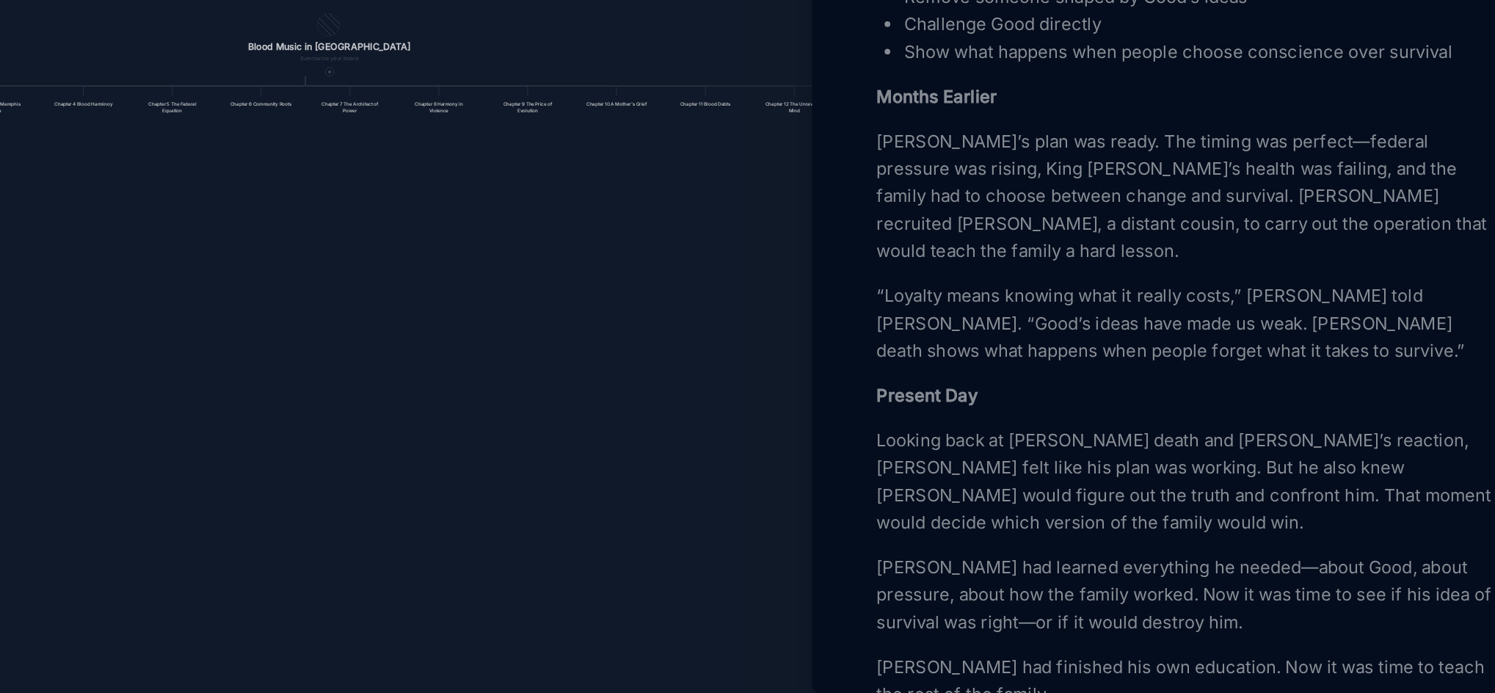
scroll to position [1309, 0]
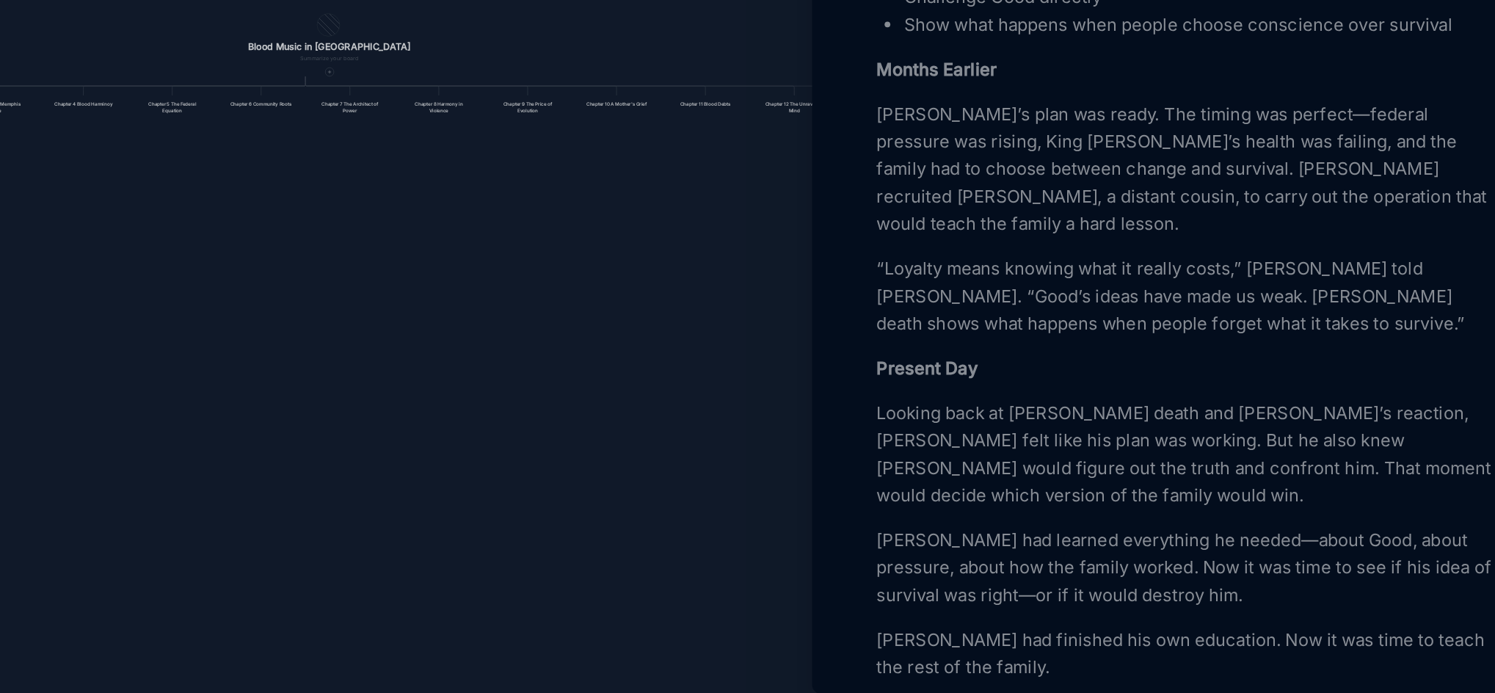
click at [1126, 656] on p "[PERSON_NAME] had finished his own education. Now it was time to teach the rest…" at bounding box center [1241, 655] width 402 height 35
click at [1130, 658] on p "[PERSON_NAME] had finished his own education. Now it was time to teach the rest…" at bounding box center [1241, 655] width 402 height 35
click at [864, 489] on div at bounding box center [747, 346] width 1495 height 693
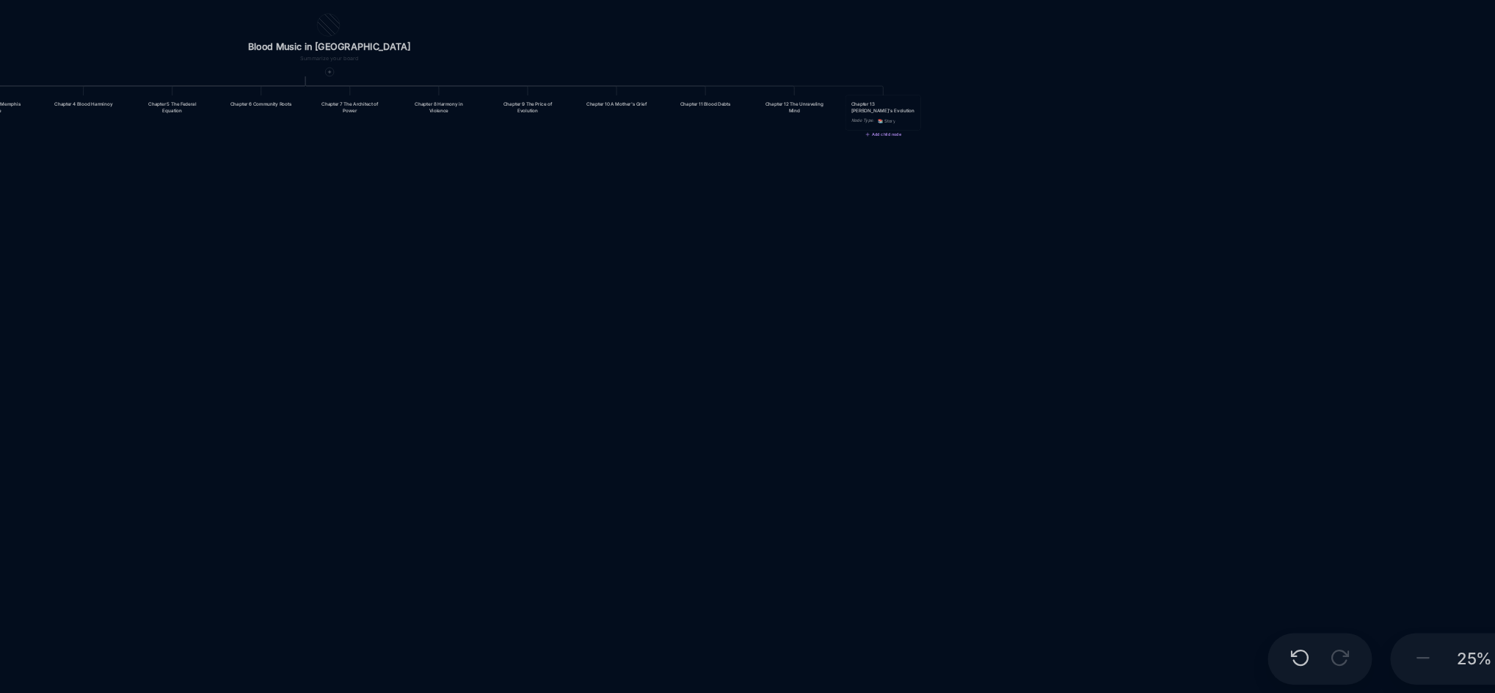
click at [1054, 307] on div "Chapter 13 [PERSON_NAME]'s Evolution" at bounding box center [1044, 305] width 41 height 9
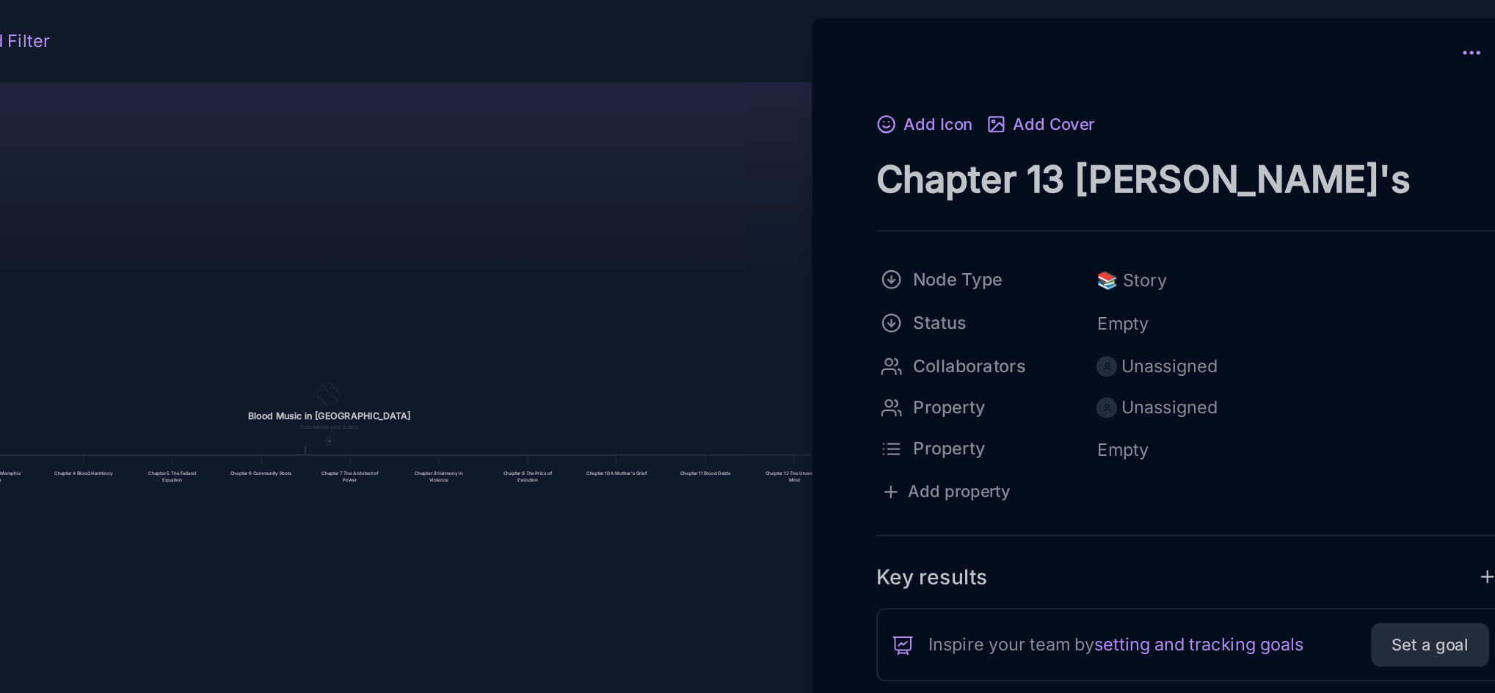
click at [1414, 32] on icon at bounding box center [1421, 33] width 15 height 15
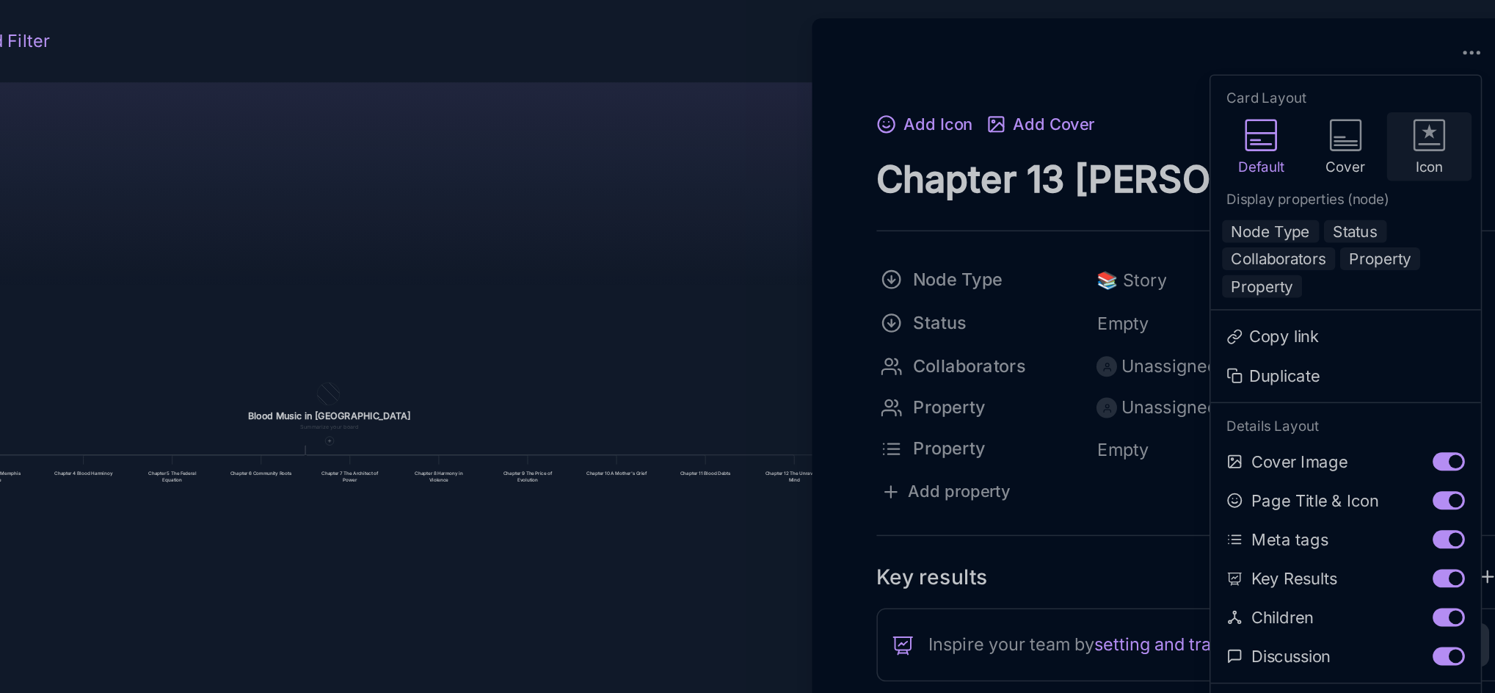
click at [1394, 81] on icon at bounding box center [1394, 84] width 10 height 10
click at [1289, 150] on button "Node Type" at bounding box center [1292, 148] width 62 height 15
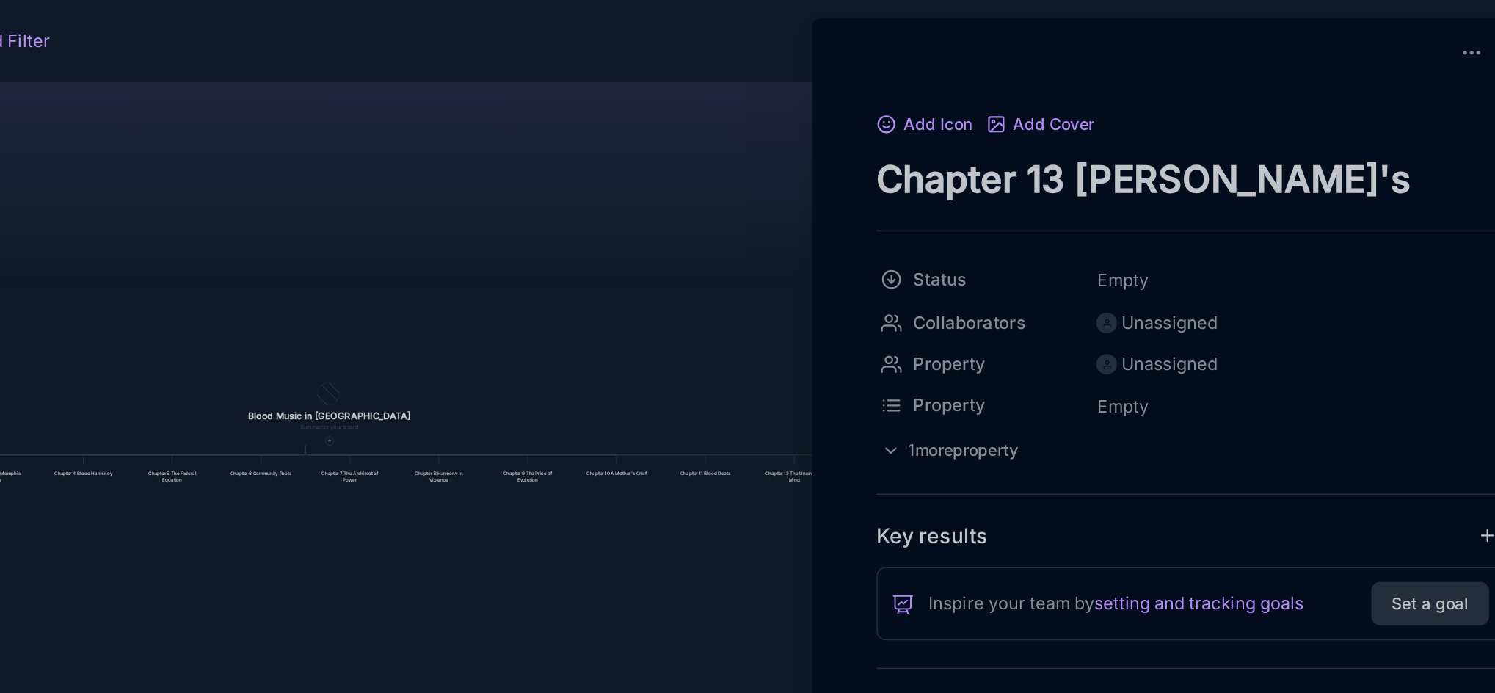
click at [933, 176] on div at bounding box center [747, 346] width 1495 height 693
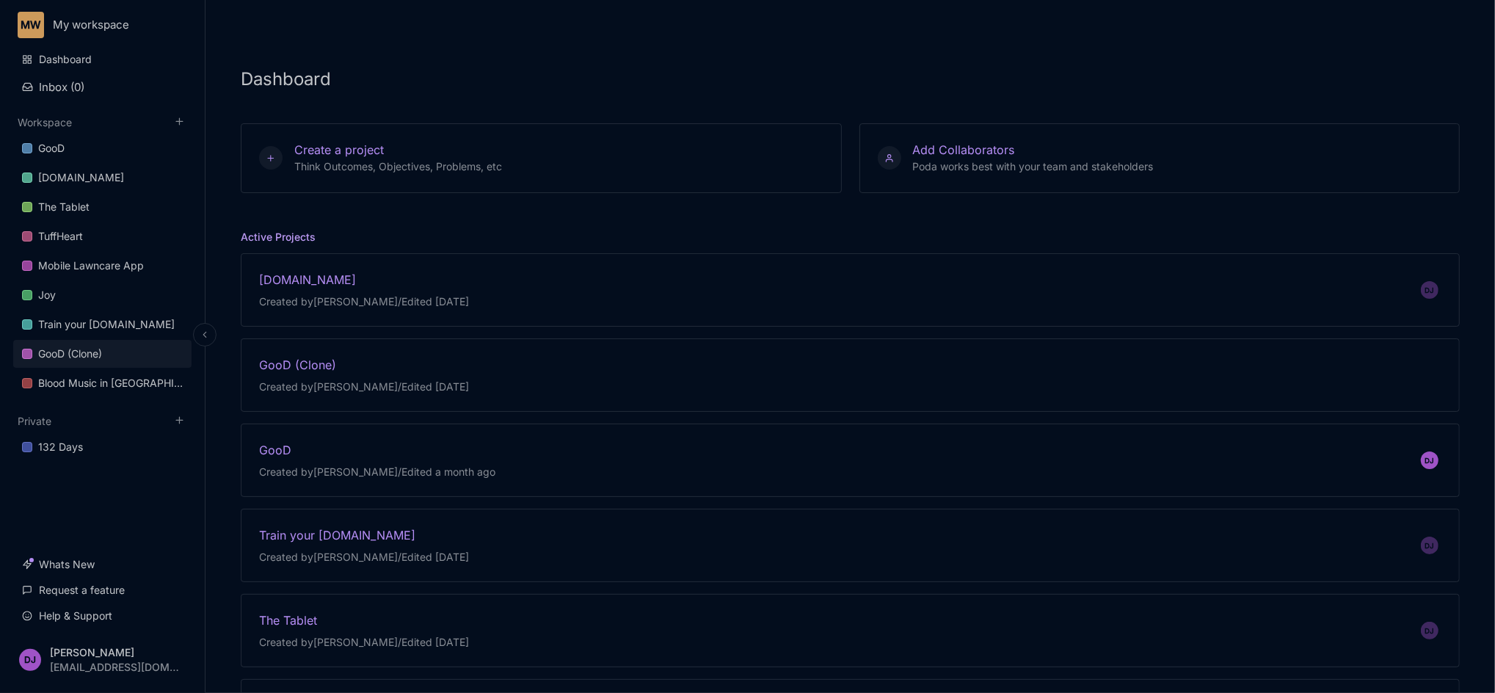
click at [85, 346] on div "GooD (Clone)" at bounding box center [70, 354] width 64 height 18
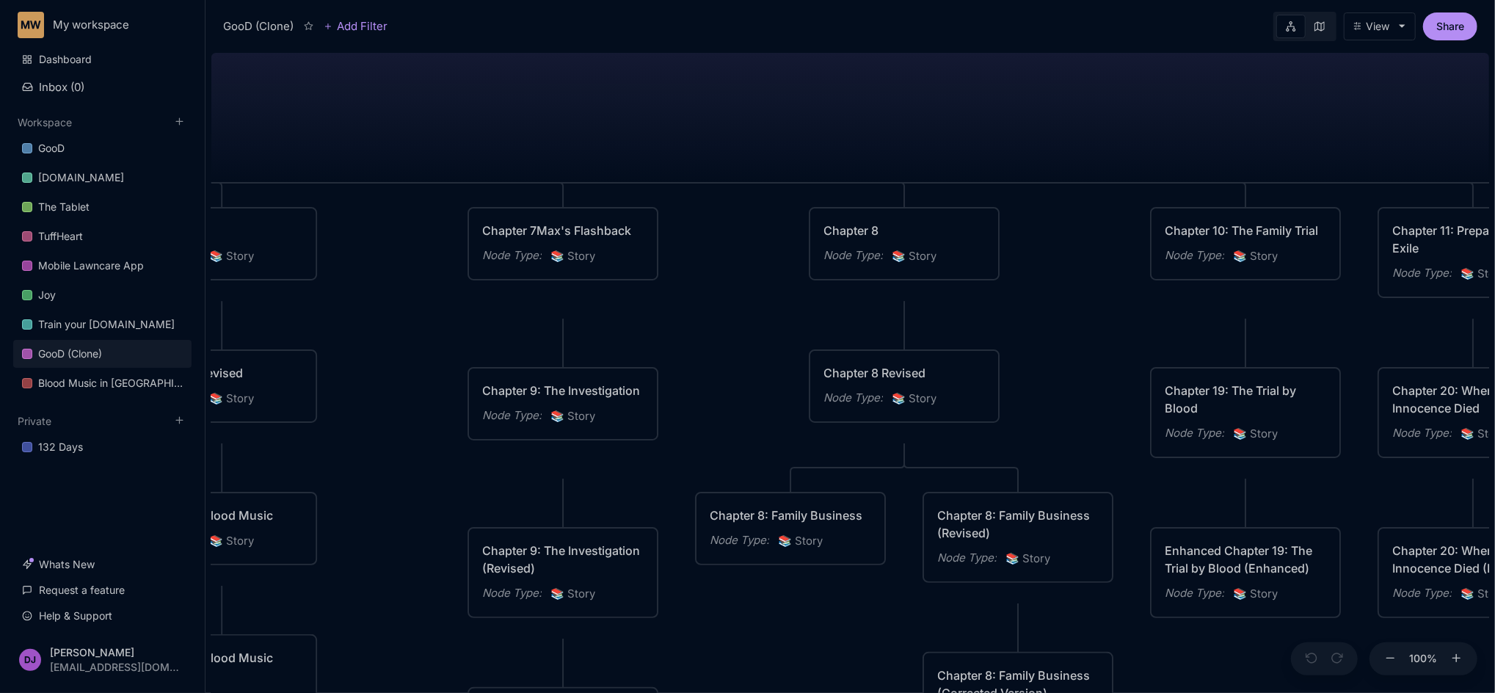
drag, startPoint x: 676, startPoint y: 354, endPoint x: 445, endPoint y: 90, distance: 350.5
click at [445, 90] on div "GooD (Clone) PLOT Node Type : 💎 Epic Status : Done Plot Revised Node Type : 📚 S…" at bounding box center [850, 370] width 1278 height 646
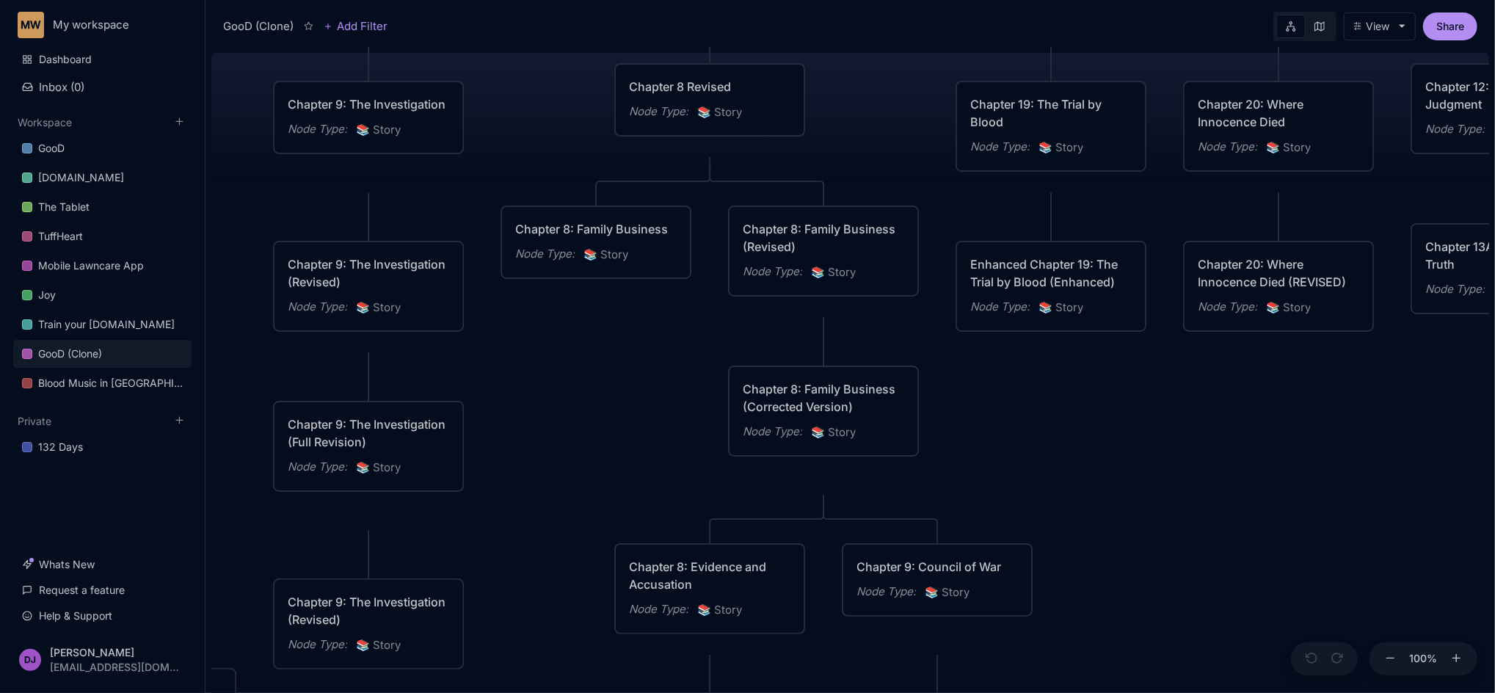
drag, startPoint x: 709, startPoint y: 390, endPoint x: 514, endPoint y: 104, distance: 346.0
click at [514, 104] on div "GooD (Clone) PLOT Node Type : 💎 Epic Status : Done Plot Revised Node Type : 📚 S…" at bounding box center [850, 370] width 1278 height 646
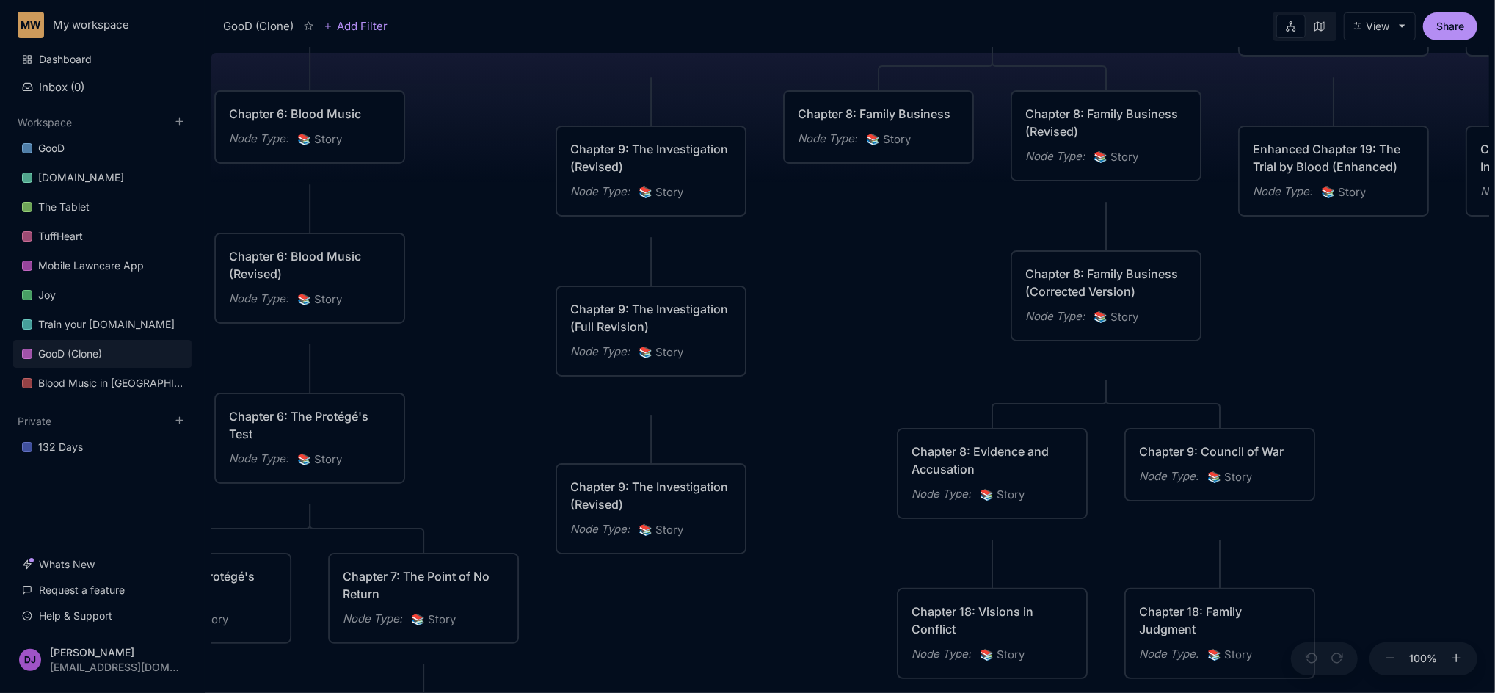
drag, startPoint x: 1192, startPoint y: 536, endPoint x: 1474, endPoint y: 420, distance: 305.1
click at [1474, 420] on div "GooD (Clone) PLOT Node Type : 💎 Epic Status : Done Plot Revised Node Type : 📚 S…" at bounding box center [850, 370] width 1278 height 646
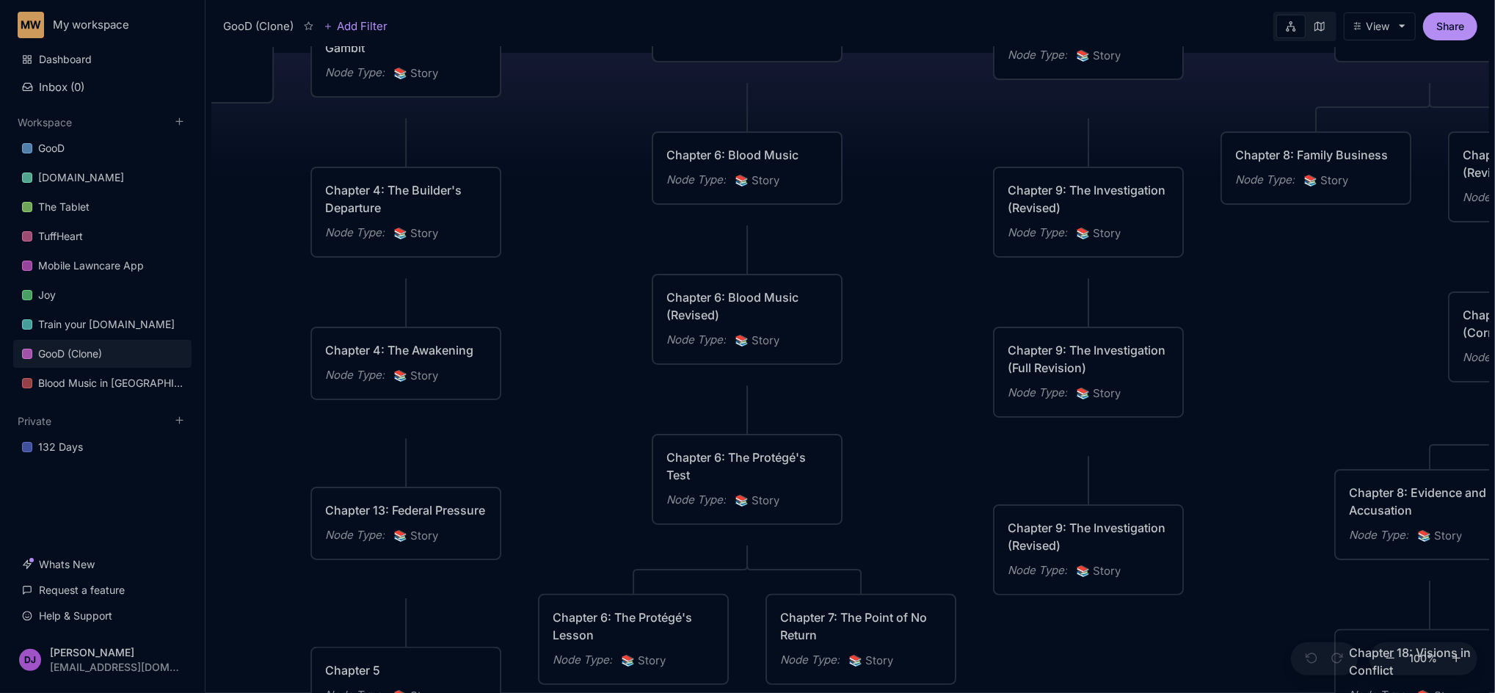
drag, startPoint x: 826, startPoint y: 364, endPoint x: 1264, endPoint y: 407, distance: 440.1
click at [1264, 407] on div "GooD (Clone) PLOT Node Type : 💎 Epic Status : Done Plot Revised Node Type : 📚 S…" at bounding box center [850, 370] width 1278 height 646
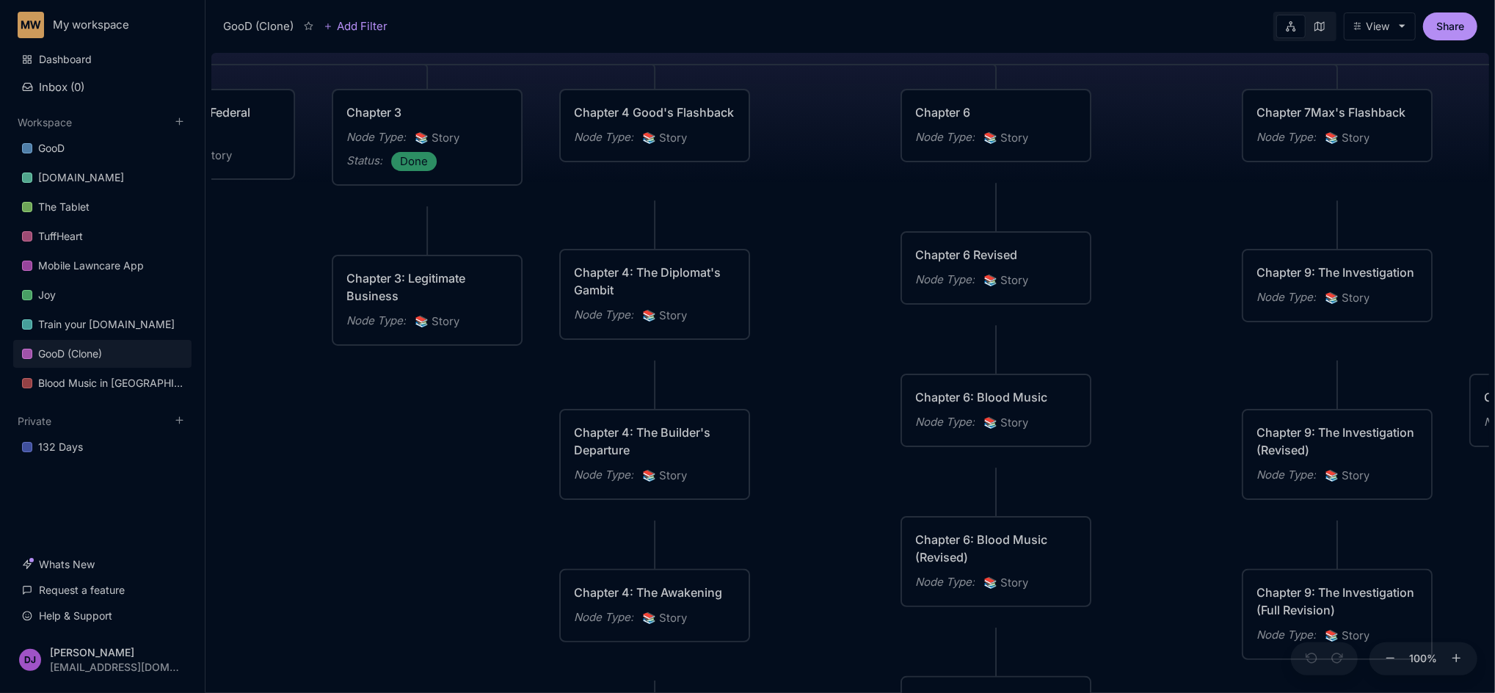
drag, startPoint x: 906, startPoint y: 251, endPoint x: 1154, endPoint y: 492, distance: 345.1
click at [1154, 492] on div "GooD (Clone) PLOT Node Type : 💎 Epic Status : Done Plot Revised Node Type : 📚 S…" at bounding box center [850, 370] width 1278 height 646
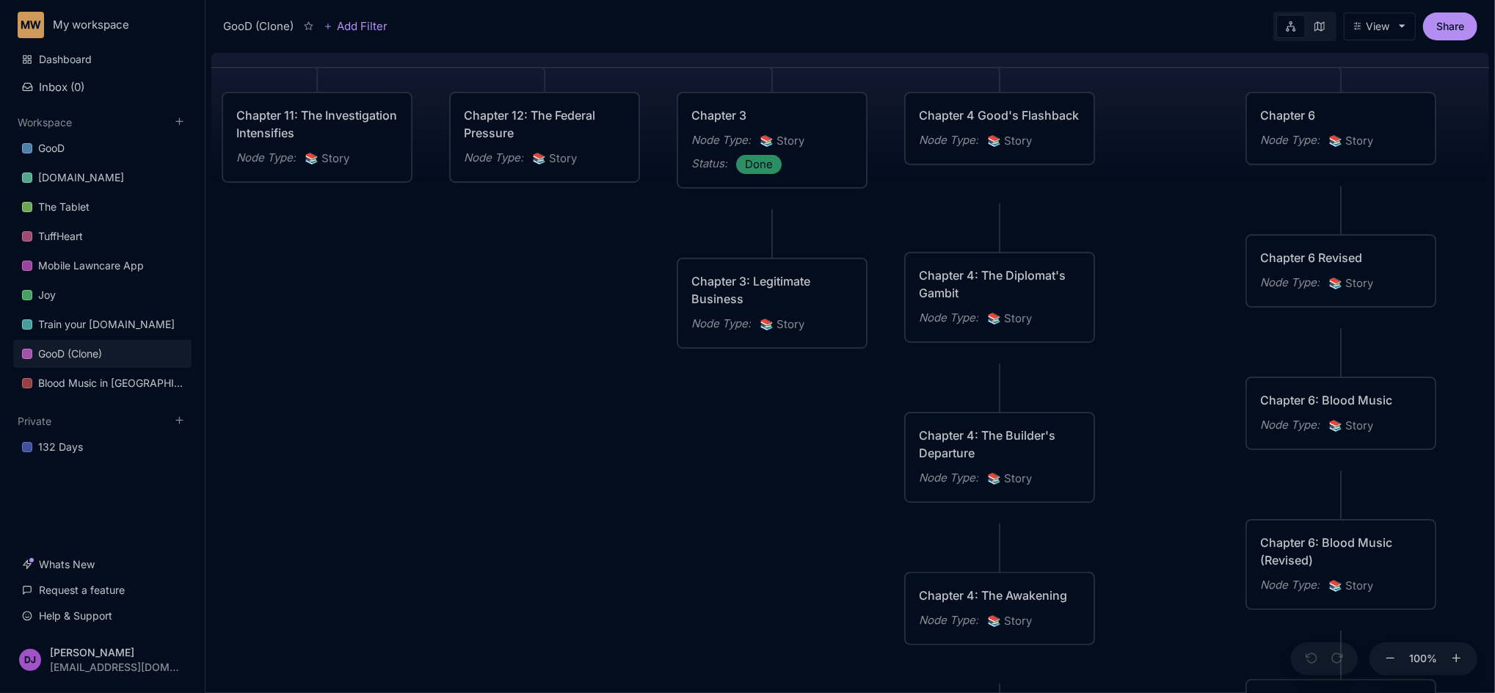
drag, startPoint x: 834, startPoint y: 308, endPoint x: 1179, endPoint y: 311, distance: 344.9
click at [1179, 311] on div "GooD (Clone) PLOT Node Type : 💎 Epic Status : Done Plot Revised Node Type : 📚 S…" at bounding box center [850, 370] width 1278 height 646
click at [977, 604] on div "Chapter 4: The Awakening" at bounding box center [999, 595] width 161 height 18
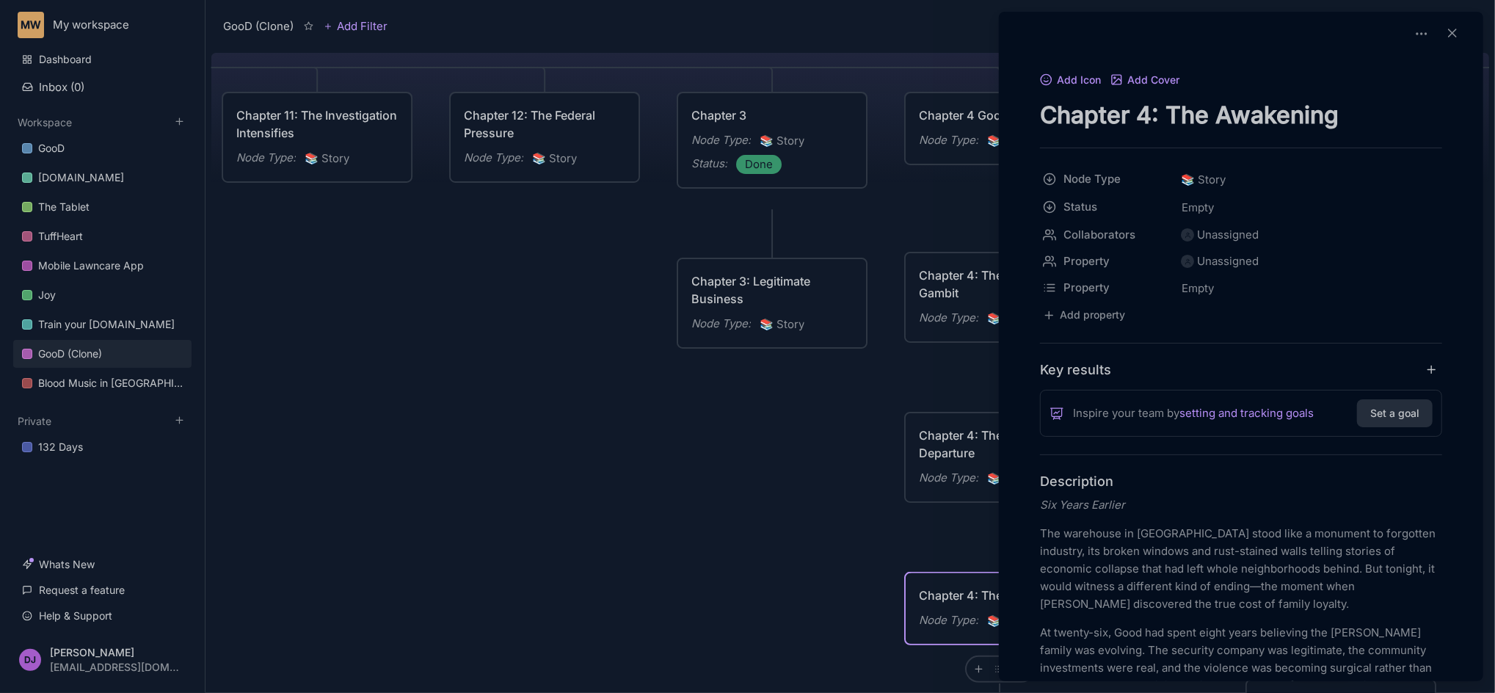
click at [689, 471] on div at bounding box center [747, 346] width 1495 height 693
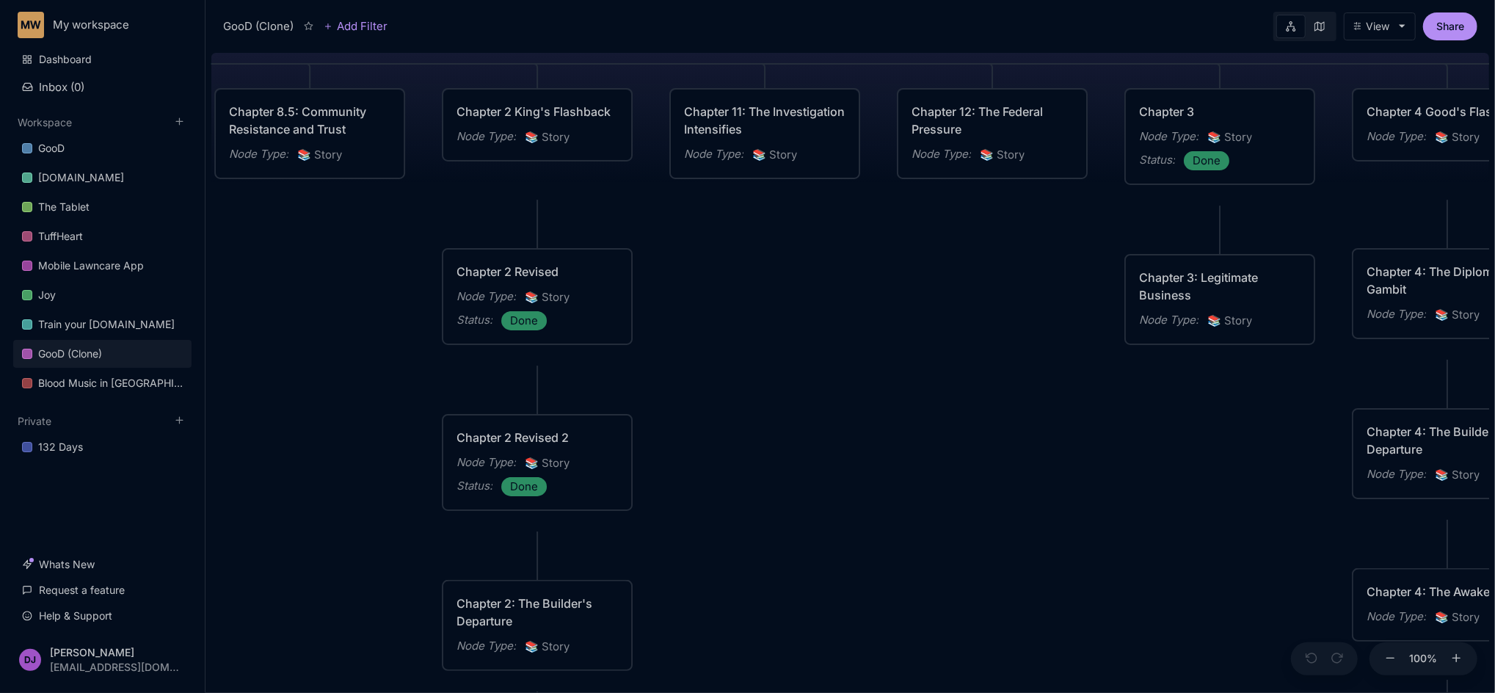
drag, startPoint x: 523, startPoint y: 462, endPoint x: 971, endPoint y: 459, distance: 447.6
click at [971, 459] on div "GooD (Clone) PLOT Node Type : 💎 Epic Status : Done Plot Revised Node Type : 📚 S…" at bounding box center [850, 370] width 1278 height 646
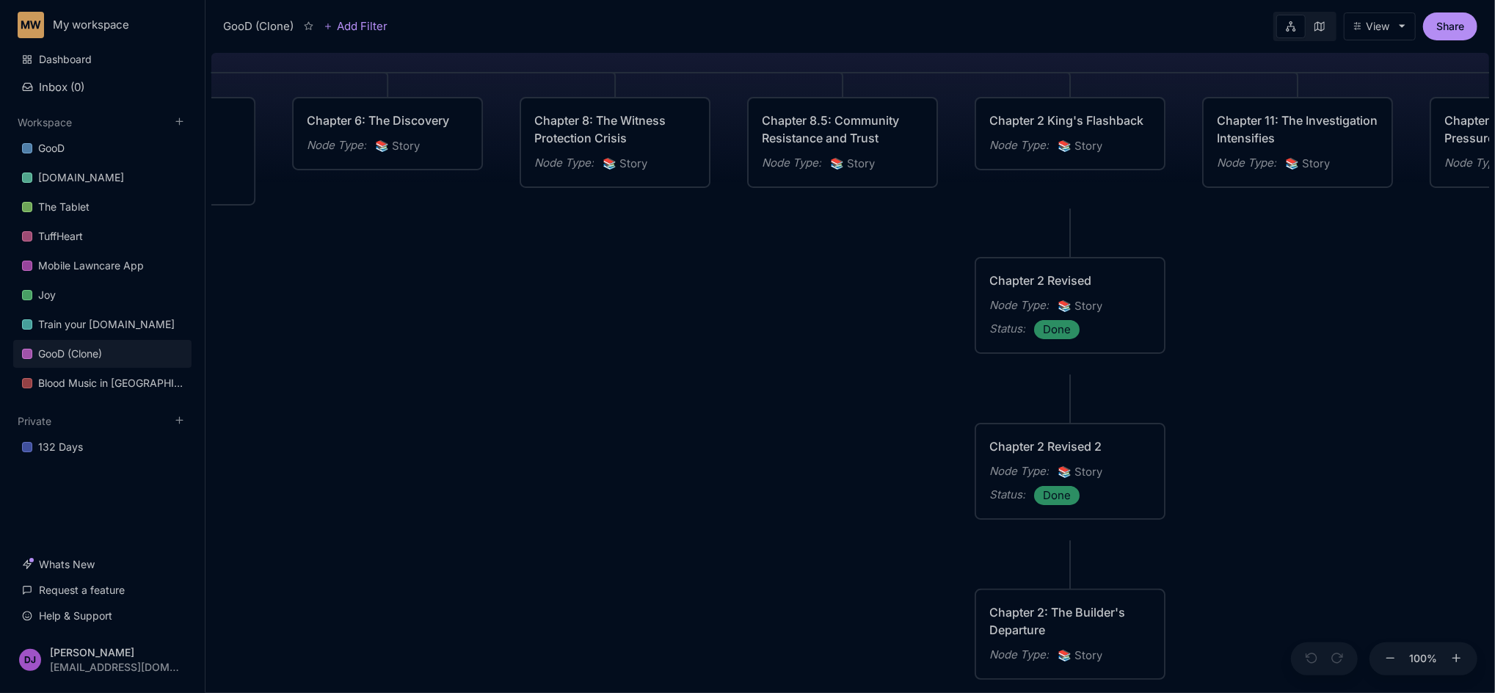
drag, startPoint x: 356, startPoint y: 376, endPoint x: 889, endPoint y: 385, distance: 532.8
click at [889, 385] on div "GooD (Clone) PLOT Node Type : 💎 Epic Status : Done Plot Revised Node Type : 📚 S…" at bounding box center [850, 370] width 1278 height 646
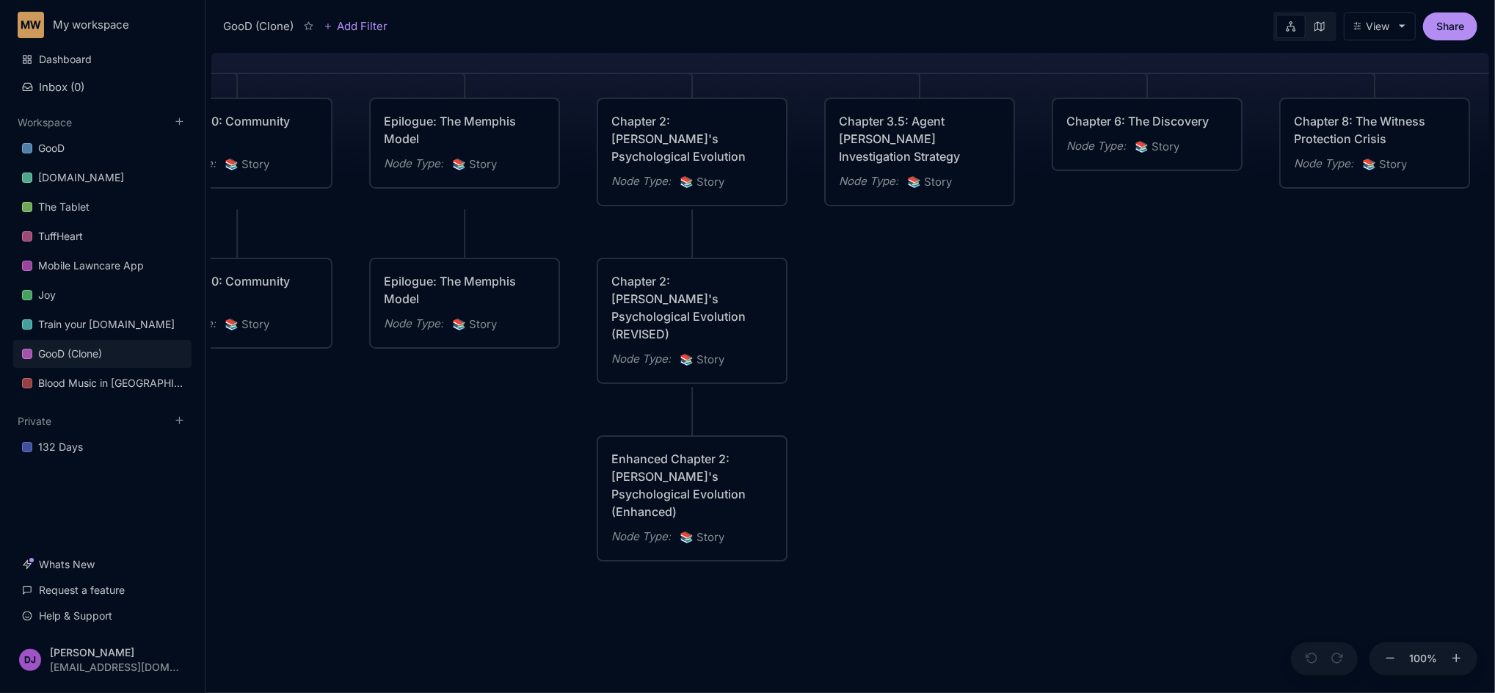
drag, startPoint x: 479, startPoint y: 342, endPoint x: 1239, endPoint y: 343, distance: 759.5
click at [1239, 343] on div "GooD (Clone) PLOT Node Type : 💎 Epic Status : Done Plot Revised Node Type : 📚 S…" at bounding box center [850, 370] width 1278 height 646
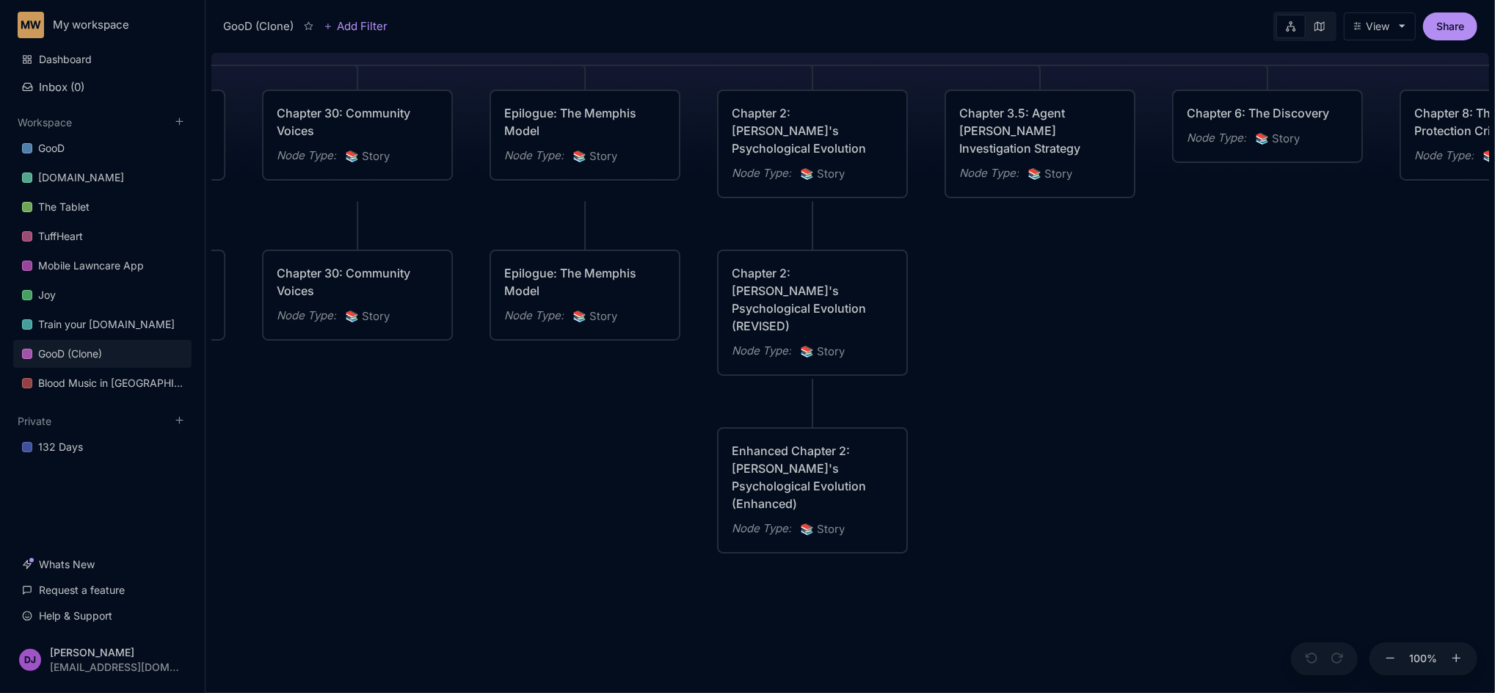
drag, startPoint x: 884, startPoint y: 350, endPoint x: 1004, endPoint y: 342, distance: 120.6
click at [1004, 342] on div "GooD (Clone) PLOT Node Type : 💎 Epic Status : Done Plot Revised Node Type : 📚 S…" at bounding box center [850, 370] width 1278 height 646
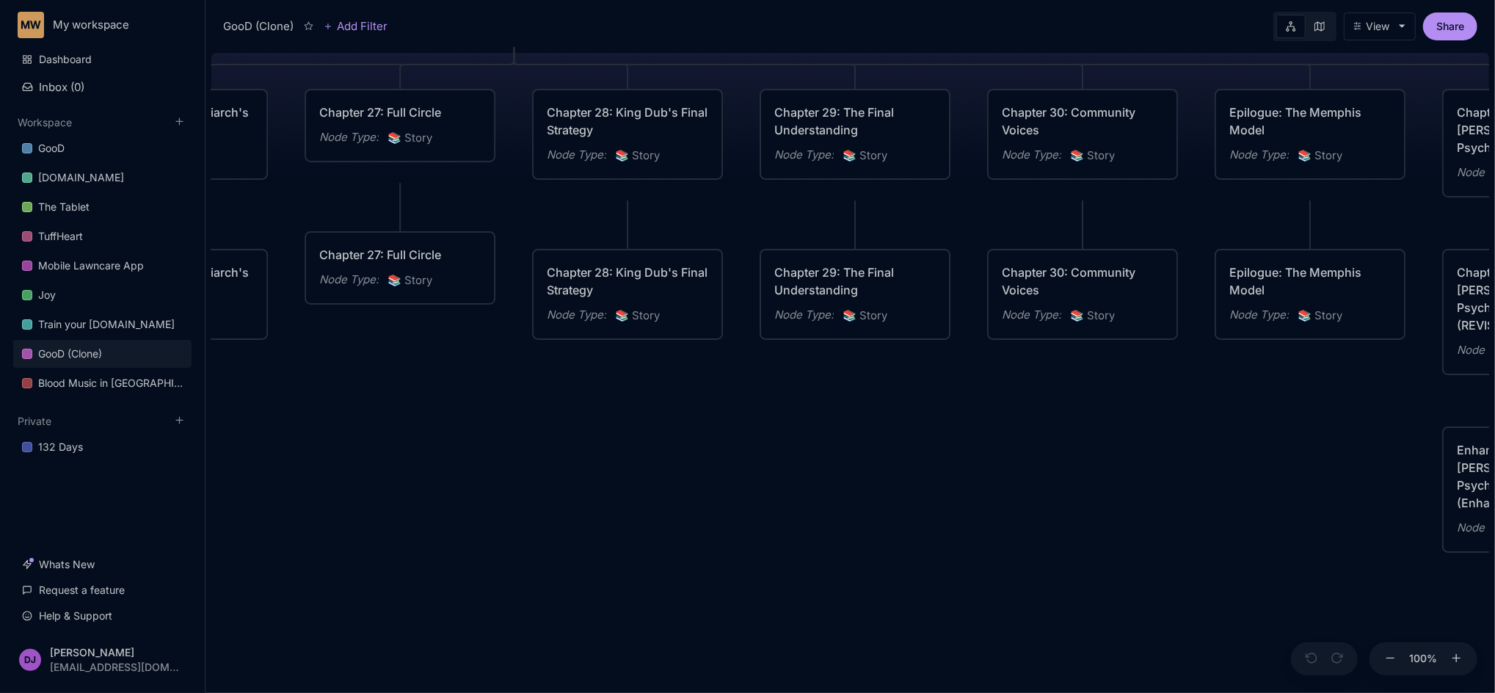
drag, startPoint x: 342, startPoint y: 409, endPoint x: 1067, endPoint y: 408, distance: 725.0
click at [1067, 408] on div "GooD (Clone) PLOT Node Type : 💎 Epic Status : Done Plot Revised Node Type : 📚 S…" at bounding box center [850, 370] width 1278 height 646
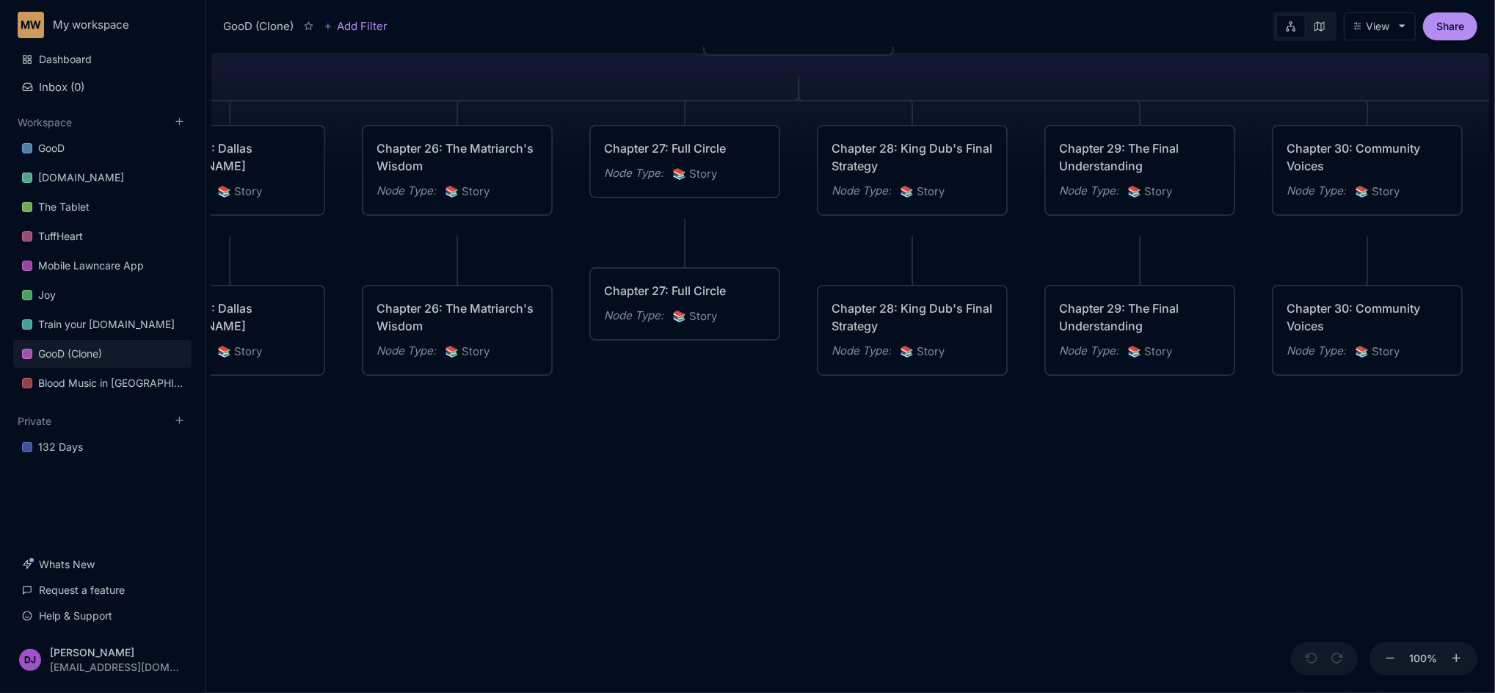
drag, startPoint x: 534, startPoint y: 441, endPoint x: 828, endPoint y: 478, distance: 296.6
click at [828, 478] on div "GooD (Clone) PLOT Node Type : 💎 Epic Status : Done Plot Revised Node Type : 📚 S…" at bounding box center [850, 370] width 1278 height 646
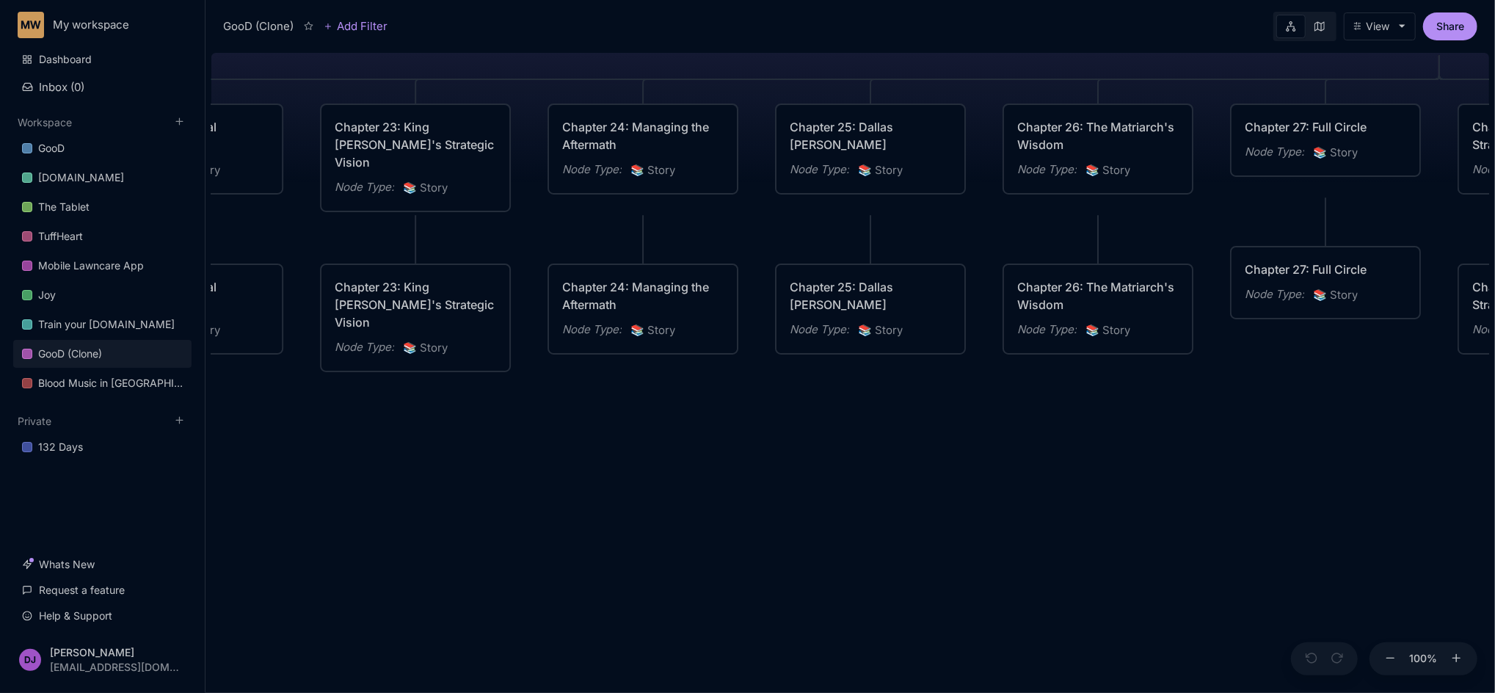
drag, startPoint x: 349, startPoint y: 491, endPoint x: 980, endPoint y: 468, distance: 631.5
click at [980, 468] on div "GooD (Clone) PLOT Node Type : 💎 Epic Status : Done Plot Revised Node Type : 📚 S…" at bounding box center [850, 370] width 1278 height 646
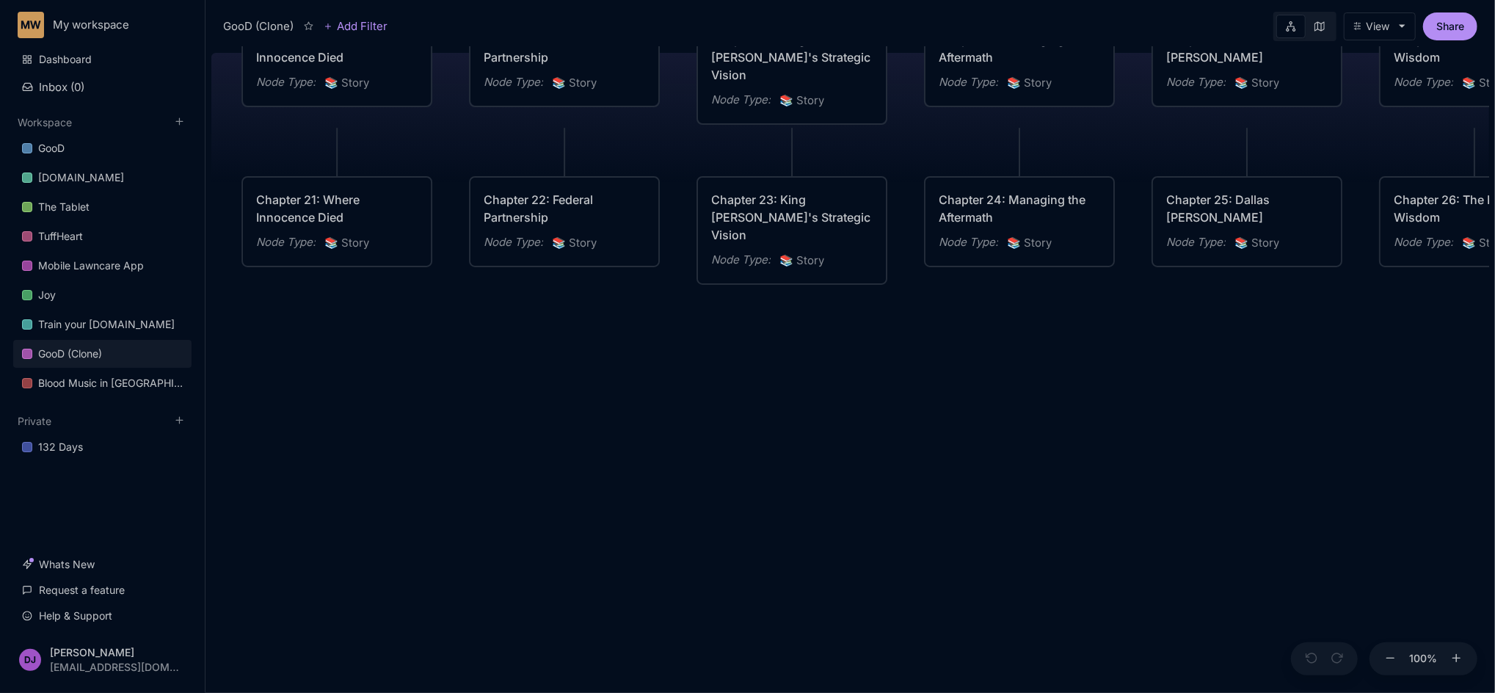
drag, startPoint x: 385, startPoint y: 512, endPoint x: 761, endPoint y: 425, distance: 386.4
click at [761, 425] on div "GooD (Clone) PLOT Node Type : 💎 Epic Status : Done Plot Revised Node Type : 📚 S…" at bounding box center [850, 370] width 1278 height 646
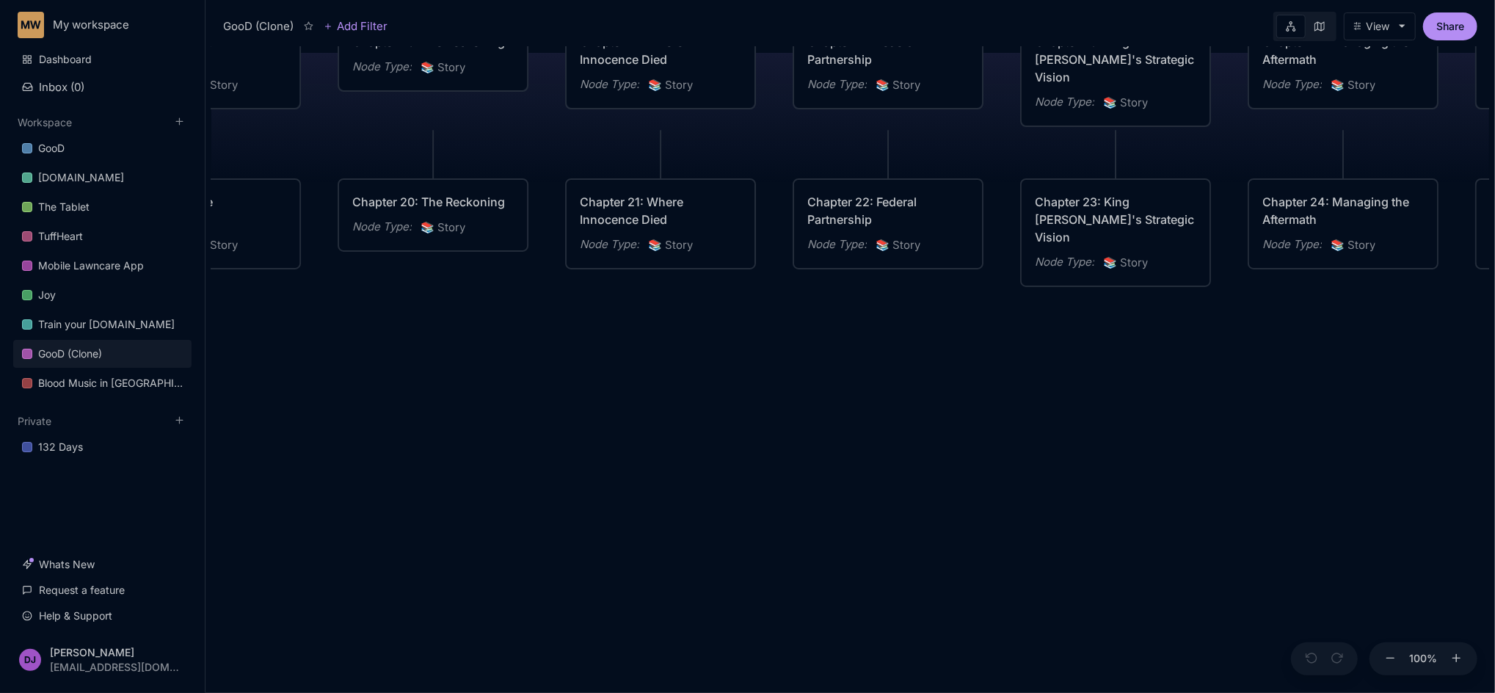
drag, startPoint x: 464, startPoint y: 505, endPoint x: 787, endPoint y: 507, distance: 323.6
click at [787, 507] on div "GooD (Clone) PLOT Node Type : 💎 Epic Status : Done Plot Revised Node Type : 📚 S…" at bounding box center [850, 370] width 1278 height 646
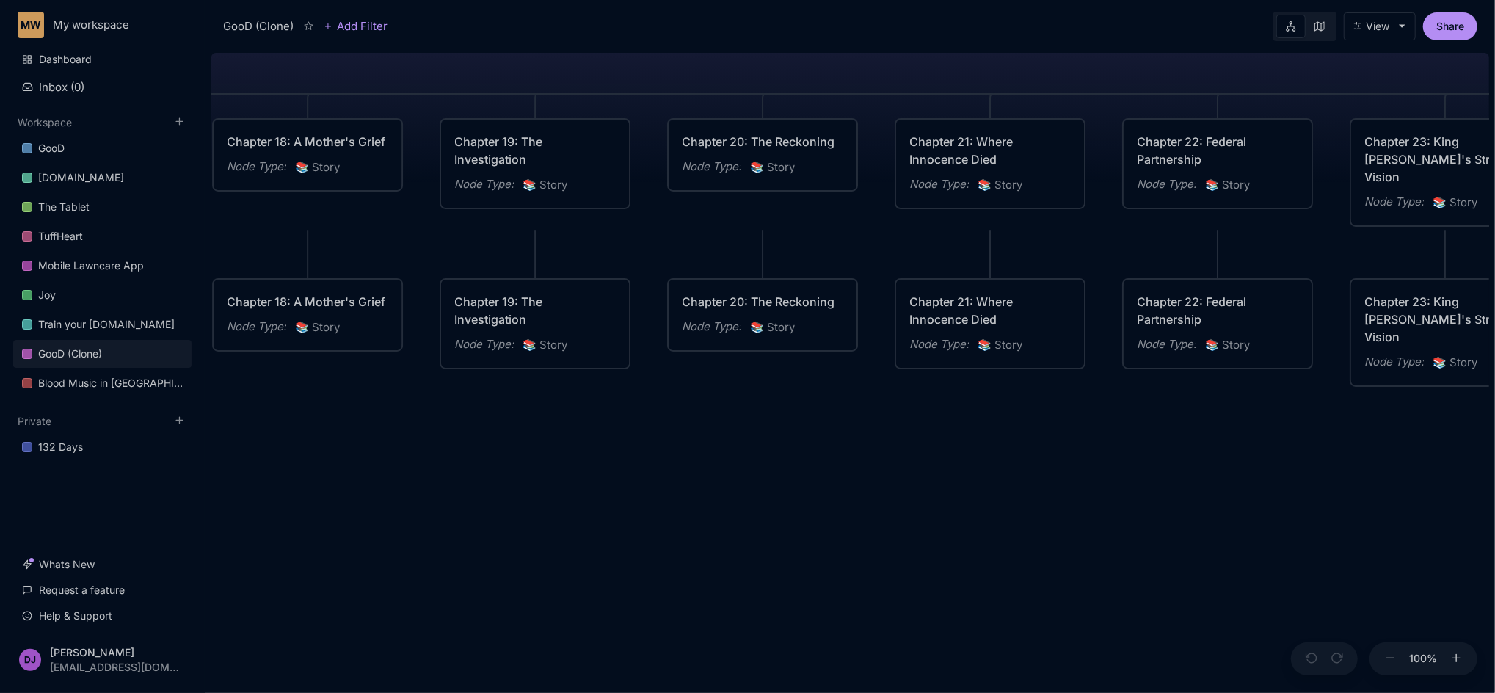
drag, startPoint x: 488, startPoint y: 464, endPoint x: 817, endPoint y: 564, distance: 344.3
click at [817, 564] on div "GooD (Clone) PLOT Node Type : 💎 Epic Status : Done Plot Revised Node Type : 📚 S…" at bounding box center [850, 370] width 1278 height 646
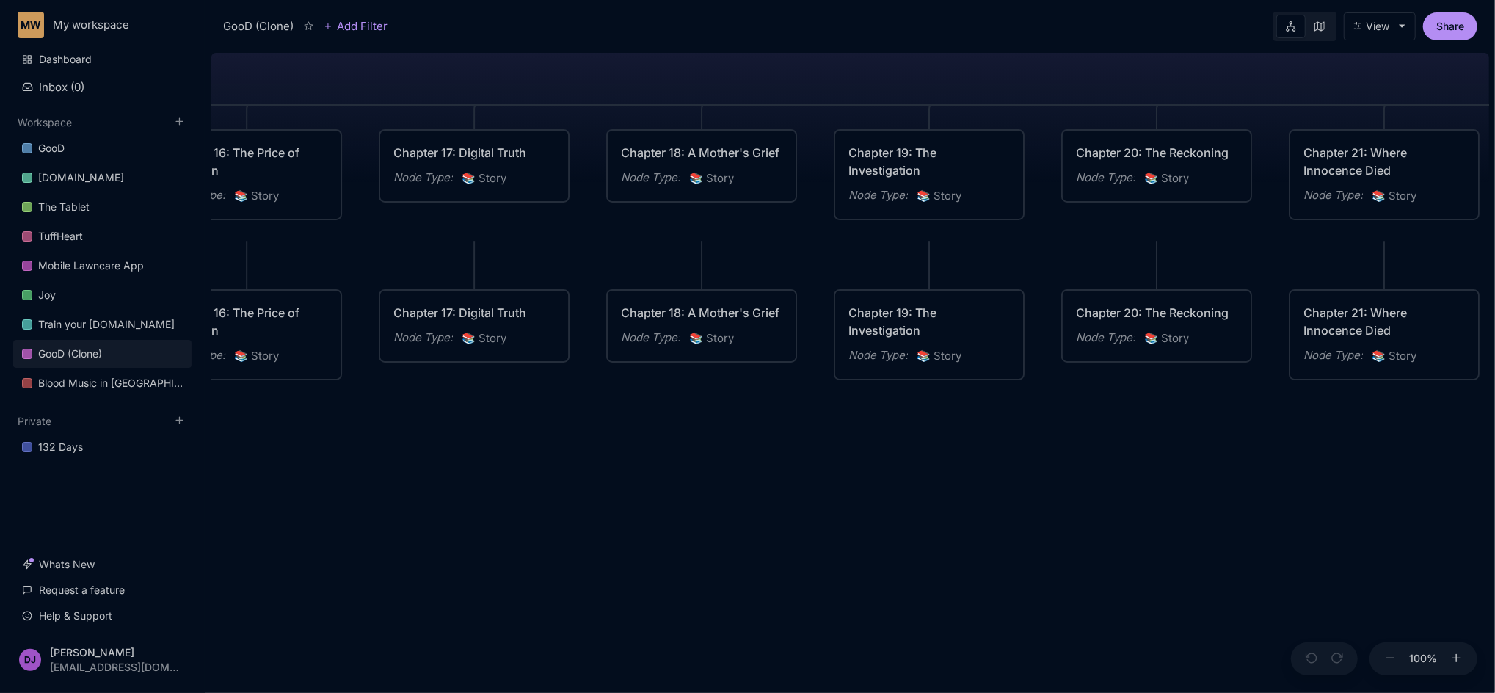
drag, startPoint x: 496, startPoint y: 488, endPoint x: 890, endPoint y: 499, distance: 394.2
click at [890, 499] on div "GooD (Clone) PLOT Node Type : 💎 Epic Status : Done Plot Revised Node Type : 📚 S…" at bounding box center [850, 370] width 1278 height 646
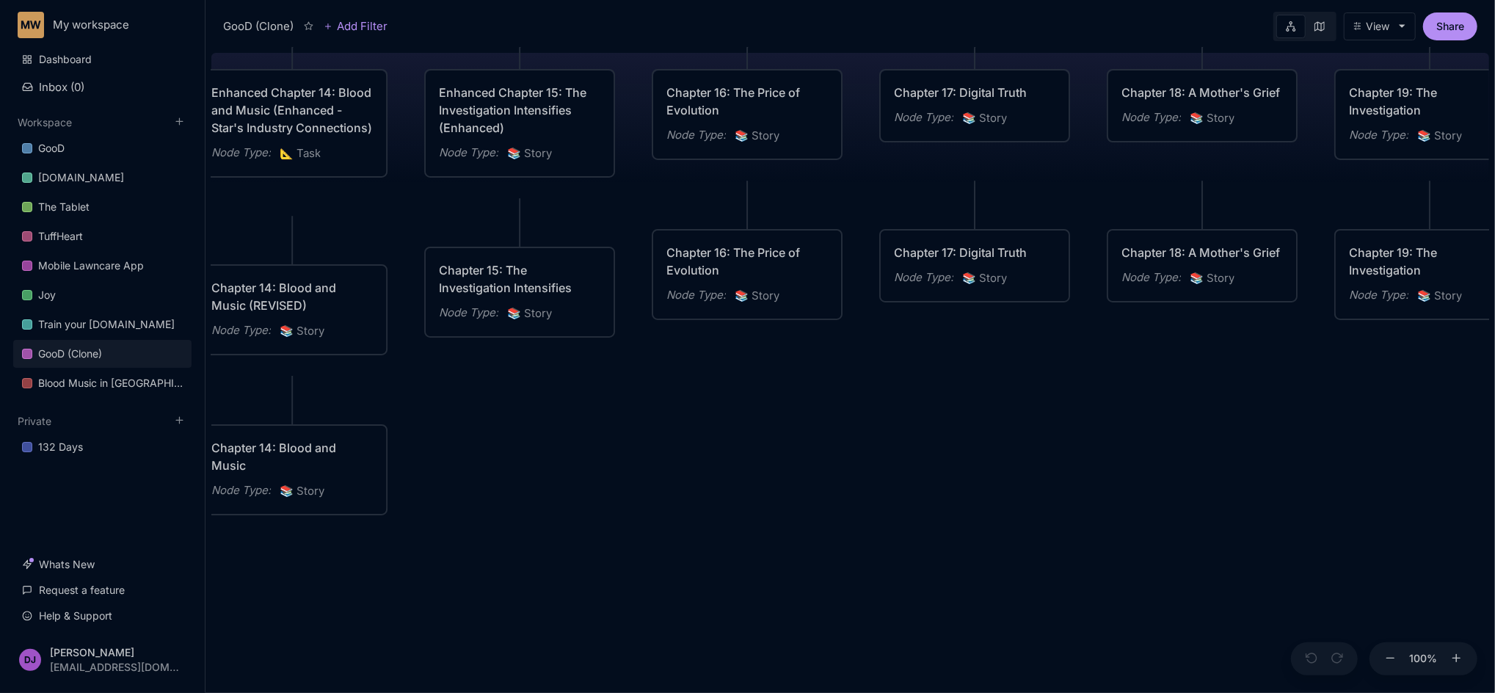
drag, startPoint x: 412, startPoint y: 489, endPoint x: 912, endPoint y: 429, distance: 504.1
click at [912, 429] on div "GooD (Clone) PLOT Node Type : 💎 Epic Status : Done Plot Revised Node Type : 📚 S…" at bounding box center [850, 370] width 1278 height 646
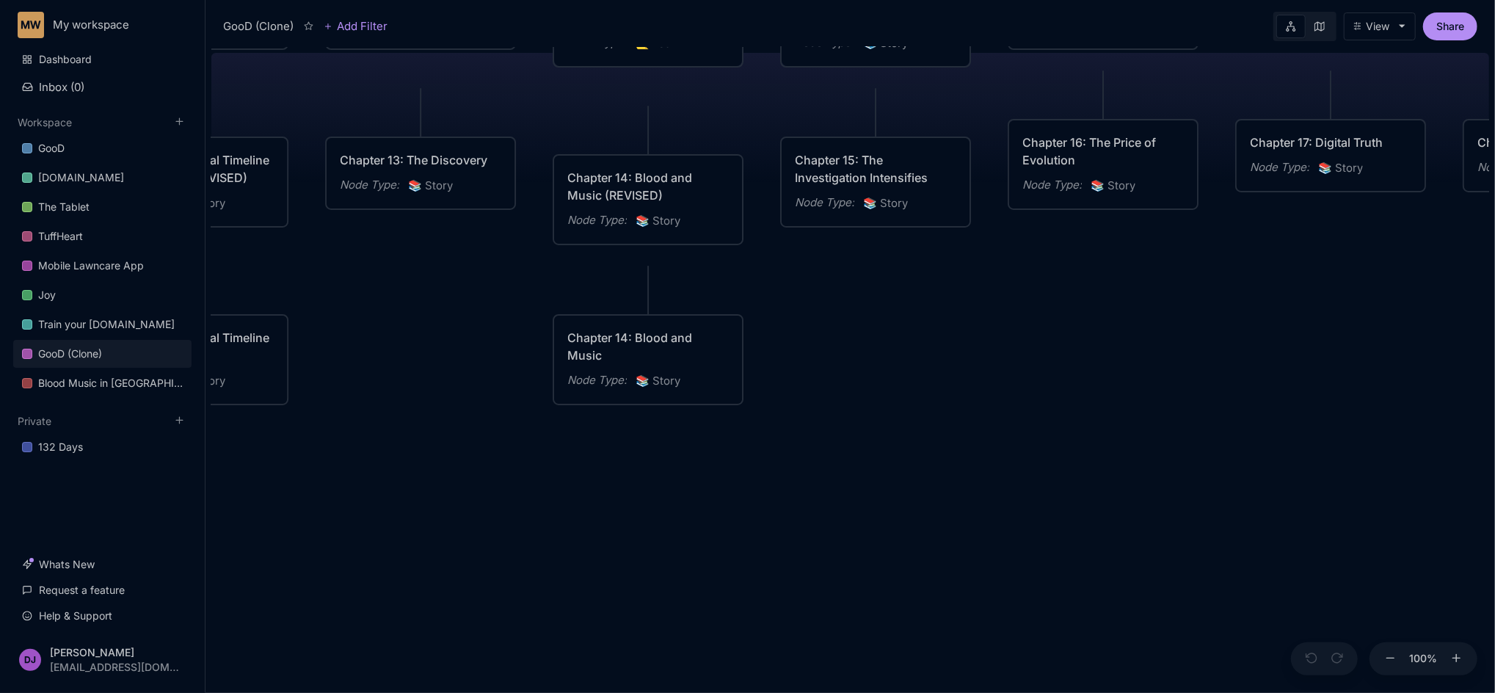
drag, startPoint x: 562, startPoint y: 486, endPoint x: 918, endPoint y: 376, distance: 372.5
click at [918, 376] on div "GooD (Clone) PLOT Node Type : 💎 Epic Status : Done Plot Revised Node Type : 📚 S…" at bounding box center [850, 370] width 1278 height 646
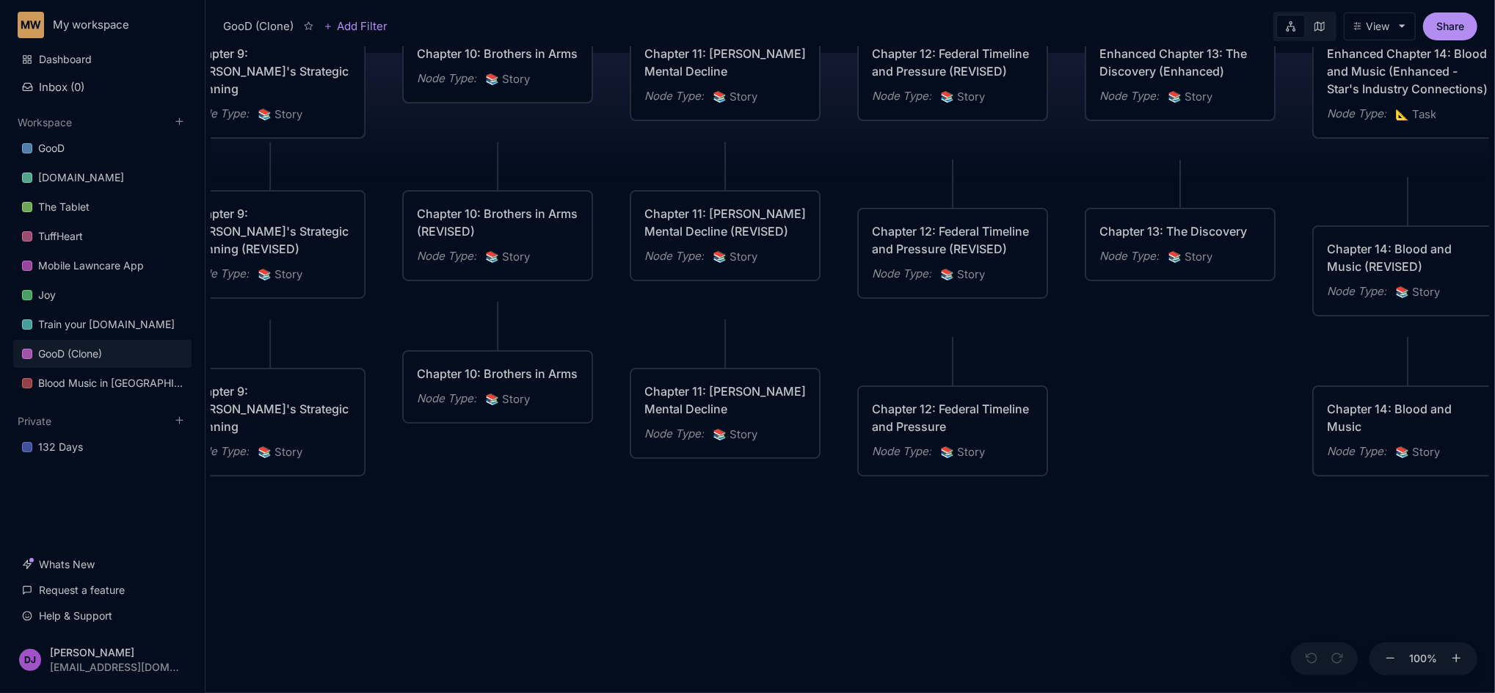
drag, startPoint x: 358, startPoint y: 356, endPoint x: 1118, endPoint y: 427, distance: 762.8
click at [1118, 427] on div "GooD (Clone) PLOT Node Type : 💎 Epic Status : Done Plot Revised Node Type : 📚 S…" at bounding box center [850, 370] width 1278 height 646
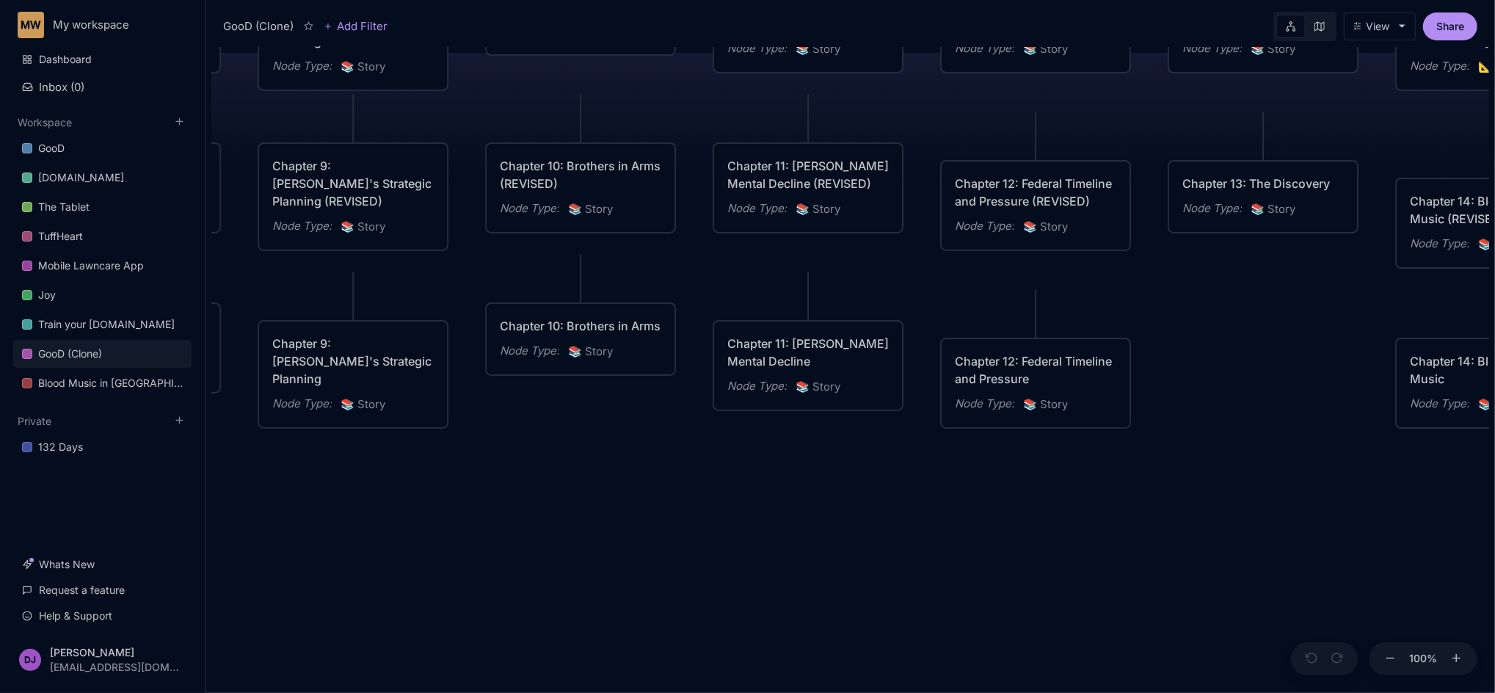
drag, startPoint x: 741, startPoint y: 597, endPoint x: 824, endPoint y: 550, distance: 95.7
click at [824, 550] on div "GooD (Clone) PLOT Node Type : 💎 Epic Status : Done Plot Revised Node Type : 📚 S…" at bounding box center [850, 370] width 1278 height 646
click at [837, 370] on div "Chapter 11: Mallory's Mental Decline" at bounding box center [807, 352] width 161 height 35
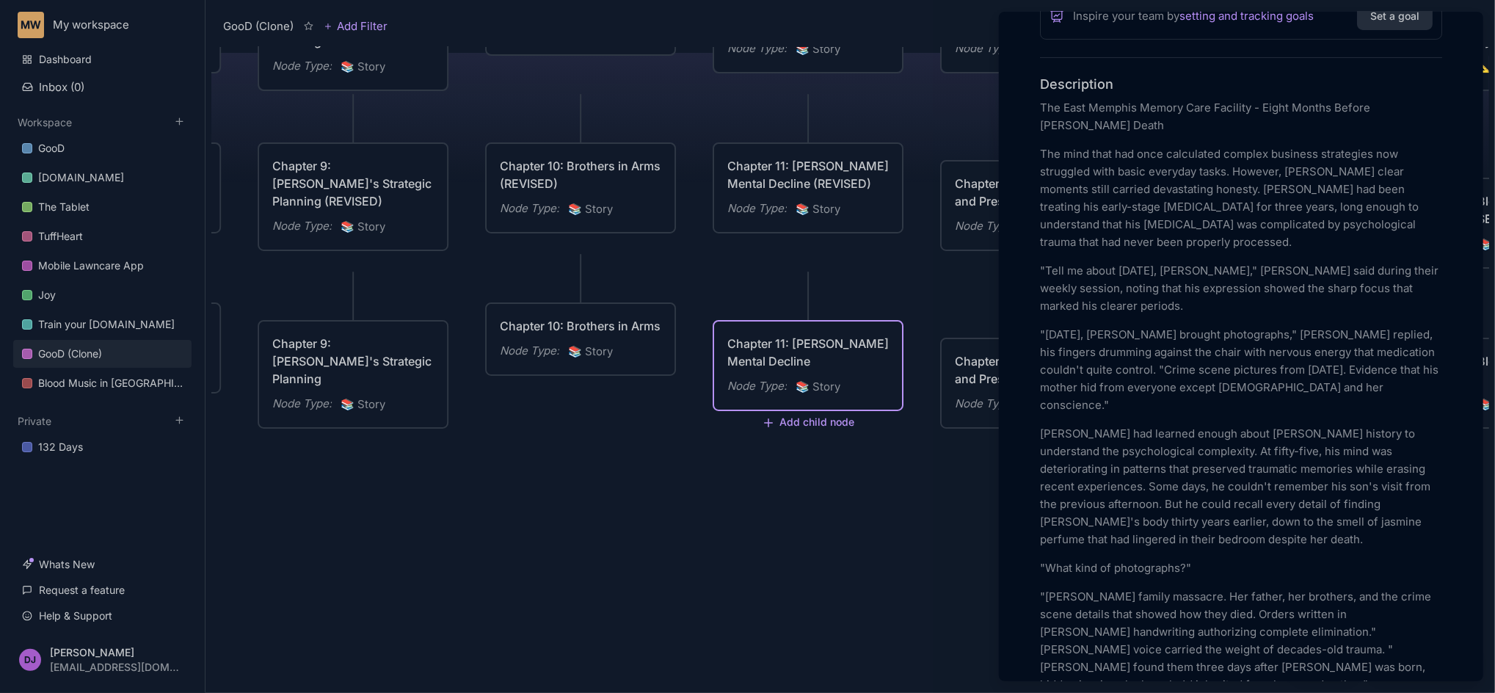
scroll to position [430, 0]
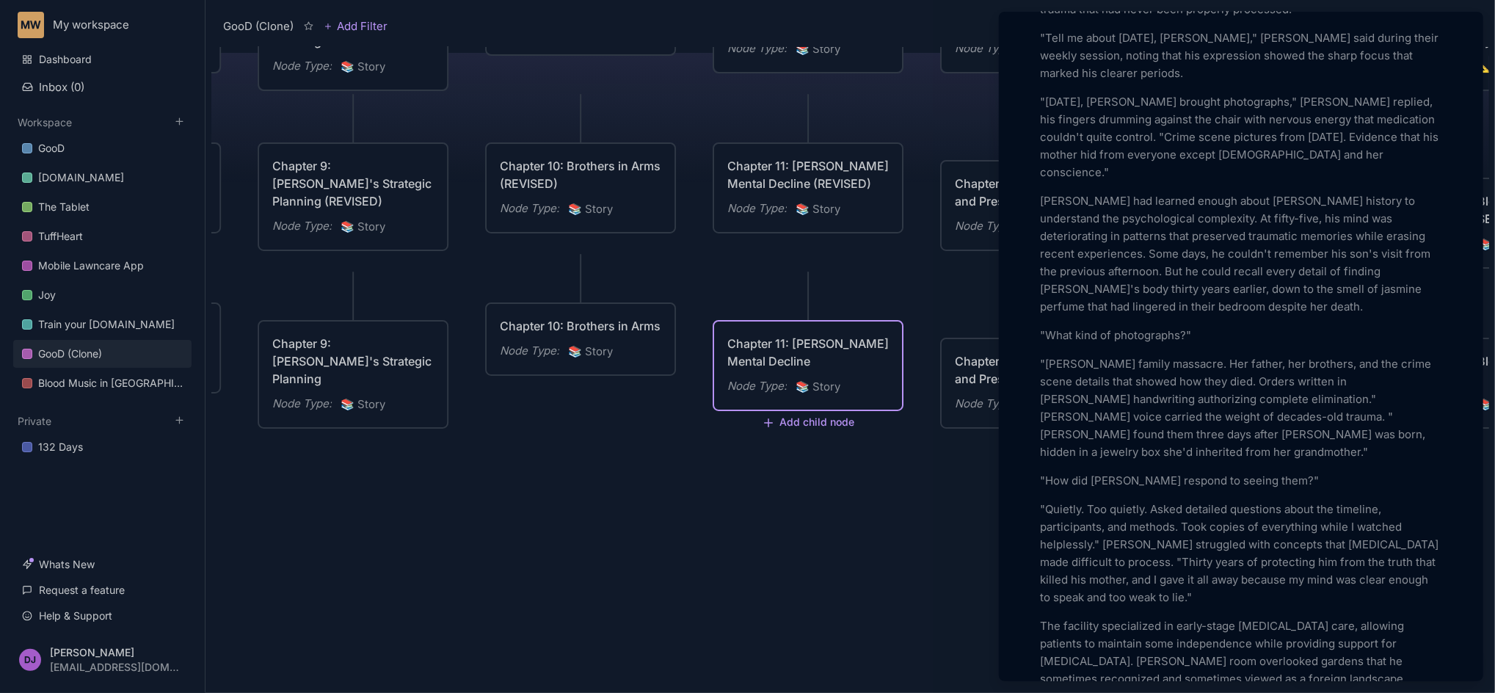
scroll to position [665, 0]
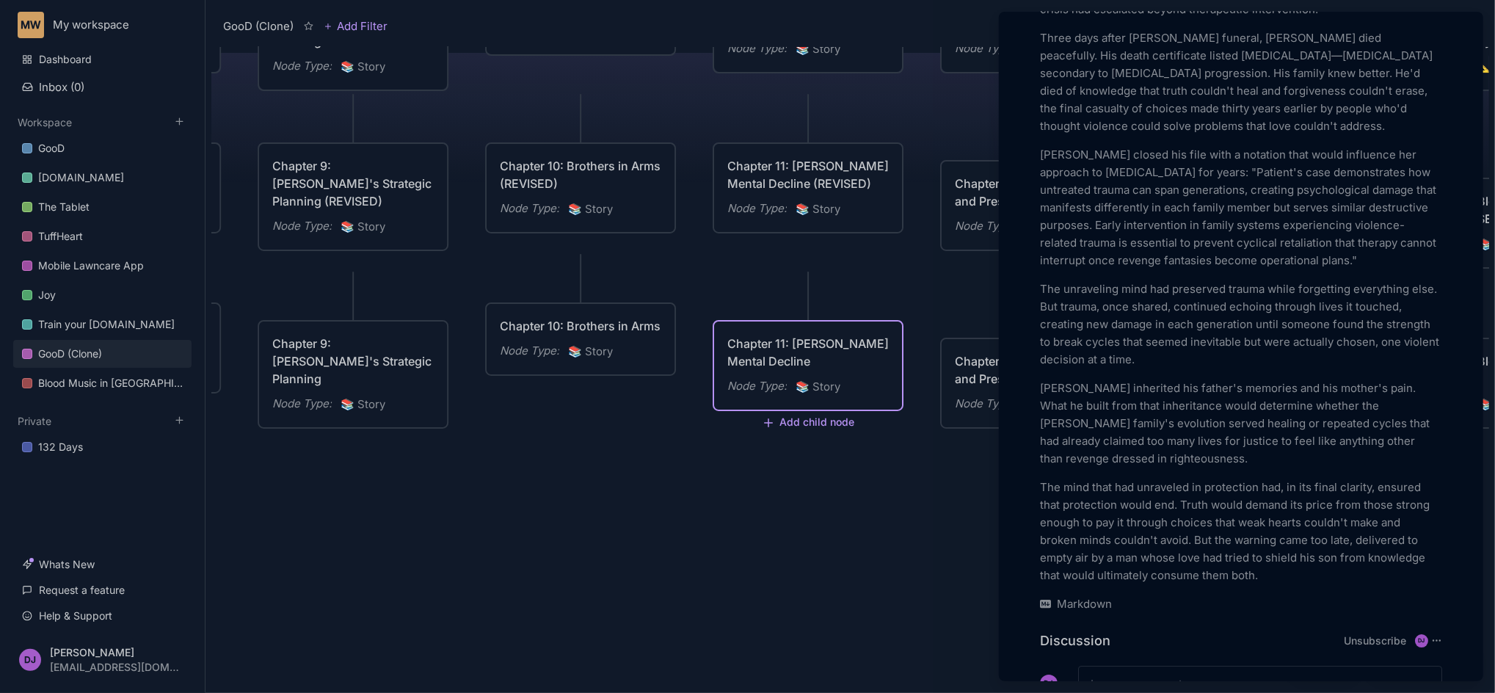
scroll to position [3405, 0]
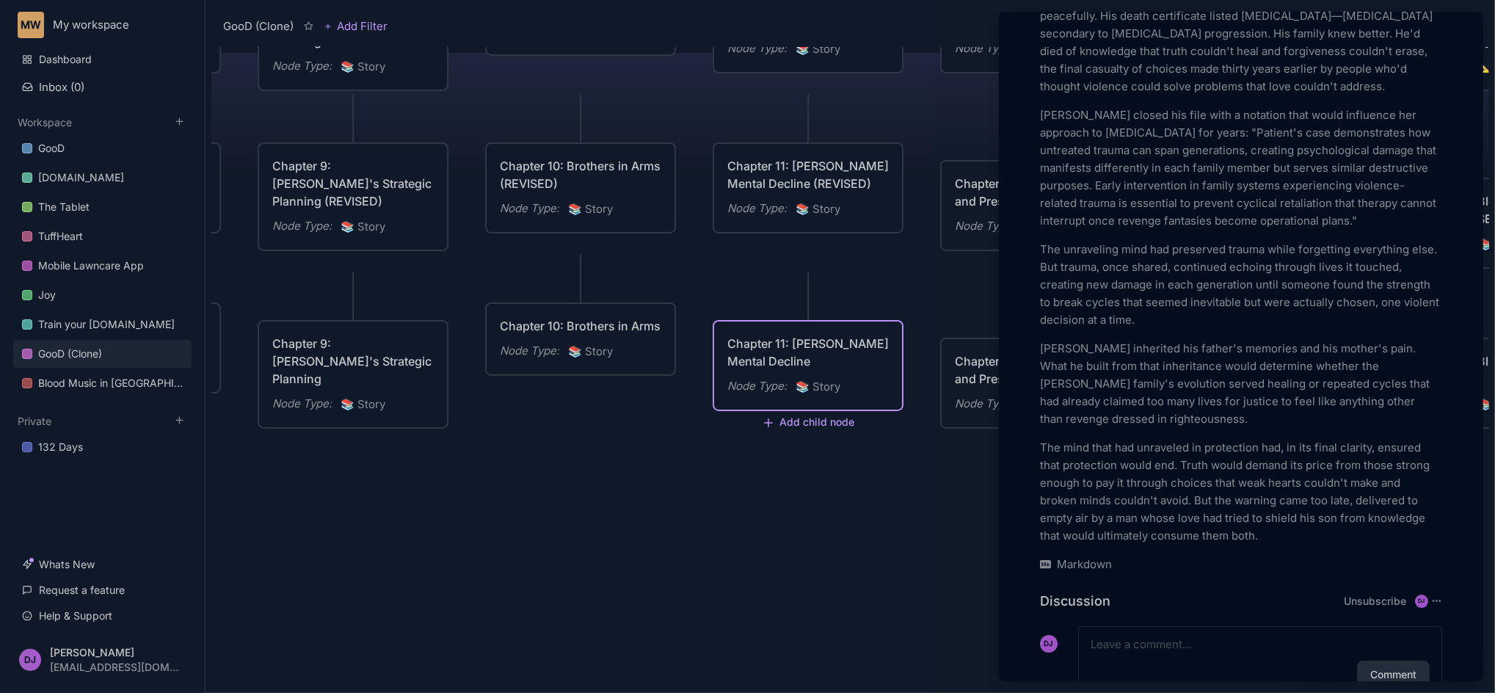
click at [732, 542] on div at bounding box center [747, 346] width 1495 height 693
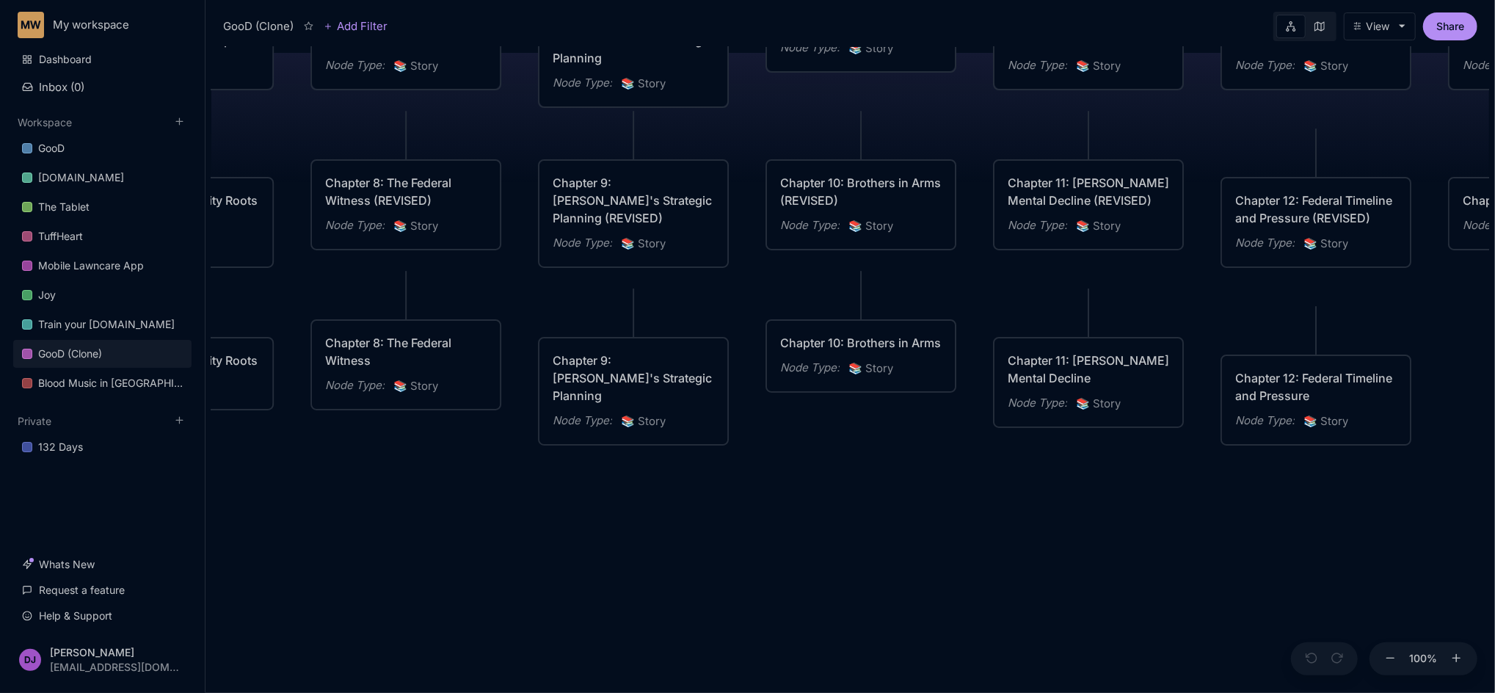
drag, startPoint x: 535, startPoint y: 520, endPoint x: 815, endPoint y: 536, distance: 280.8
click at [815, 536] on div "GooD (Clone) PLOT Node Type : 💎 Epic Status : Done Plot Revised Node Type : 📚 S…" at bounding box center [850, 370] width 1278 height 646
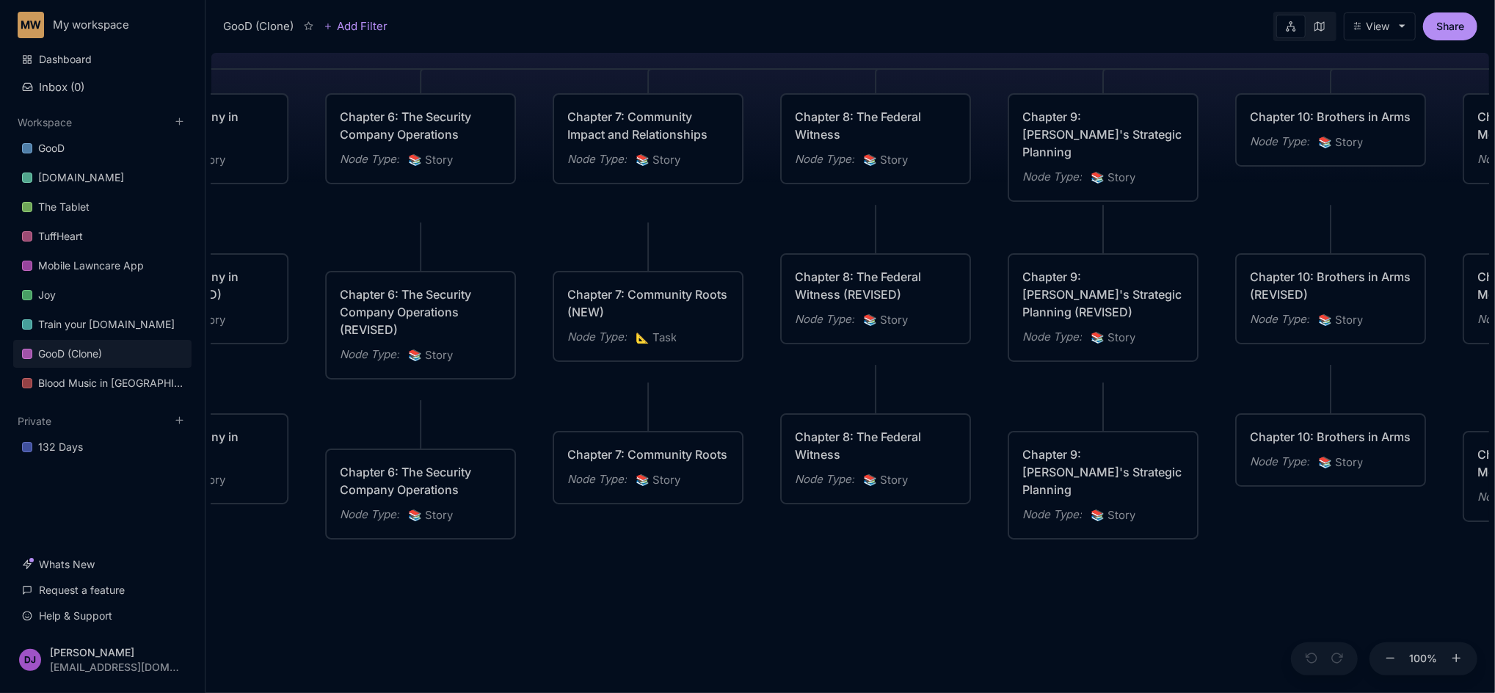
drag, startPoint x: 435, startPoint y: 494, endPoint x: 904, endPoint y: 587, distance: 478.1
click at [904, 587] on div "GooD (Clone) PLOT Node Type : 💎 Epic Status : Done Plot Revised Node Type : 📚 S…" at bounding box center [850, 370] width 1278 height 646
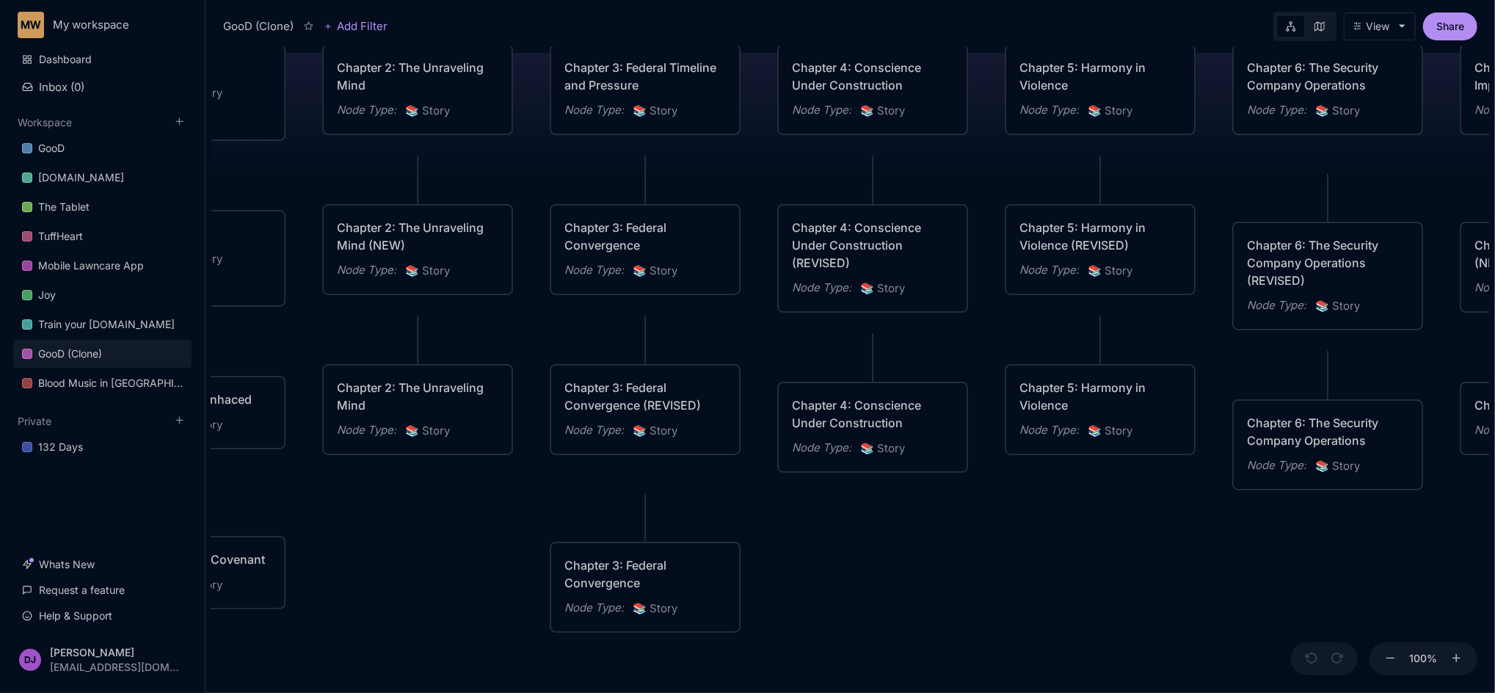
drag, startPoint x: 591, startPoint y: 580, endPoint x: 1498, endPoint y: 531, distance: 907.6
click at [1494, 531] on html "MW My workspace Dashboard Inbox ( 0 ) Workspace GooD Sizemic.com The Tablet Tuf…" at bounding box center [747, 346] width 1495 height 693
click at [427, 379] on div "Chapter 2: The Unraveling Mind Node Type : 📚 Story" at bounding box center [418, 409] width 188 height 88
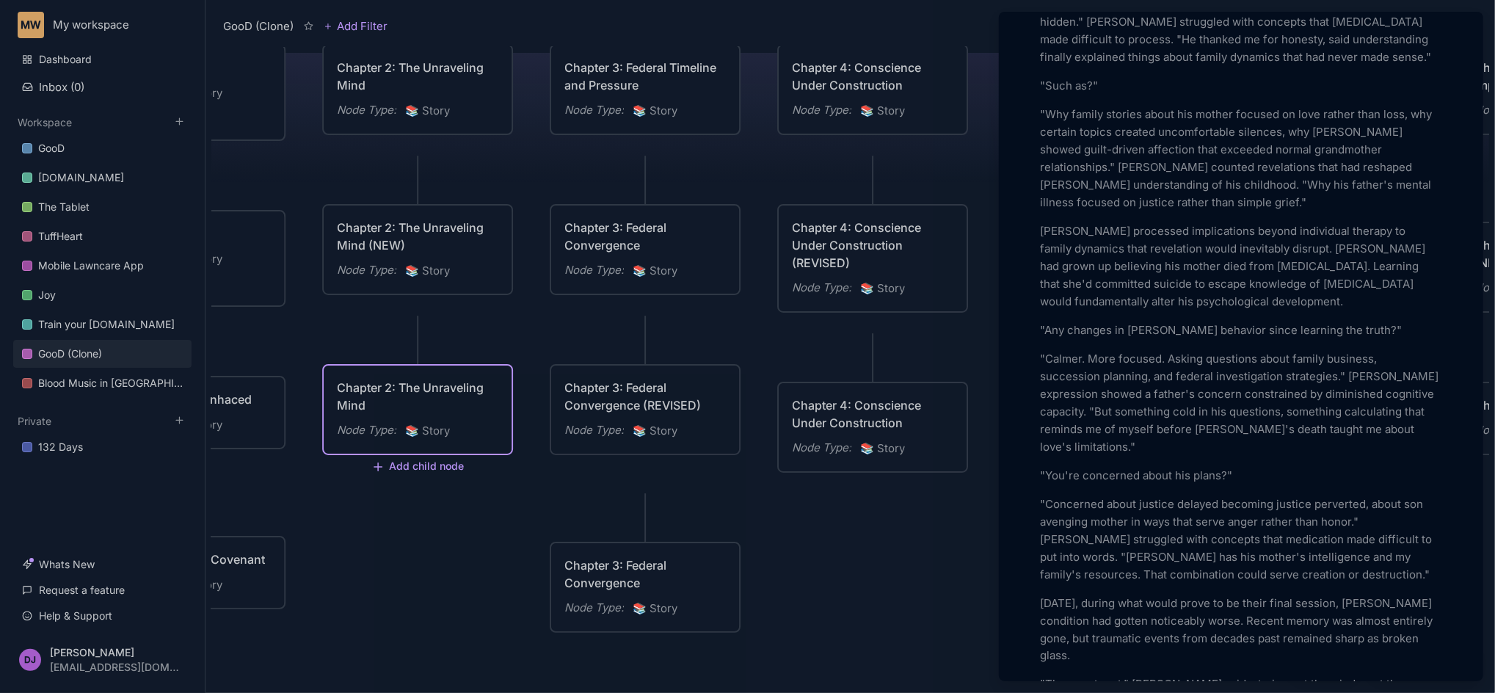
scroll to position [1604, 0]
drag, startPoint x: 1251, startPoint y: 324, endPoint x: 1372, endPoint y: 330, distance: 121.3
click at [1372, 305] on p "Dr. Reeves processed implications beyond individual therapy to family dynamics …" at bounding box center [1241, 261] width 402 height 88
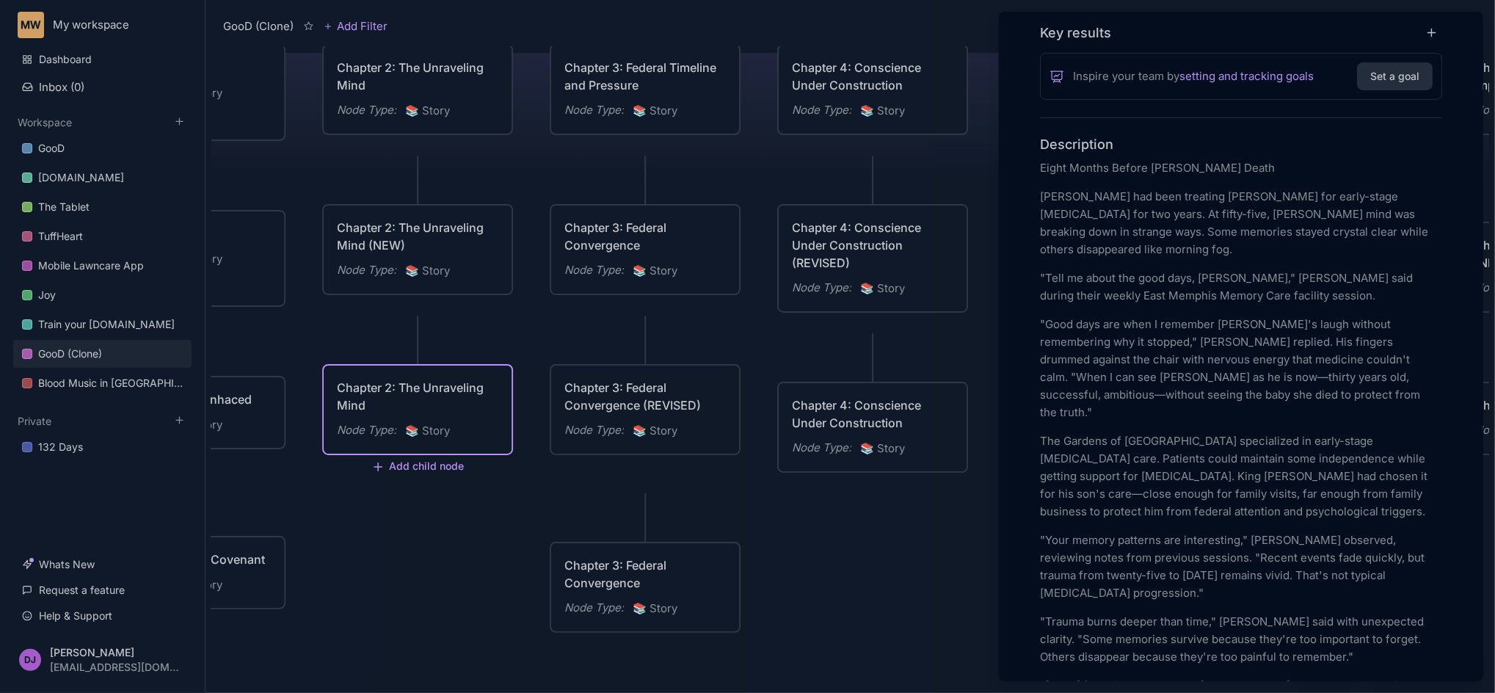
scroll to position [341, 0]
drag, startPoint x: 1100, startPoint y: 310, endPoint x: 1040, endPoint y: 310, distance: 60.2
click at [1040, 254] on p "Dr. Patricia Reeves had been treating Mallory Williams for early-stage Alzheime…" at bounding box center [1241, 218] width 402 height 70
click at [1123, 254] on p "Dr. Patricia Reeves had been treating Mallory Williams for early-stage dementia…" at bounding box center [1241, 218] width 402 height 70
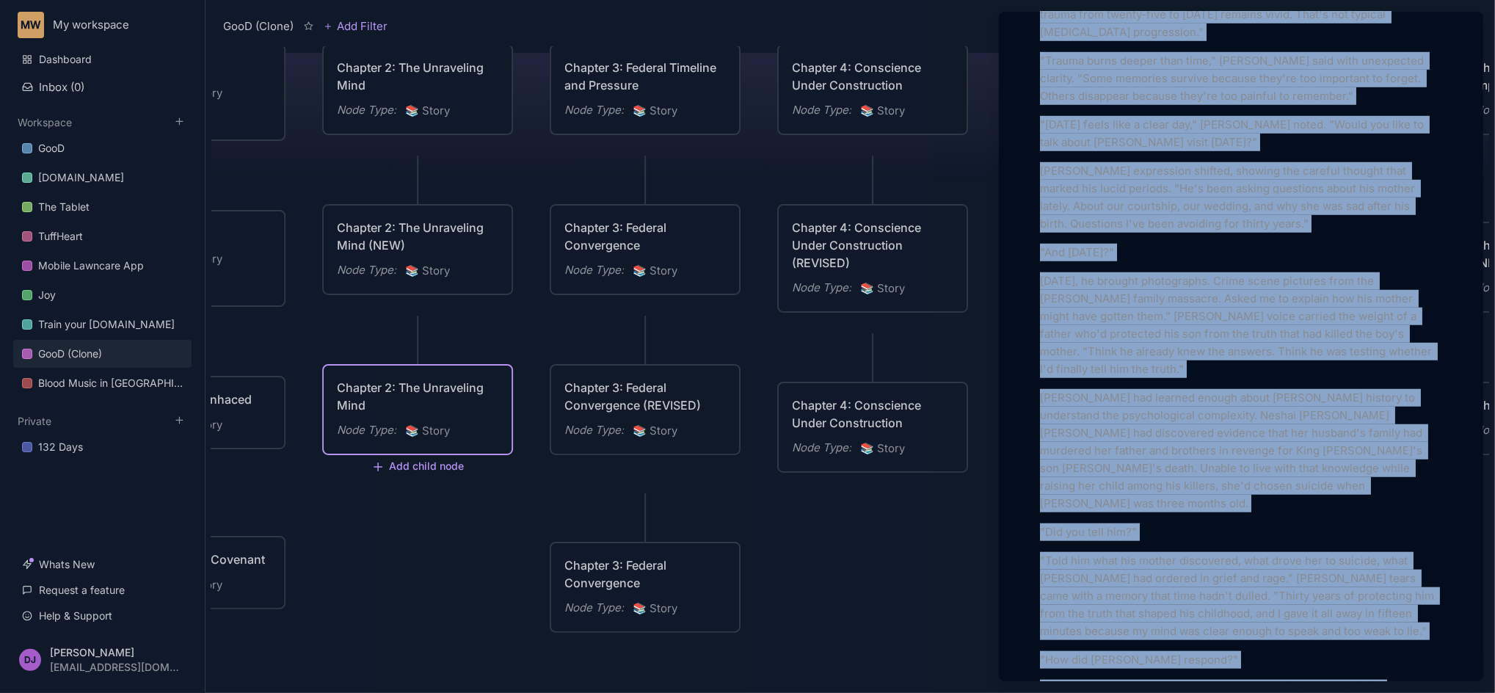
scroll to position [1061, 0]
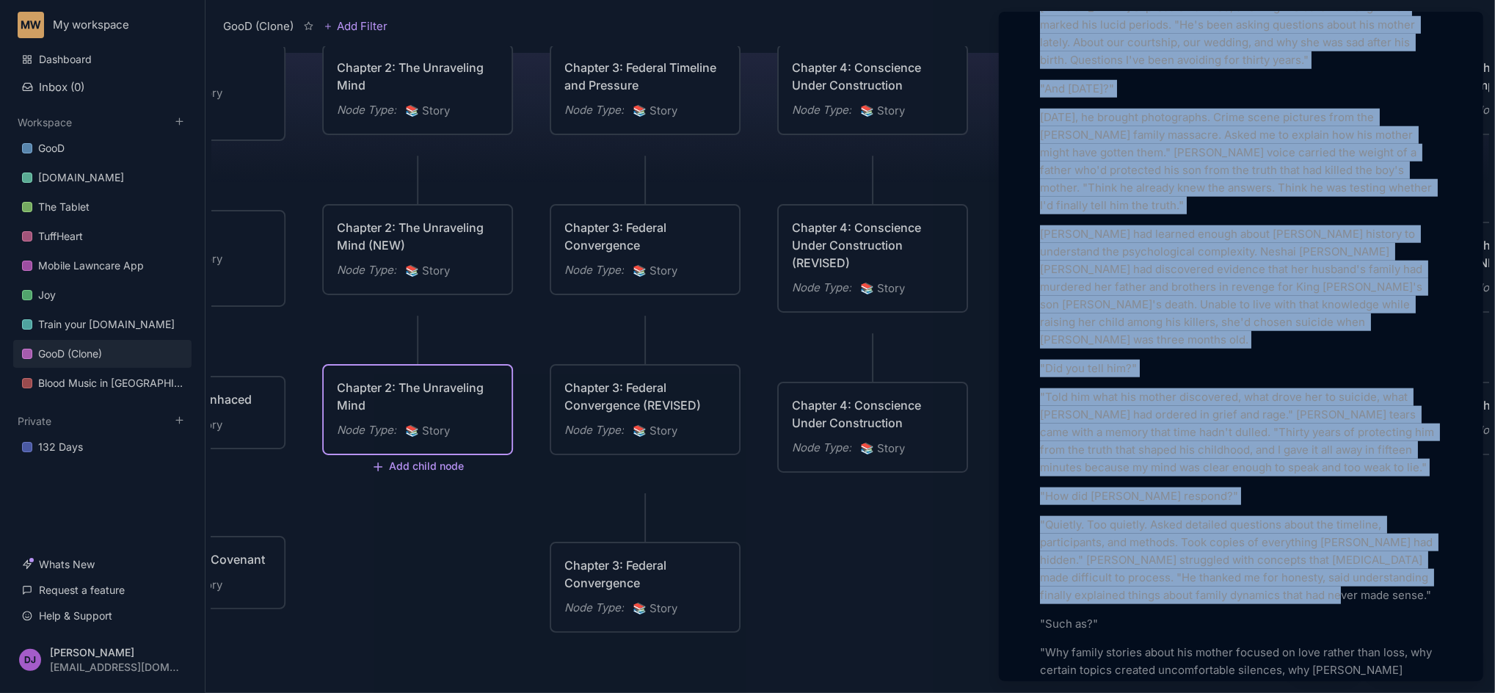
drag, startPoint x: 1039, startPoint y: 260, endPoint x: 1344, endPoint y: 663, distance: 505.6
copy div "Eight Months Before Lamont's Death Dr. Patricia Reeves had been treating Mallor…"
click at [1344, 604] on p ""Quietly. Too quietly. Asked detailed questions about the timeline, participant…" at bounding box center [1241, 560] width 402 height 88
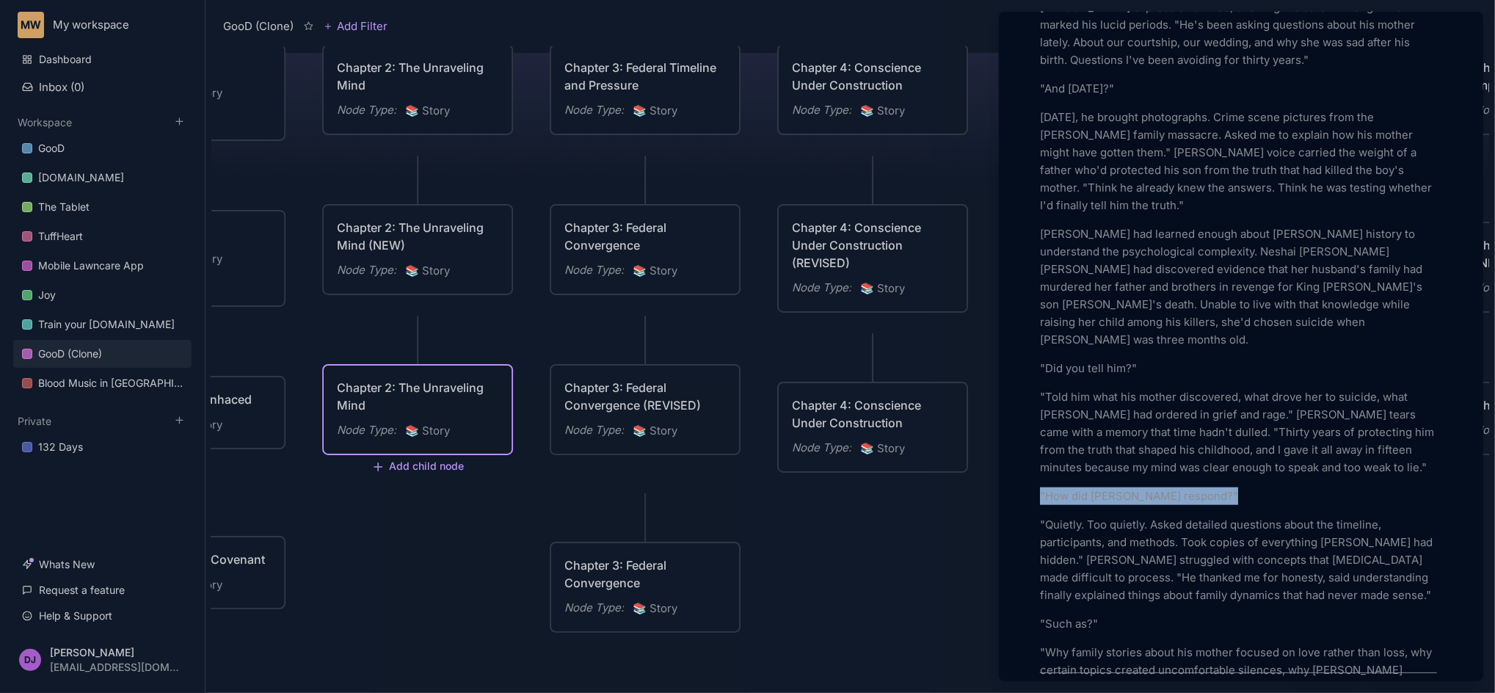
scroll to position [1121, 0]
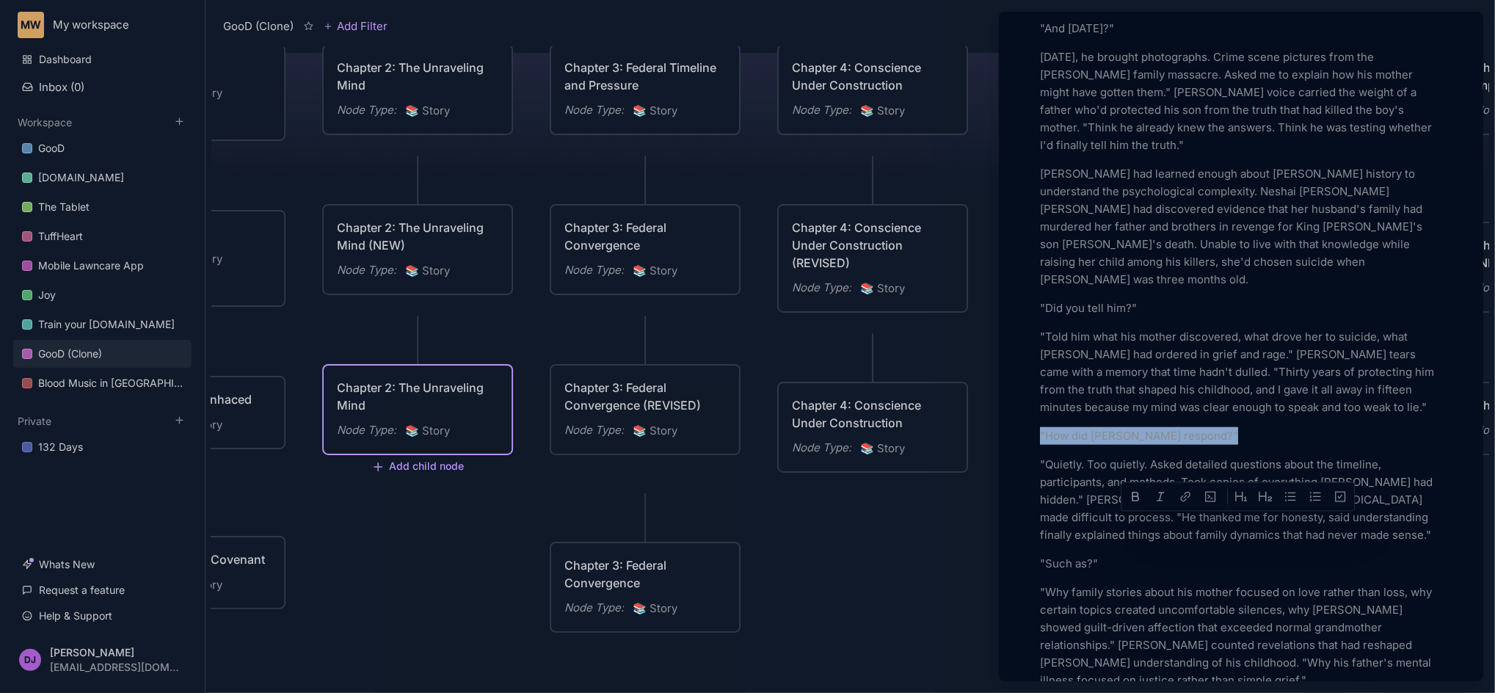
click at [1355, 544] on p ""Quietly. Too quietly. Asked detailed questions about the timeline, participant…" at bounding box center [1241, 500] width 402 height 88
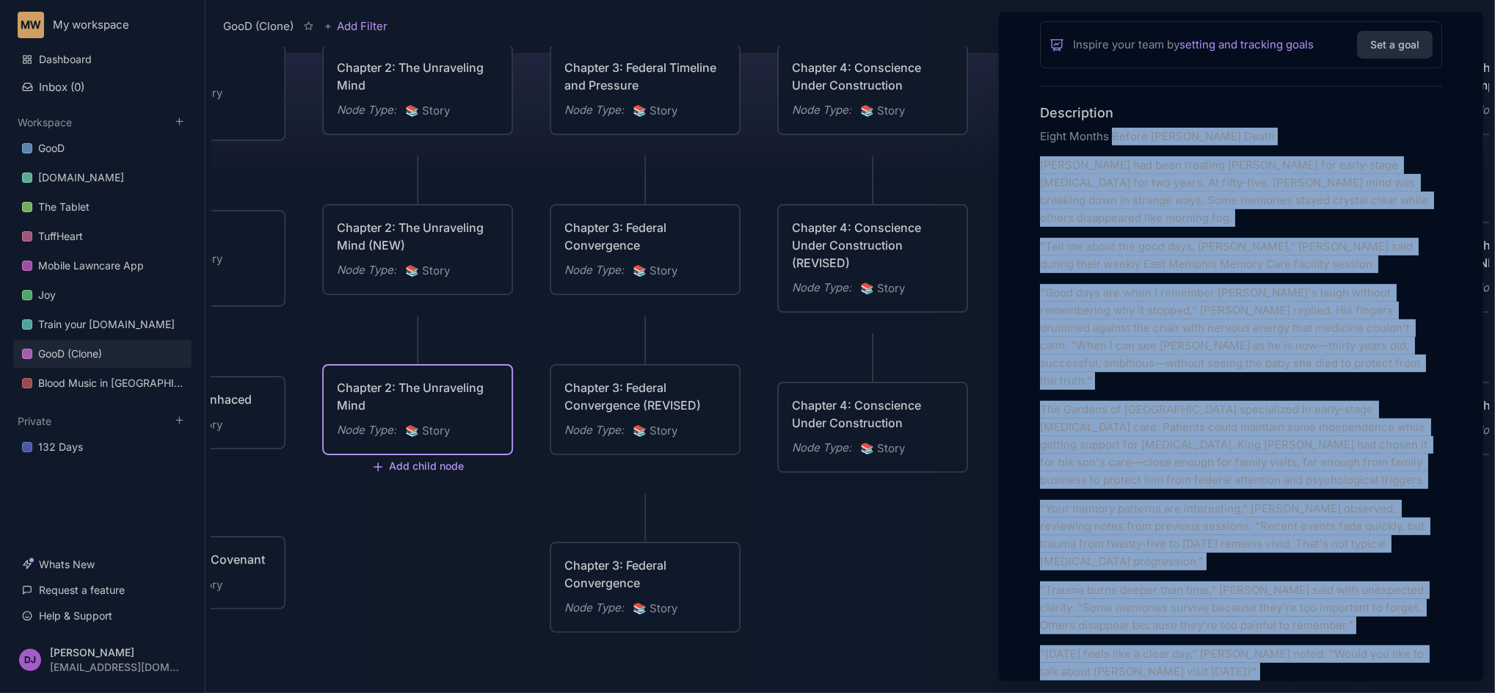
scroll to position [321, 0]
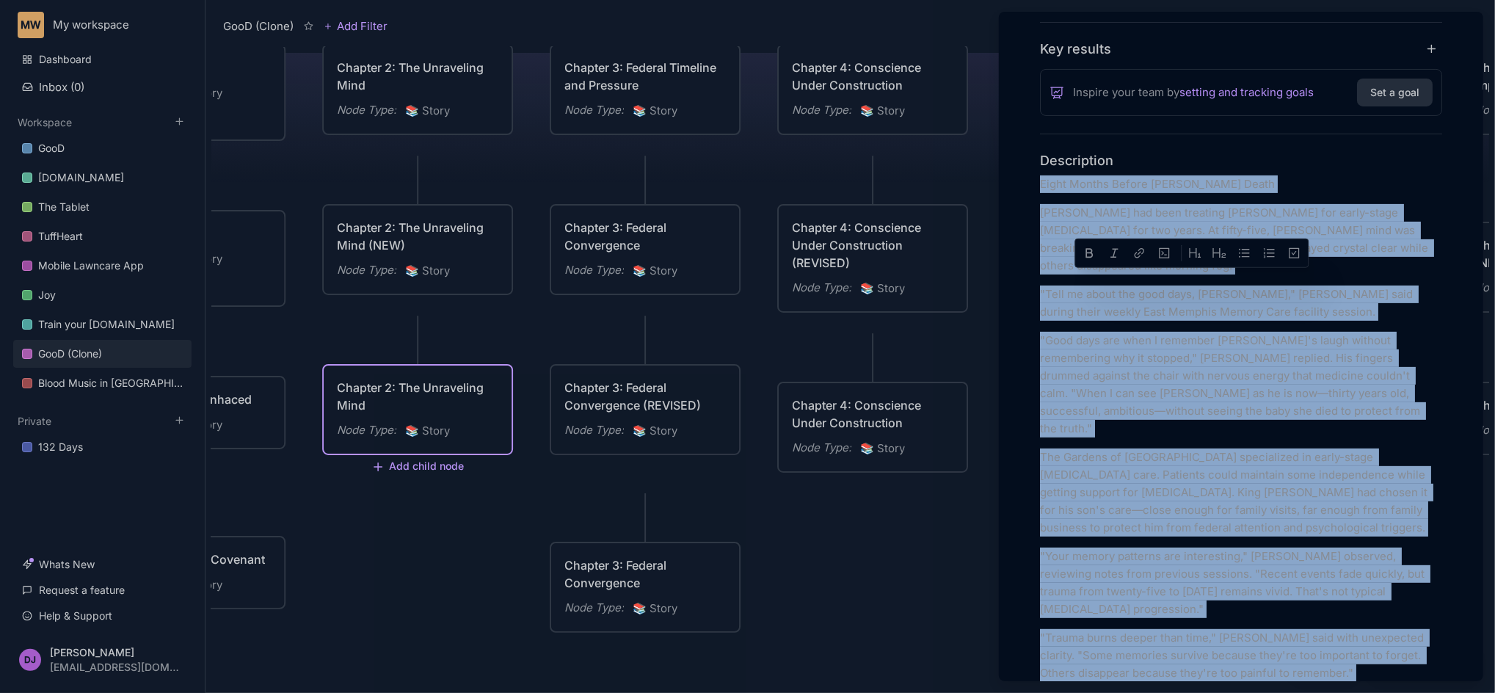
drag, startPoint x: 1355, startPoint y: 597, endPoint x: 1031, endPoint y: 274, distance: 457.1
copy div "Eight Months Before Lamont's Death Dr. Patricia Reeves had been treating Mallor…"
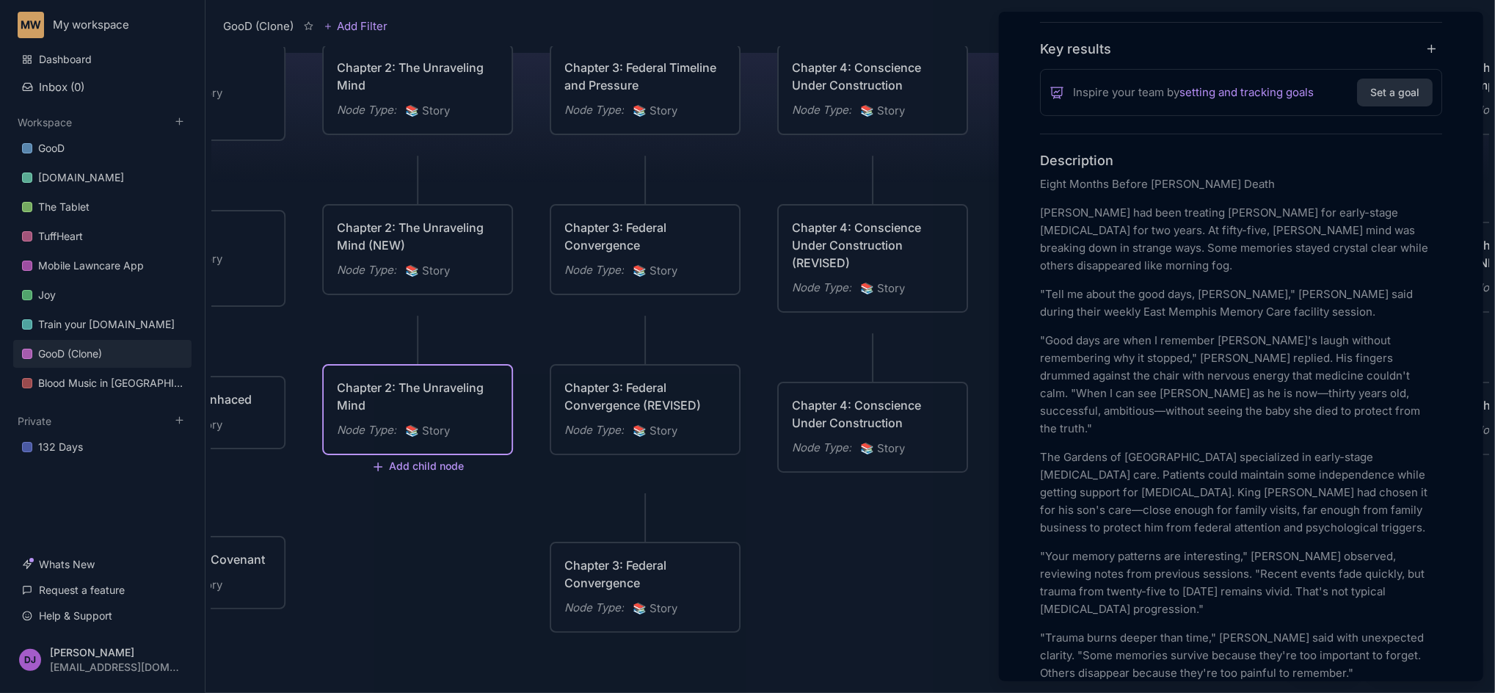
drag, startPoint x: 1483, startPoint y: 138, endPoint x: 1490, endPoint y: 197, distance: 59.1
click at [1490, 197] on div at bounding box center [747, 346] width 1495 height 693
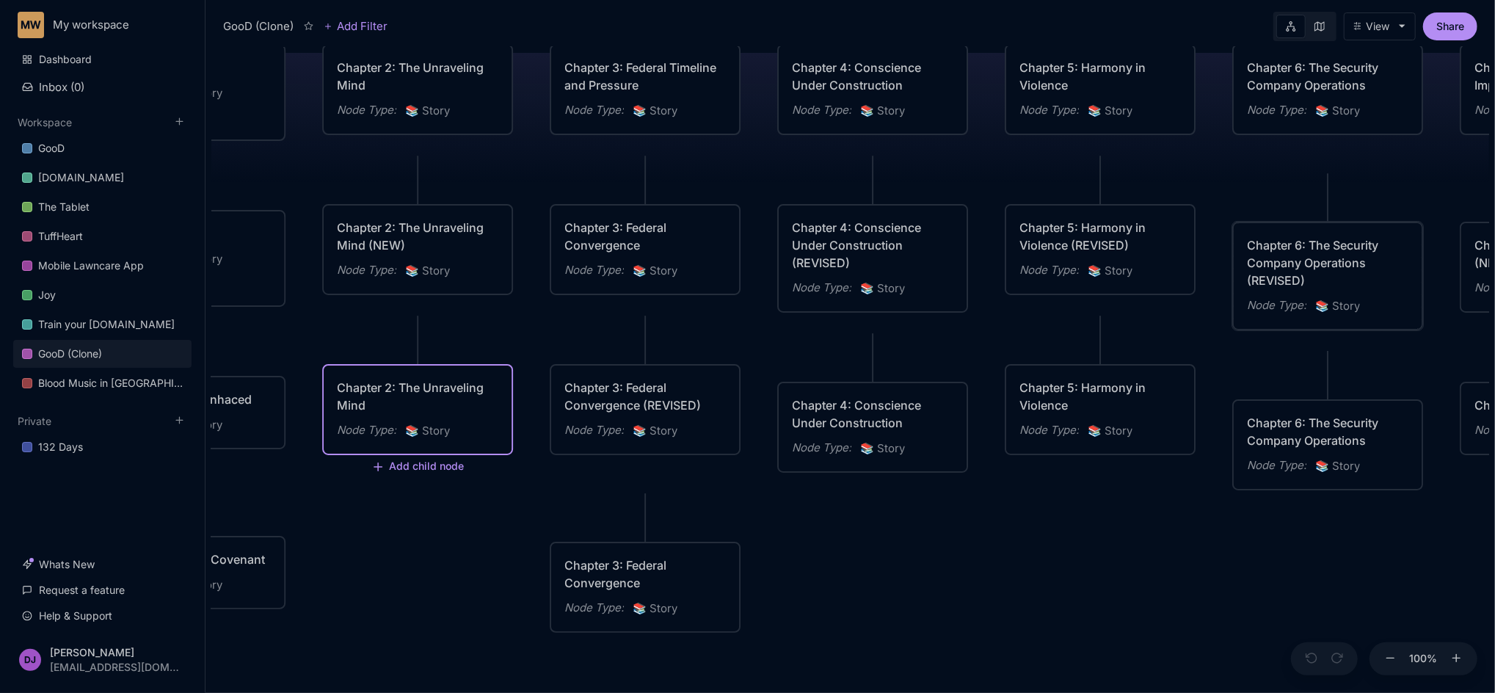
click at [1405, 329] on div "Chapter 6: The Security Company Operations (REVISED) Node Type : 📚 Story" at bounding box center [1327, 276] width 191 height 109
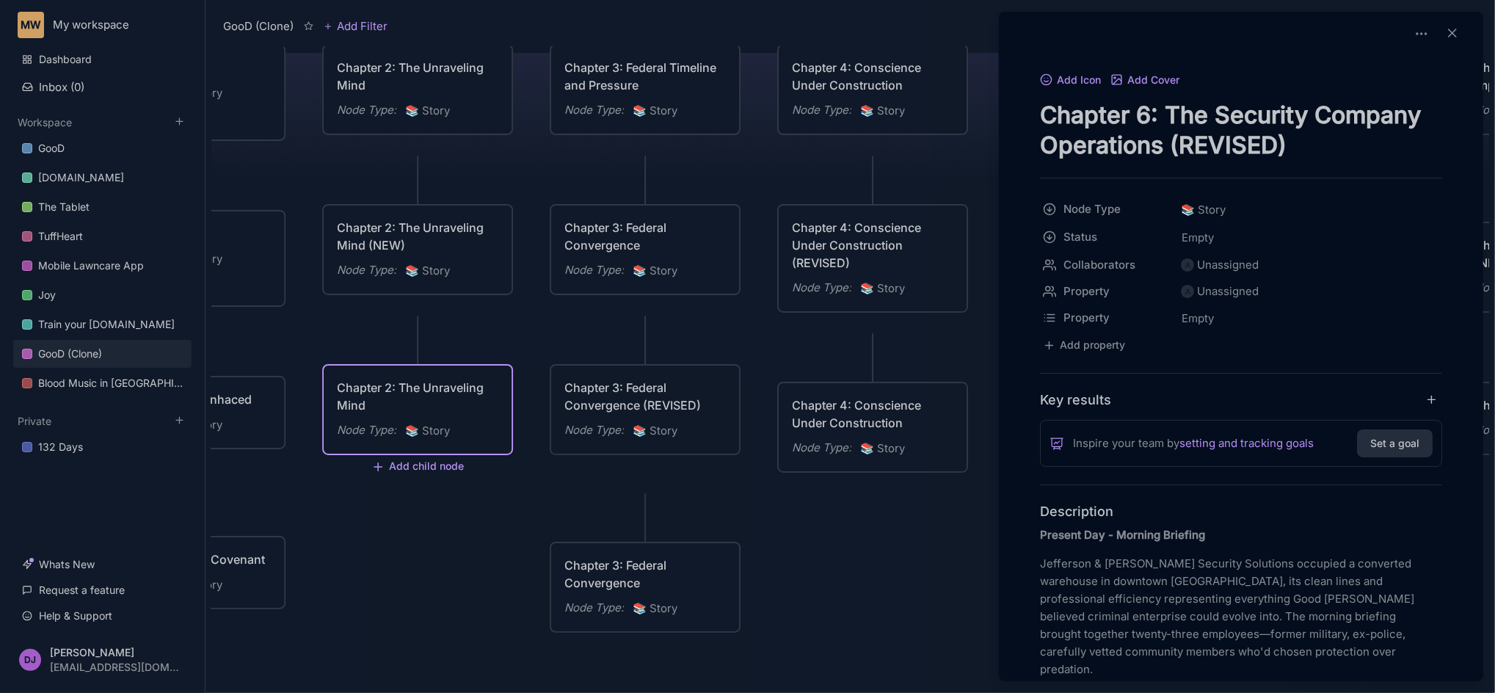
click at [424, 407] on div at bounding box center [747, 346] width 1495 height 693
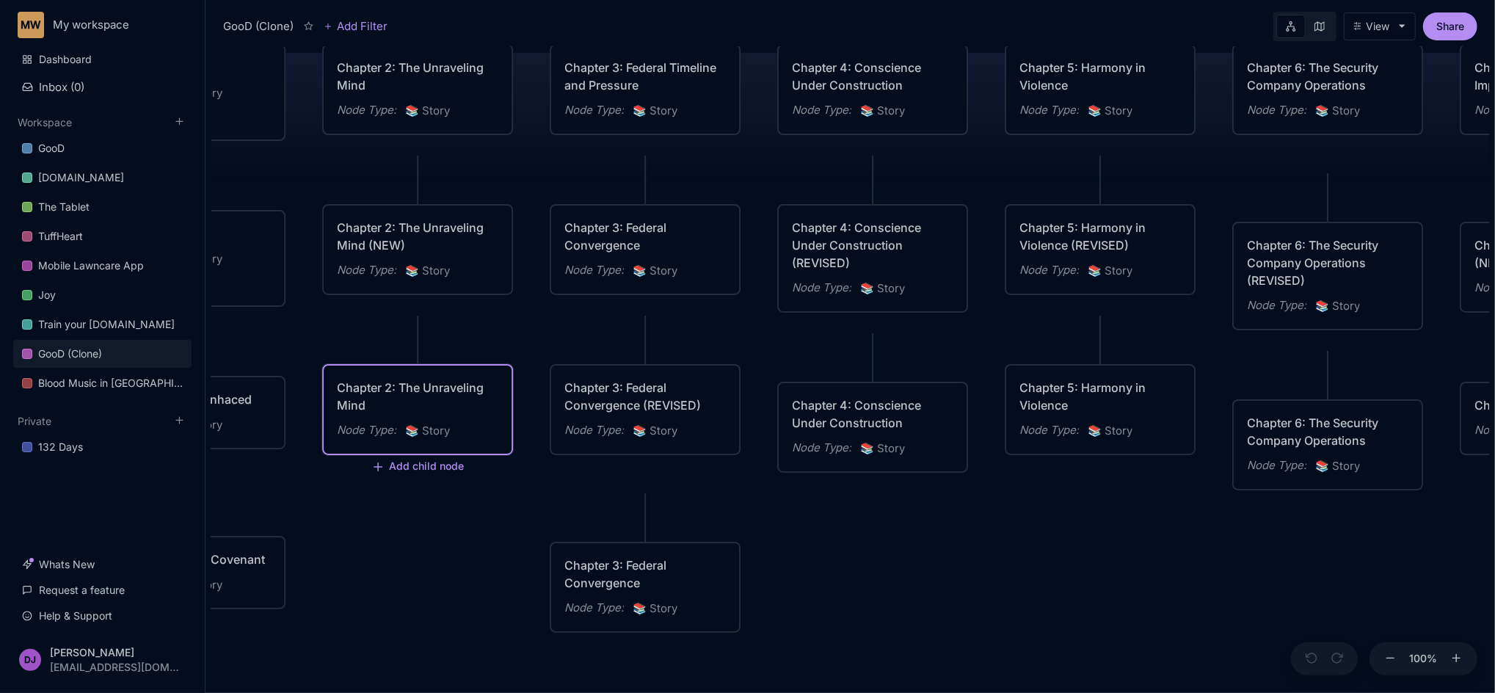
click at [424, 407] on div "Chapter 2: The Unraveling Mind" at bounding box center [417, 396] width 161 height 35
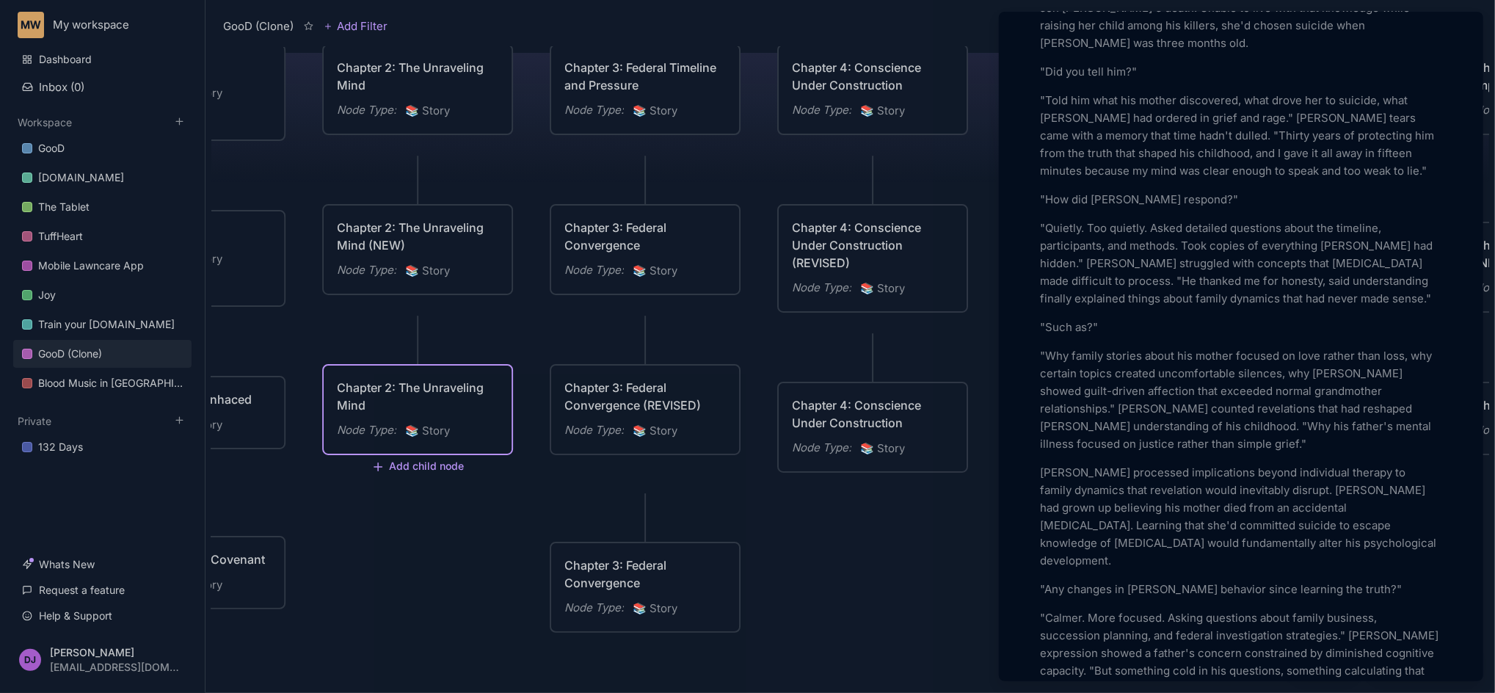
scroll to position [1362, 0]
drag, startPoint x: 1030, startPoint y: 383, endPoint x: 1101, endPoint y: 405, distance: 73.8
click at [1101, 405] on div "Add Icon Add Cover Chapter 2: The Unraveling Mind Node Type 📚 Story Status Empt…" at bounding box center [1241, 400] width 473 height 3384
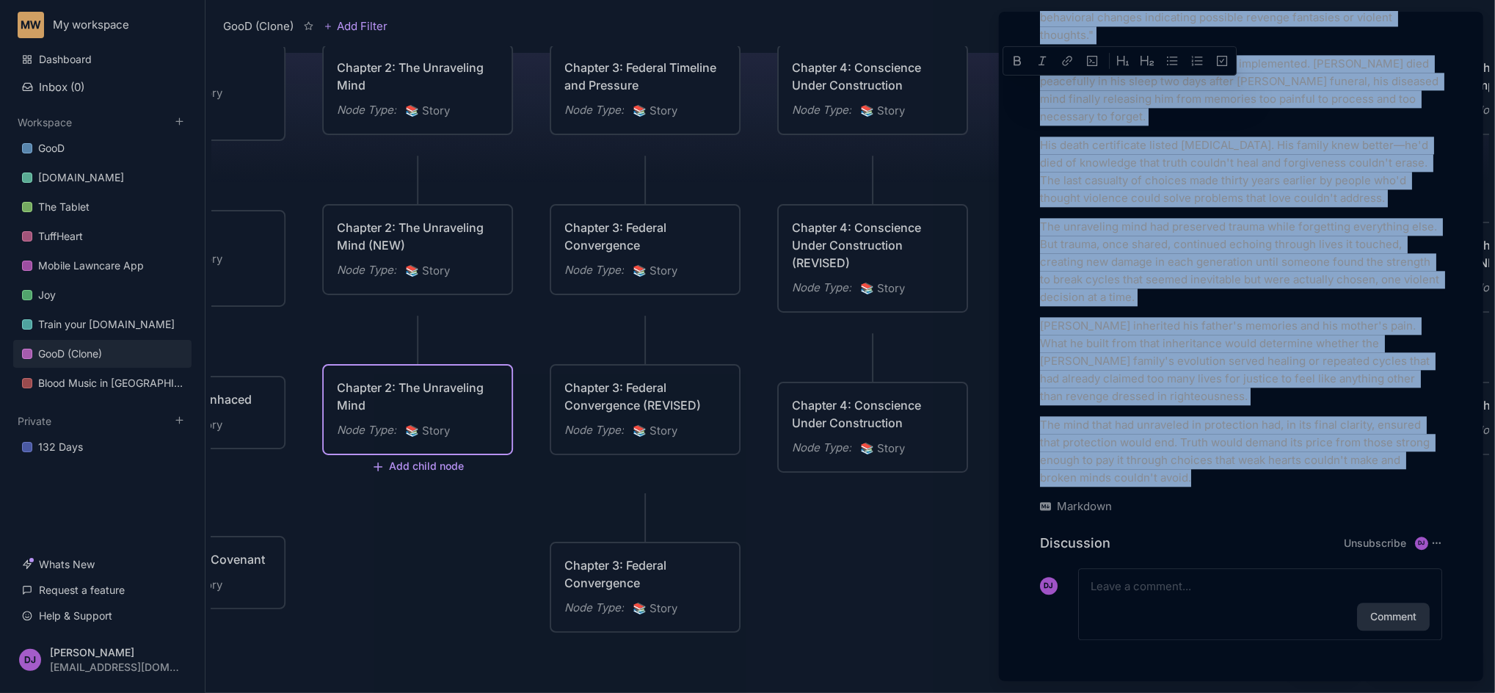
scroll to position [2809, 0]
drag, startPoint x: 1041, startPoint y: 387, endPoint x: 1247, endPoint y: 476, distance: 223.5
copy div ""Such as?" "Why family stories about his mother focused on love rather than los…"
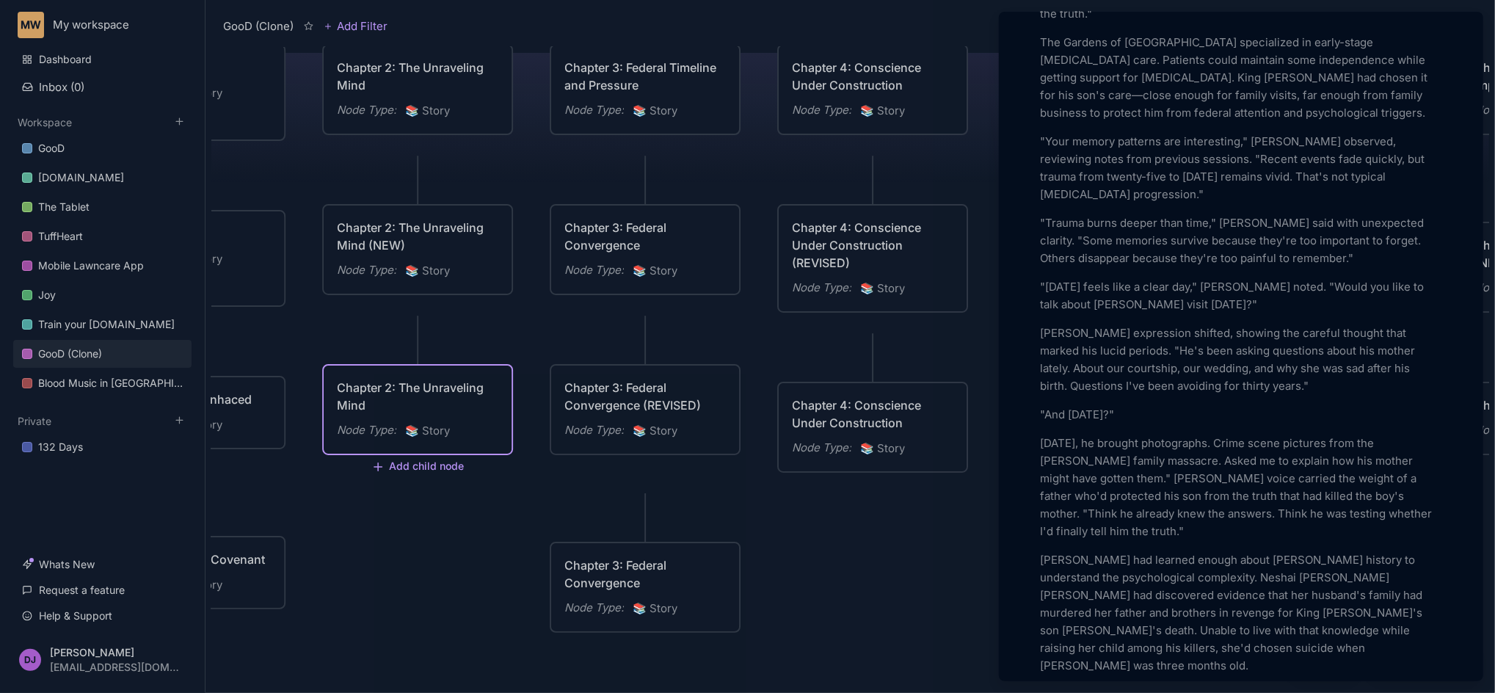
scroll to position [378, 0]
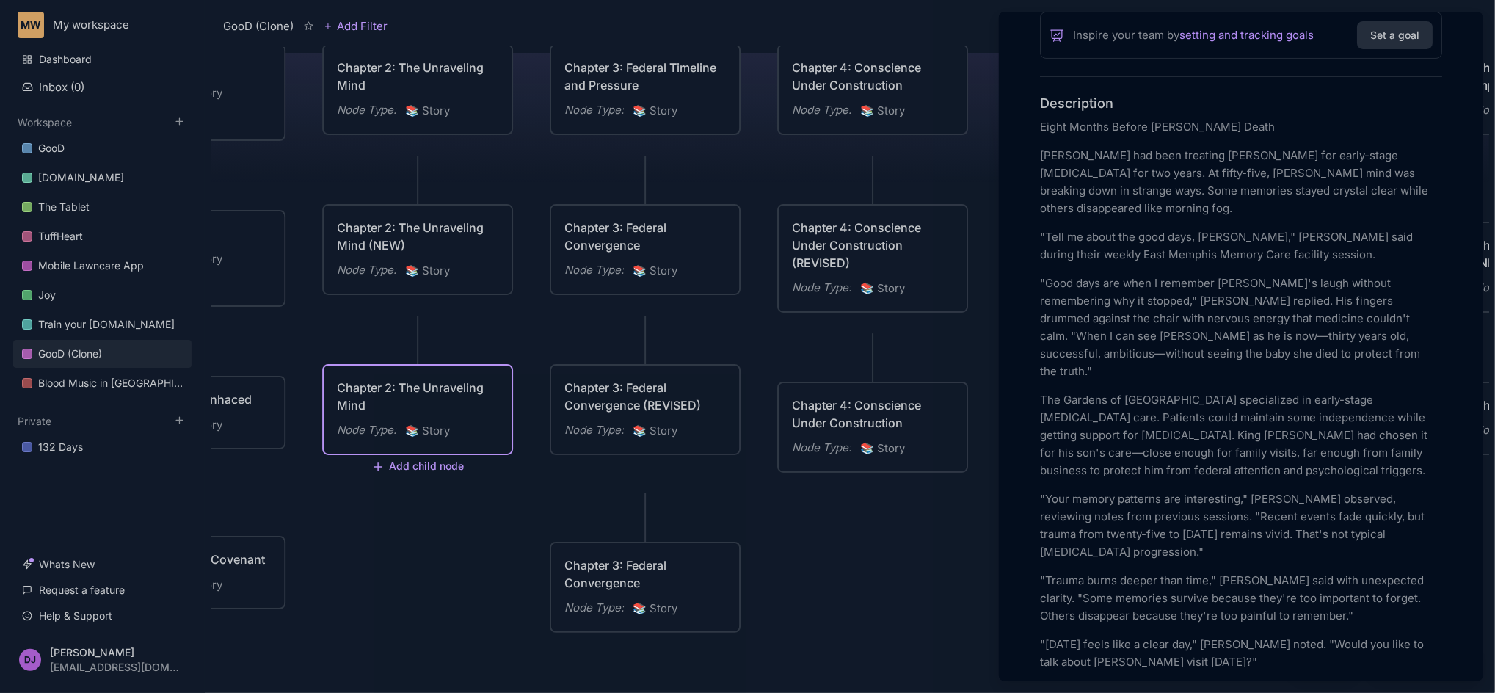
drag, startPoint x: 360, startPoint y: 578, endPoint x: 453, endPoint y: 570, distance: 93.5
click at [453, 570] on div at bounding box center [747, 346] width 1495 height 693
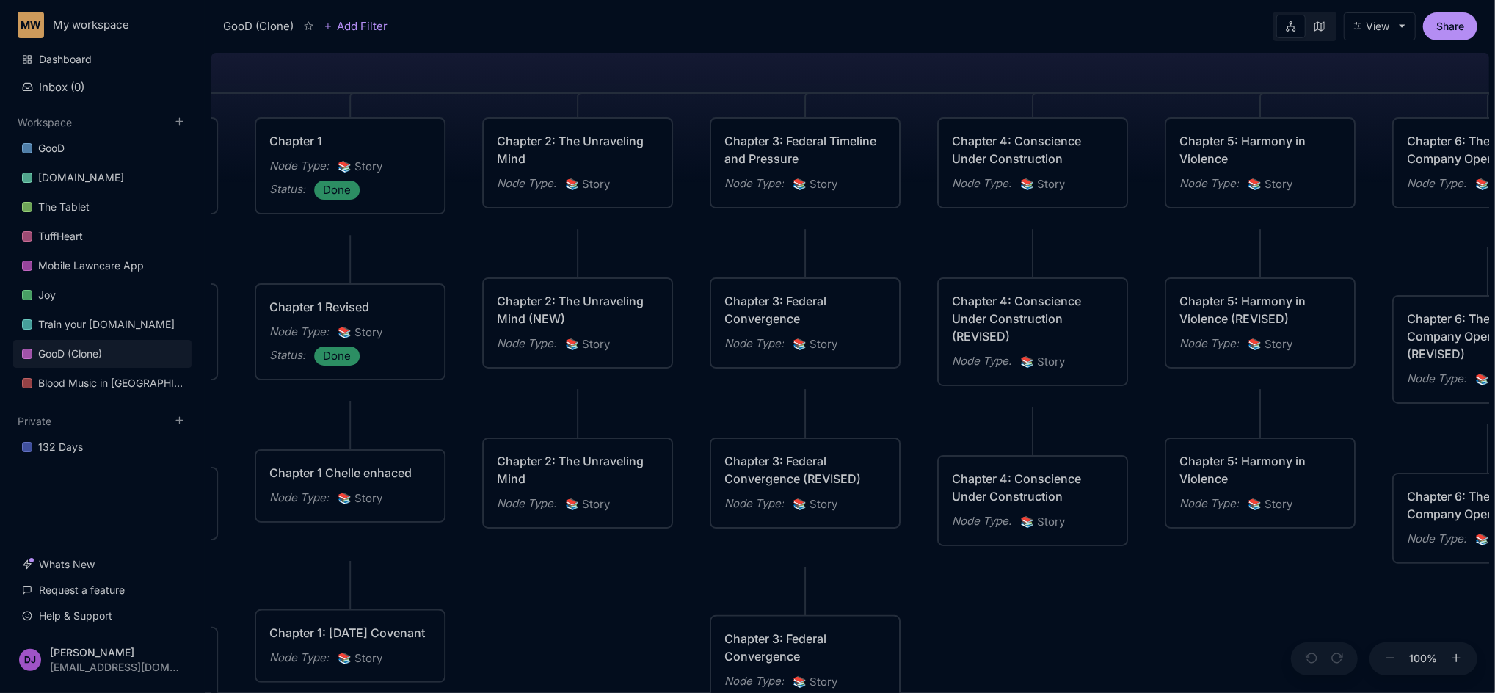
drag, startPoint x: 453, startPoint y: 570, endPoint x: 613, endPoint y: 644, distance: 176.0
click at [613, 644] on div "GooD (Clone) PLOT Node Type : 💎 Epic Status : Done Plot Revised Node Type : 📚 S…" at bounding box center [850, 370] width 1278 height 646
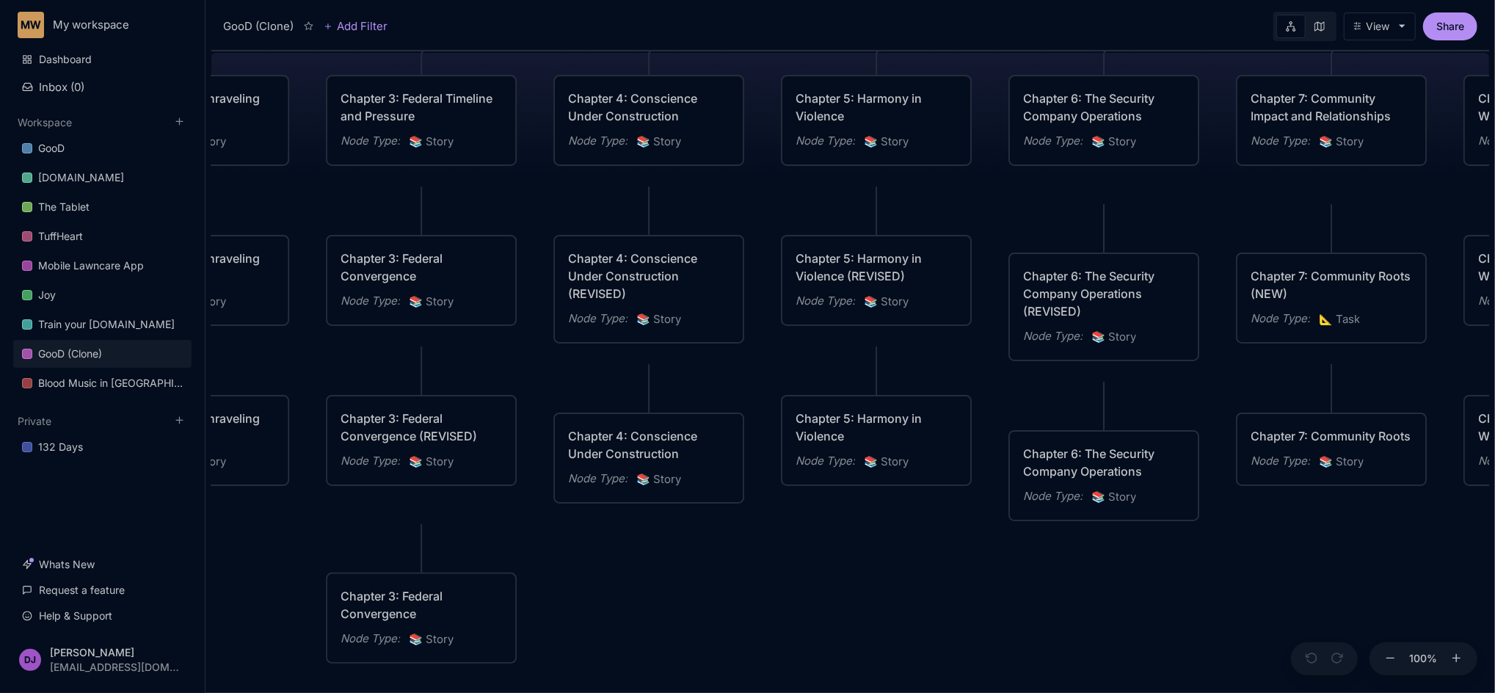
drag, startPoint x: 1074, startPoint y: 670, endPoint x: 583, endPoint y: 620, distance: 492.7
click at [583, 620] on div "GooD (Clone) PLOT Node Type : 💎 Epic Status : Done Plot Revised Node Type : 📚 S…" at bounding box center [850, 370] width 1278 height 646
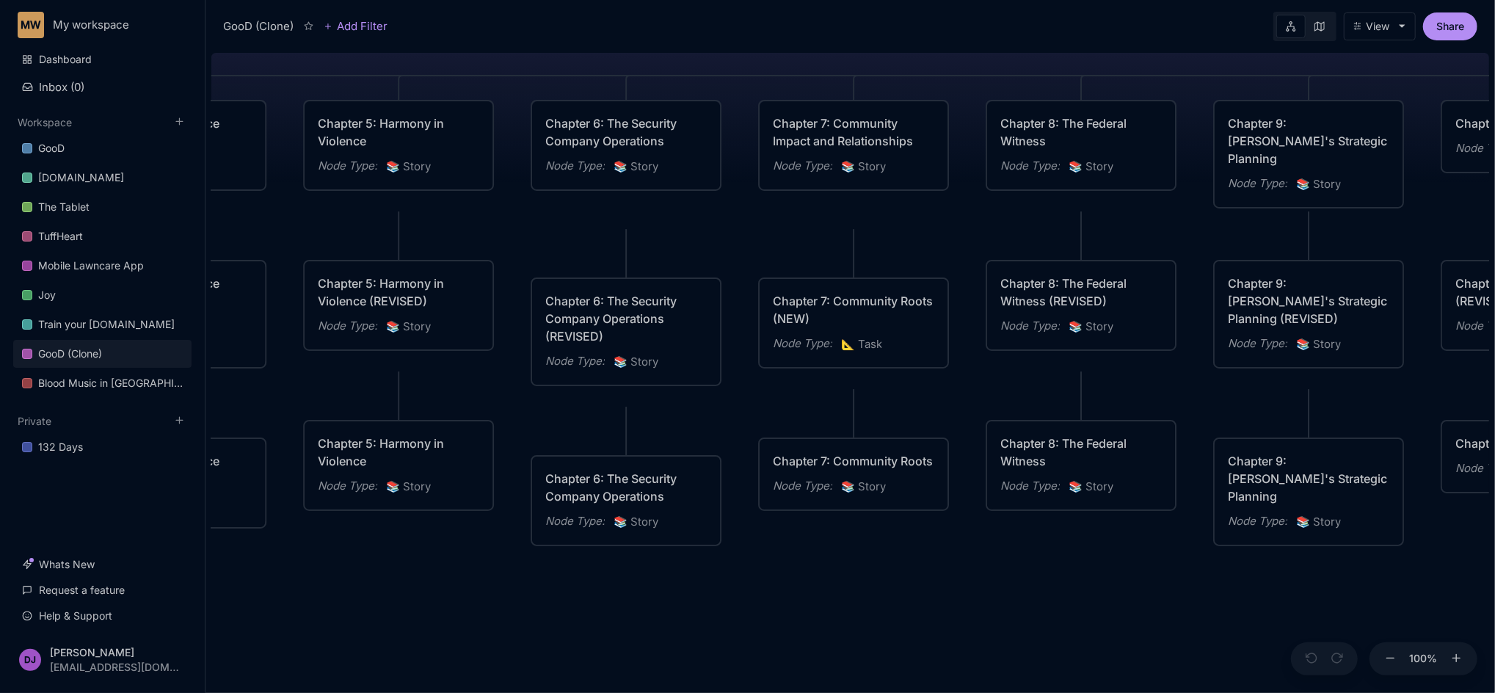
drag, startPoint x: 1170, startPoint y: 616, endPoint x: 799, endPoint y: 649, distance: 372.0
click at [799, 649] on div "GooD (Clone) PLOT Node Type : 💎 Epic Status : Done Plot Revised Node Type : 📚 S…" at bounding box center [850, 370] width 1278 height 646
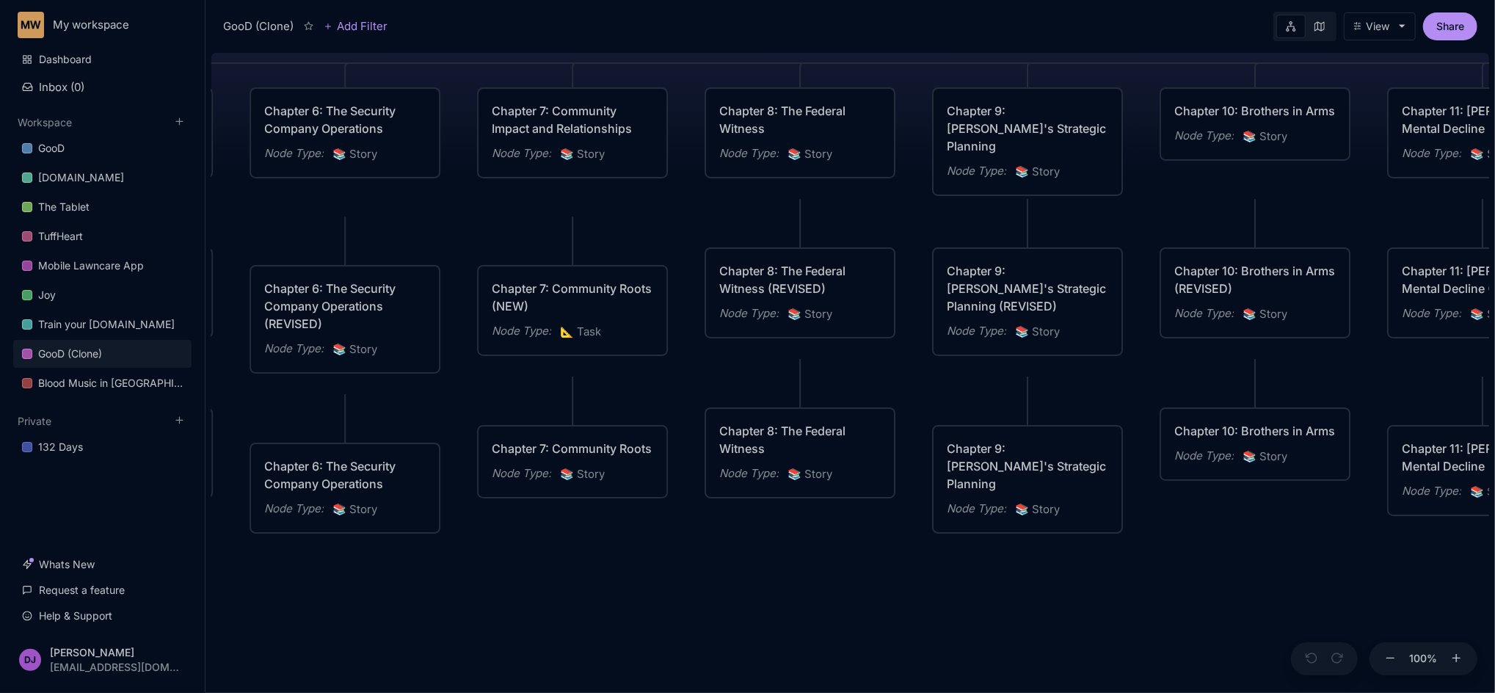
drag, startPoint x: 1221, startPoint y: 572, endPoint x: 935, endPoint y: 559, distance: 286.5
click at [935, 559] on div "GooD (Clone) PLOT Node Type : 💎 Epic Status : Done Plot Revised Node Type : 📚 S…" at bounding box center [850, 370] width 1278 height 646
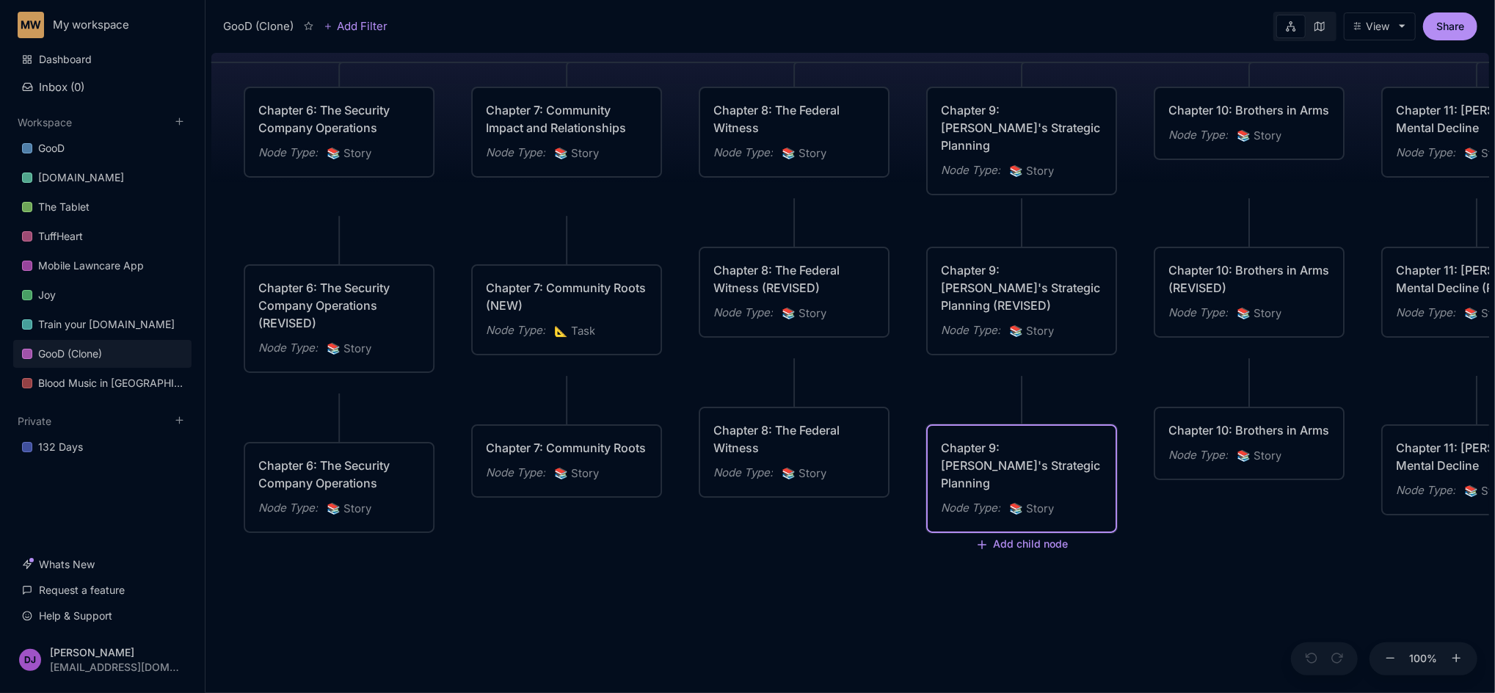
click at [1037, 442] on div "Chapter 9: Max's Strategic Planning Node Type : 📚 Story" at bounding box center [1022, 479] width 188 height 106
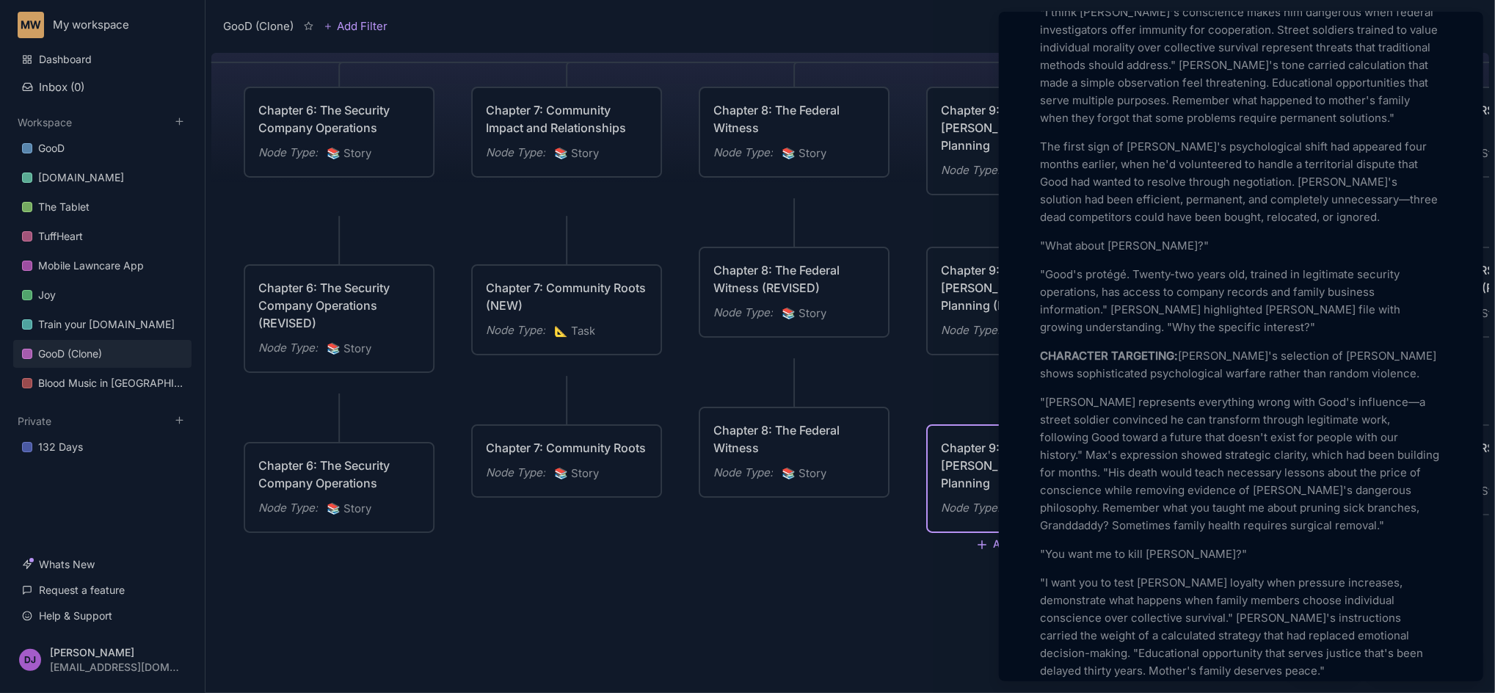
scroll to position [1213, 0]
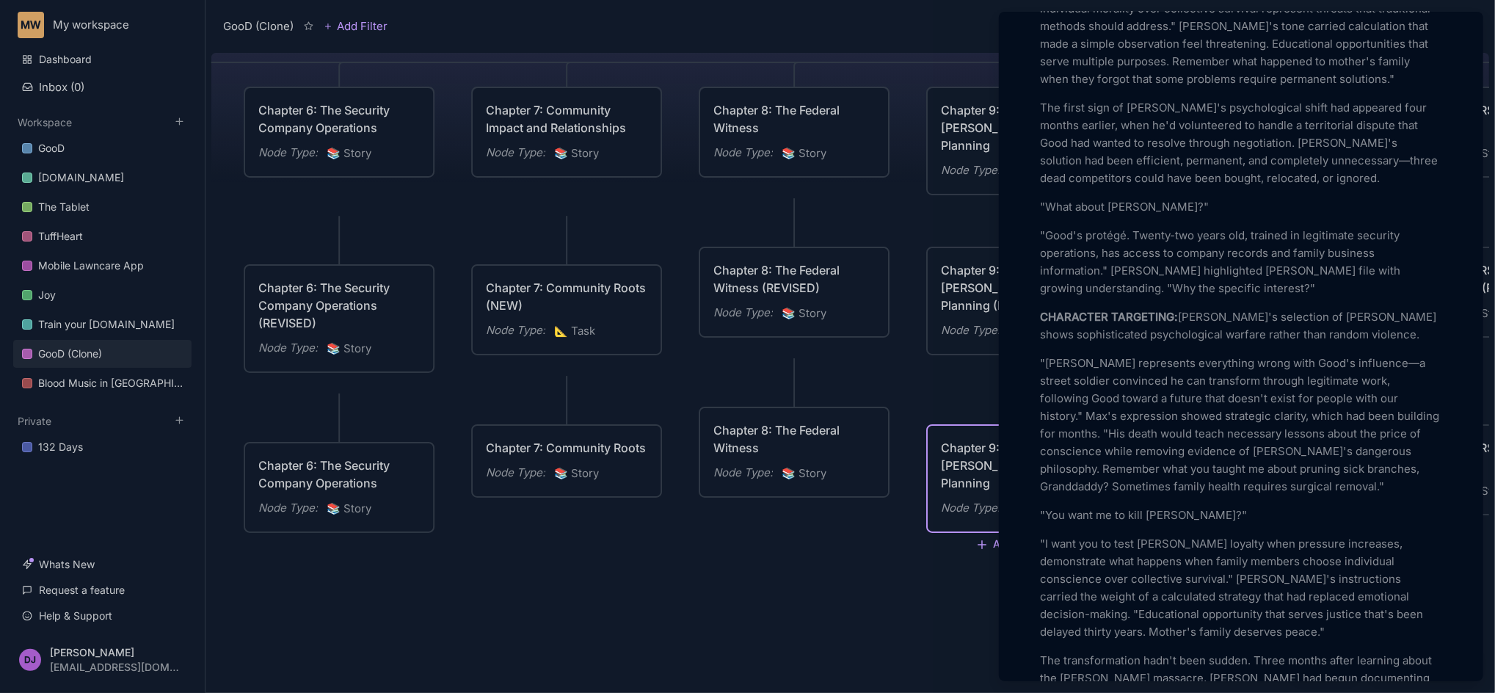
click at [971, 302] on div at bounding box center [747, 346] width 1495 height 693
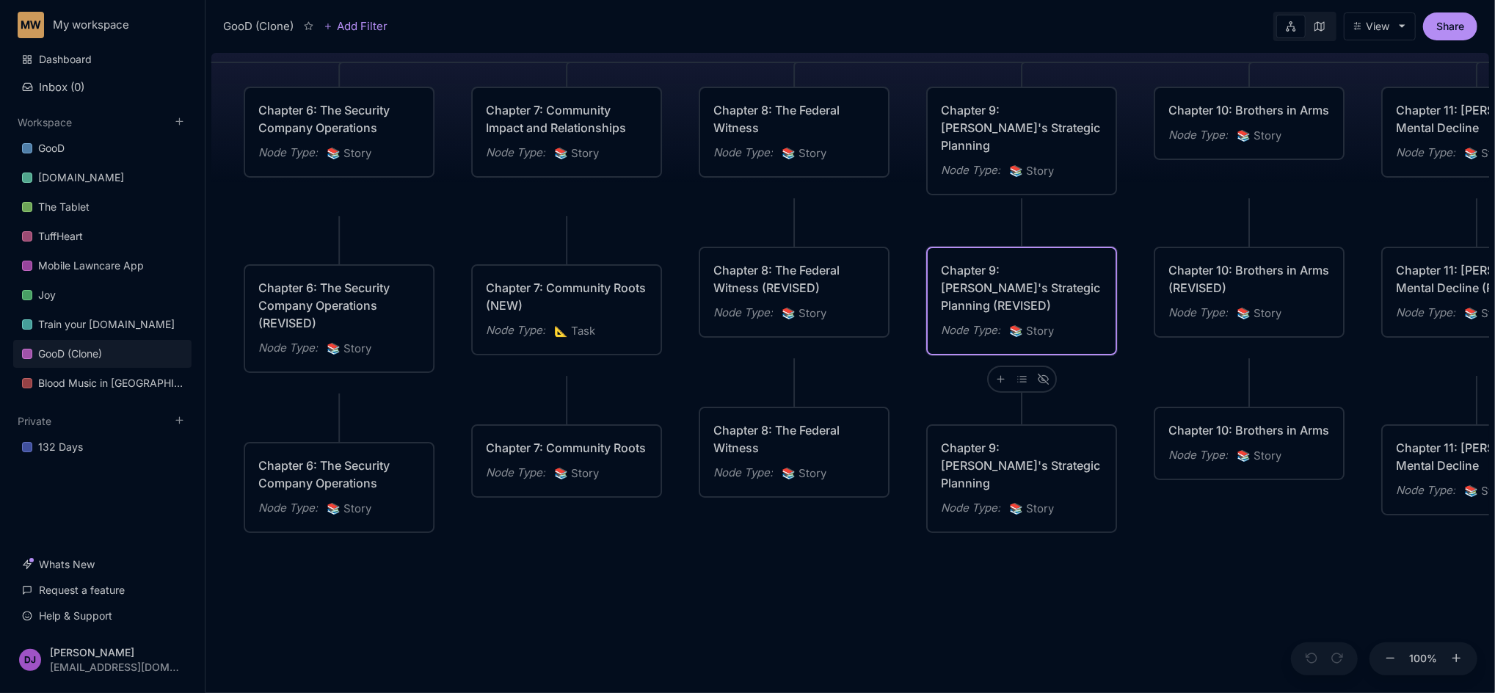
click at [971, 302] on div "Chapter 9: Max's Strategic Planning (REVISED)" at bounding box center [1021, 287] width 161 height 53
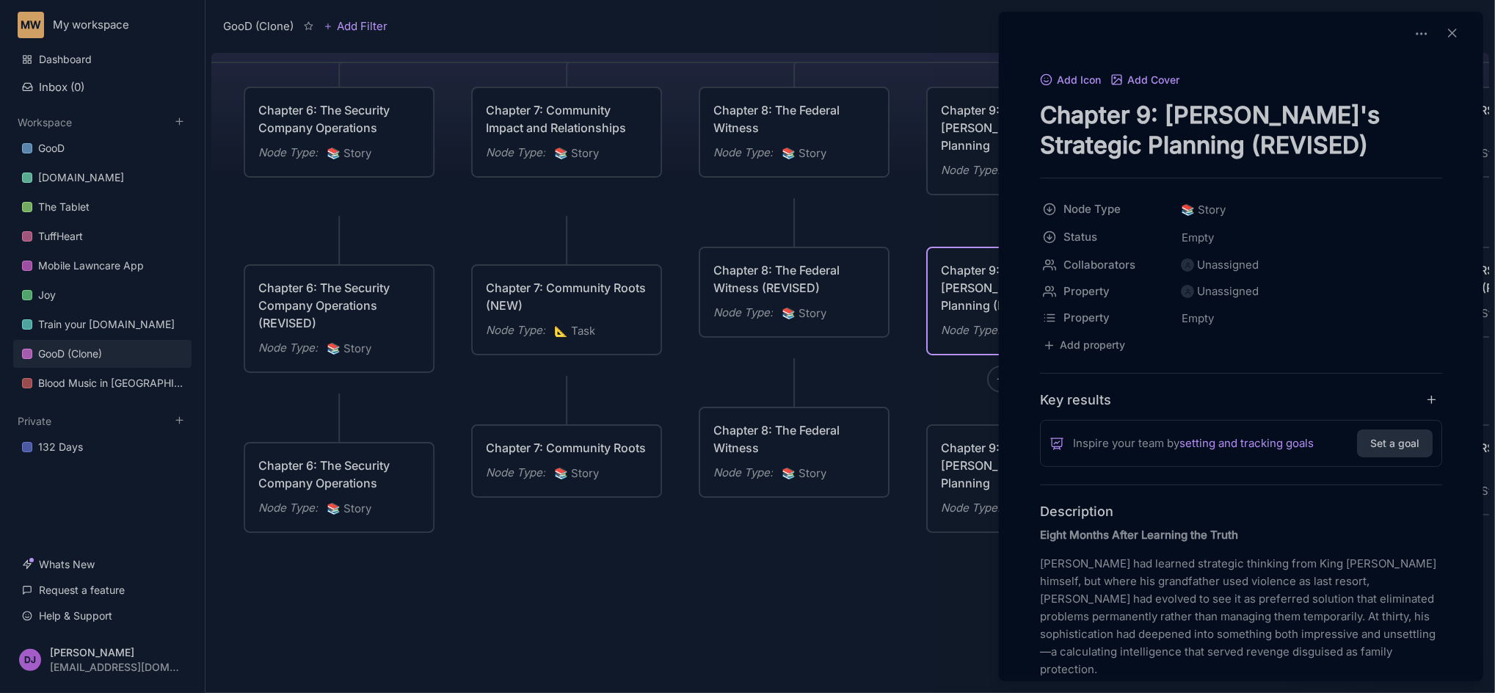
click at [743, 571] on div at bounding box center [747, 346] width 1495 height 693
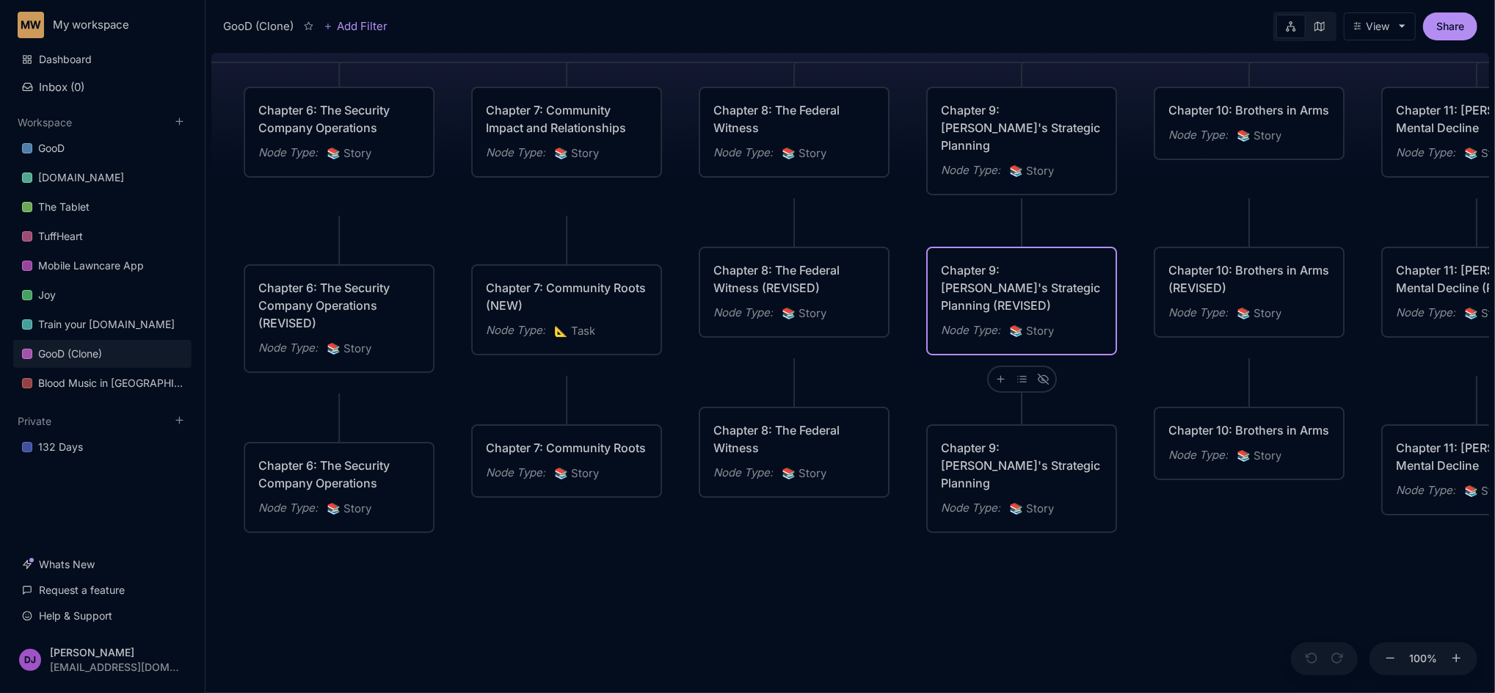
drag, startPoint x: 1099, startPoint y: 616, endPoint x: 981, endPoint y: 601, distance: 119.1
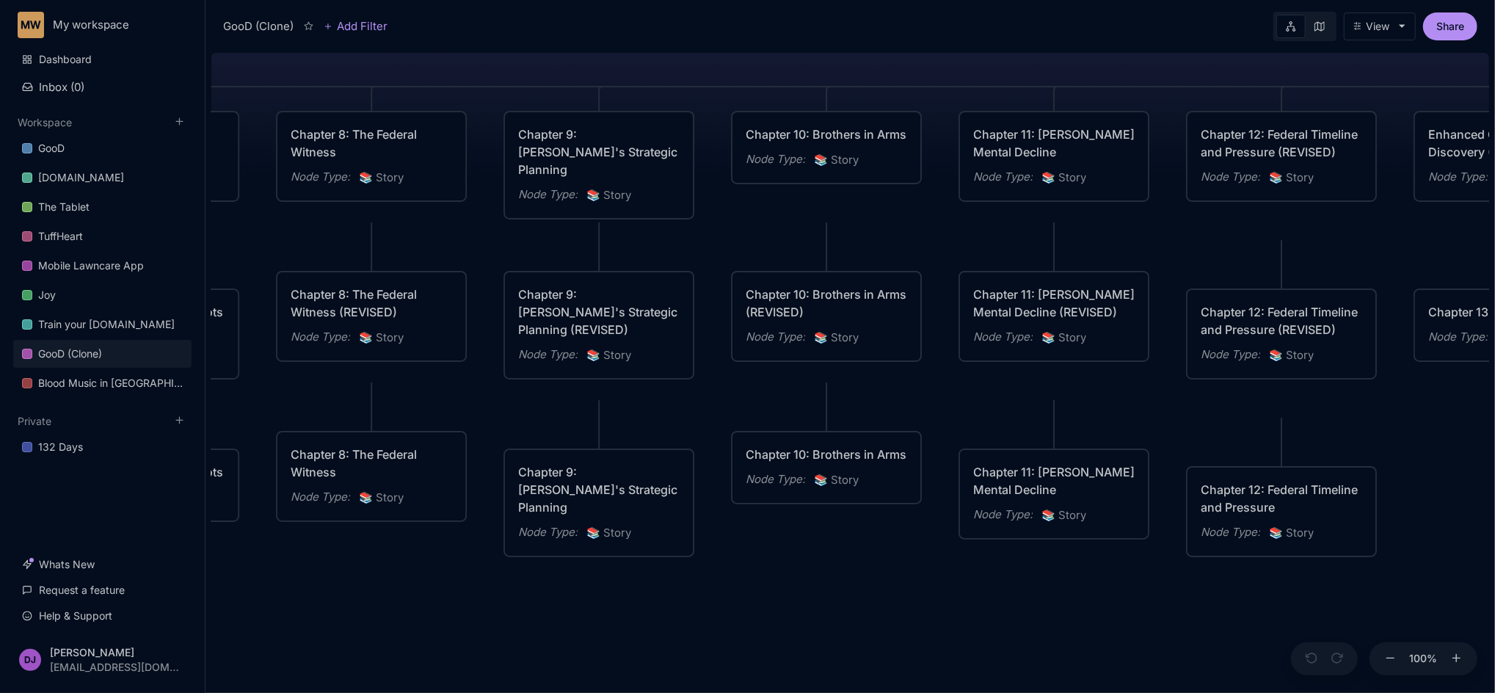
drag, startPoint x: 981, startPoint y: 601, endPoint x: 543, endPoint y: 623, distance: 438.6
click at [543, 623] on div "GooD (Clone) PLOT Node Type : 💎 Epic Status : Done Plot Revised Node Type : 📚 S…" at bounding box center [850, 370] width 1278 height 646
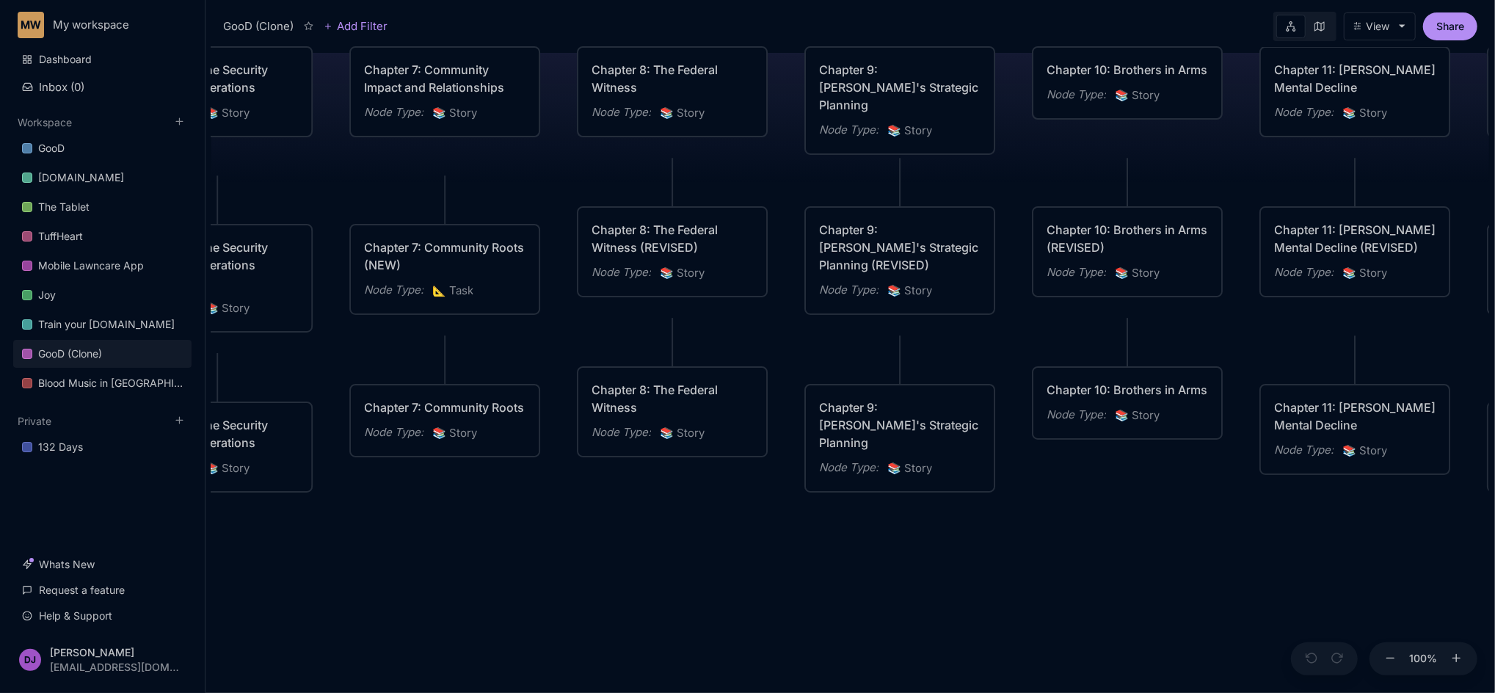
drag, startPoint x: 1003, startPoint y: 636, endPoint x: 1318, endPoint y: 572, distance: 321.2
click at [1318, 572] on div "GooD (Clone) PLOT Node Type : 💎 Epic Status : Done Plot Revised Node Type : 📚 S…" at bounding box center [850, 370] width 1278 height 646
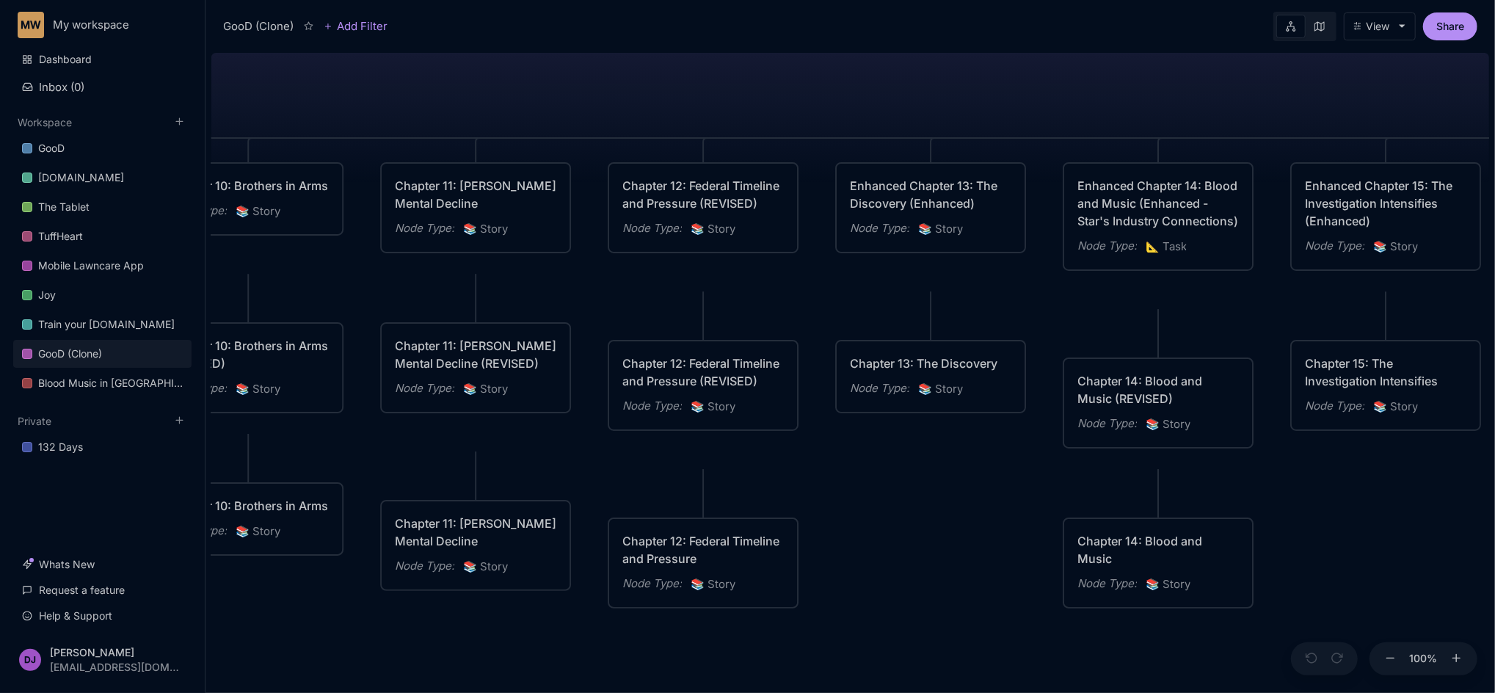
drag, startPoint x: 1318, startPoint y: 572, endPoint x: 439, endPoint y: 688, distance: 886.7
click at [439, 688] on div "GooD (Clone) PLOT Node Type : 💎 Epic Status : Done Plot Revised Node Type : 📚 S…" at bounding box center [850, 370] width 1278 height 646
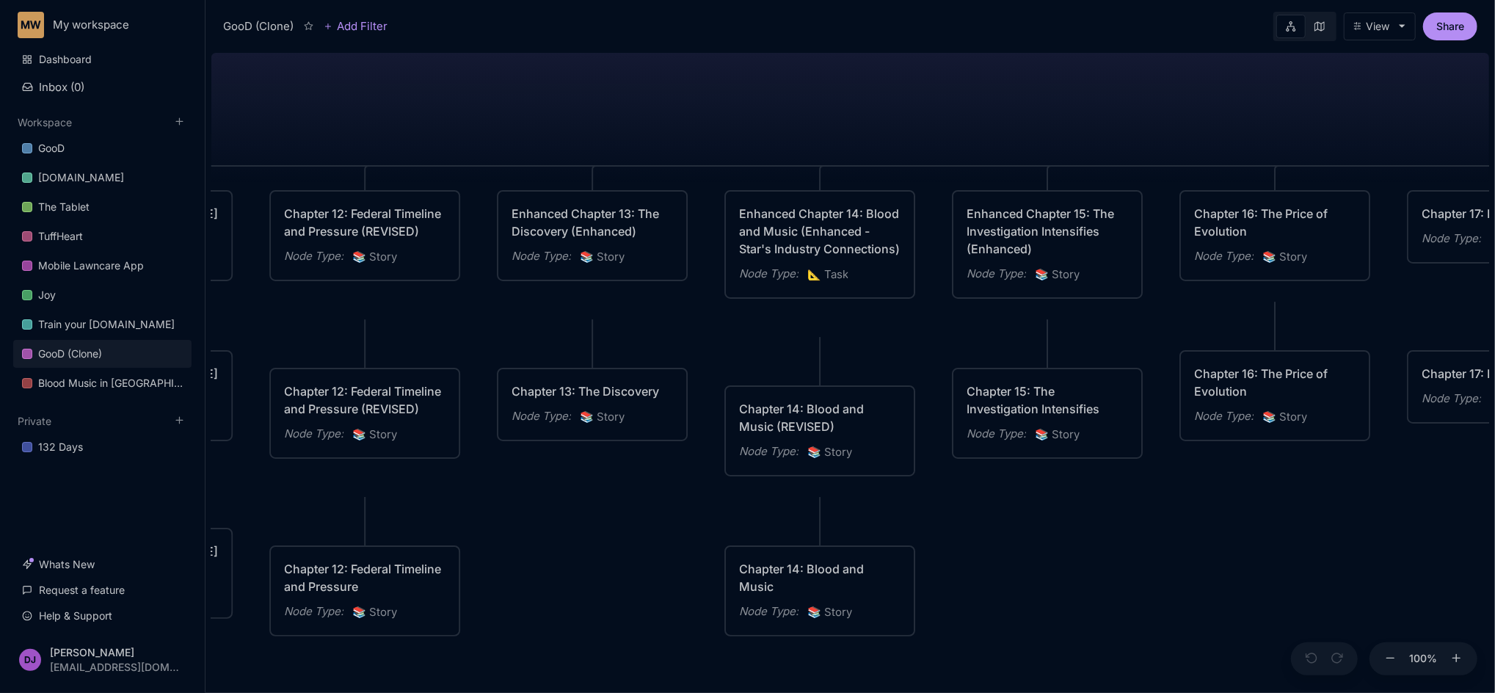
drag, startPoint x: 897, startPoint y: 585, endPoint x: 544, endPoint y: 613, distance: 354.1
click at [544, 613] on div "GooD (Clone) PLOT Node Type : 💎 Epic Status : Done Plot Revised Node Type : 📚 S…" at bounding box center [850, 370] width 1278 height 646
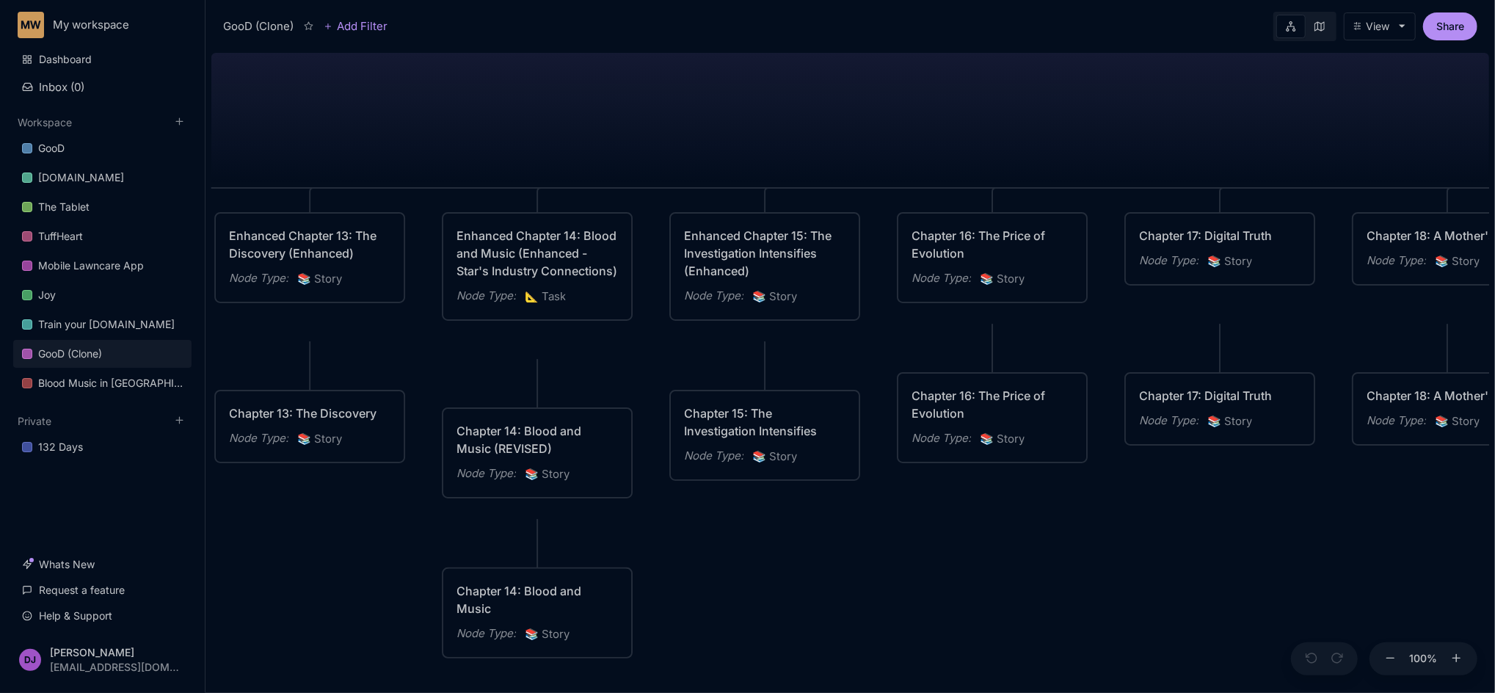
drag, startPoint x: 1158, startPoint y: 564, endPoint x: 890, endPoint y: 586, distance: 268.7
click at [890, 586] on div "GooD (Clone) PLOT Node Type : 💎 Epic Status : Done Plot Revised Node Type : 📚 S…" at bounding box center [850, 370] width 1278 height 646
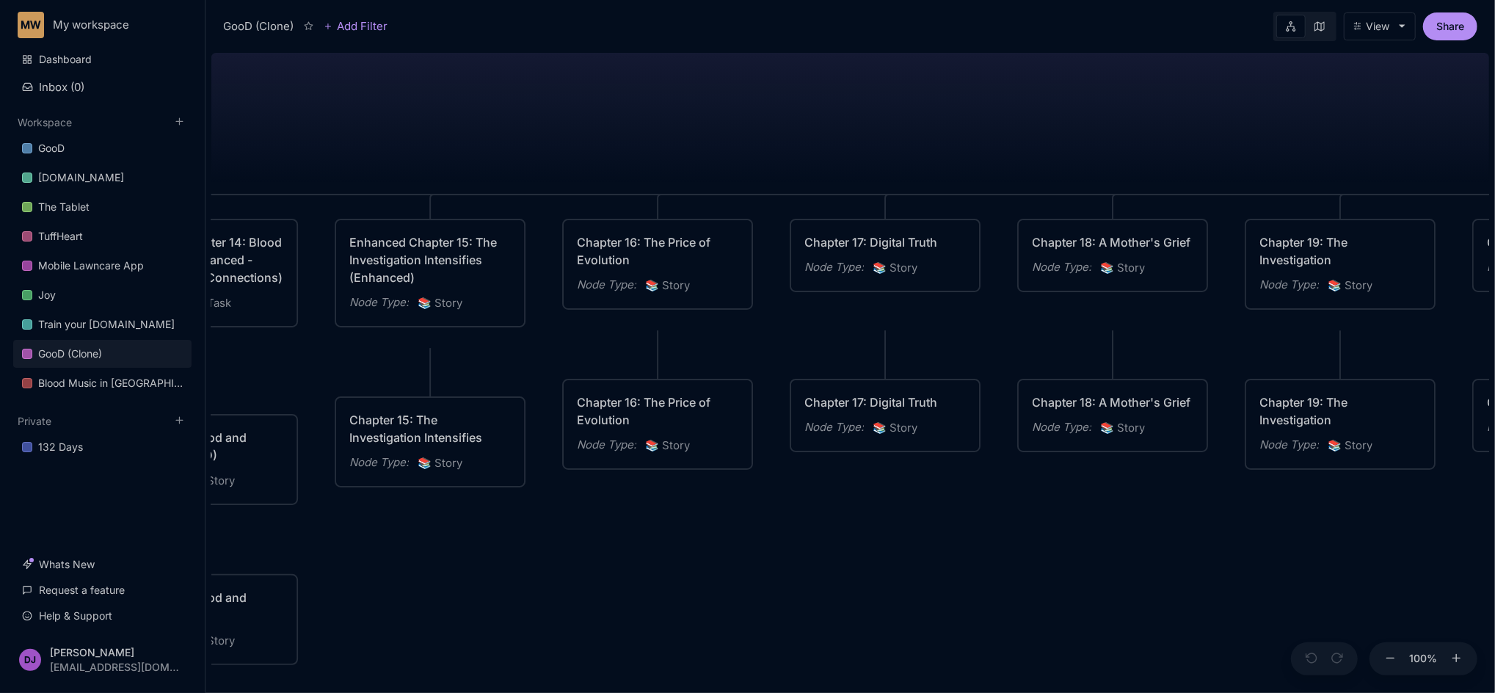
drag, startPoint x: 1264, startPoint y: 539, endPoint x: 930, endPoint y: 545, distance: 334.7
click at [930, 545] on div "GooD (Clone) PLOT Node Type : 💎 Epic Status : Done Plot Revised Node Type : 📚 S…" at bounding box center [850, 370] width 1278 height 646
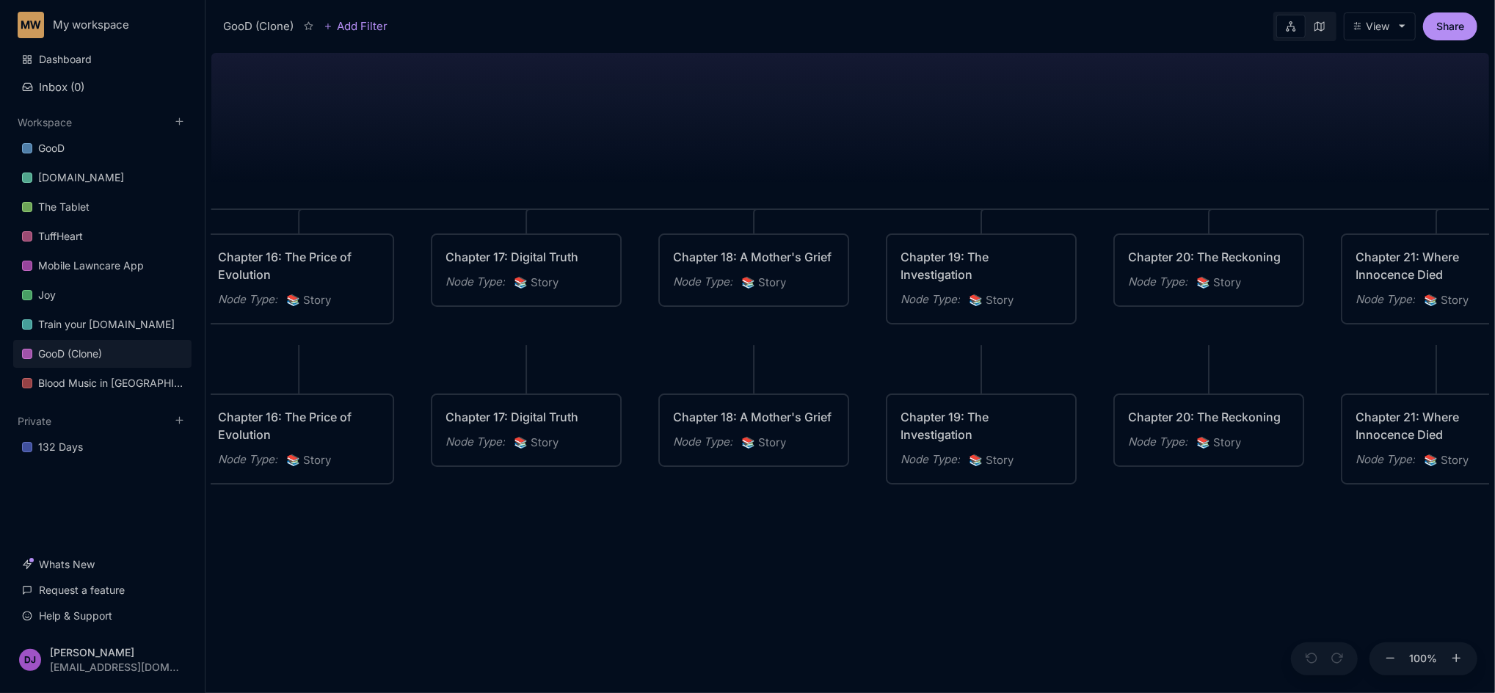
drag, startPoint x: 1238, startPoint y: 559, endPoint x: 879, endPoint y: 574, distance: 359.1
click at [879, 574] on div "GooD (Clone) PLOT Node Type : 💎 Epic Status : Done Plot Revised Node Type : 📚 S…" at bounding box center [850, 370] width 1278 height 646
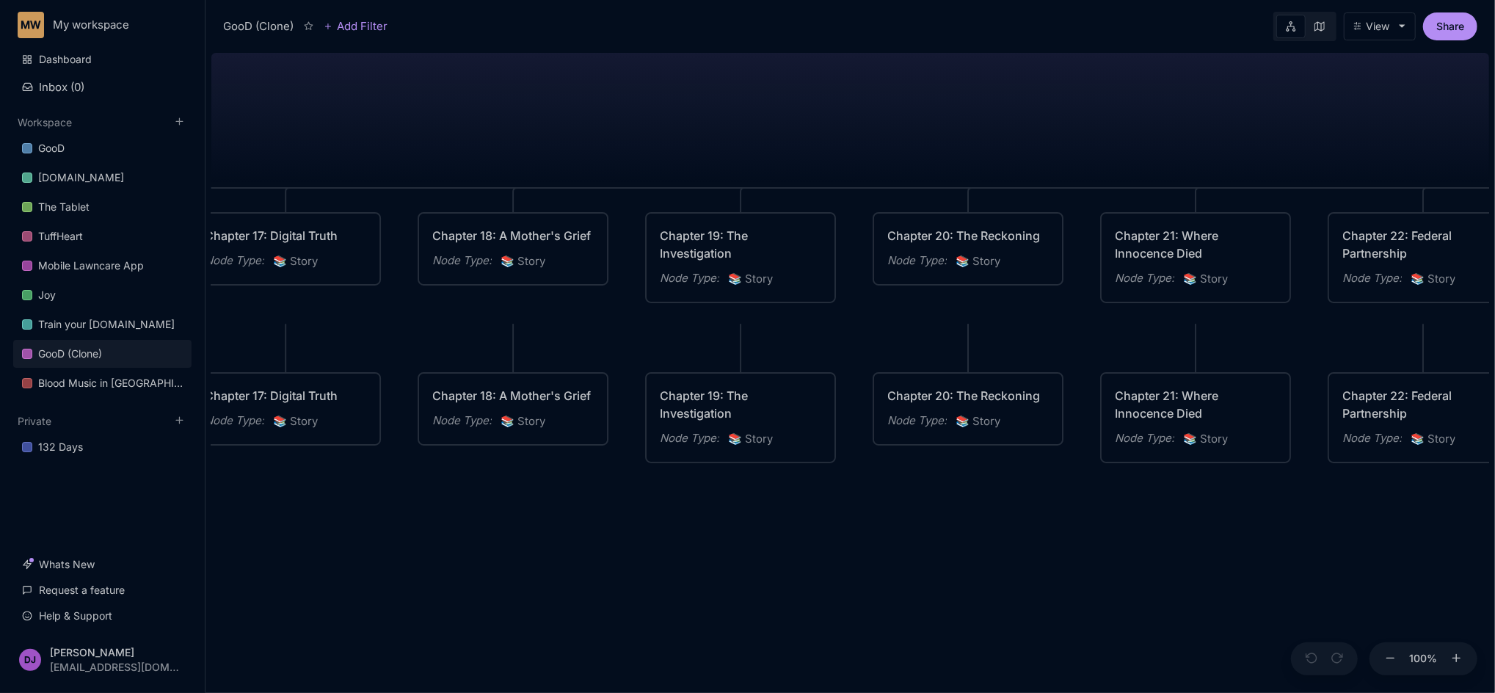
drag, startPoint x: 1209, startPoint y: 580, endPoint x: 870, endPoint y: 554, distance: 340.0
click at [870, 554] on div "GooD (Clone) PLOT Node Type : 💎 Epic Status : Done Plot Revised Node Type : 📚 S…" at bounding box center [850, 370] width 1278 height 646
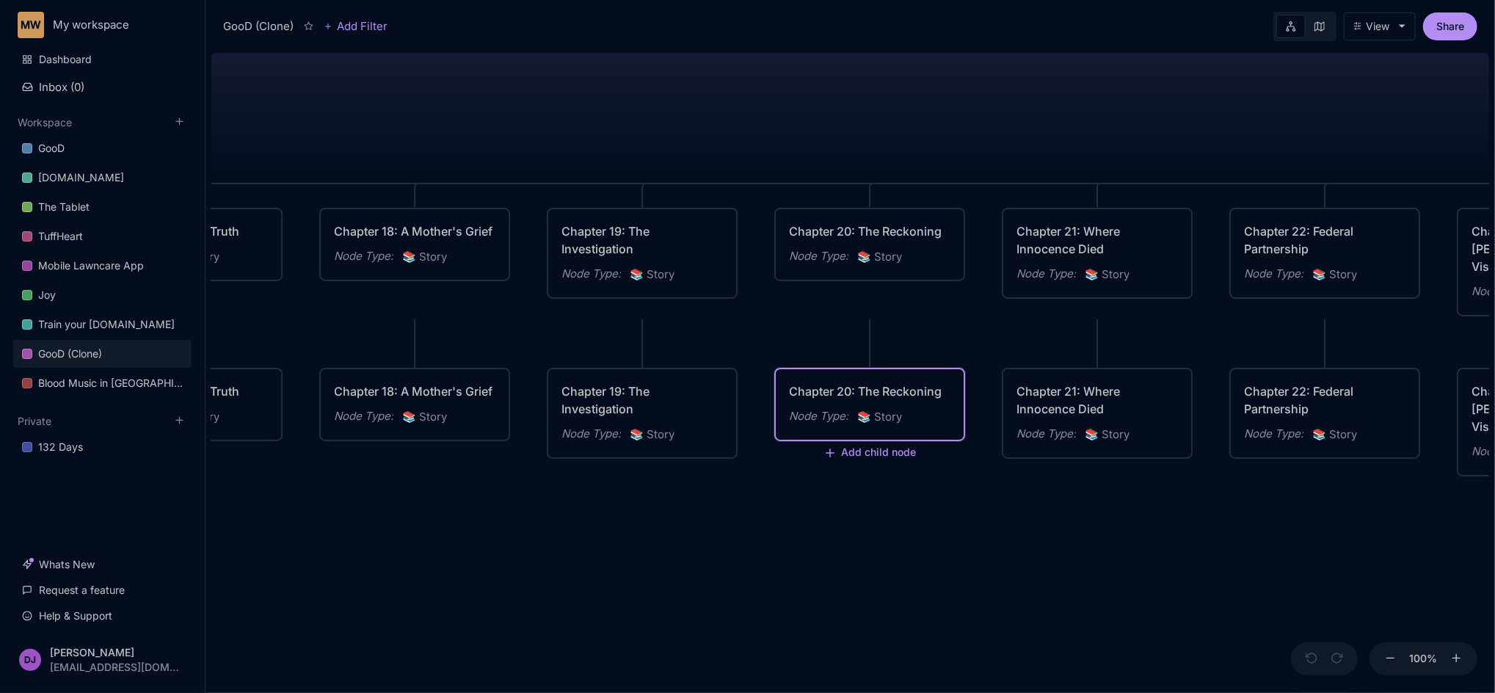
click at [875, 400] on div "Chapter 20: The Reckoning" at bounding box center [869, 391] width 161 height 18
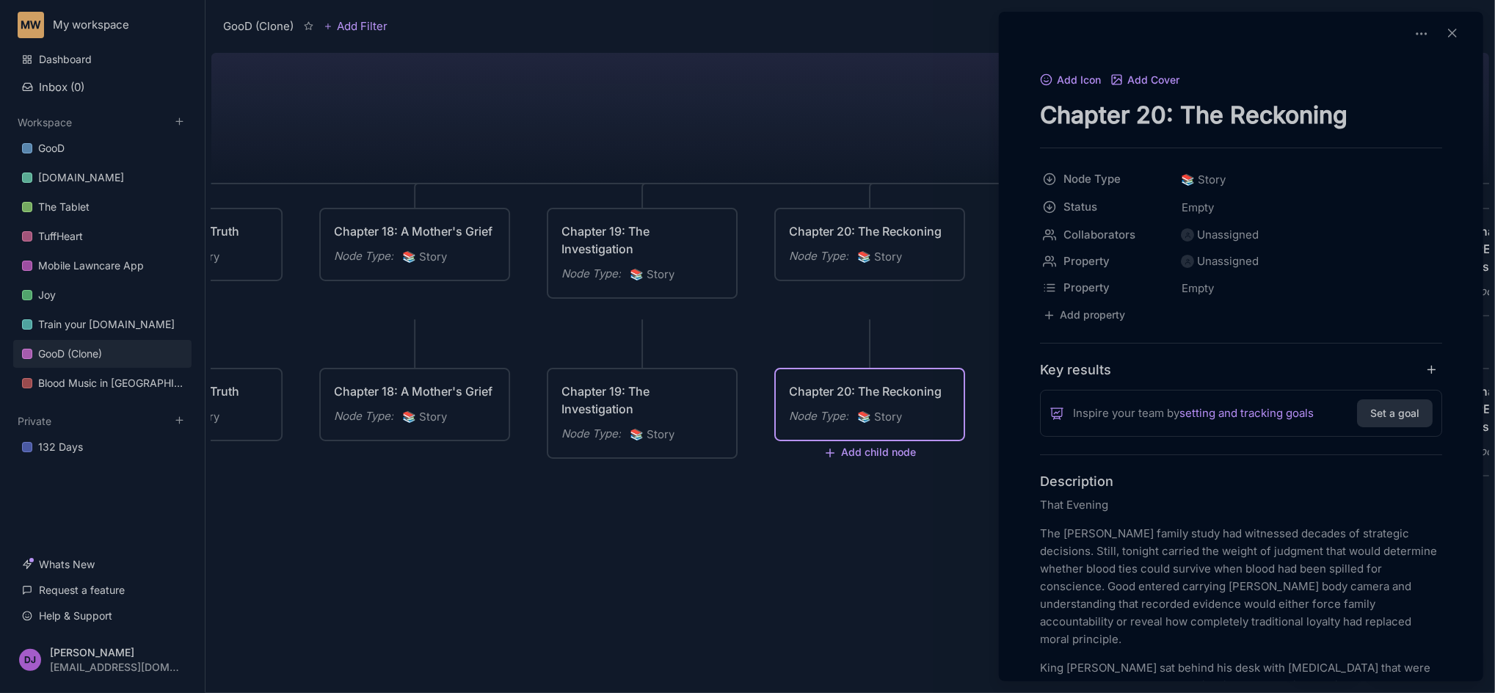
click at [916, 519] on div at bounding box center [747, 346] width 1495 height 693
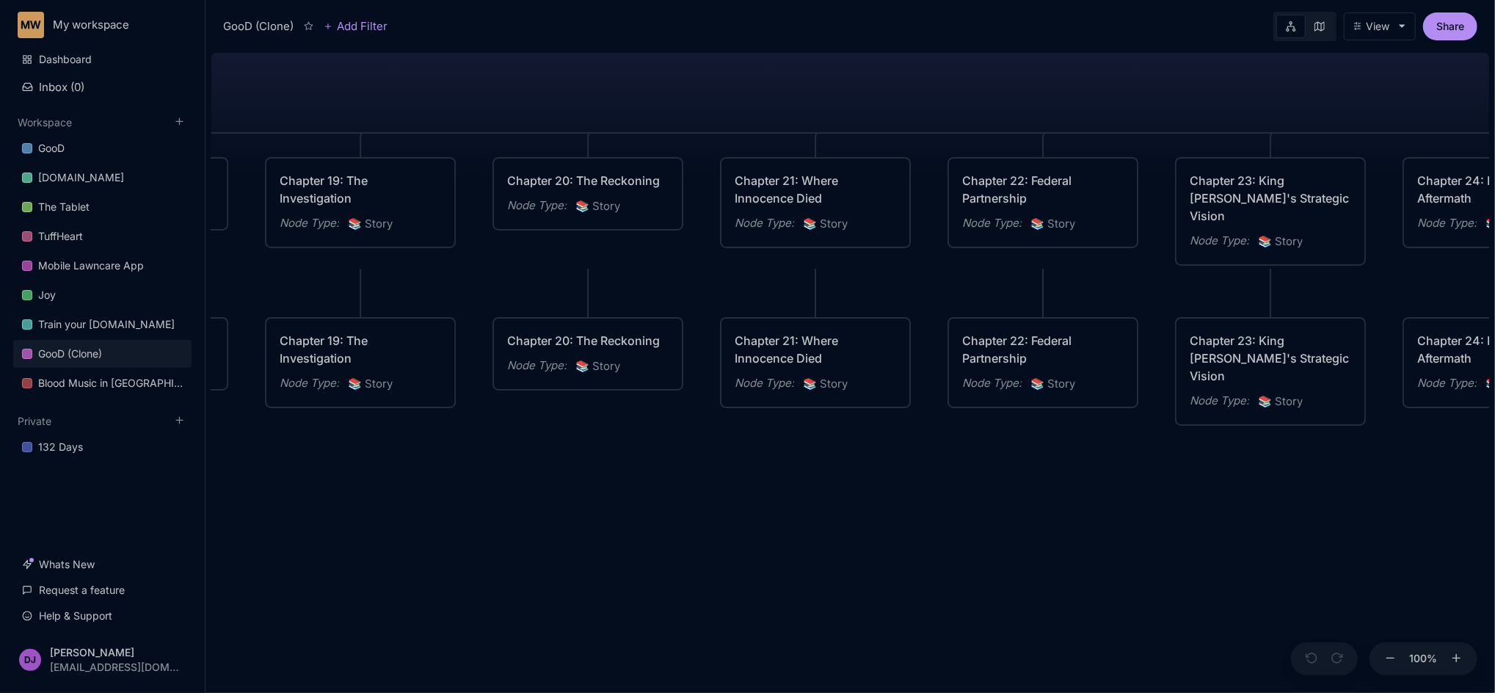
drag, startPoint x: 1151, startPoint y: 541, endPoint x: 869, endPoint y: 490, distance: 286.3
click at [869, 490] on div "GooD (Clone) PLOT Node Type : 💎 Epic Status : Done Plot Revised Node Type : 📚 S…" at bounding box center [850, 370] width 1278 height 646
click at [837, 384] on div "📚 Story" at bounding box center [825, 383] width 45 height 19
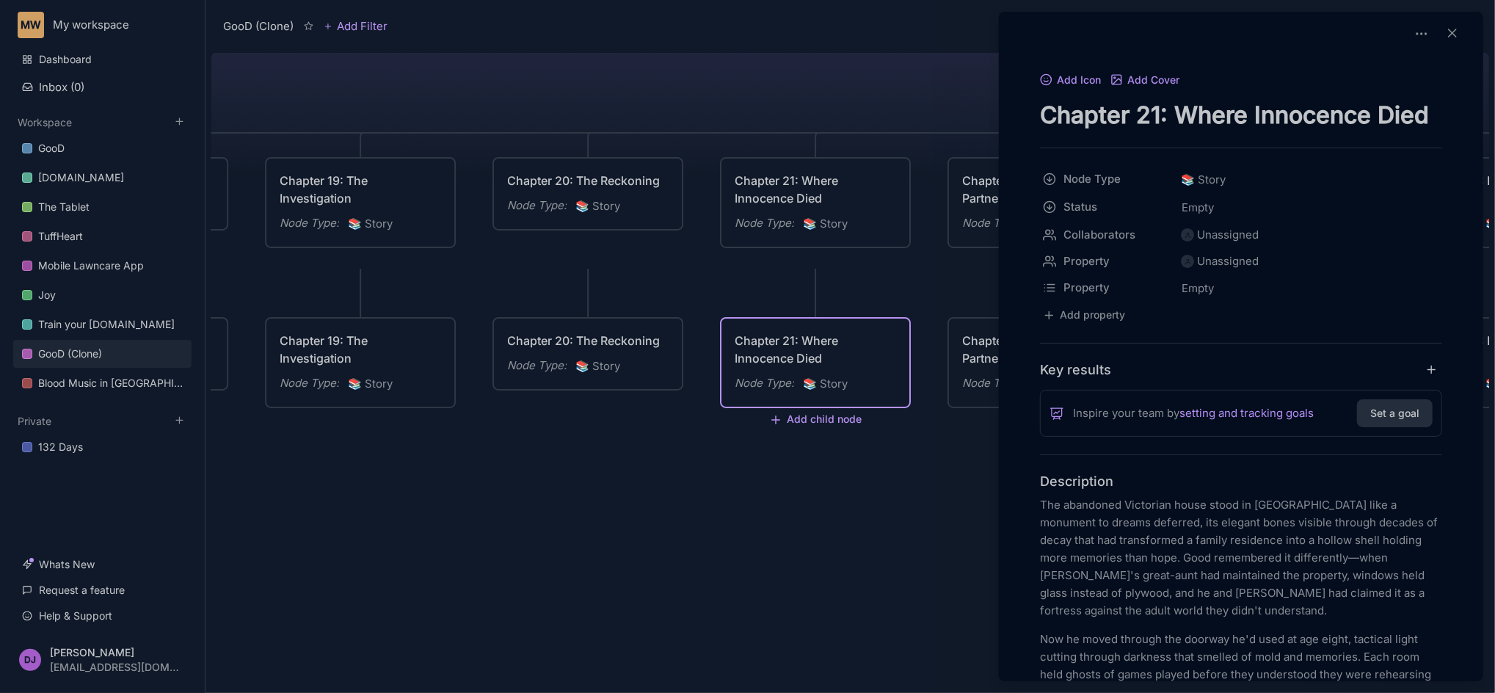
drag, startPoint x: 897, startPoint y: 556, endPoint x: 891, endPoint y: 535, distance: 22.3
click at [891, 535] on div at bounding box center [747, 346] width 1495 height 693
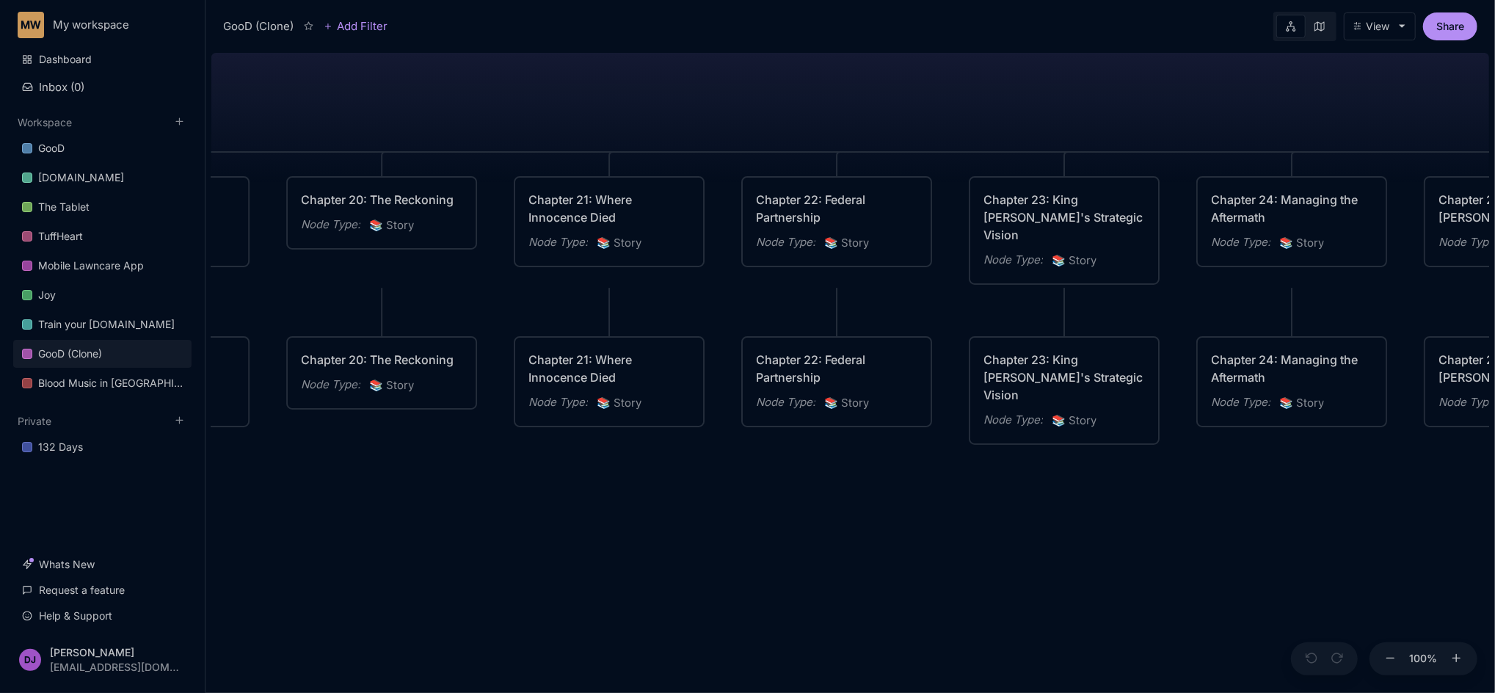
drag, startPoint x: 1118, startPoint y: 521, endPoint x: 893, endPoint y: 540, distance: 226.1
click at [893, 540] on div "GooD (Clone) PLOT Node Type : 💎 Epic Status : Done Plot Revised Node Type : 📚 S…" at bounding box center [850, 370] width 1278 height 646
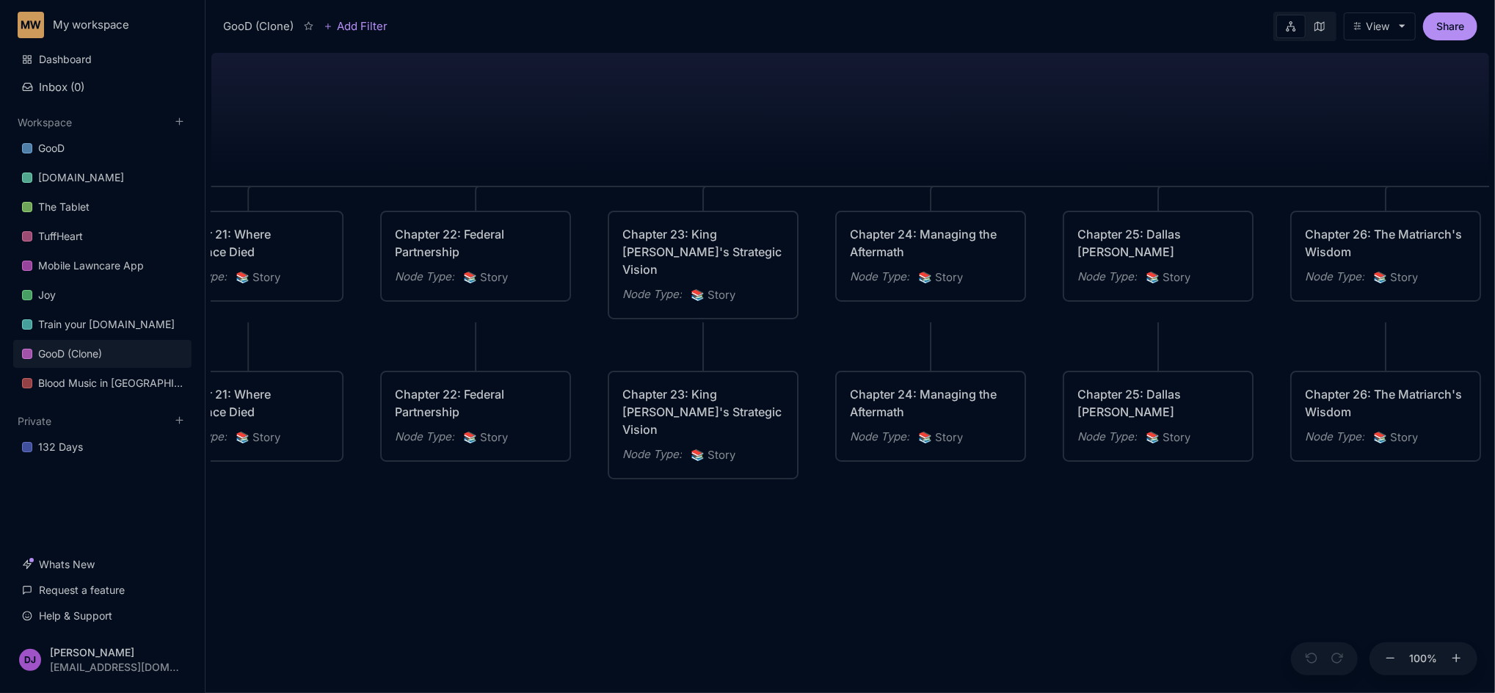
drag, startPoint x: 1260, startPoint y: 546, endPoint x: 919, endPoint y: 580, distance: 343.0
click at [919, 580] on div "GooD (Clone) PLOT Node Type : 💎 Epic Status : Done Plot Revised Node Type : 📚 S…" at bounding box center [850, 370] width 1278 height 646
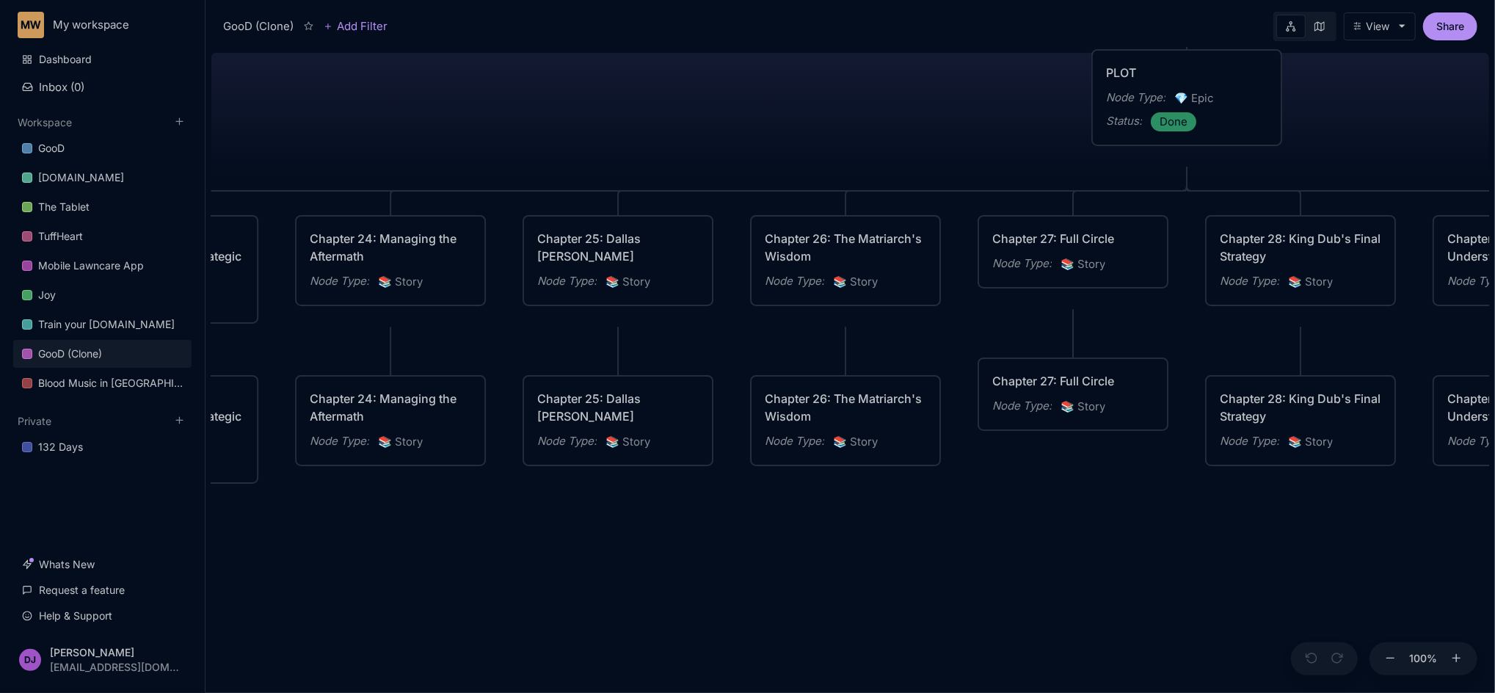
drag, startPoint x: 1270, startPoint y: 566, endPoint x: 730, endPoint y: 570, distance: 540.1
click at [730, 570] on div "GooD (Clone) PLOT Node Type : 💎 Epic Status : Done Plot Revised Node Type : 📚 S…" at bounding box center [850, 370] width 1278 height 646
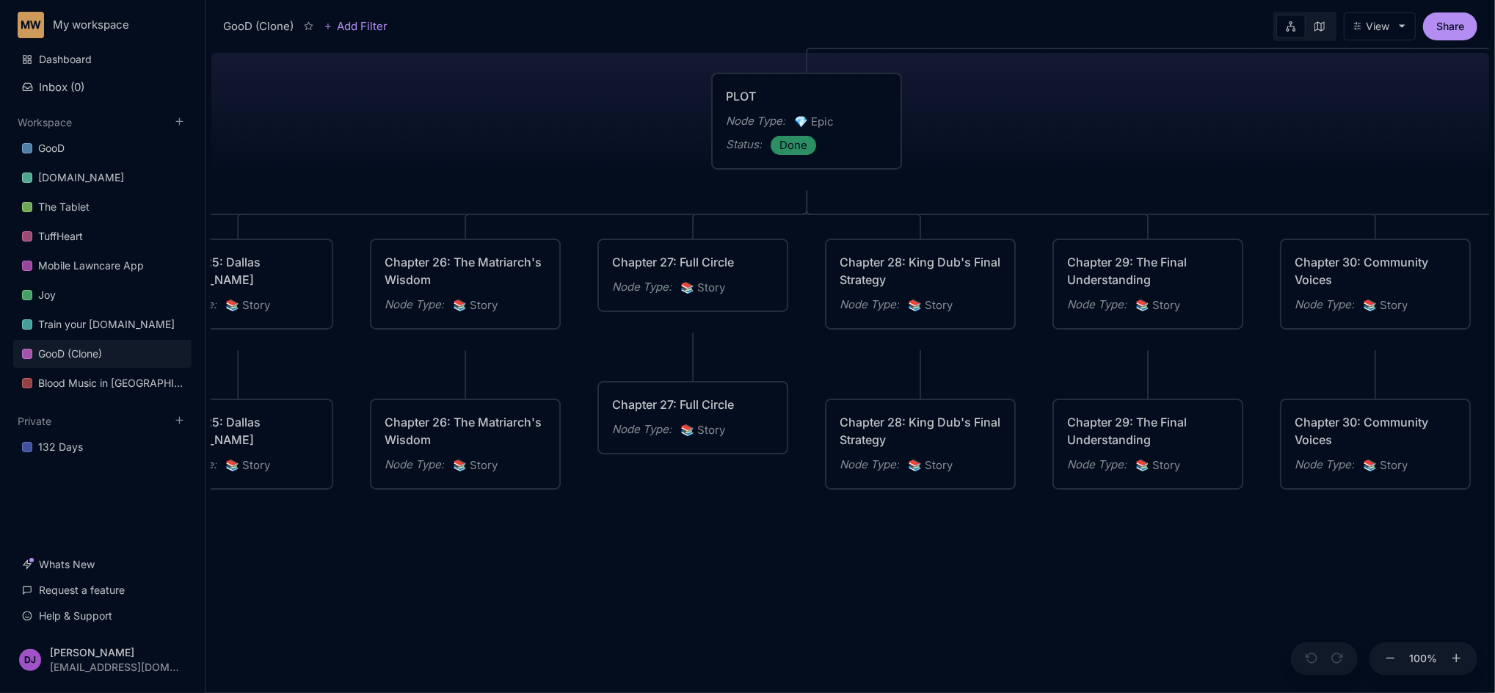
drag, startPoint x: 1146, startPoint y: 574, endPoint x: 766, endPoint y: 597, distance: 380.8
click at [766, 597] on div "GooD (Clone) PLOT Node Type : 💎 Epic Status : Done Plot Revised Node Type : 📚 S…" at bounding box center [850, 370] width 1278 height 646
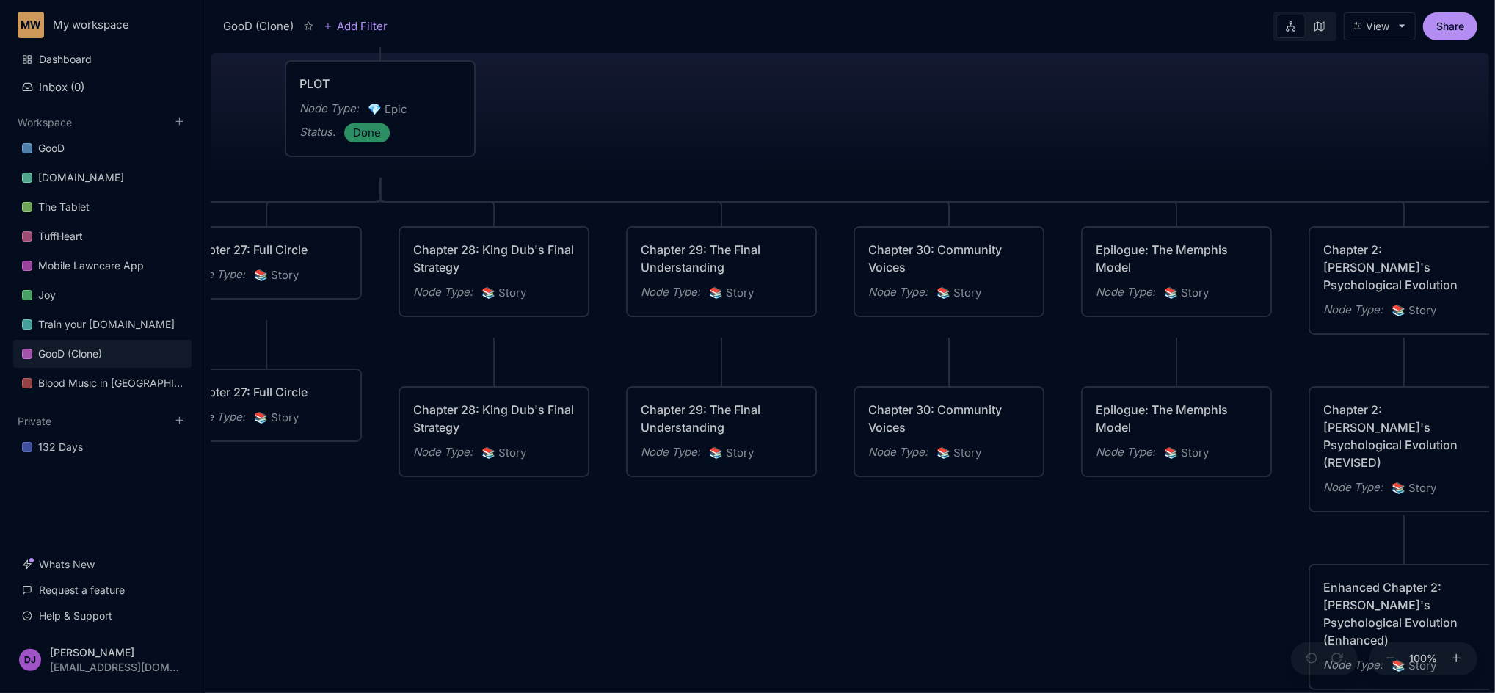
drag, startPoint x: 1188, startPoint y: 593, endPoint x: 762, endPoint y: 580, distance: 426.5
click at [762, 580] on div "GooD (Clone) PLOT Node Type : 💎 Epic Status : Done Plot Revised Node Type : 📚 S…" at bounding box center [850, 370] width 1278 height 646
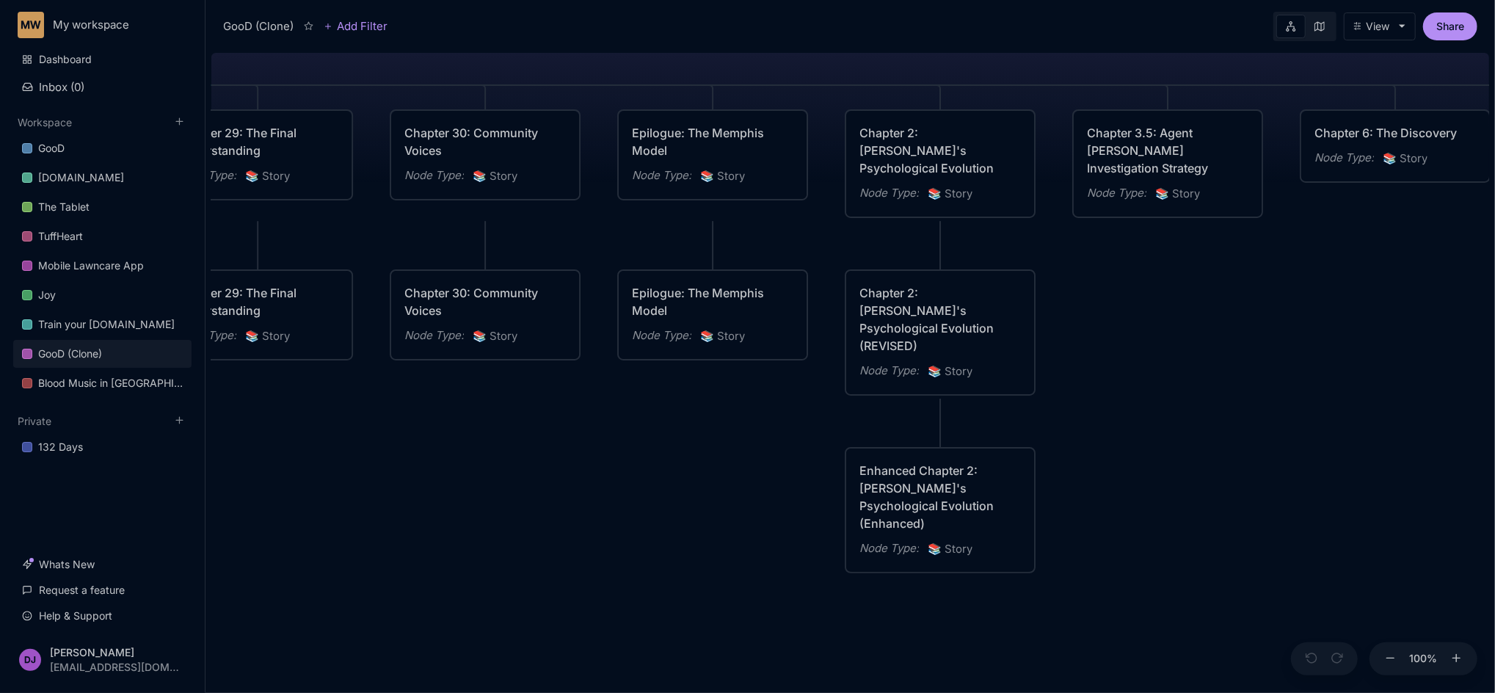
drag, startPoint x: 1107, startPoint y: 589, endPoint x: 643, endPoint y: 472, distance: 478.2
click at [643, 472] on div "GooD (Clone) PLOT Node Type : 💎 Epic Status : Done Plot Revised Node Type : 📚 S…" at bounding box center [850, 370] width 1278 height 646
click at [940, 487] on div "Enhanced Chapter 2: Max's Psychological Evolution (Enhanced)" at bounding box center [939, 497] width 161 height 70
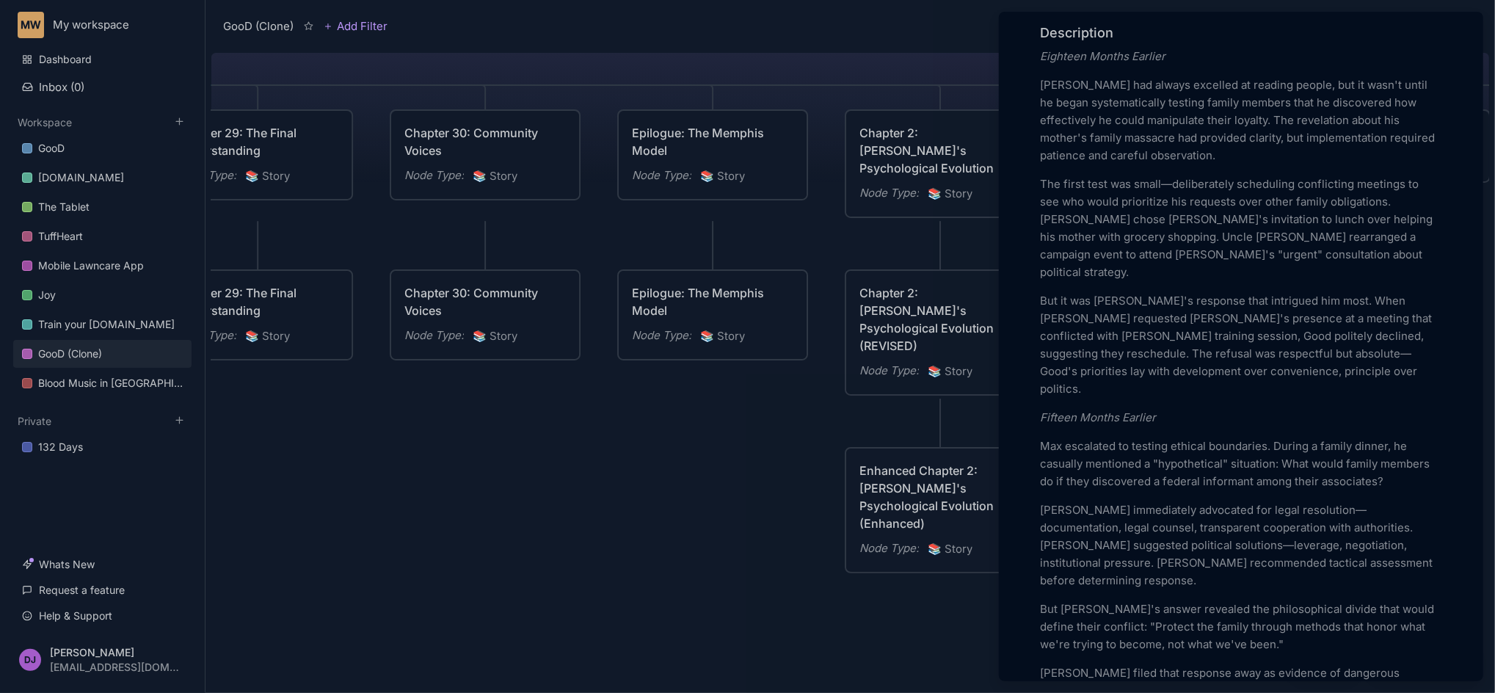
scroll to position [470, 0]
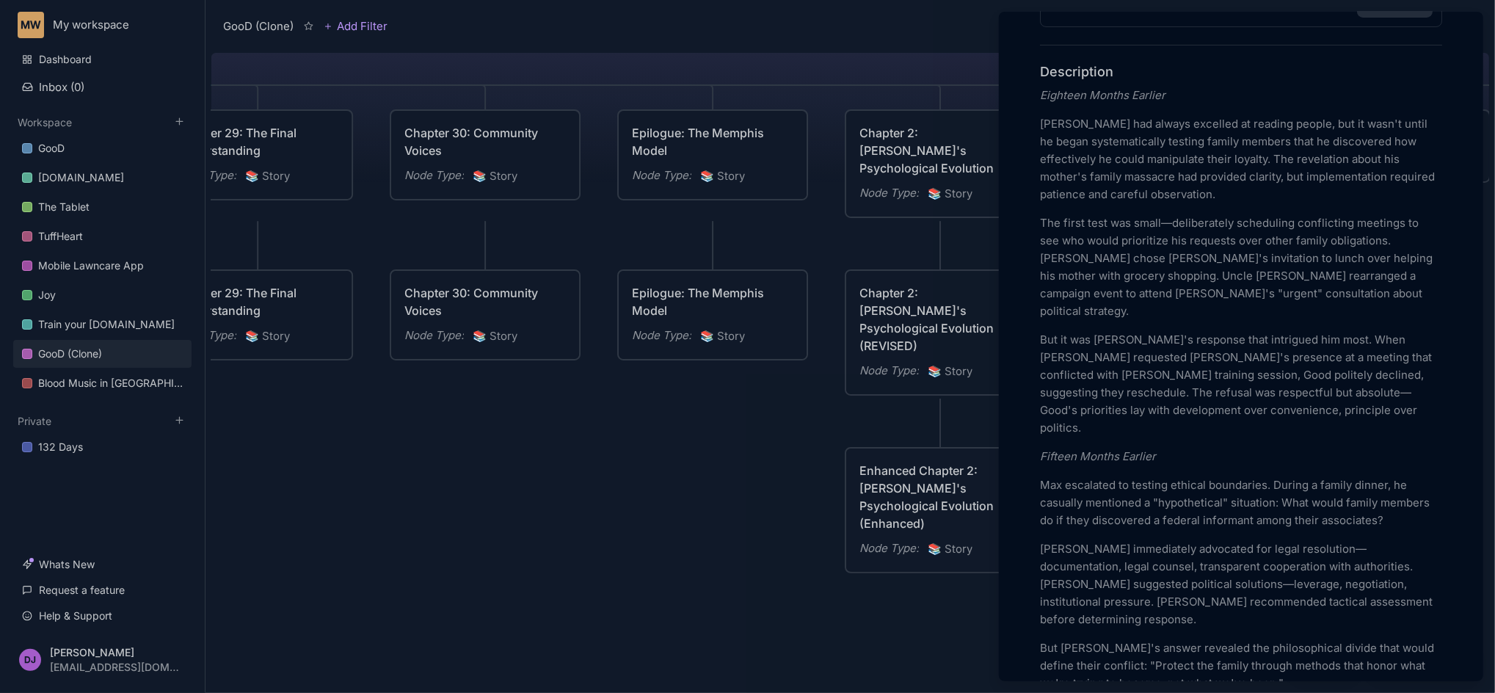
drag, startPoint x: 366, startPoint y: 531, endPoint x: 620, endPoint y: 502, distance: 255.6
click at [620, 502] on div at bounding box center [747, 346] width 1495 height 693
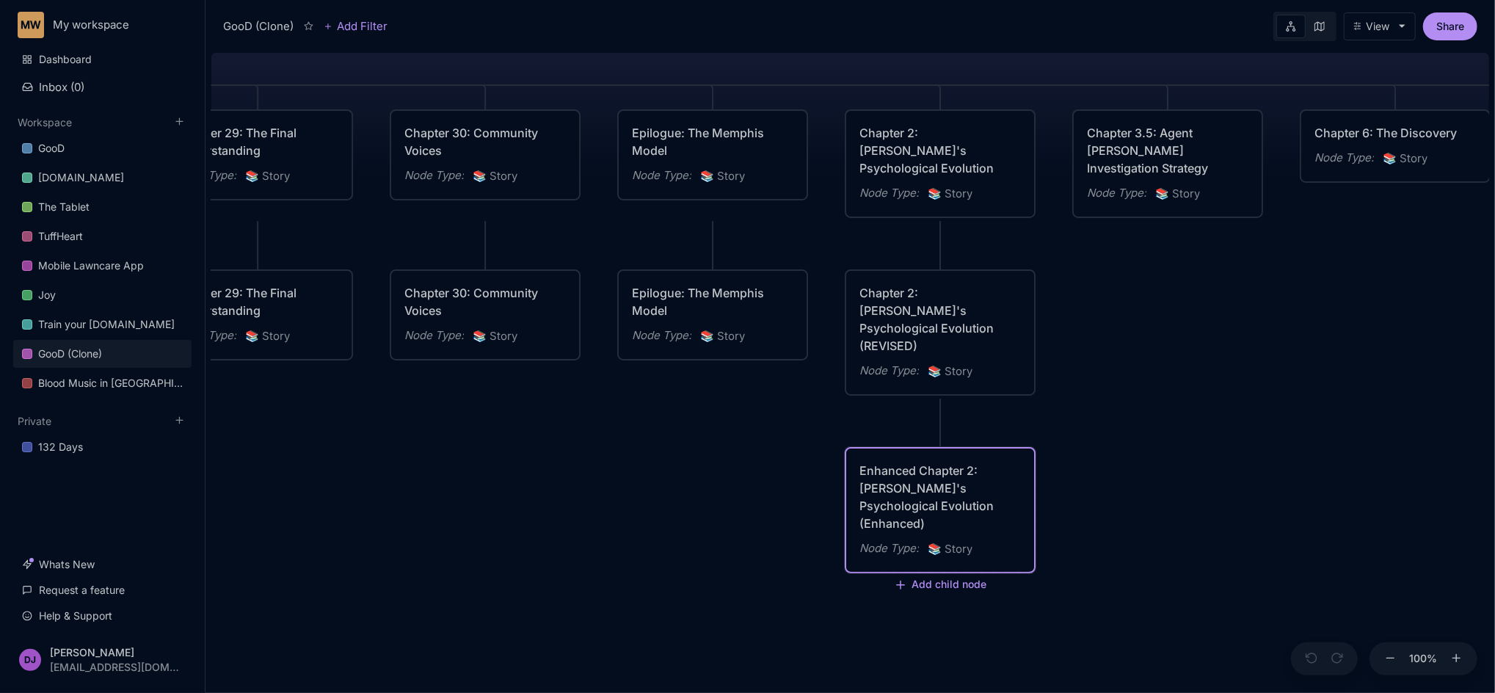
click at [991, 508] on div "Enhanced Chapter 2: Max's Psychological Evolution (Enhanced)" at bounding box center [939, 497] width 161 height 70
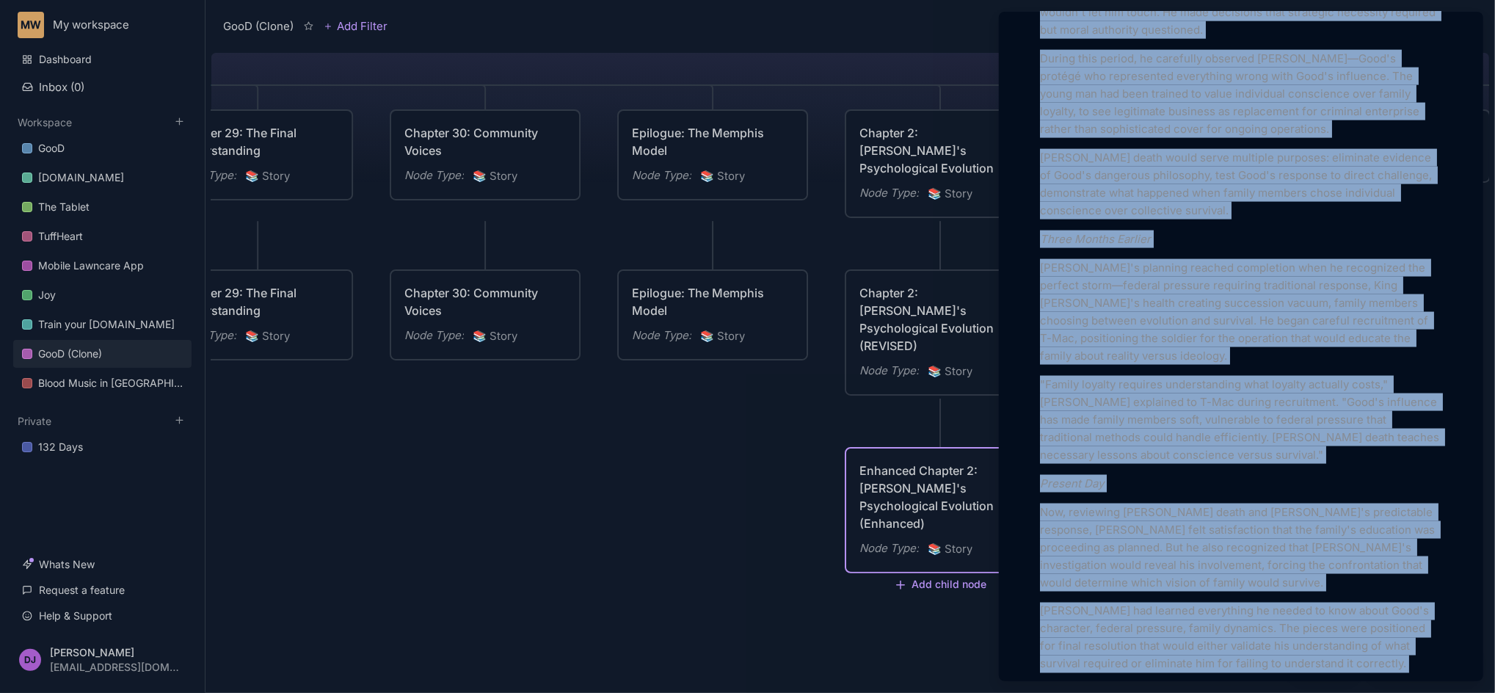
scroll to position [1885, 0]
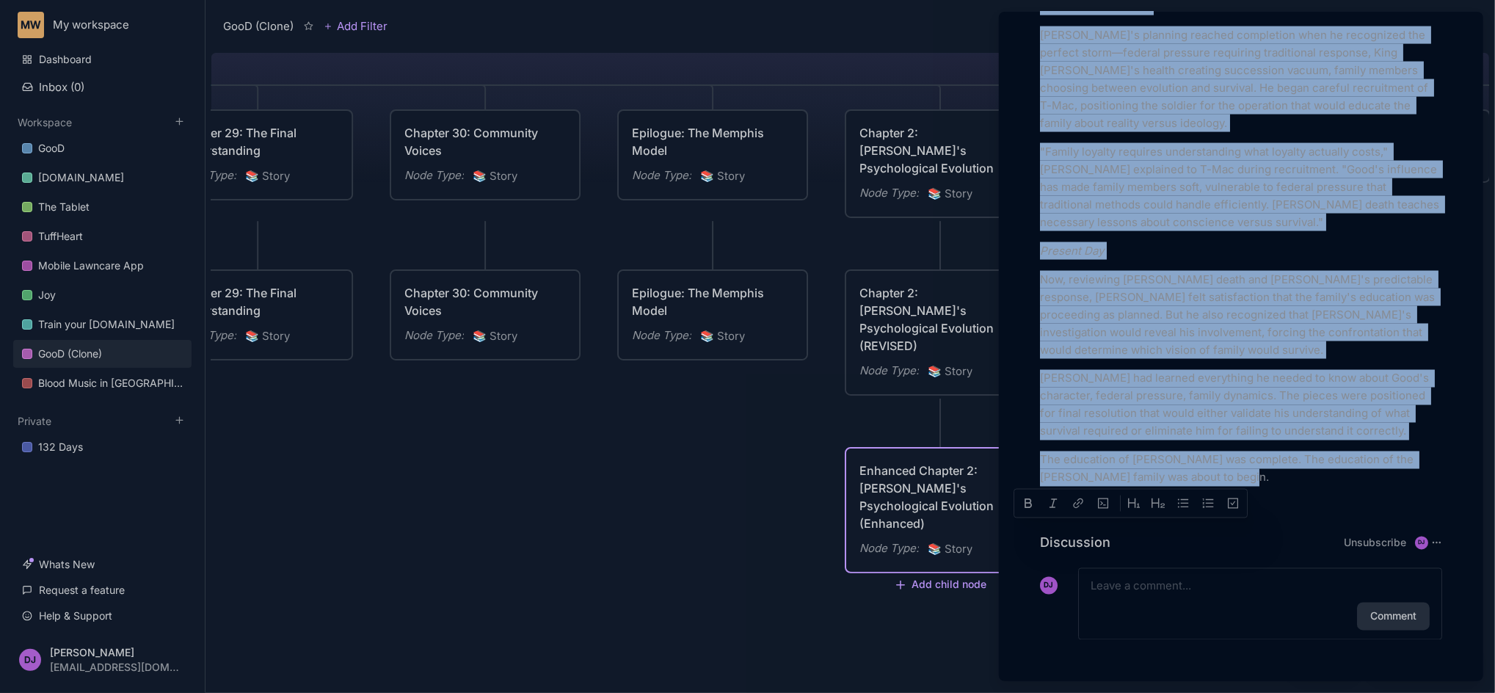
drag, startPoint x: 1042, startPoint y: 208, endPoint x: 1421, endPoint y: 476, distance: 464.4
copy div "Eighteen Months Earlier Maxwell Williams had always excelled at reading people,…"
